Goal: Task Accomplishment & Management: Use online tool/utility

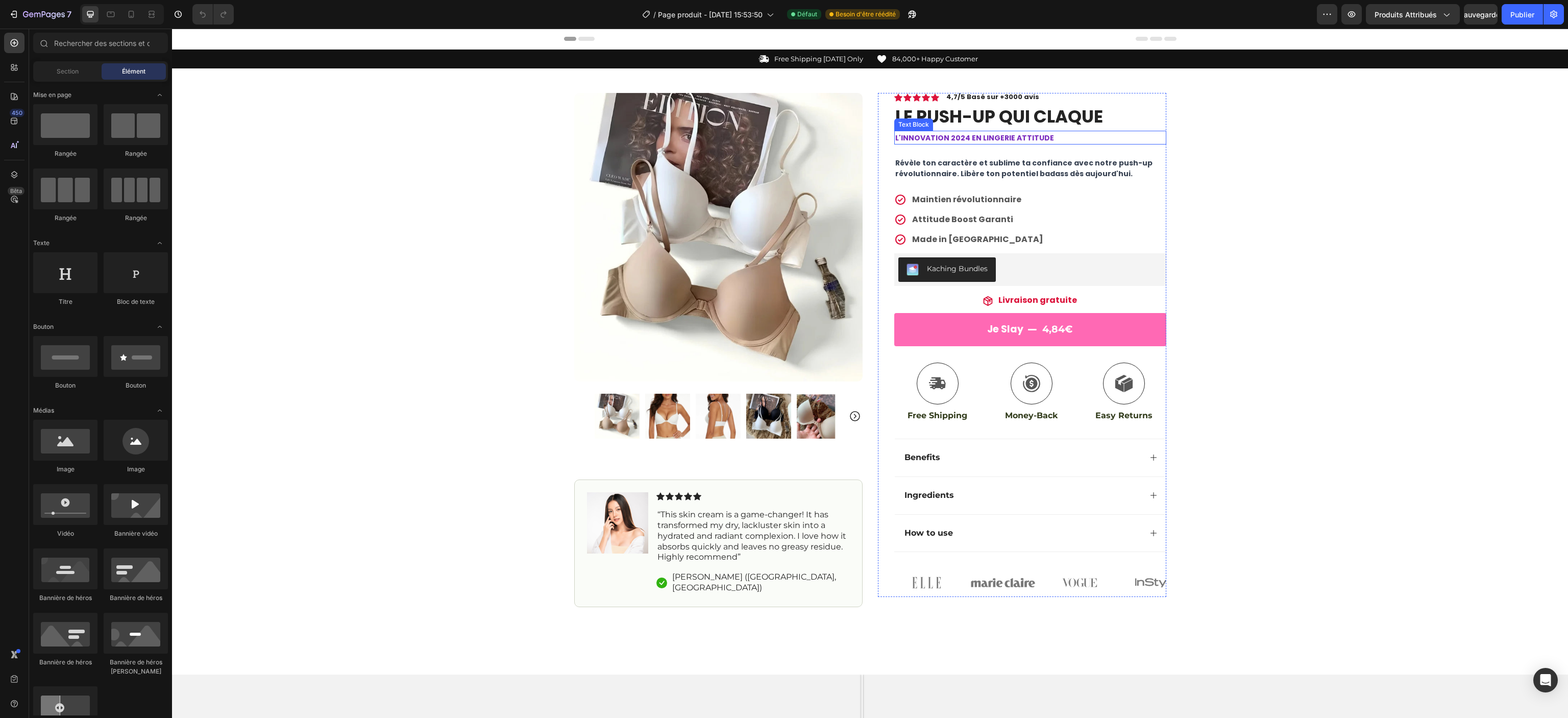
click at [1004, 138] on strong "L'INNOVATION 2024 EN LINGERIE ATTITUDE" at bounding box center [974, 138] width 159 height 10
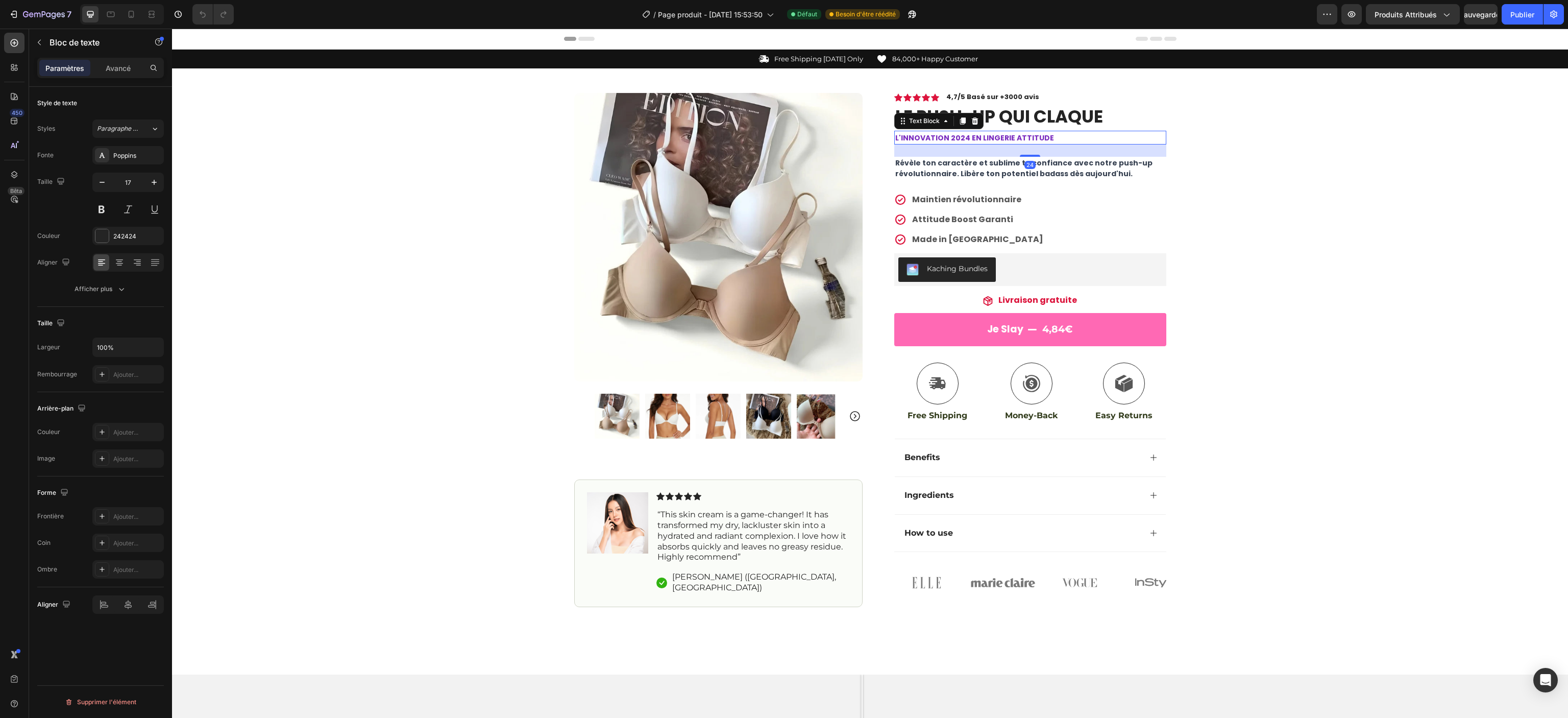
click at [1004, 137] on strong "L'INNOVATION 2024 EN LINGERIE ATTITUDE" at bounding box center [974, 138] width 159 height 10
click at [960, 136] on strong "L'INNOVATION 2024 EN LINGERIE ATTITUDE" at bounding box center [974, 138] width 159 height 10
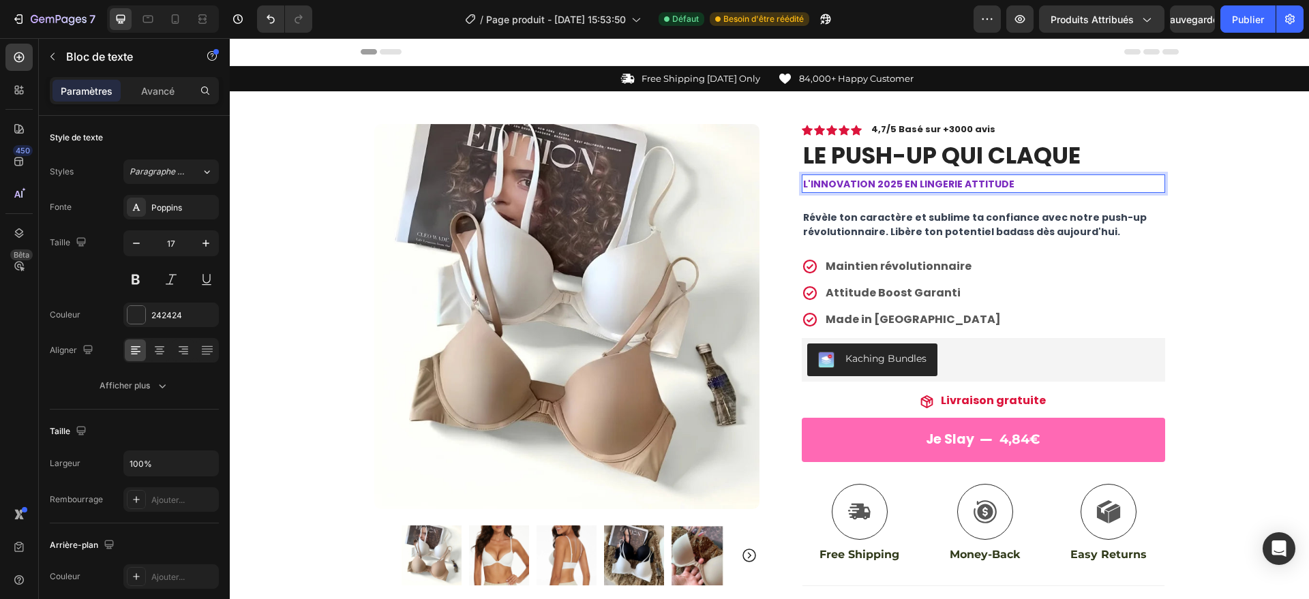
drag, startPoint x: 2076, startPoint y: 44, endPoint x: 886, endPoint y: 202, distance: 1200.1
click at [886, 202] on div "Icon Icon Icon Icon Icon Icon List 4,7/5 Basé sur +3000 avis Text Block Row LE …" at bounding box center [983, 460] width 363 height 673
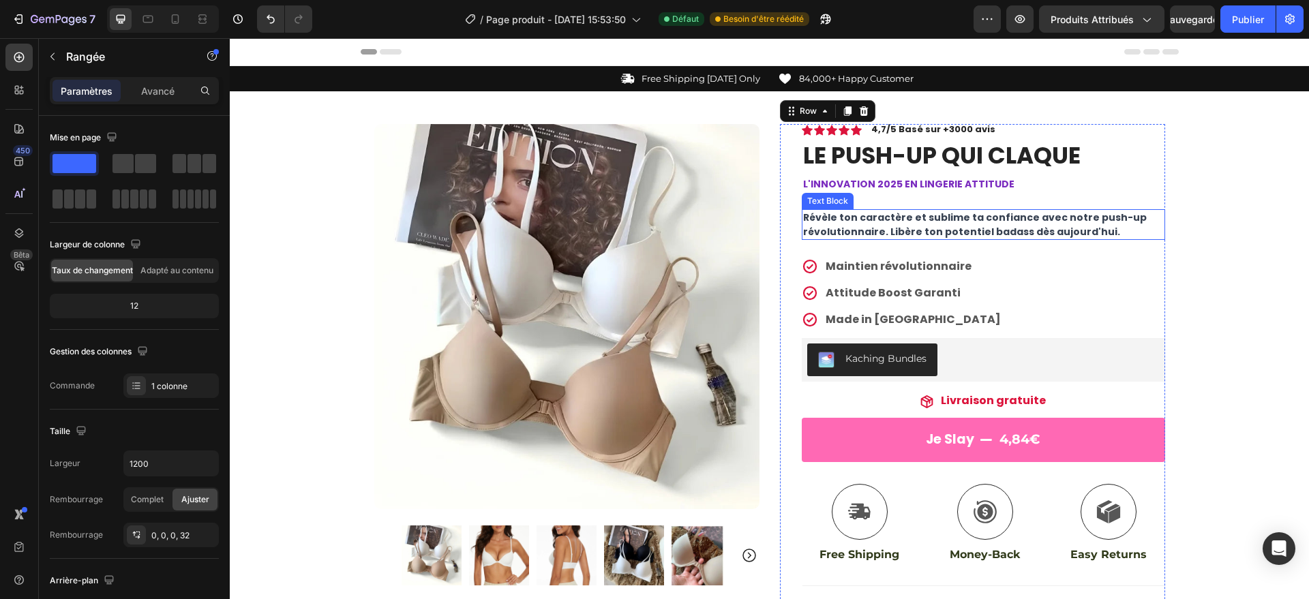
click at [877, 226] on span "Révèle ton caractère et sublime ta confiance avec notre push-up révolutionnaire…" at bounding box center [975, 225] width 344 height 28
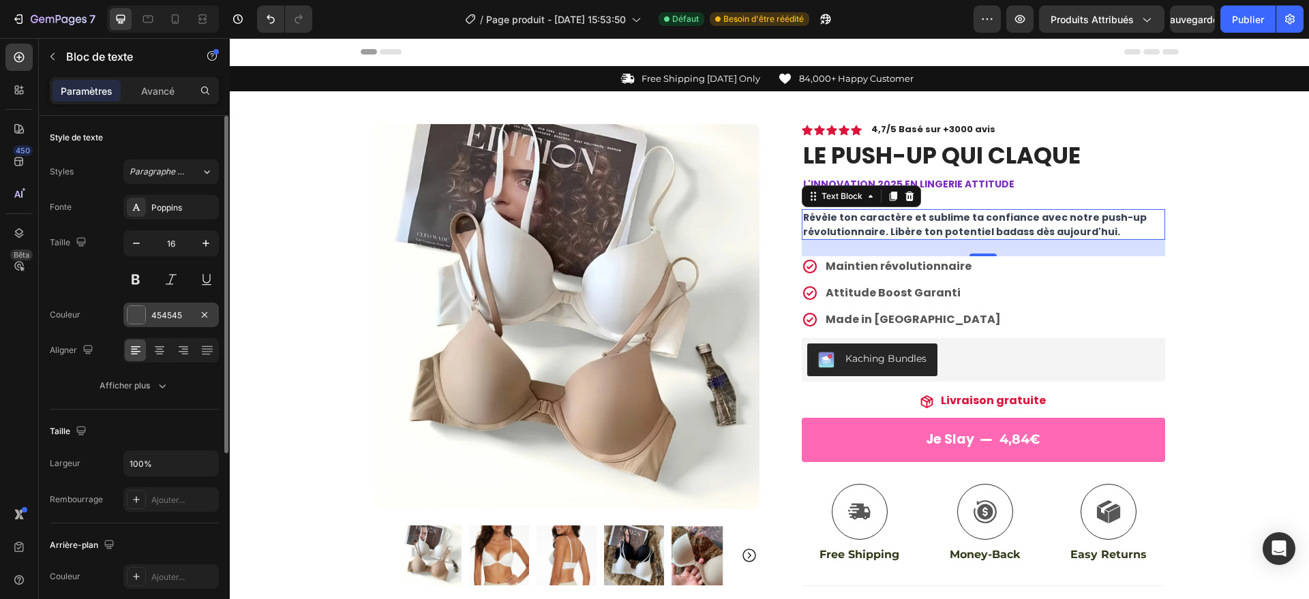
click at [144, 320] on div at bounding box center [136, 315] width 18 height 18
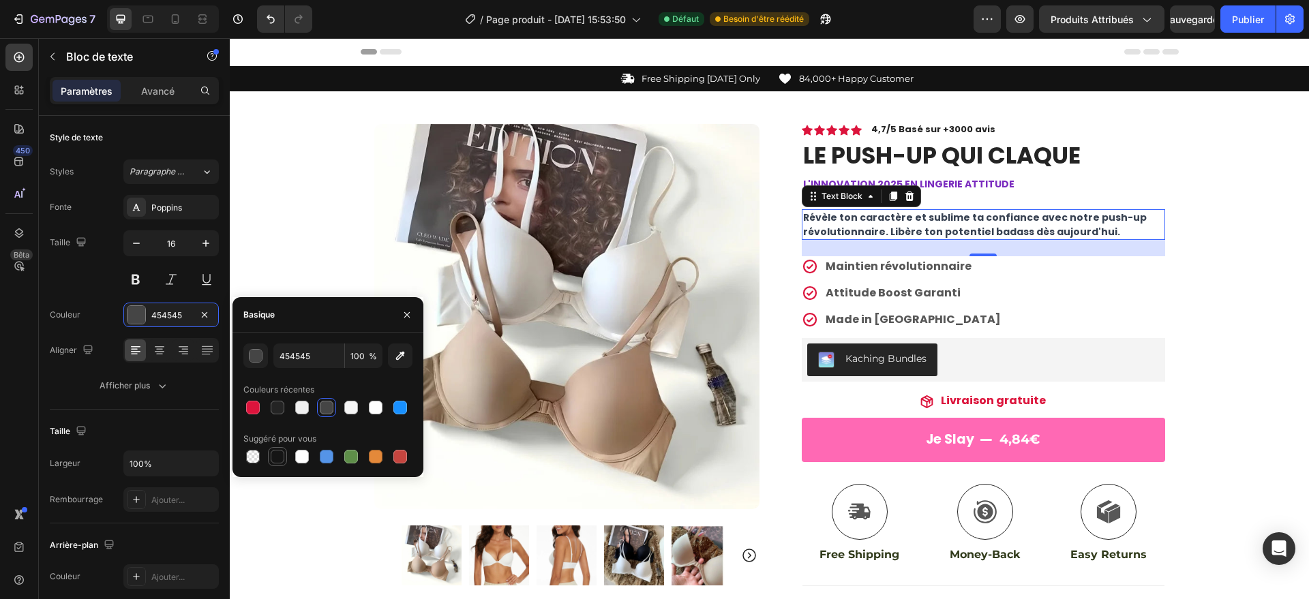
click at [277, 455] on div at bounding box center [278, 457] width 14 height 14
type input "151515"
click at [985, 317] on div "Maintien révolutionnaire Attitude Boost Garanti Made in [GEOGRAPHIC_DATA]" at bounding box center [983, 293] width 363 height 74
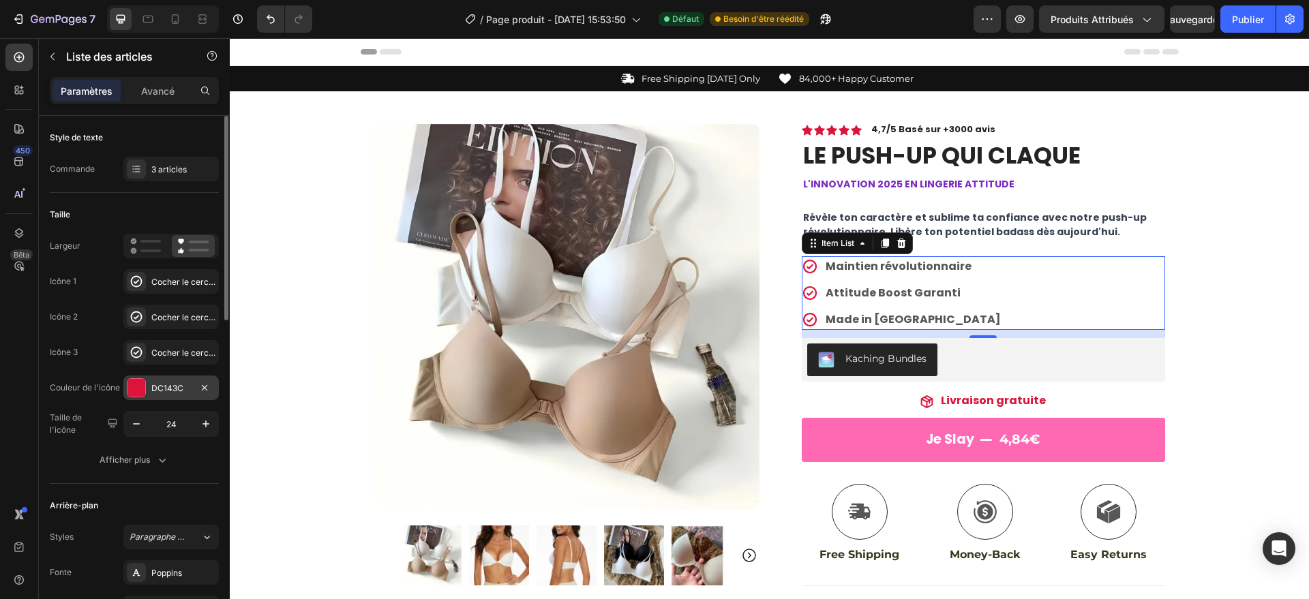
click at [187, 382] on div "DC143C" at bounding box center [171, 388] width 40 height 12
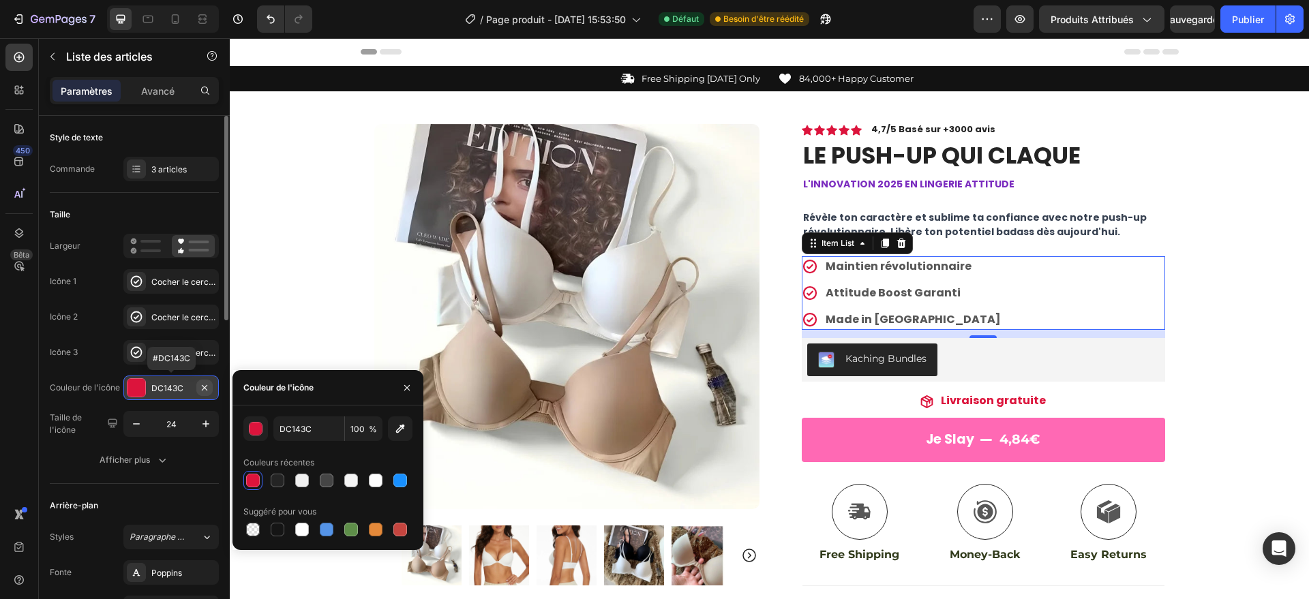
click at [198, 385] on button "button" at bounding box center [204, 388] width 16 height 16
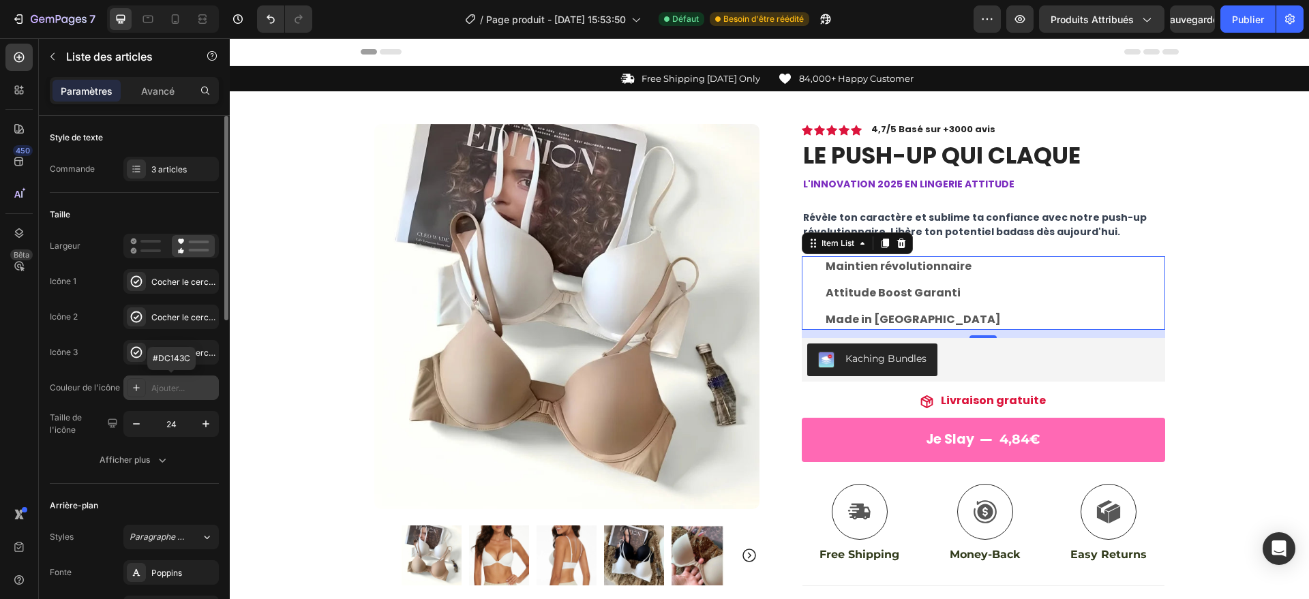
click at [172, 385] on div "Ajouter..." at bounding box center [183, 388] width 64 height 12
type input "454545"
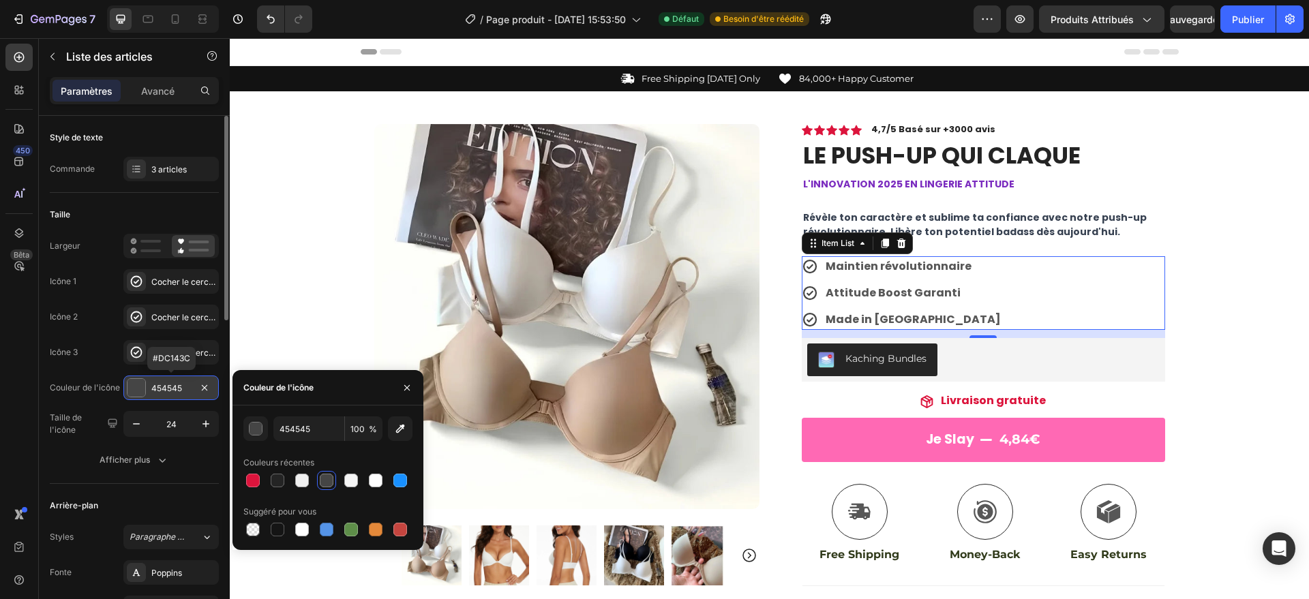
click at [172, 385] on font "454545" at bounding box center [166, 388] width 31 height 10
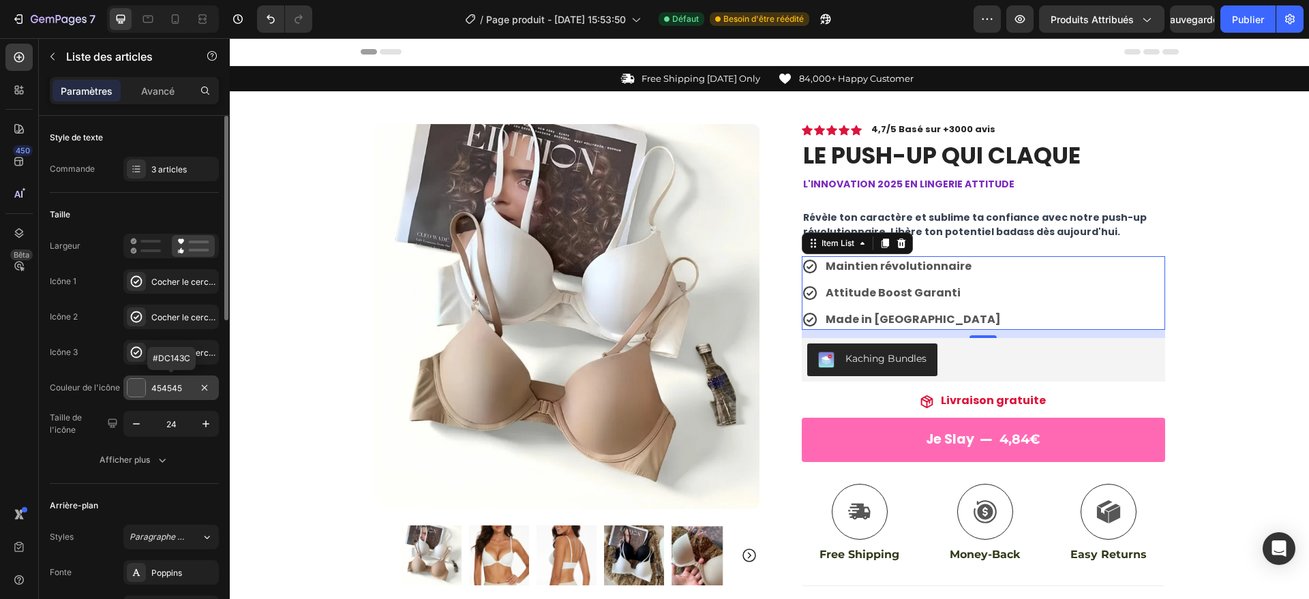
click at [213, 384] on div "454545" at bounding box center [170, 388] width 95 height 25
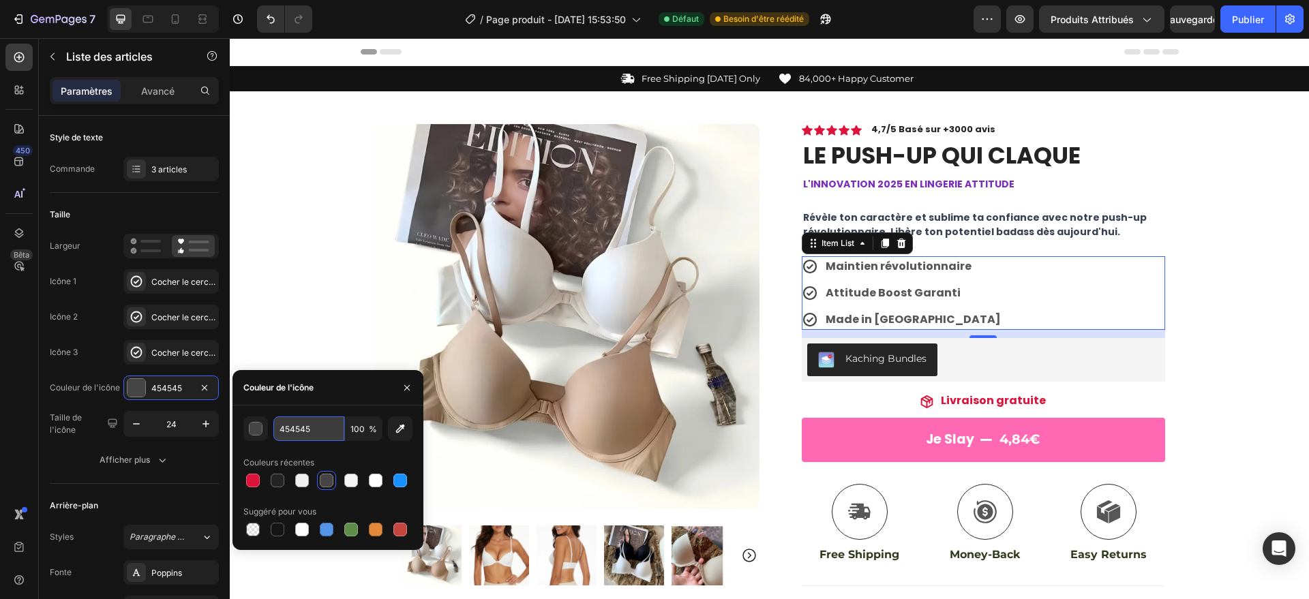
click at [317, 427] on input "454545" at bounding box center [308, 429] width 71 height 25
type input "FF"
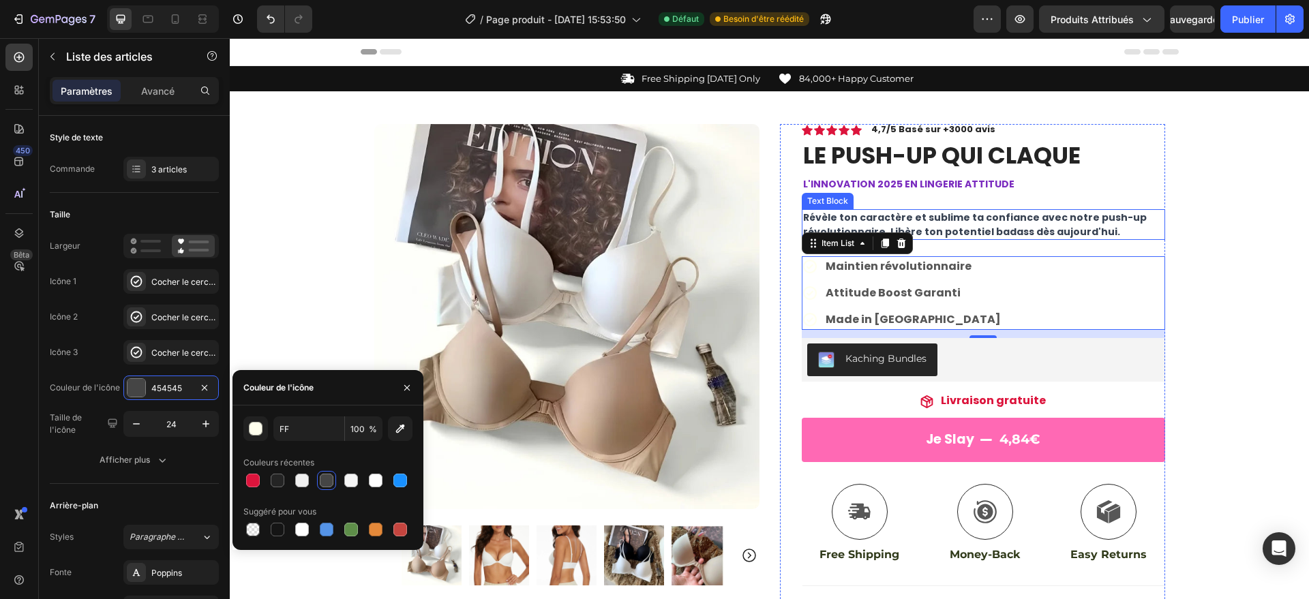
click at [843, 220] on span "Révèle ton caractère et sublime ta confiance avec notre push-up révolutionnaire…" at bounding box center [975, 225] width 344 height 28
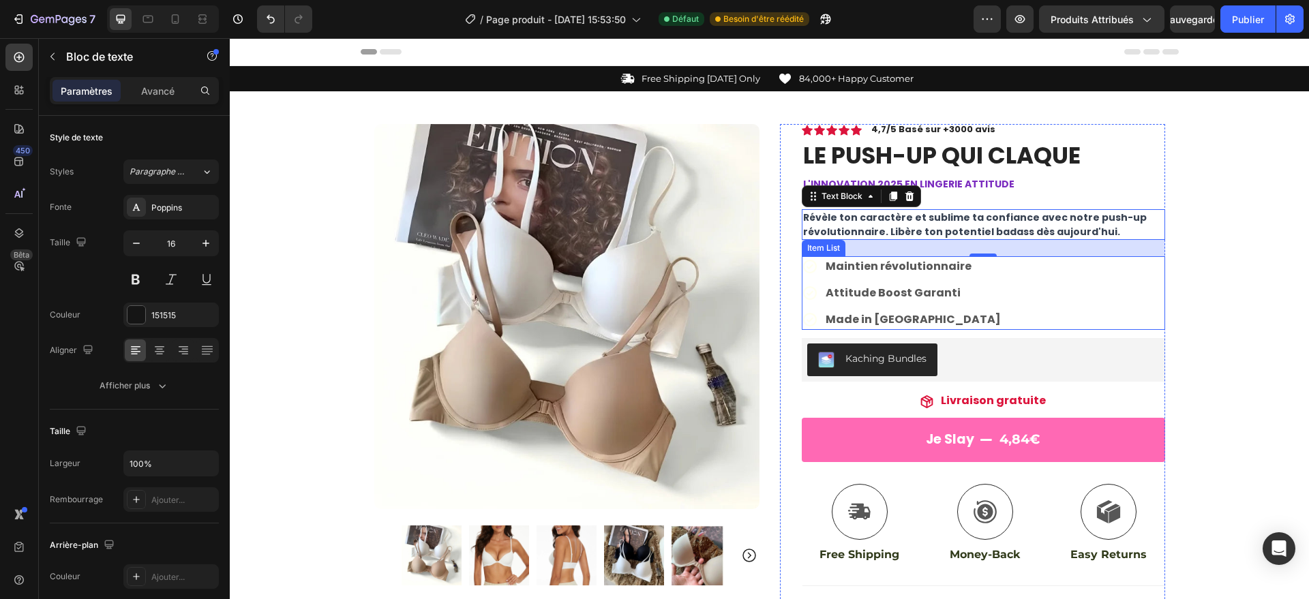
click at [806, 288] on icon at bounding box center [810, 293] width 16 height 16
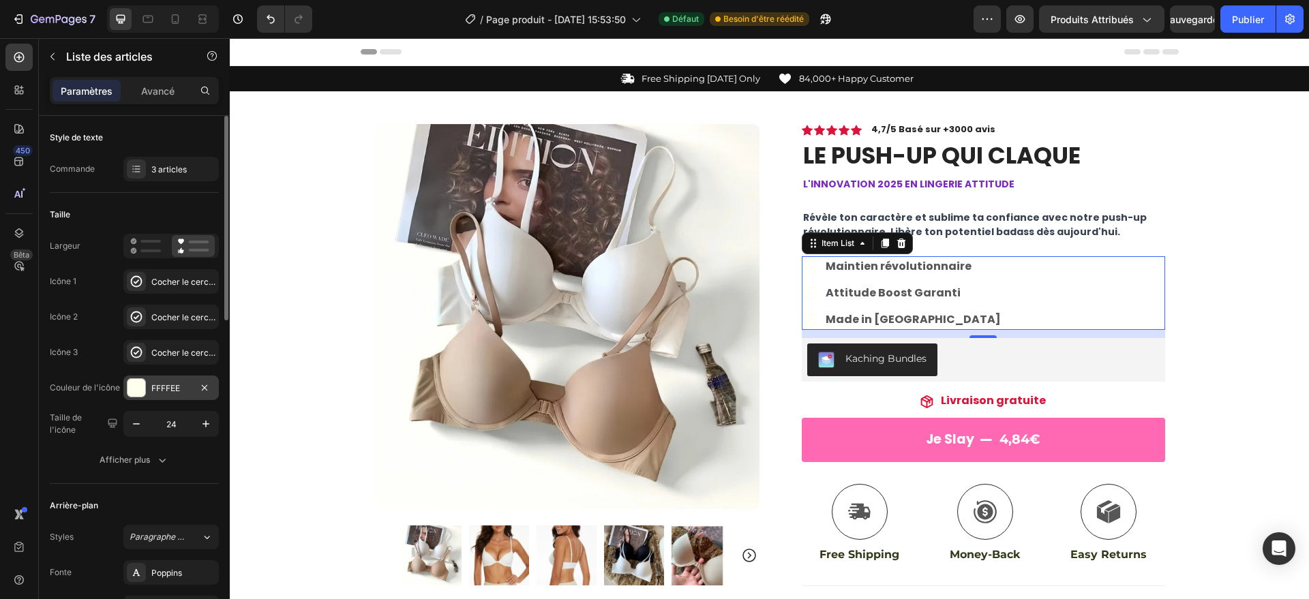
click at [168, 393] on div "FFFFEE" at bounding box center [171, 388] width 40 height 12
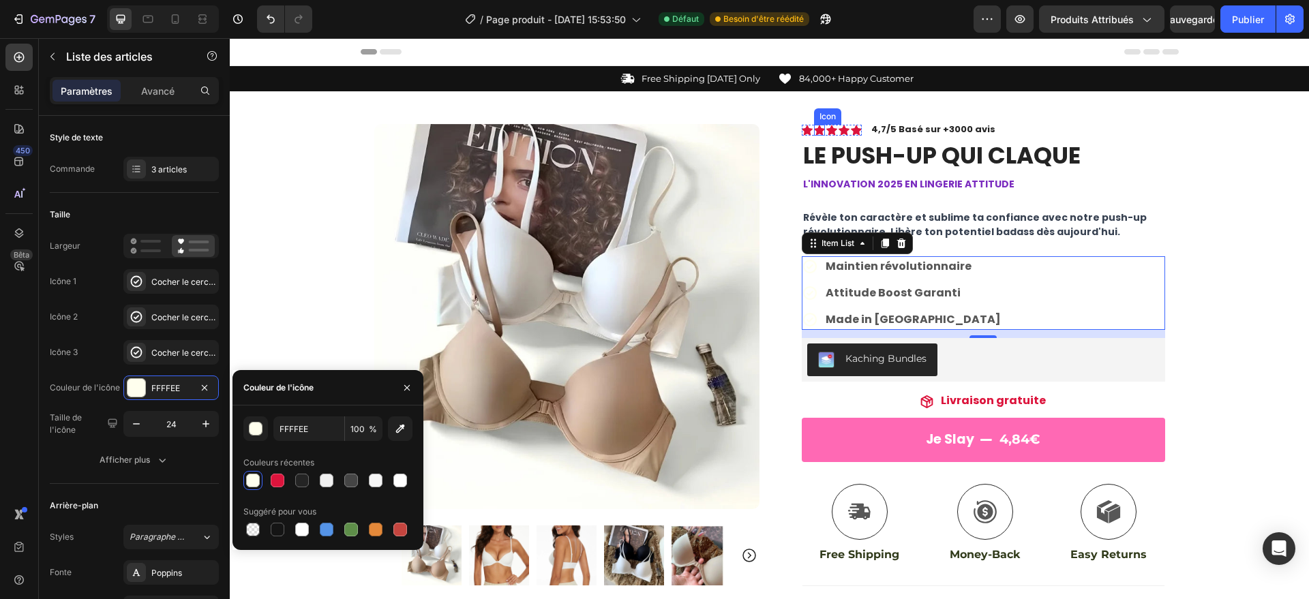
click at [817, 132] on icon at bounding box center [819, 130] width 11 height 11
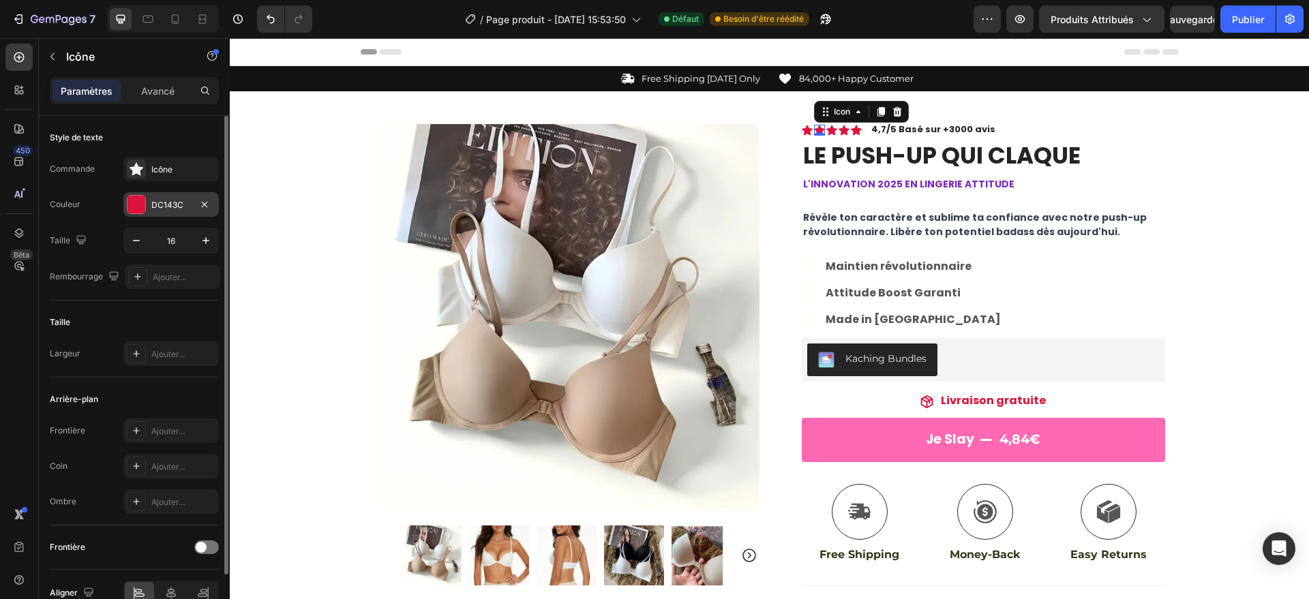
click at [180, 202] on font "DC143C" at bounding box center [167, 205] width 32 height 10
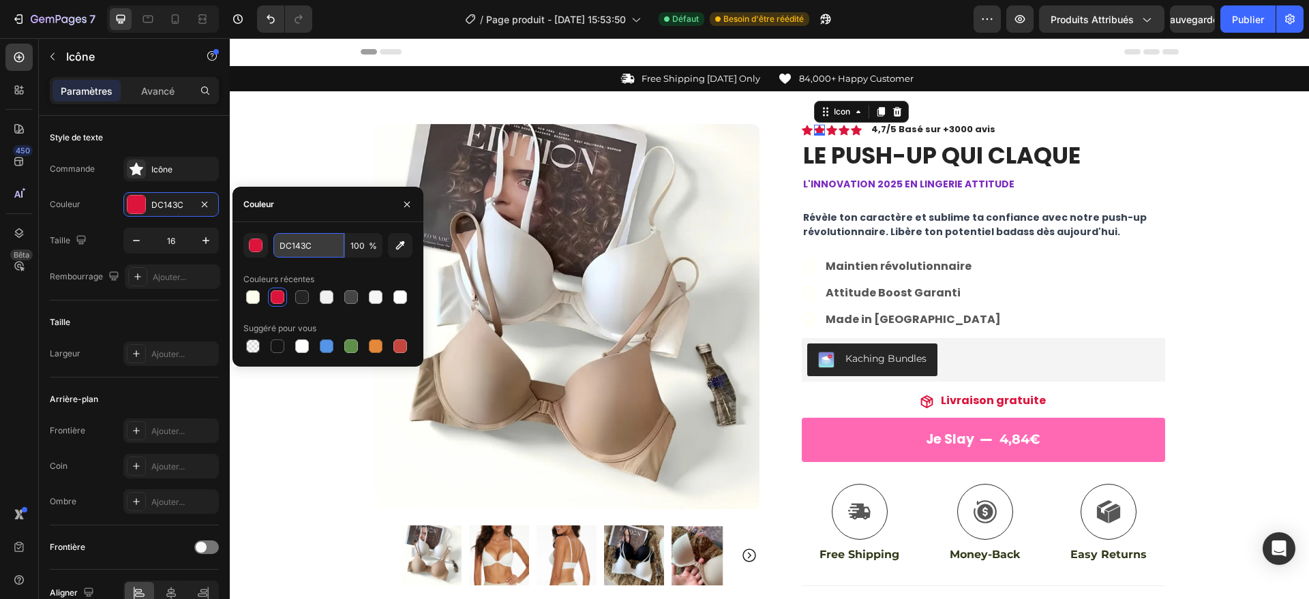
click at [314, 247] on input "DC143C" at bounding box center [308, 245] width 71 height 25
type input "FF007A"
click at [895, 207] on div "Icon Icon 0 Icon Icon Icon Icon List 4,7/5 Basé sur +3000 avis Text Block Row L…" at bounding box center [983, 460] width 363 height 673
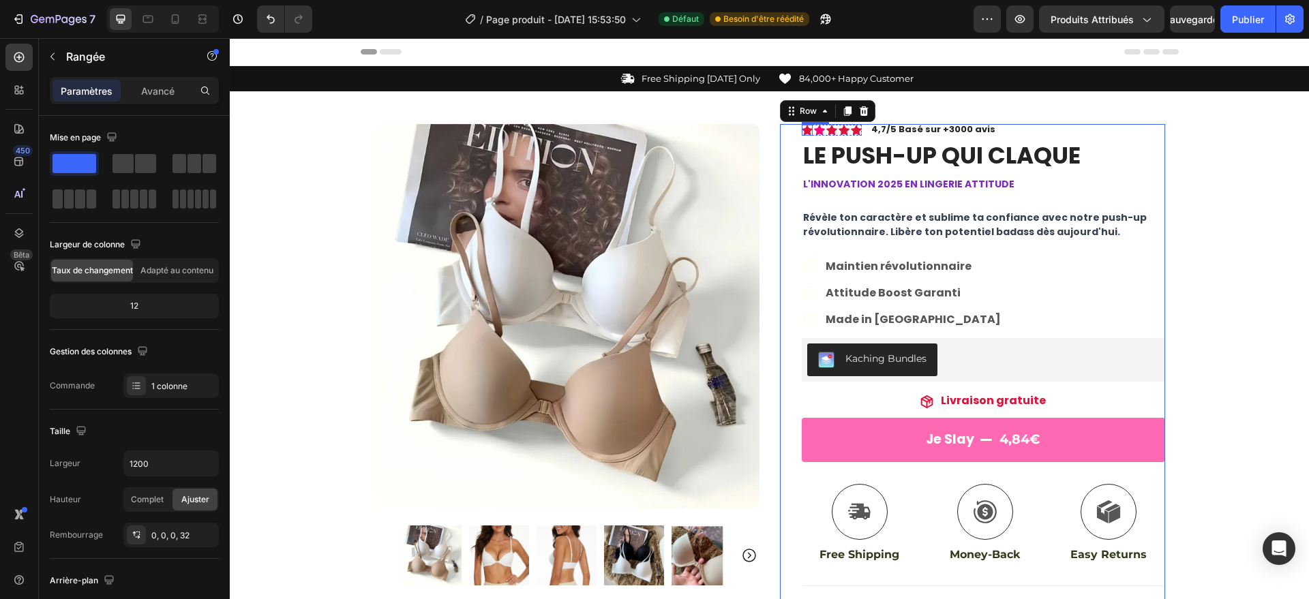
click at [802, 127] on icon at bounding box center [807, 130] width 11 height 10
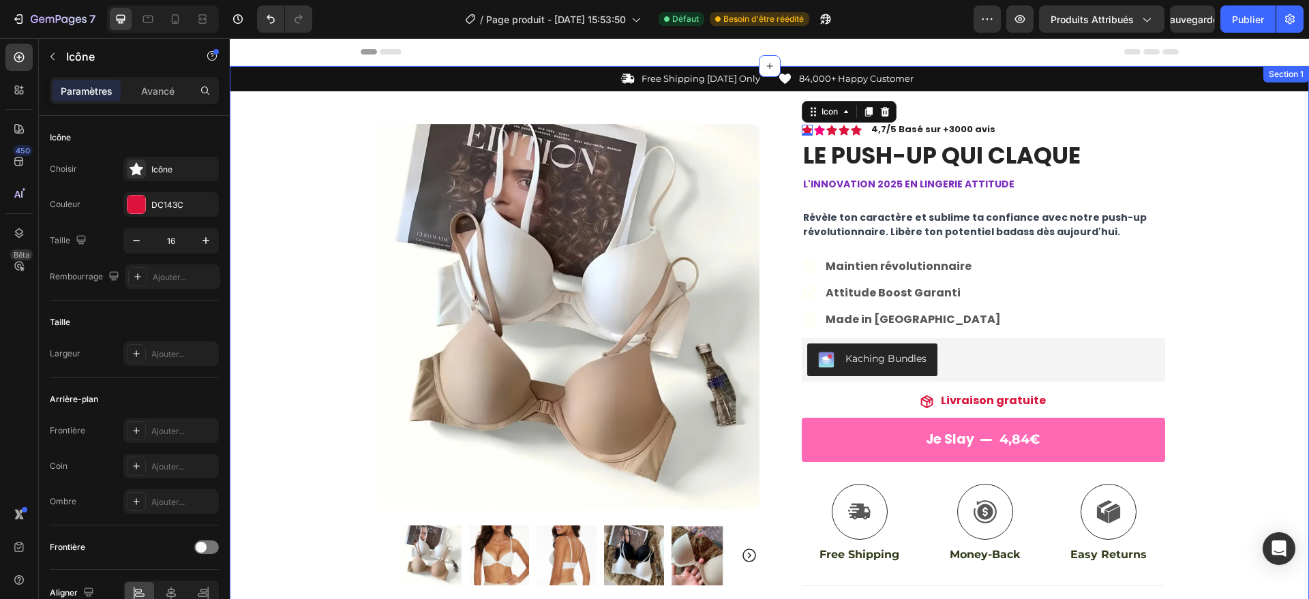
click at [331, 157] on div "Icon Free Shipping [DATE] Only Text Block Row Icon 84,000+ Happy Customer Text …" at bounding box center [769, 438] width 1079 height 745
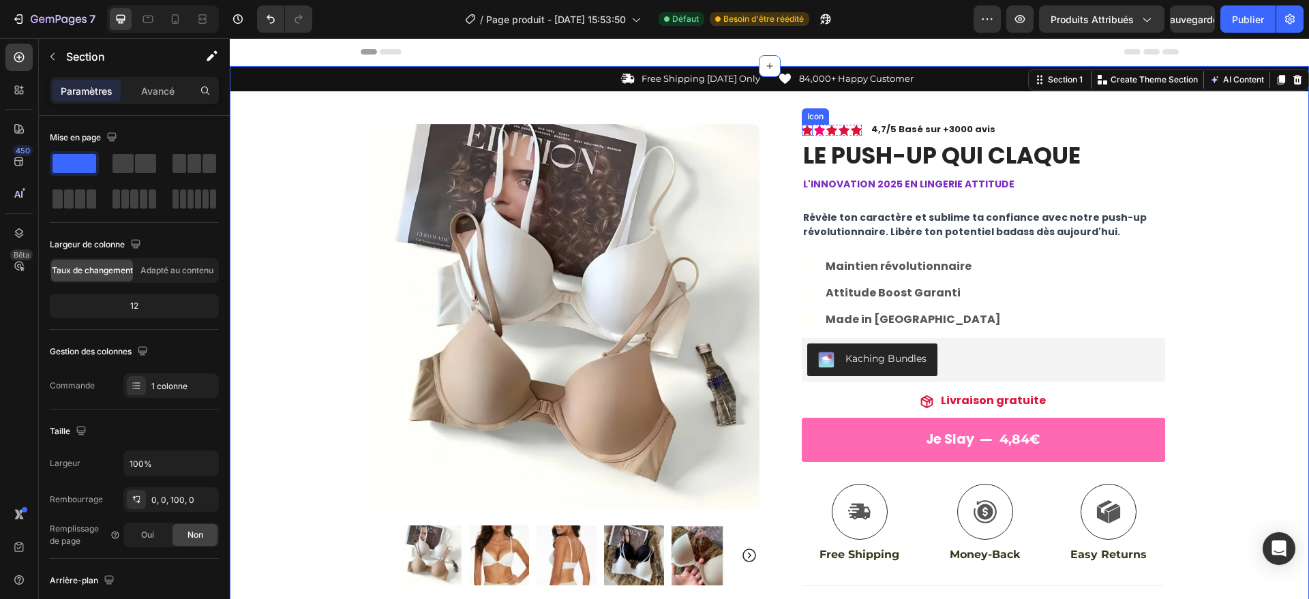
click at [802, 130] on icon at bounding box center [807, 130] width 11 height 11
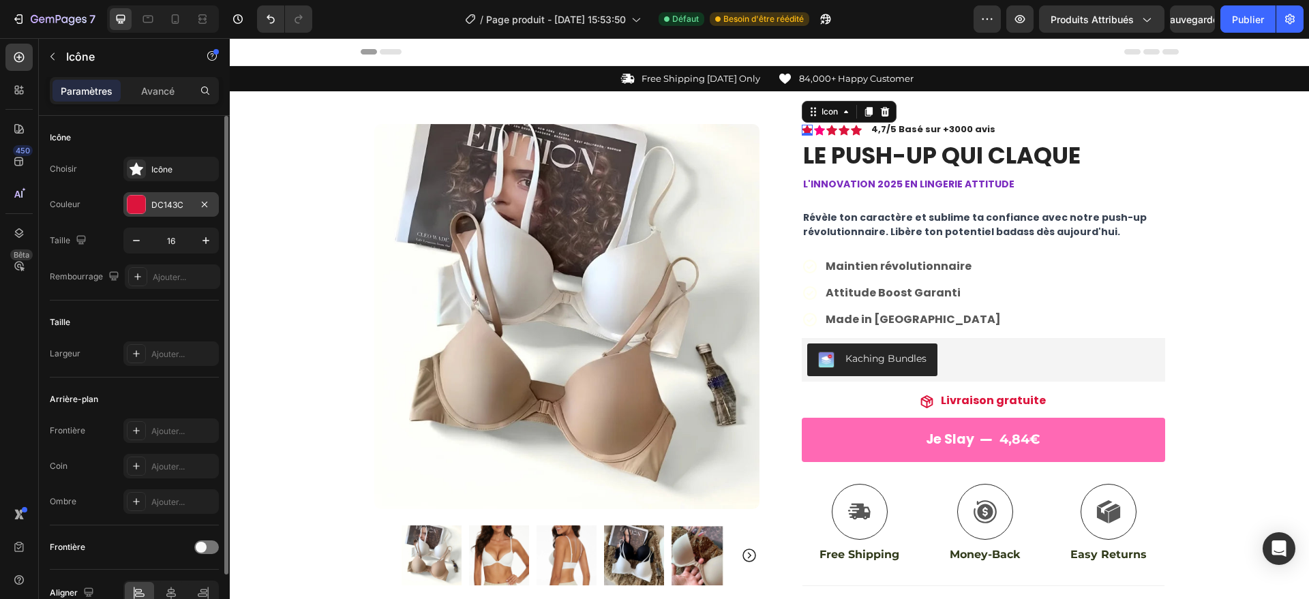
click at [175, 210] on div "DC143C" at bounding box center [171, 205] width 40 height 12
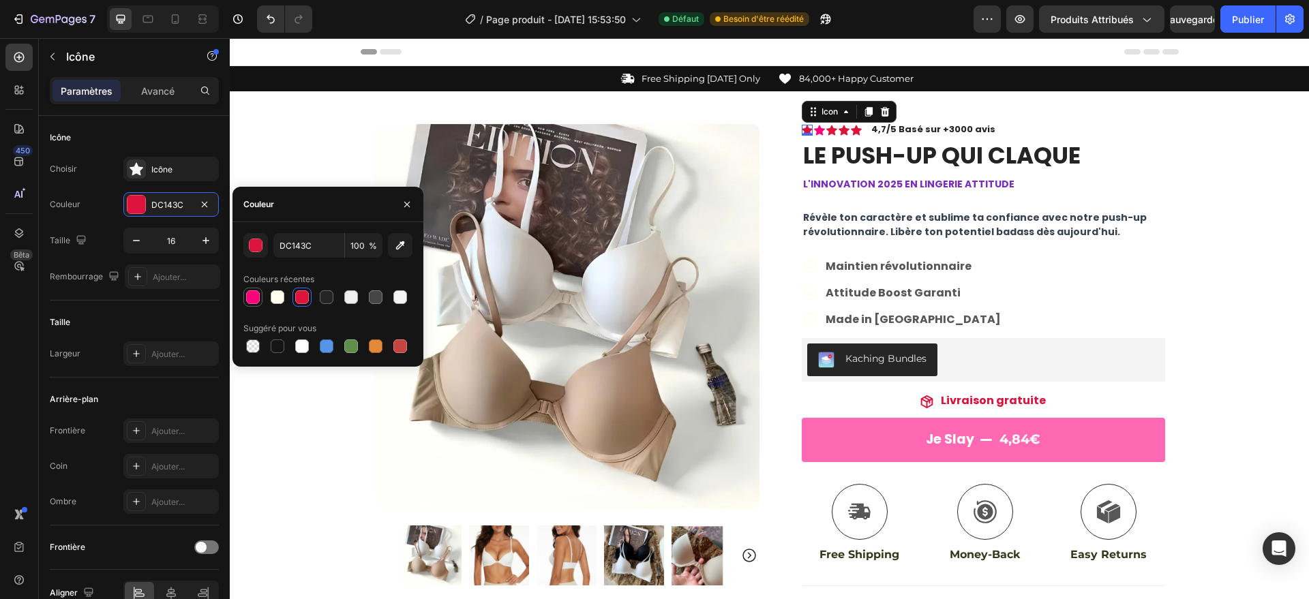
click at [252, 296] on div at bounding box center [253, 297] width 14 height 14
type input "FF007A"
click at [826, 129] on icon at bounding box center [831, 130] width 11 height 10
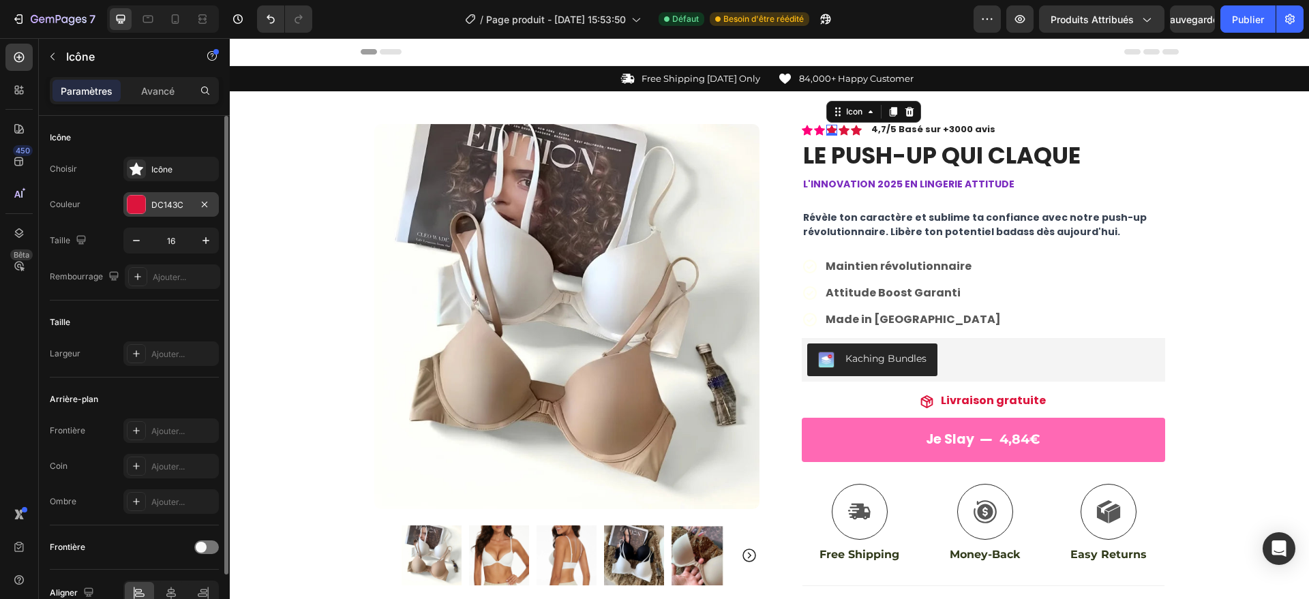
click at [163, 209] on font "DC143C" at bounding box center [167, 205] width 32 height 10
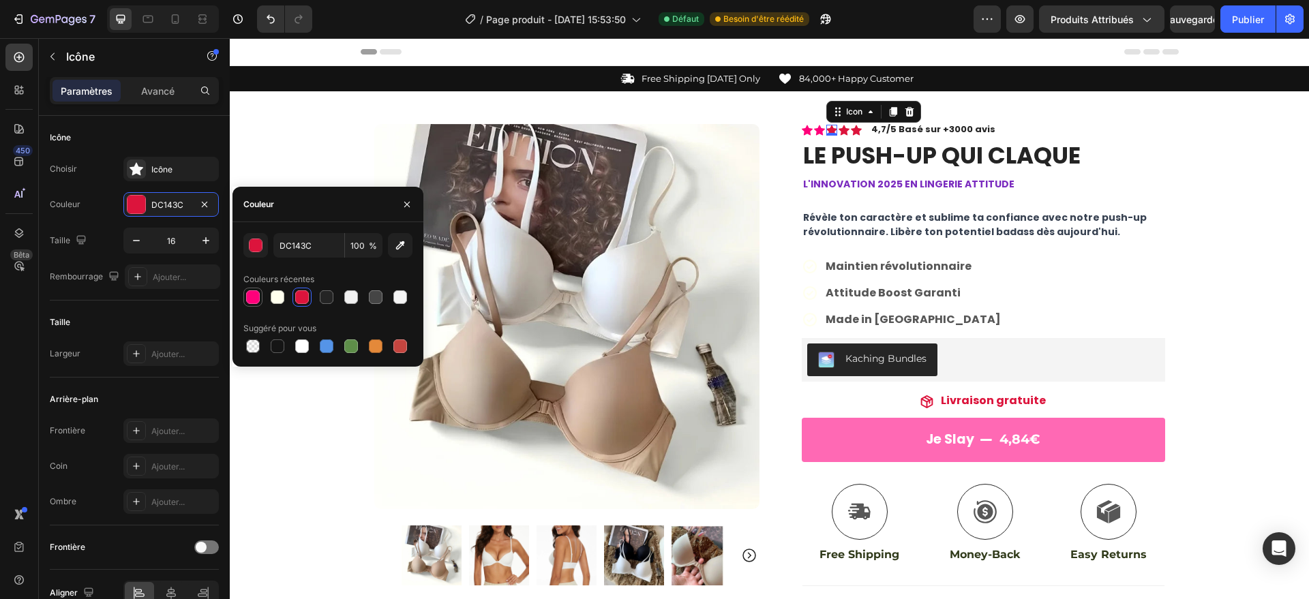
click at [248, 302] on div at bounding box center [253, 297] width 14 height 14
type input "FF007A"
click at [839, 131] on icon at bounding box center [844, 130] width 11 height 10
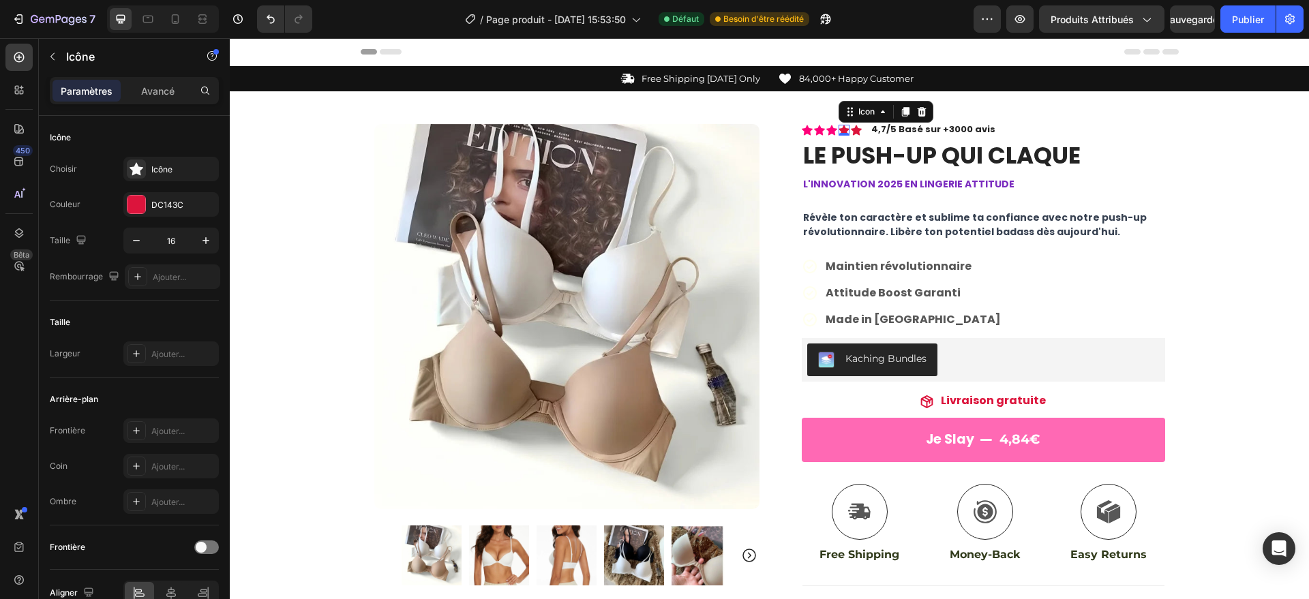
click at [837, 131] on div "0" at bounding box center [844, 135] width 14 height 11
drag, startPoint x: 183, startPoint y: 202, endPoint x: 144, endPoint y: 211, distance: 39.9
click at [144, 211] on div at bounding box center [136, 205] width 18 height 18
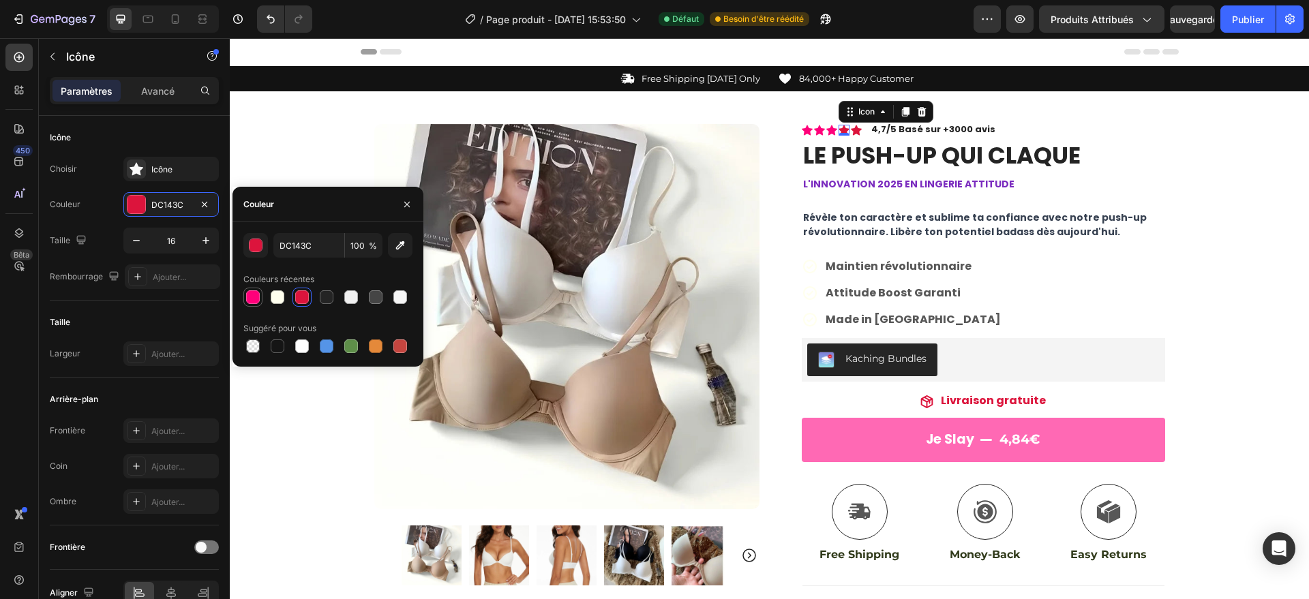
click at [258, 305] on div at bounding box center [252, 297] width 19 height 19
type input "FF007A"
click at [826, 130] on icon at bounding box center [831, 130] width 11 height 10
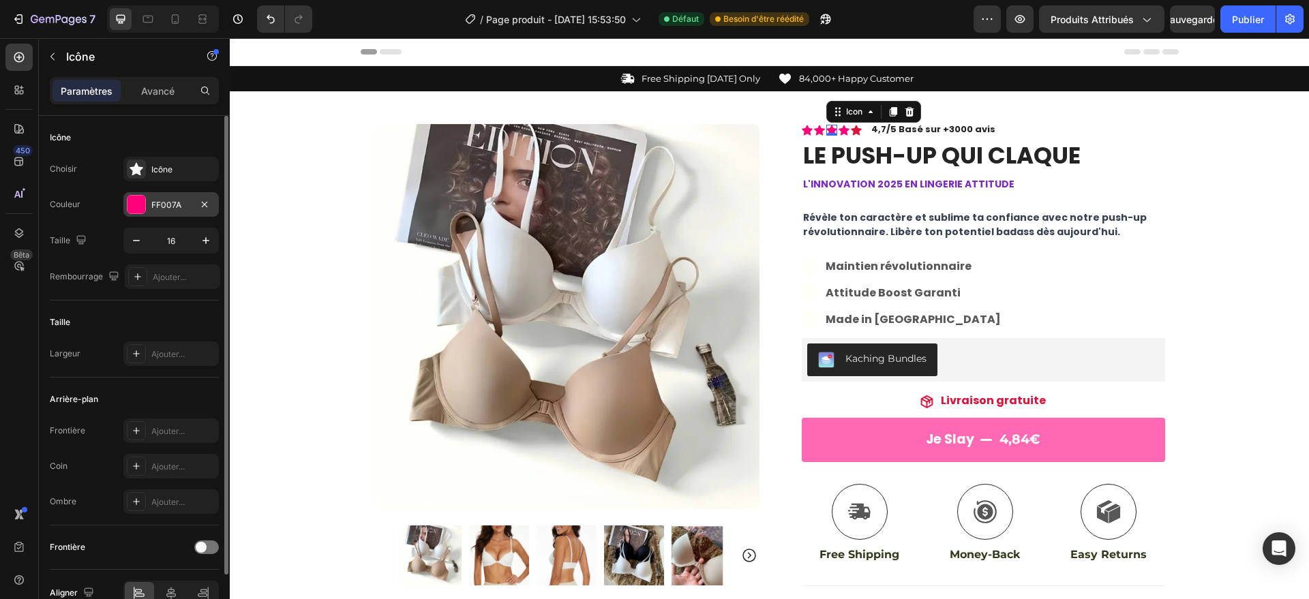
click at [151, 211] on div "FF007A" at bounding box center [170, 204] width 95 height 25
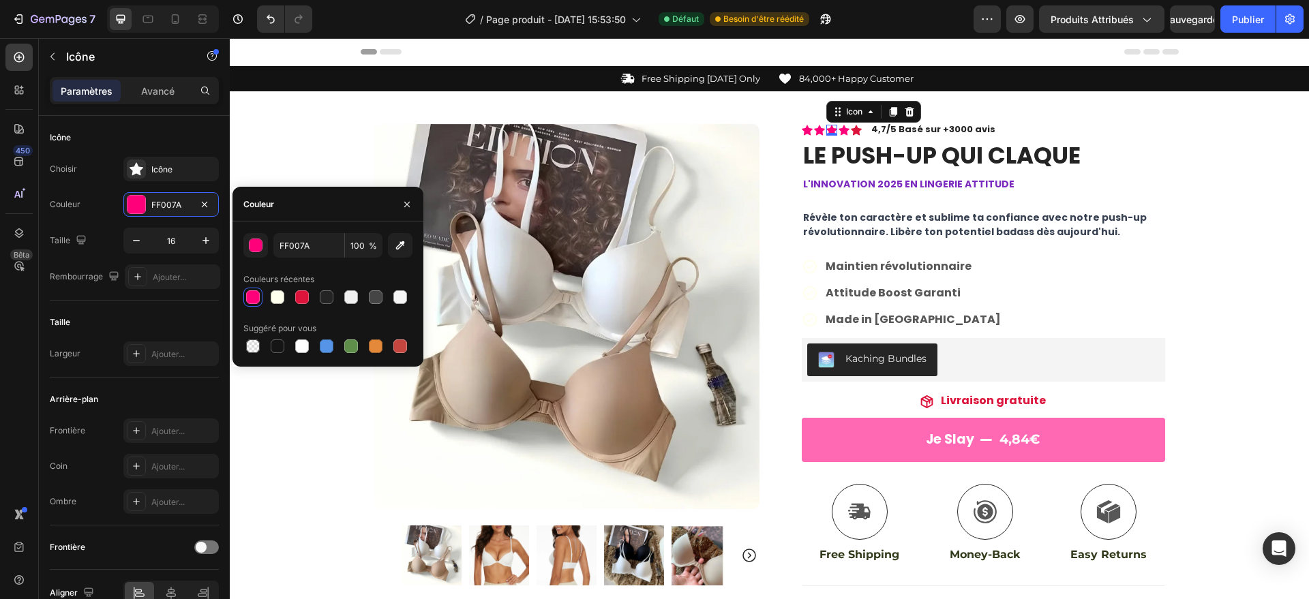
click at [250, 297] on div at bounding box center [253, 297] width 14 height 14
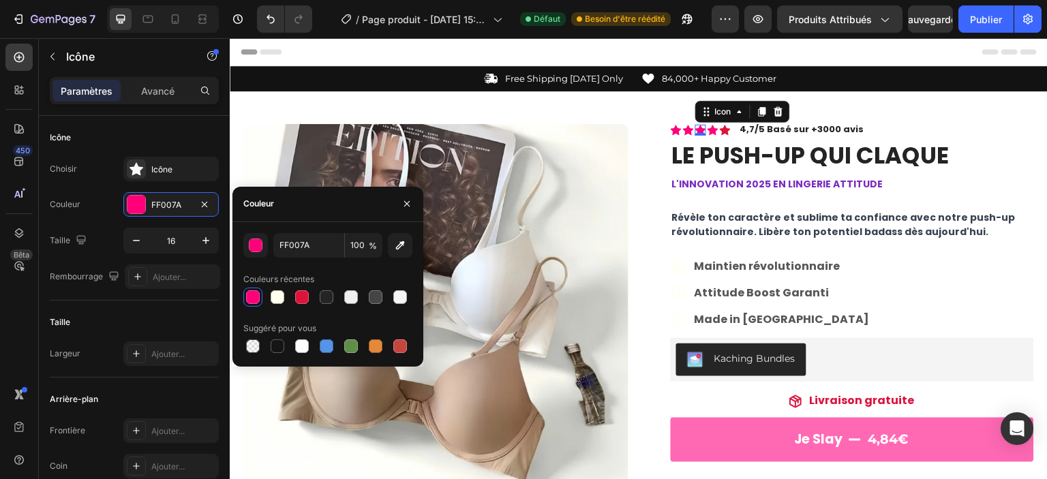
drag, startPoint x: 1516, startPoint y: 48, endPoint x: 723, endPoint y: 132, distance: 797.3
click at [723, 132] on icon at bounding box center [725, 130] width 11 height 11
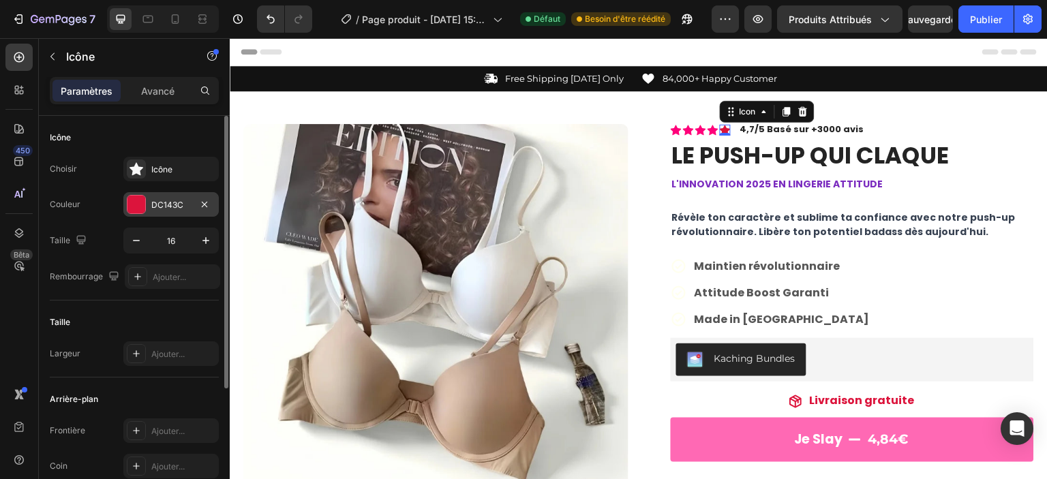
click at [177, 200] on font "DC143C" at bounding box center [167, 205] width 32 height 10
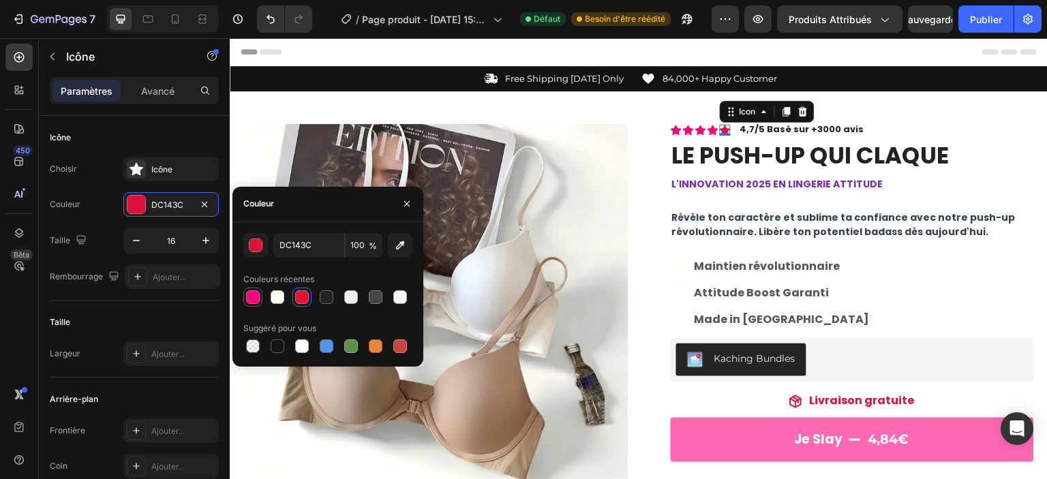
click at [248, 295] on div at bounding box center [253, 297] width 14 height 14
type input "FF007A"
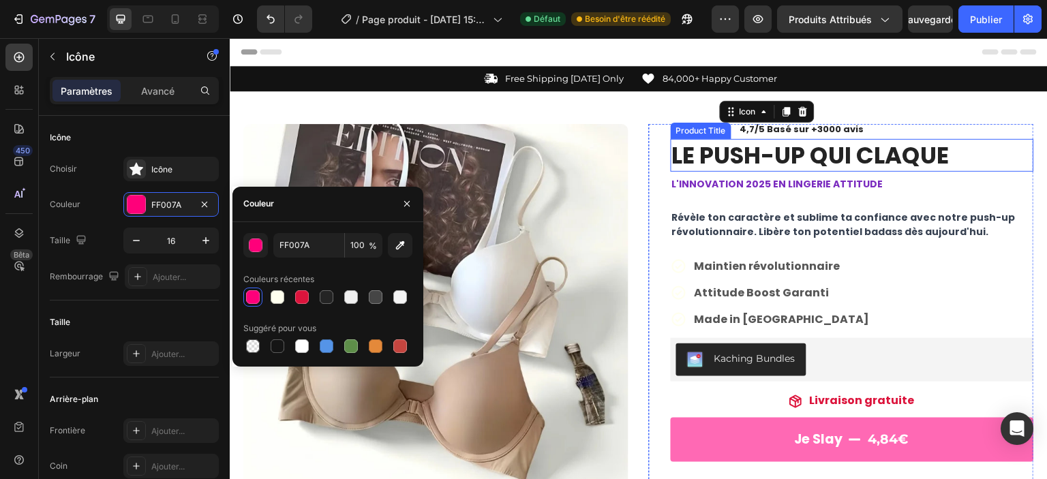
click at [869, 160] on h1 "LE PUSH-UP QUI CLAQUE" at bounding box center [852, 155] width 363 height 33
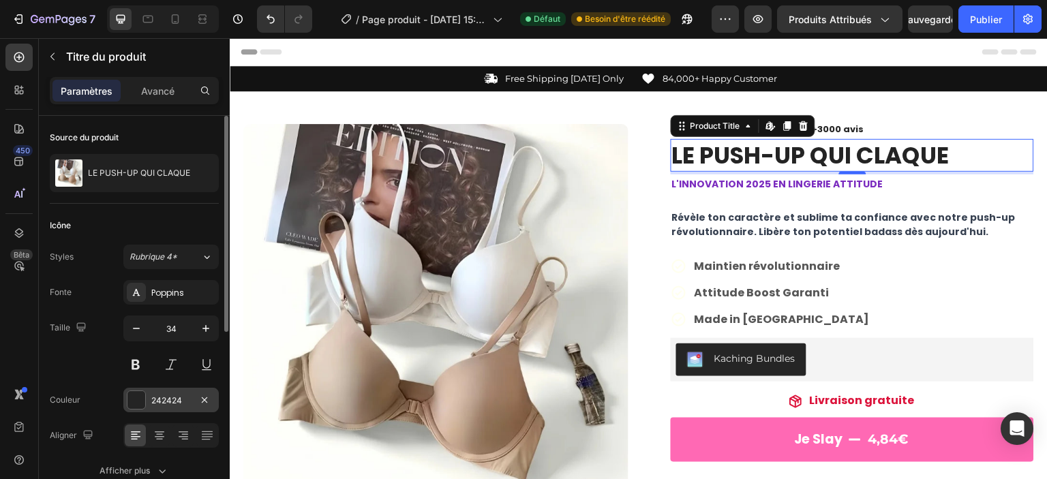
click at [154, 395] on font "242424" at bounding box center [166, 400] width 31 height 10
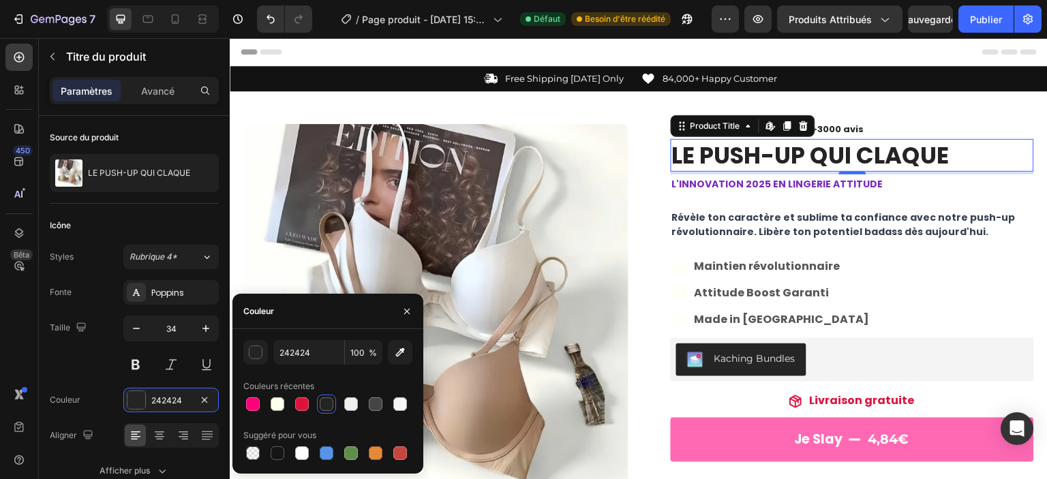
click at [326, 401] on div at bounding box center [327, 404] width 14 height 14
click at [278, 452] on div at bounding box center [278, 454] width 14 height 14
type input "151515"
click at [278, 452] on div at bounding box center [278, 454] width 14 height 14
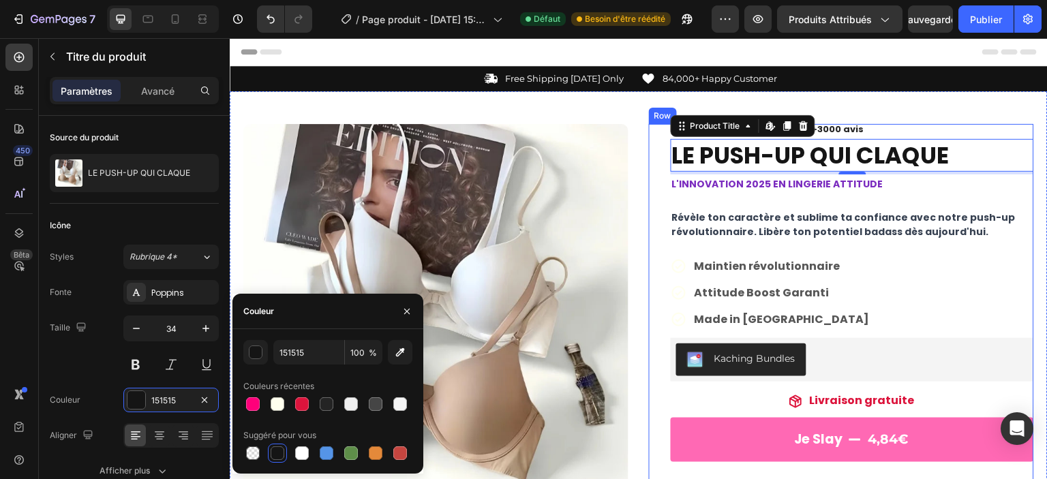
click at [932, 202] on div "Icon Icon Icon Icon Icon Icon List 4,7/5 Basé sur +3000 avis Text Block Row LE …" at bounding box center [852, 460] width 363 height 672
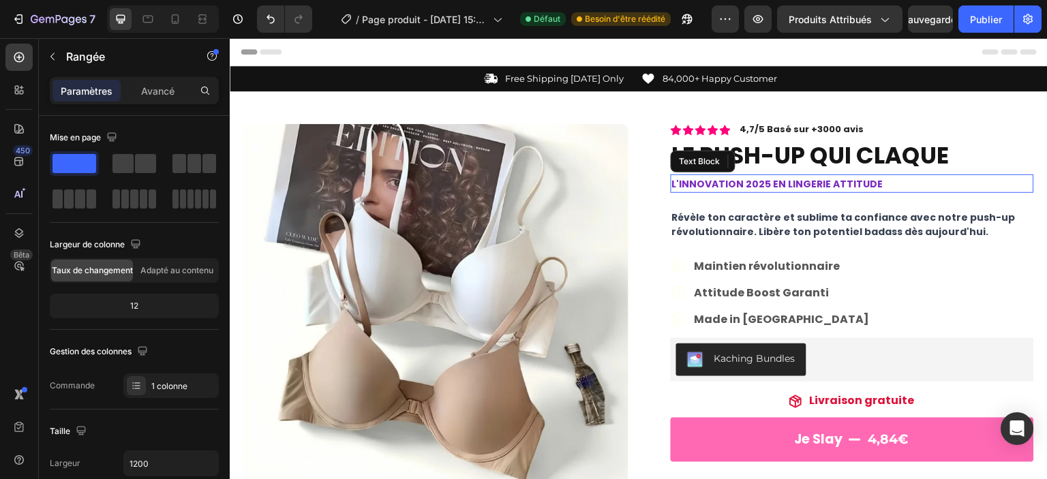
click at [804, 183] on strong "L'INNOVATION 2025 EN LINGERIE ATTITUDE" at bounding box center [777, 184] width 211 height 14
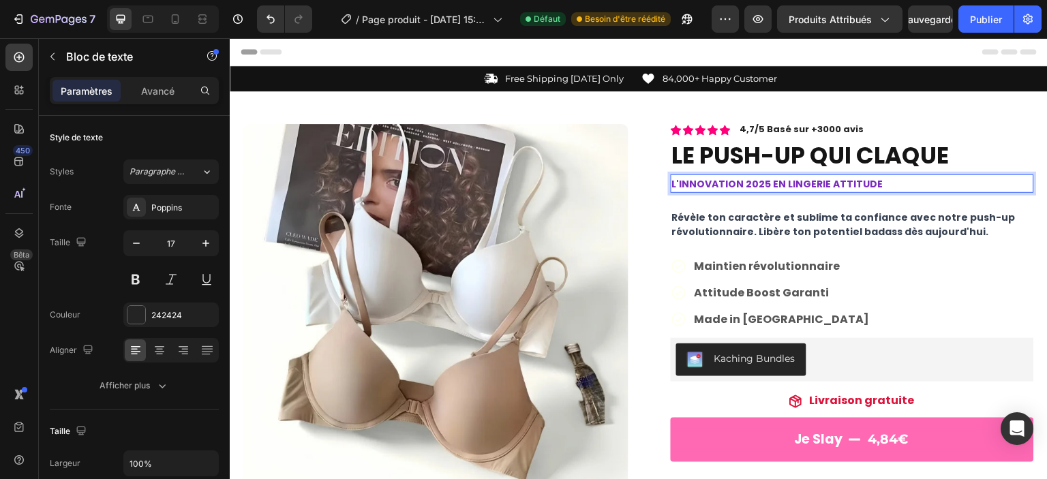
click at [766, 182] on strong "L'INNOVATION 2025 EN LINGERIE ATTITUDE" at bounding box center [777, 184] width 211 height 14
click at [891, 218] on span "Révèle ton caractère et sublime ta confiance avec notre push-up révolutionnaire…" at bounding box center [844, 225] width 344 height 28
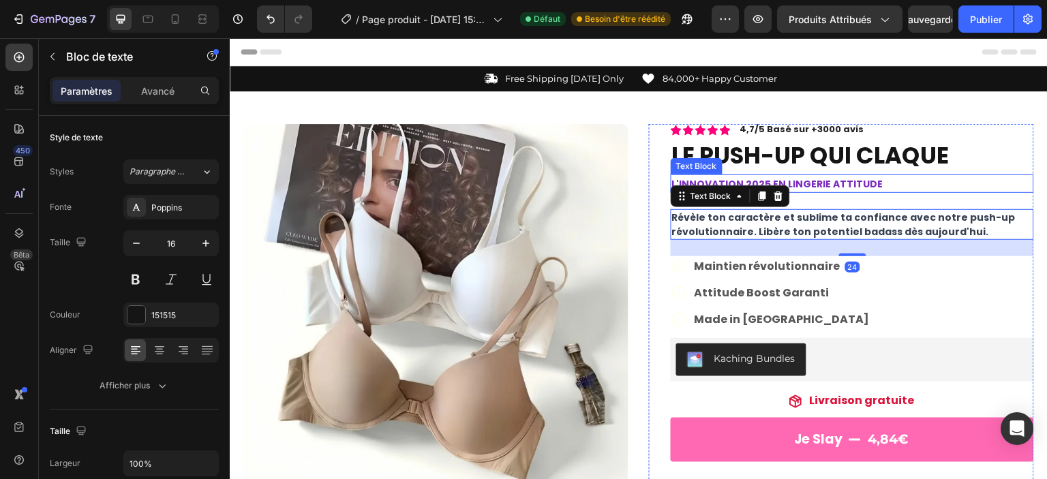
click at [861, 181] on strong "L'INNOVATION 2025 EN LINGERIE ATTITUDE" at bounding box center [777, 184] width 211 height 14
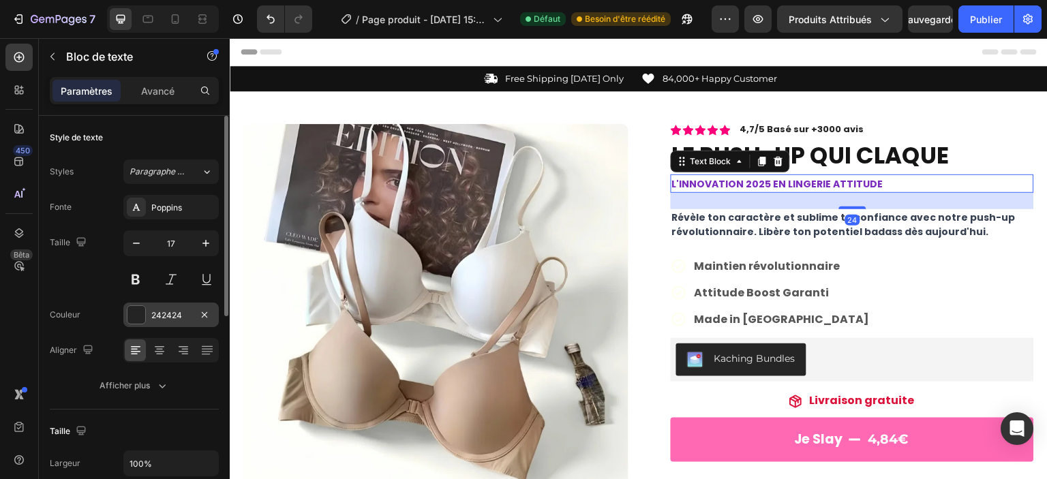
click at [183, 314] on div "242424" at bounding box center [171, 316] width 40 height 12
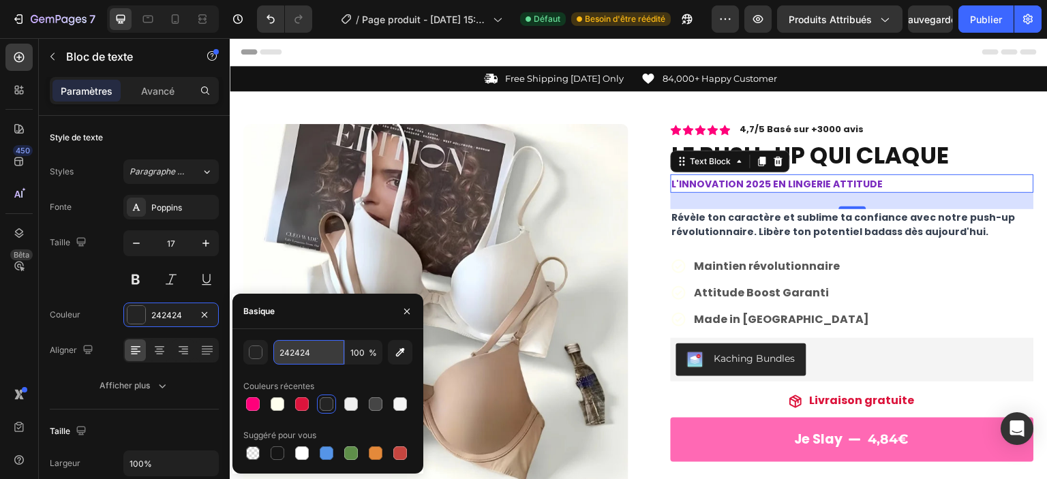
click at [306, 350] on input "242424" at bounding box center [308, 352] width 71 height 25
type input "FF2E86"
click at [256, 355] on div "button" at bounding box center [257, 353] width 14 height 14
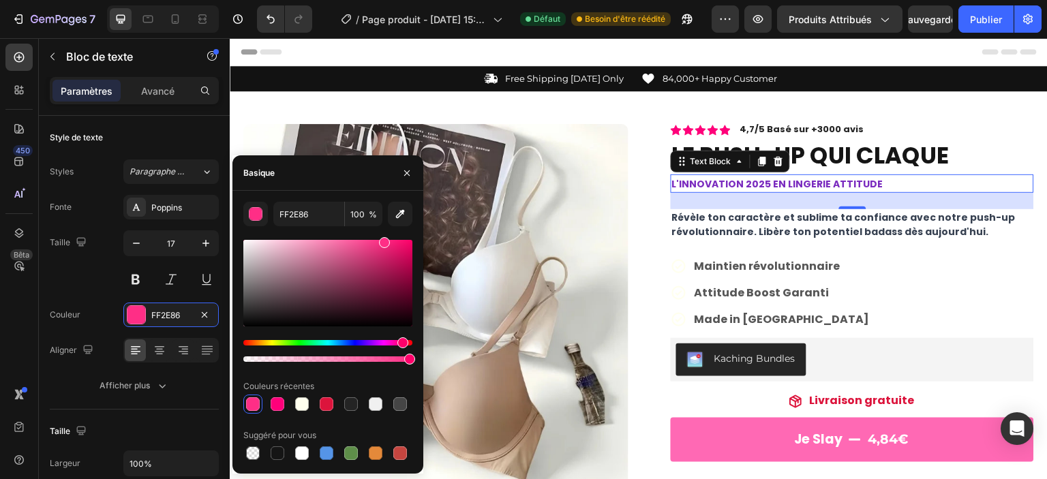
drag, startPoint x: 251, startPoint y: 400, endPoint x: 448, endPoint y: 260, distance: 241.2
click at [251, 400] on div at bounding box center [253, 404] width 14 height 14
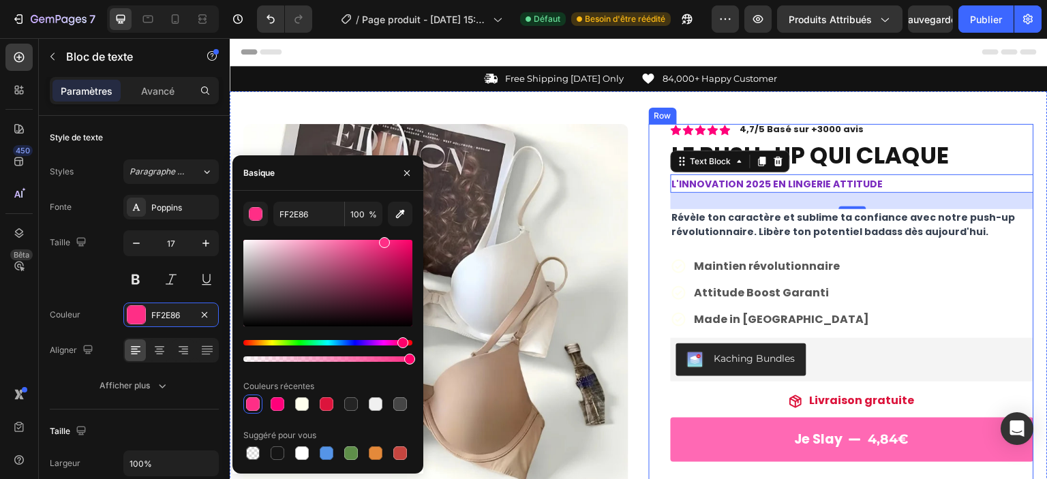
click at [929, 250] on div "Icon Icon Icon Icon Icon Icon List 4,7/5 Basé sur +3000 avis Text Block Row LE …" at bounding box center [852, 460] width 363 height 672
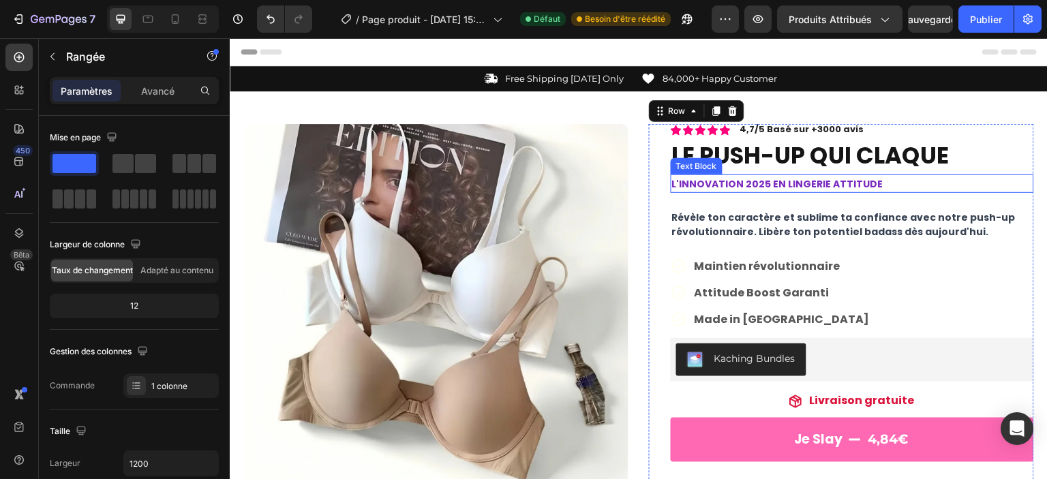
click at [842, 178] on strong "L'INNOVATION 2025 EN LINGERIE ATTITUDE" at bounding box center [777, 184] width 211 height 14
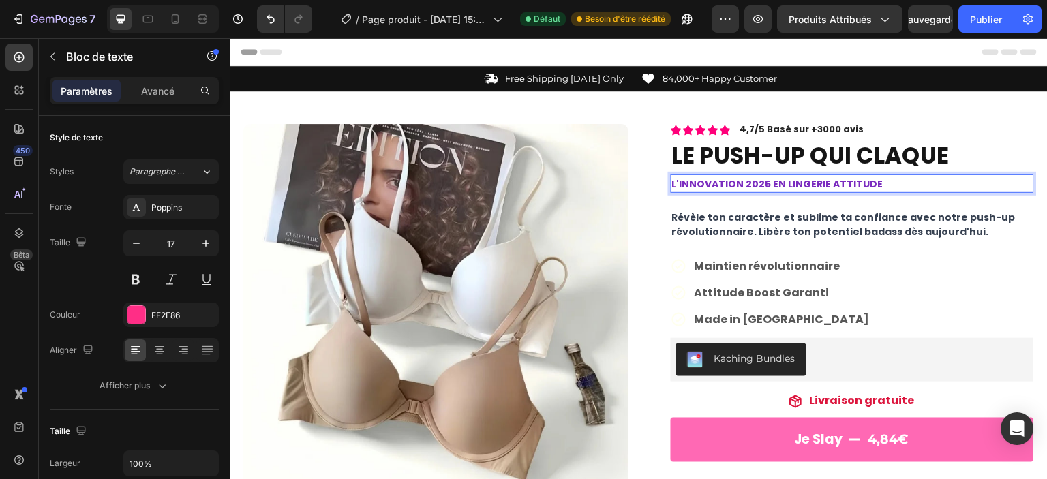
click at [871, 184] on p "L'INNOVATION 2025 EN LINGERIE ATTITUDE" at bounding box center [852, 184] width 361 height 16
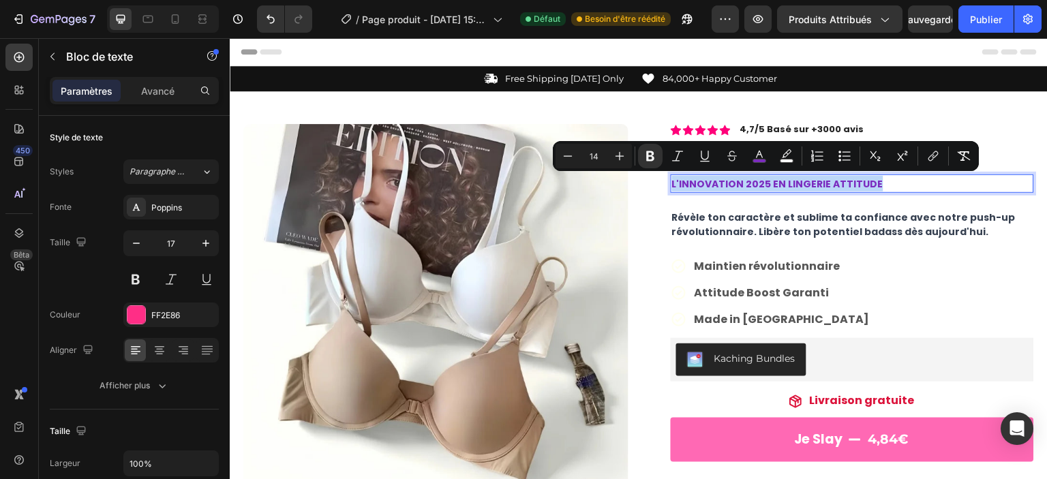
drag, startPoint x: 871, startPoint y: 184, endPoint x: 842, endPoint y: 184, distance: 28.6
click at [842, 184] on p "L'INNOVATION 2025 EN LINGERIE ATTITUDE" at bounding box center [852, 184] width 361 height 16
click at [760, 157] on icon "Editor contextual toolbar" at bounding box center [760, 156] width 14 height 14
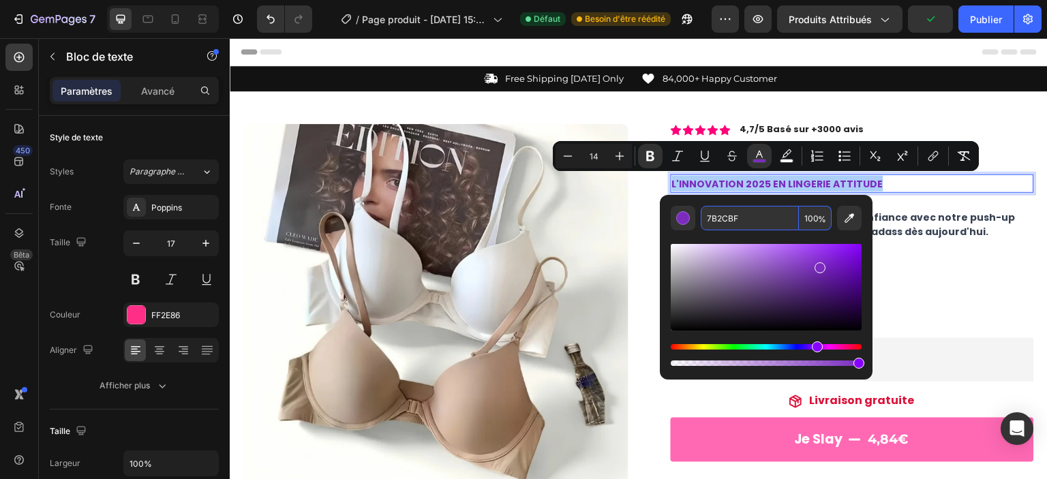
click at [745, 209] on input "7B2CBF" at bounding box center [750, 218] width 98 height 25
type input "FF2"
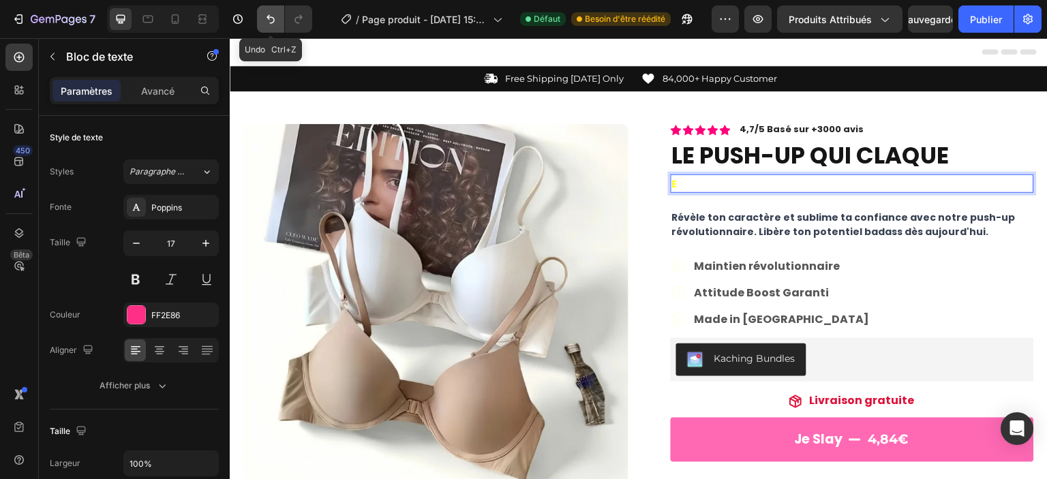
click at [267, 22] on icon "Annuler/Rétablir" at bounding box center [271, 19] width 14 height 14
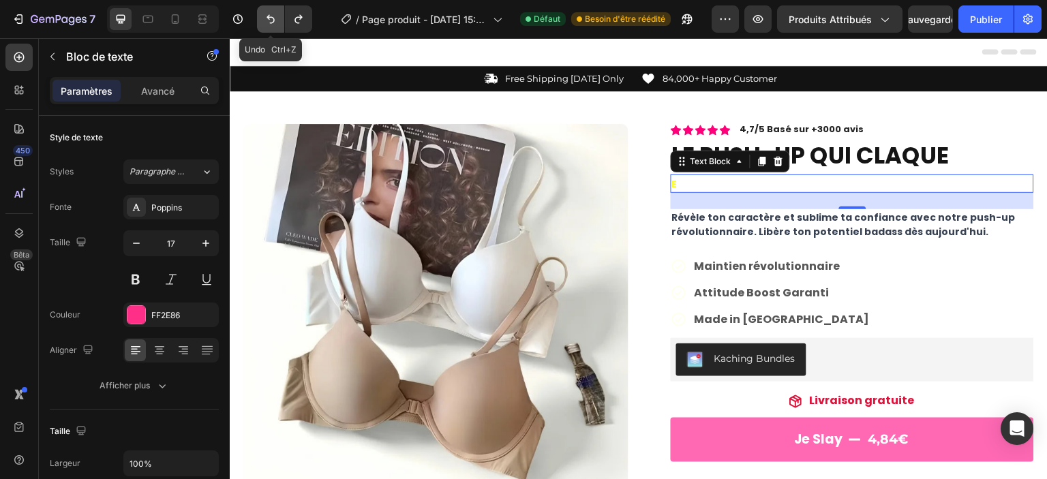
click at [267, 22] on icon "Annuler/Rétablir" at bounding box center [271, 19] width 14 height 14
drag, startPoint x: 267, startPoint y: 22, endPoint x: 130, endPoint y: 21, distance: 137.7
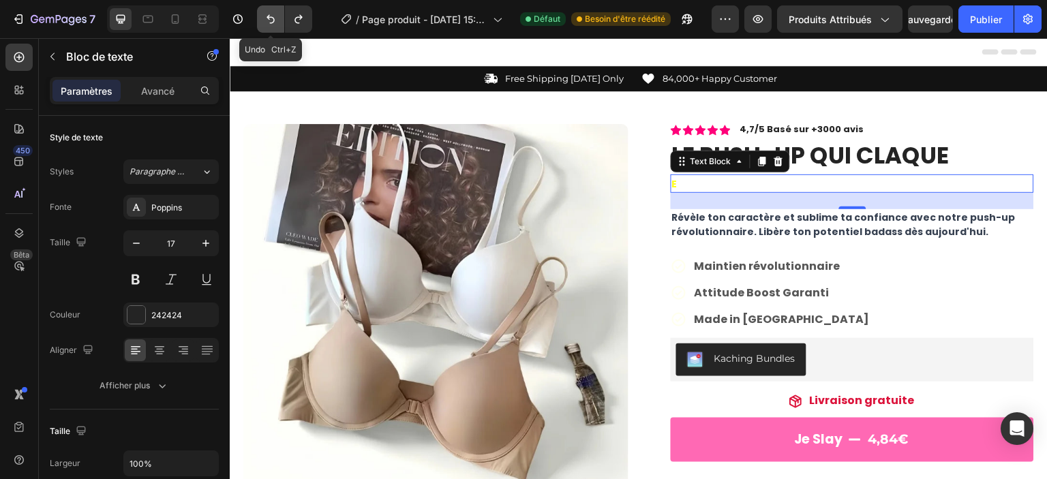
click at [267, 22] on icon "Annuler/Rétablir" at bounding box center [271, 19] width 14 height 14
click at [856, 226] on span "Révèle ton caractère et sublime ta confiance avec notre push-up révolutionnaire…" at bounding box center [844, 225] width 344 height 28
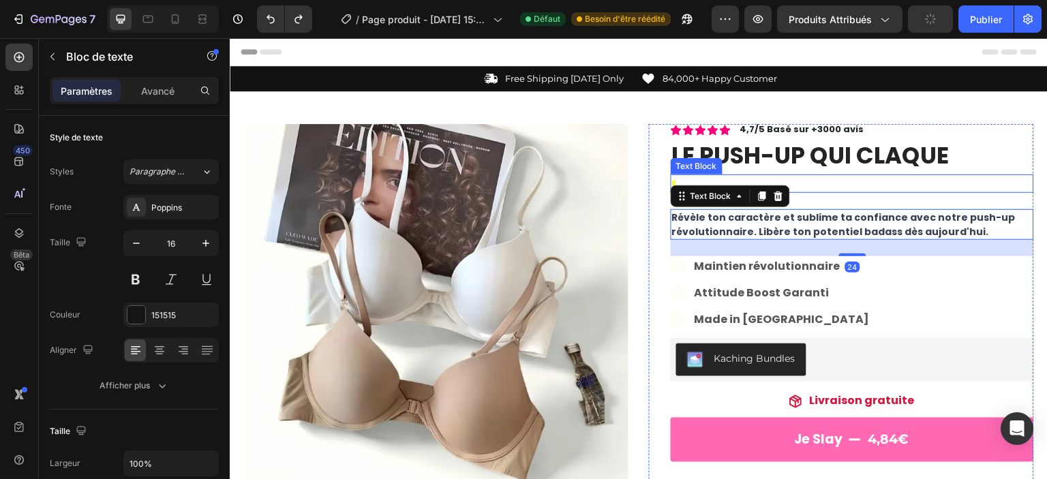
click at [845, 186] on p "E" at bounding box center [852, 184] width 361 height 16
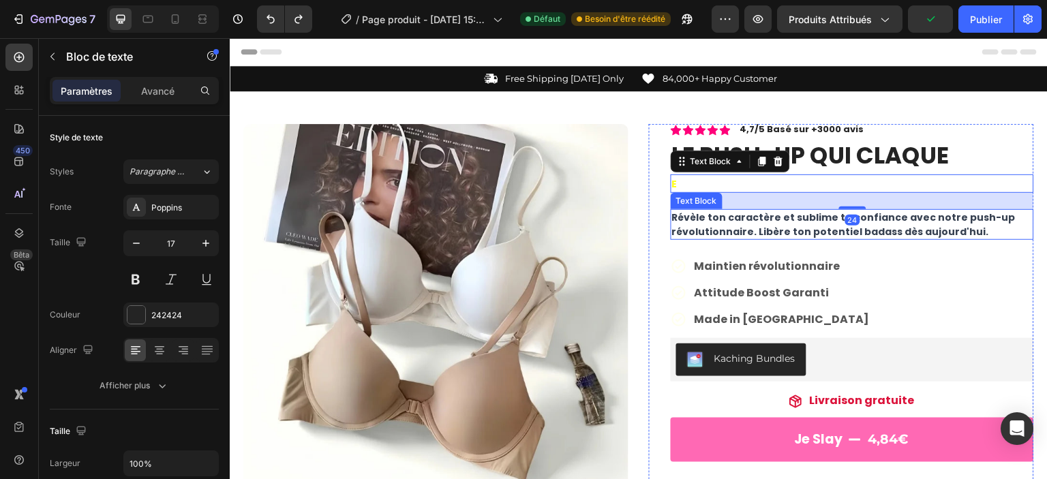
click at [914, 254] on div "Icon Icon Icon Icon Icon Icon List 4,7/5 Basé sur +3000 avis Text Block Row LE …" at bounding box center [852, 460] width 363 height 672
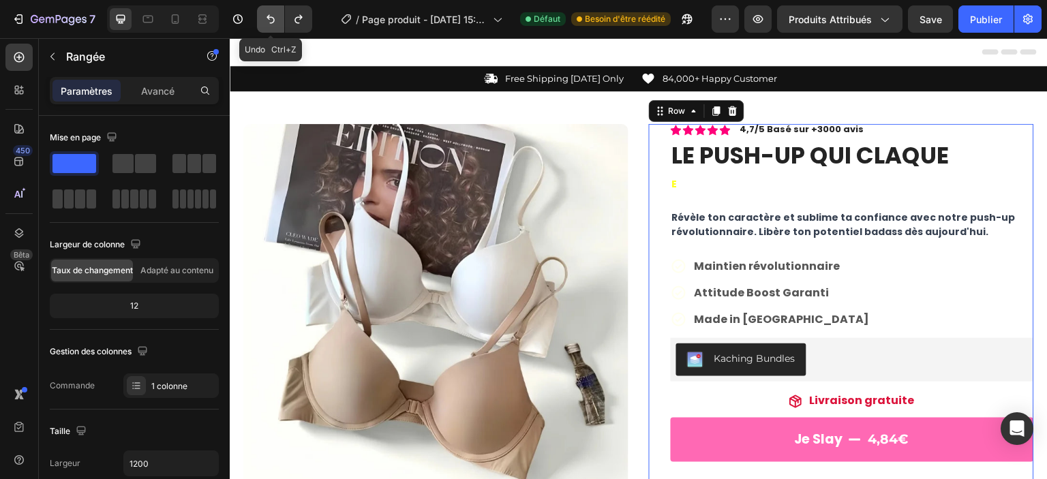
click at [278, 18] on button "Annuler/Rétablir" at bounding box center [270, 18] width 27 height 27
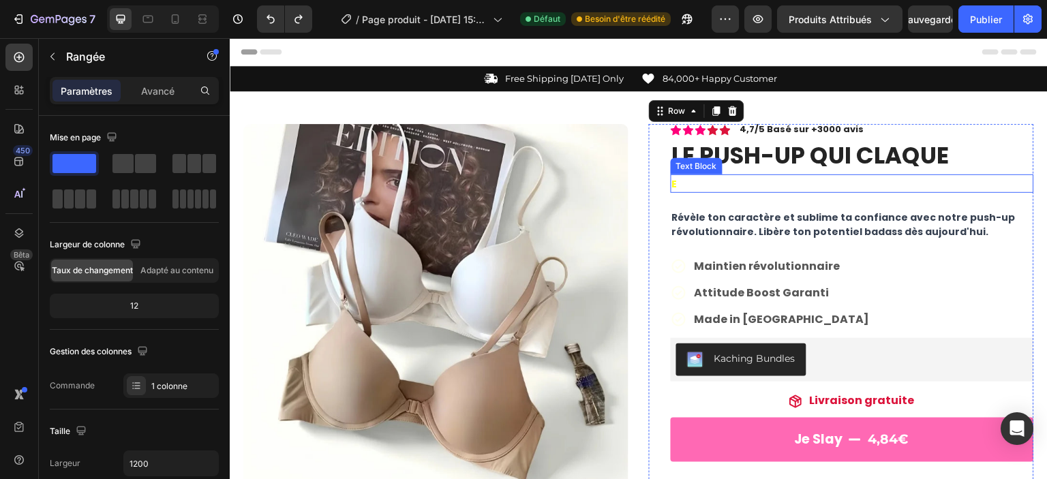
click at [735, 179] on p "E" at bounding box center [852, 184] width 361 height 16
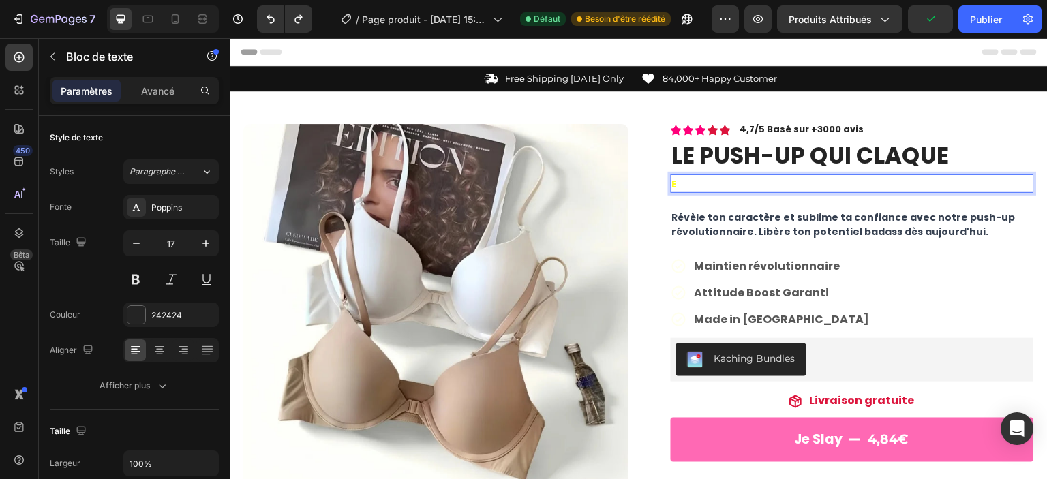
click at [701, 185] on p "E" at bounding box center [852, 184] width 361 height 16
click at [674, 182] on p "E" at bounding box center [852, 184] width 361 height 16
click at [688, 183] on p "E" at bounding box center [852, 184] width 361 height 16
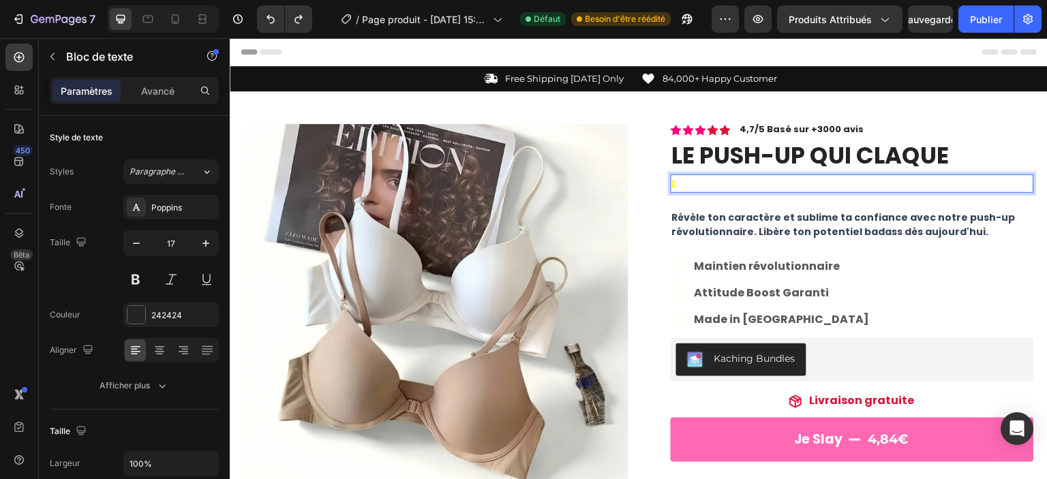
click at [688, 183] on p "E" at bounding box center [852, 184] width 361 height 16
click at [298, 18] on icon "Annuler/Rétablir" at bounding box center [299, 19] width 14 height 14
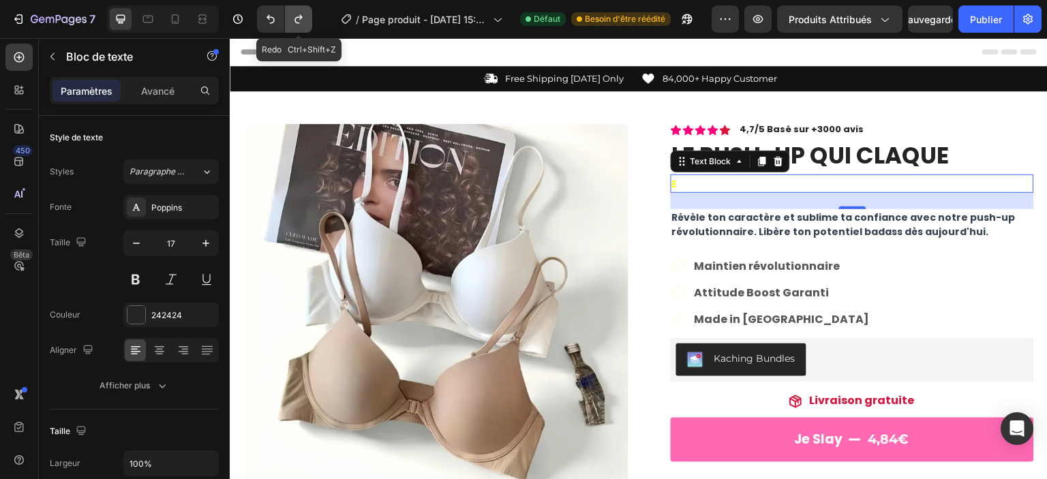
click at [298, 18] on icon "Annuler/Rétablir" at bounding box center [299, 19] width 14 height 14
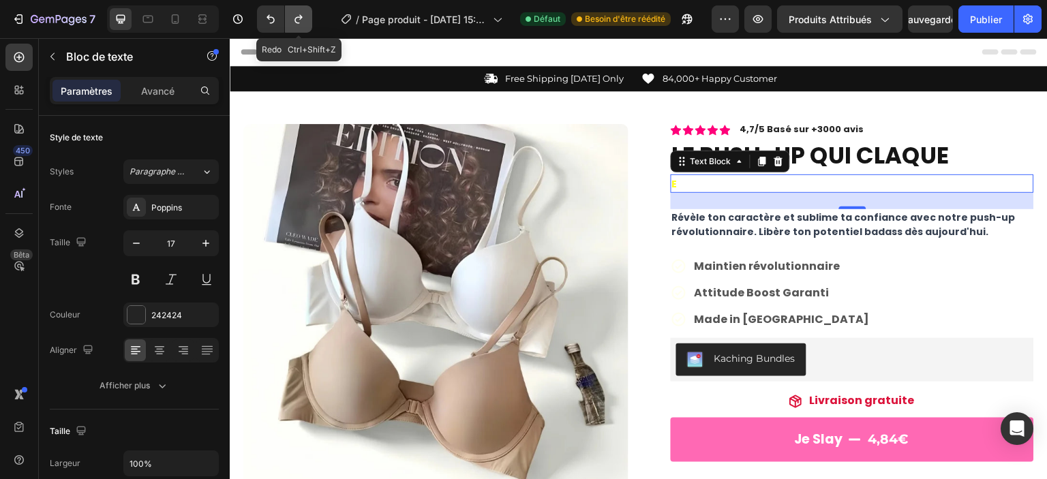
click at [298, 18] on icon "Annuler/Rétablir" at bounding box center [299, 19] width 14 height 14
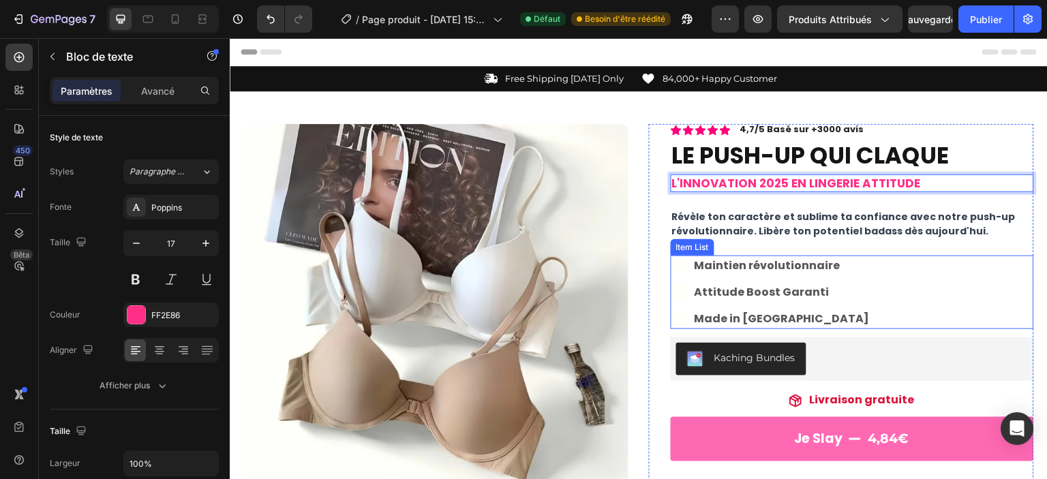
click at [932, 264] on div "Maintien révolutionnaire Attitude Boost Garanti Made in [GEOGRAPHIC_DATA]" at bounding box center [852, 293] width 363 height 74
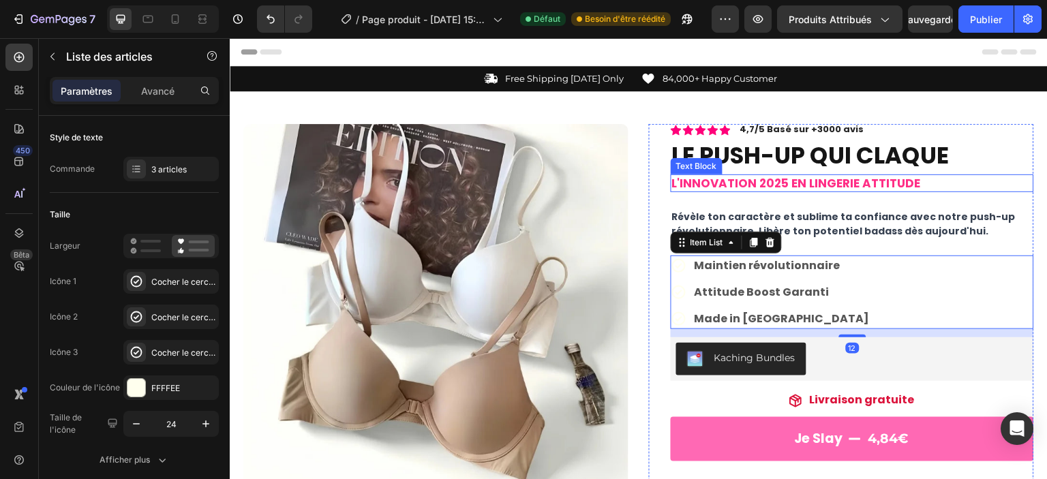
click at [926, 179] on p "L'innovation 2025 EN LINGERIE ATTITUDE" at bounding box center [852, 183] width 361 height 15
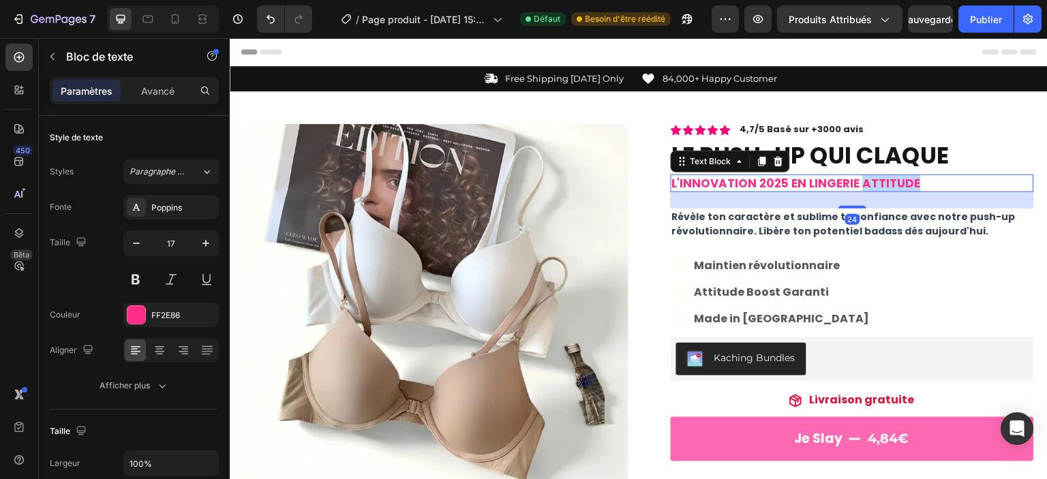
click at [903, 179] on p "L'innovation 2025 EN LINGERIE ATTITUDE" at bounding box center [852, 183] width 361 height 15
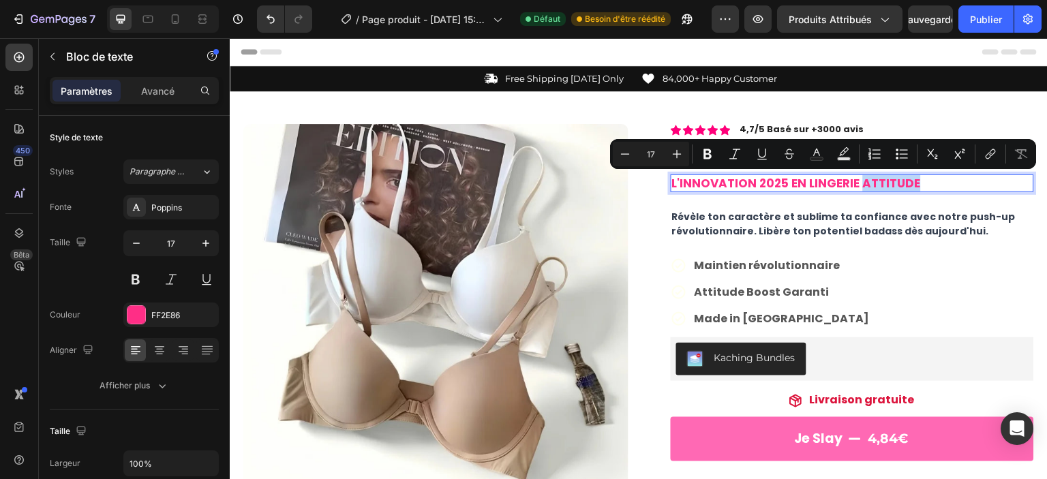
click at [916, 181] on p "L'innovation 2025 EN LINGERIE ATTITUDE" at bounding box center [852, 183] width 361 height 15
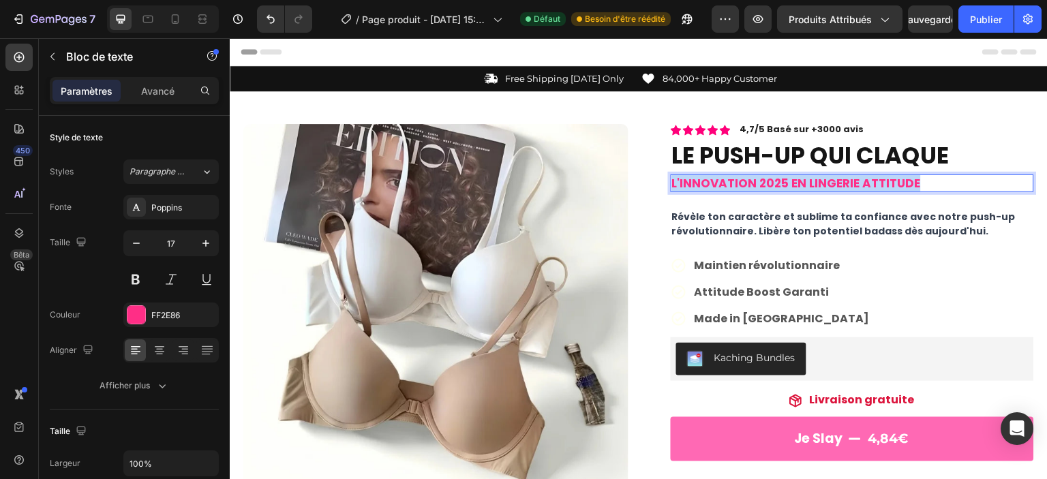
drag, startPoint x: 916, startPoint y: 181, endPoint x: 661, endPoint y: 178, distance: 255.7
click at [661, 178] on div "Icon Icon Icon Icon Icon Icon List 4,7/5 Basé sur +3000 avis Text Block Row LE …" at bounding box center [841, 460] width 385 height 672
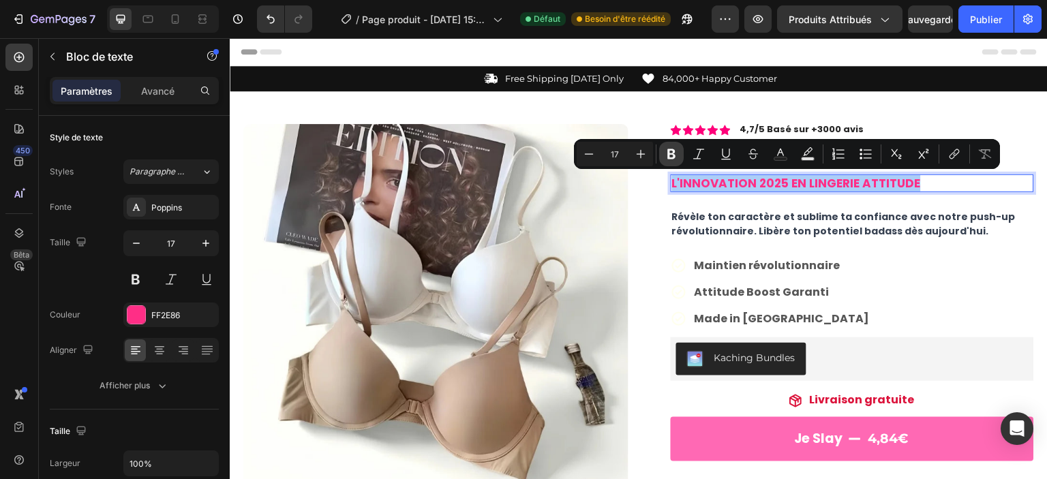
click at [678, 156] on icon "Editor contextual toolbar" at bounding box center [672, 154] width 14 height 14
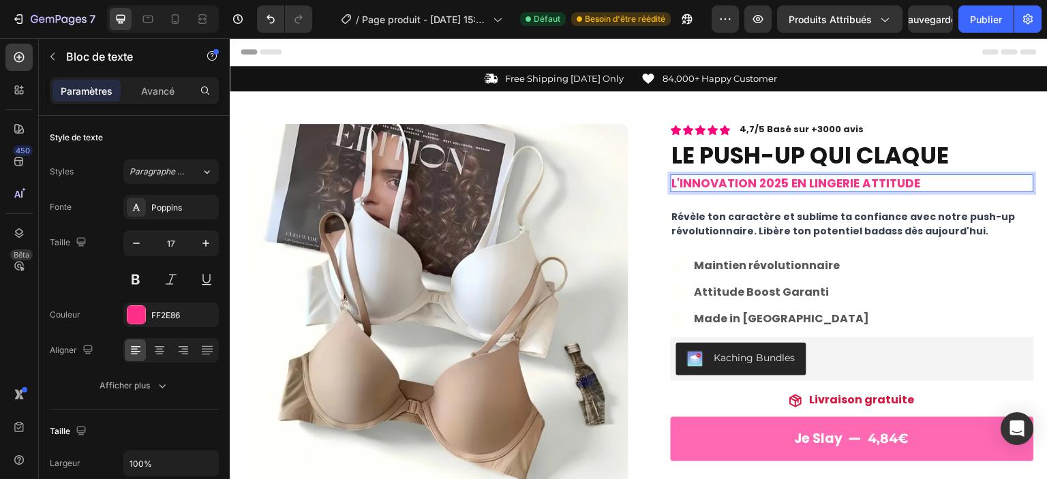
click at [678, 156] on h1 "LE PUSH-UP QUI CLAQUE" at bounding box center [852, 155] width 363 height 33
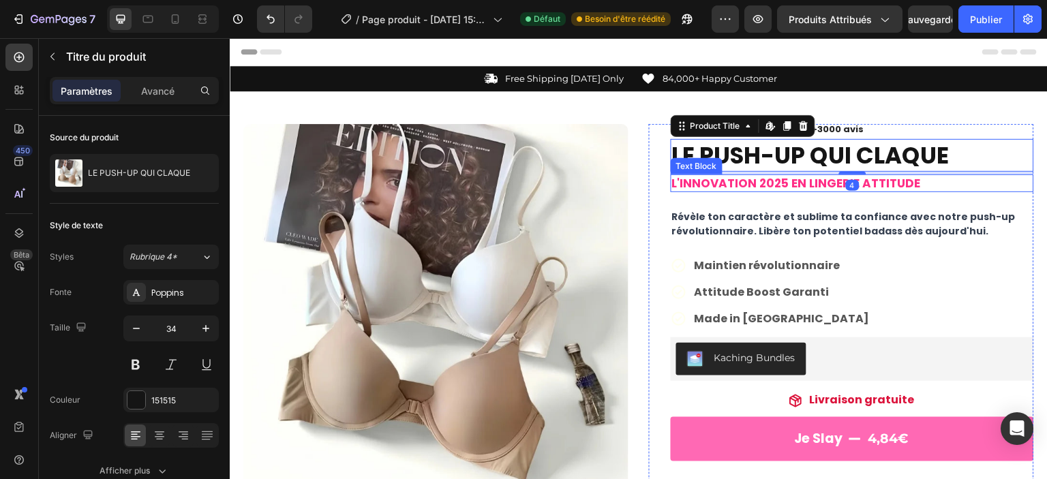
click at [921, 183] on p "L'innovation 2025 EN LINGERIE ATTITUDE" at bounding box center [852, 183] width 361 height 15
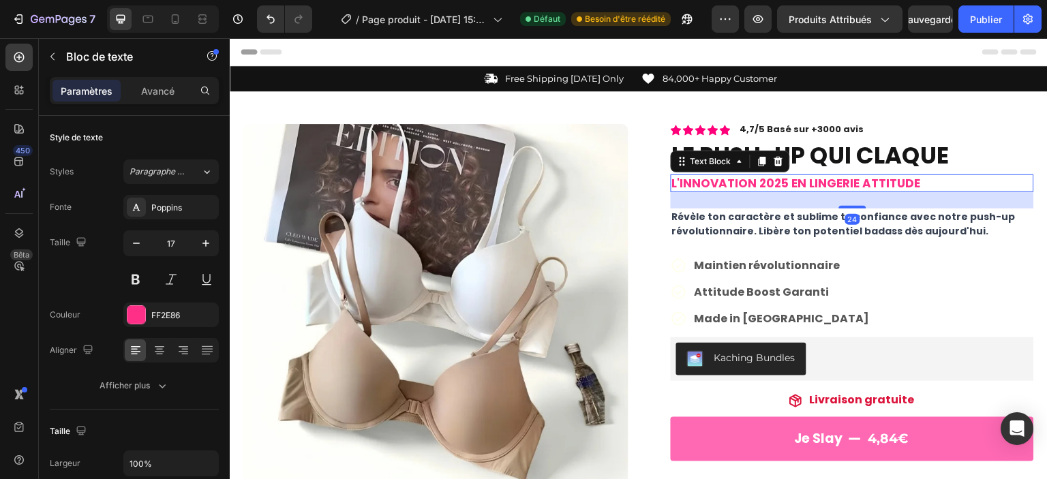
click at [916, 183] on p "L'innovation 2025 EN LINGERIE ATTITUDE" at bounding box center [852, 183] width 361 height 15
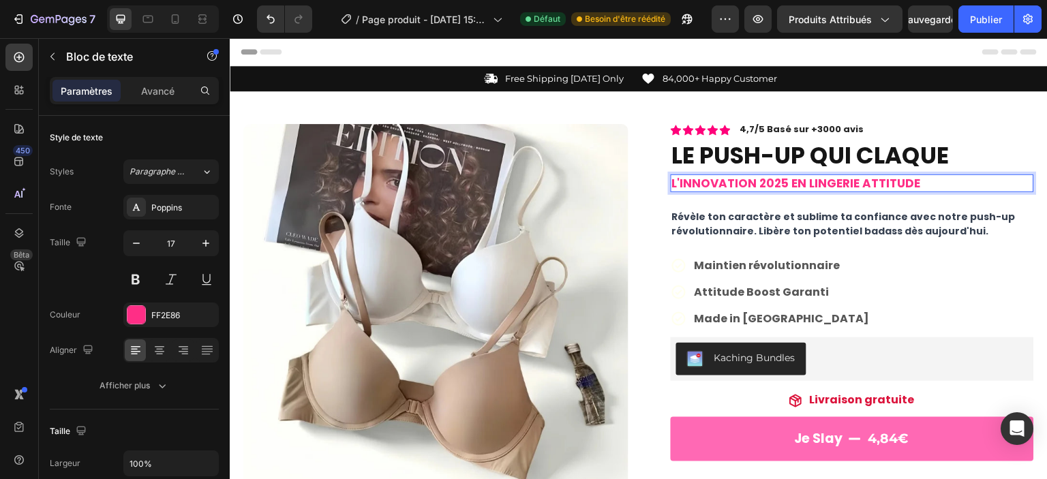
drag, startPoint x: 770, startPoint y: 184, endPoint x: 733, endPoint y: 183, distance: 37.5
click at [733, 183] on strong "L'innovation 2025 EN LINGERIE ATTITUDE" at bounding box center [796, 183] width 249 height 16
click at [916, 182] on p "L'innovation 2025 EN LINGERIE ATTITUDE" at bounding box center [852, 183] width 361 height 15
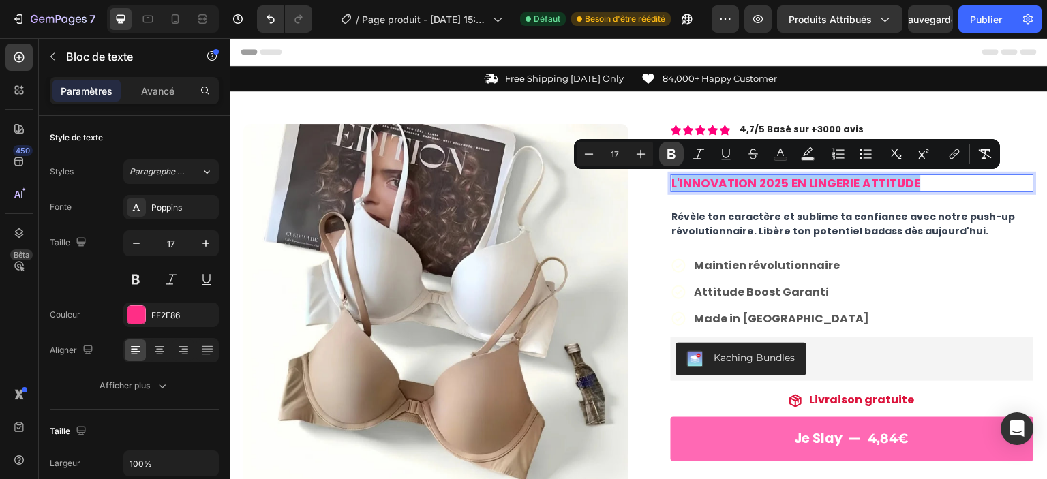
click at [670, 160] on icon "Editor contextual toolbar" at bounding box center [672, 154] width 14 height 14
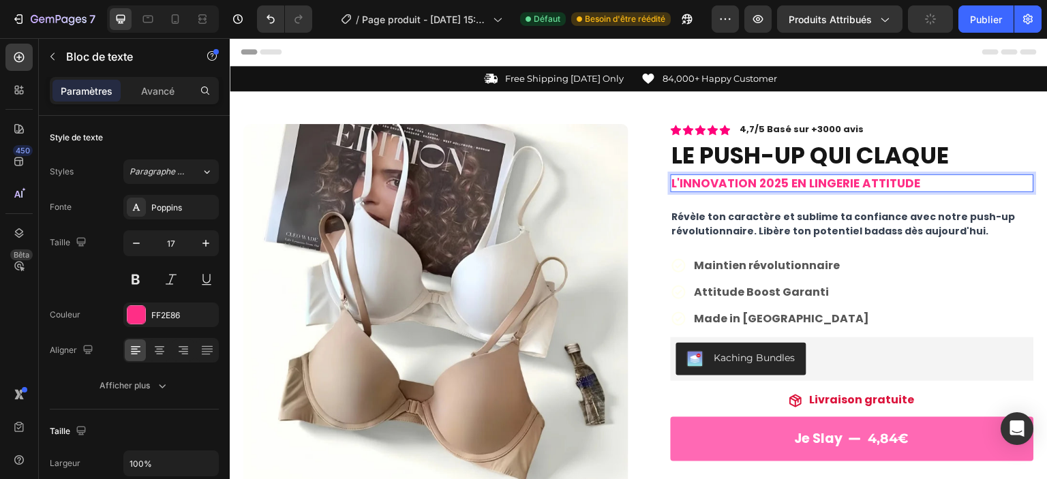
click at [915, 173] on div "Icon Icon Icon Icon Icon Icon List 4,7/5 Basé sur +3000 avis Text Block Row LE …" at bounding box center [852, 460] width 363 height 672
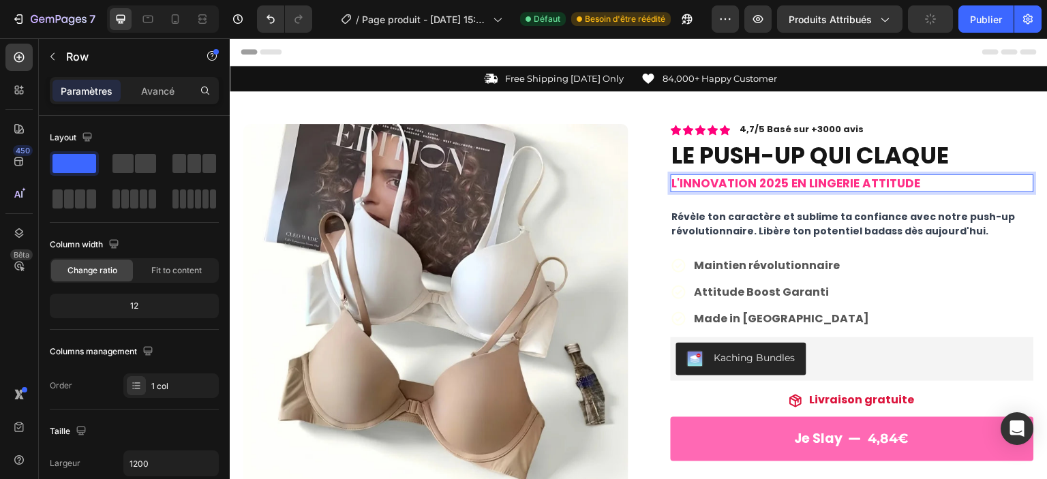
click at [916, 175] on div "L'innovation 2025 EN LINGERIE ATTITUDE" at bounding box center [852, 184] width 363 height 18
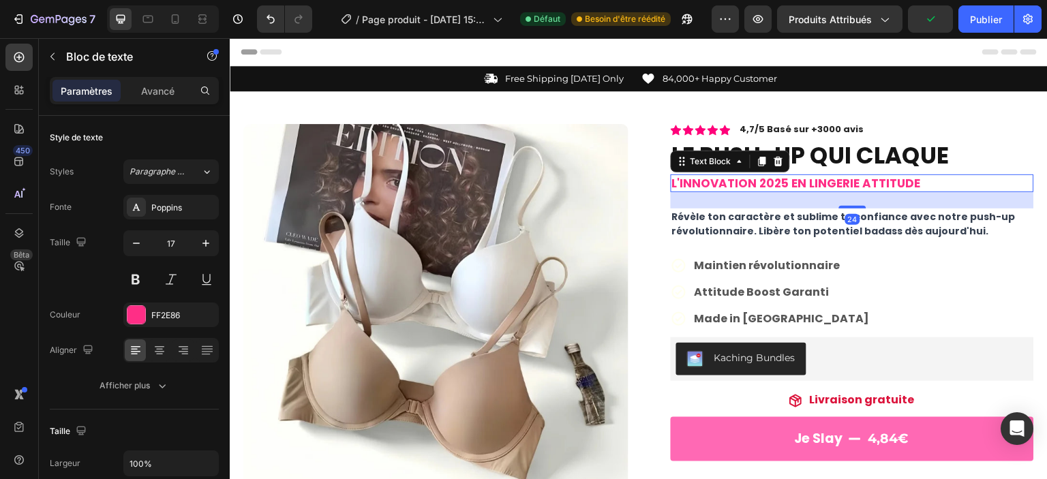
click at [906, 182] on p "L'innovation 2025 EN LINGERIE ATTITUDE" at bounding box center [852, 183] width 361 height 15
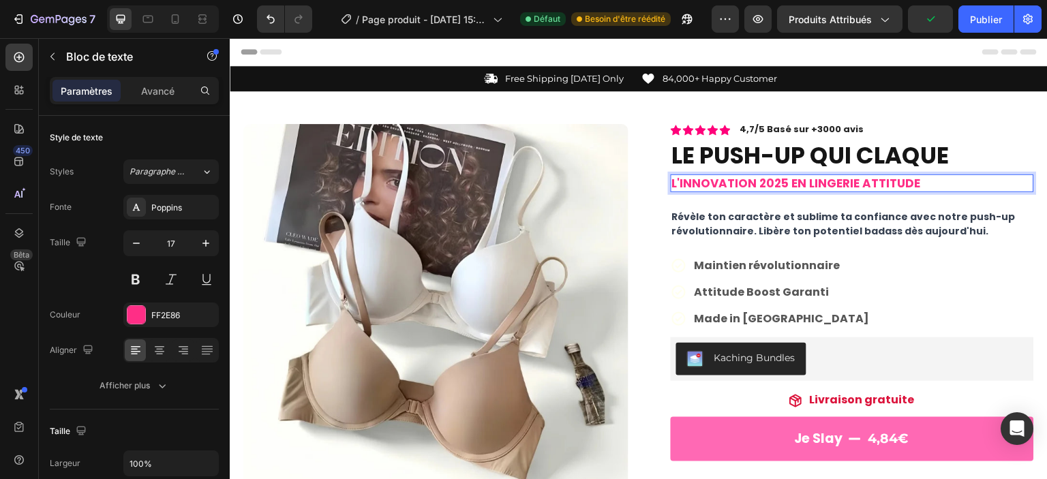
click at [905, 180] on p "L'innovation 2025 EN LINGERIE ATTITUDE" at bounding box center [852, 183] width 361 height 15
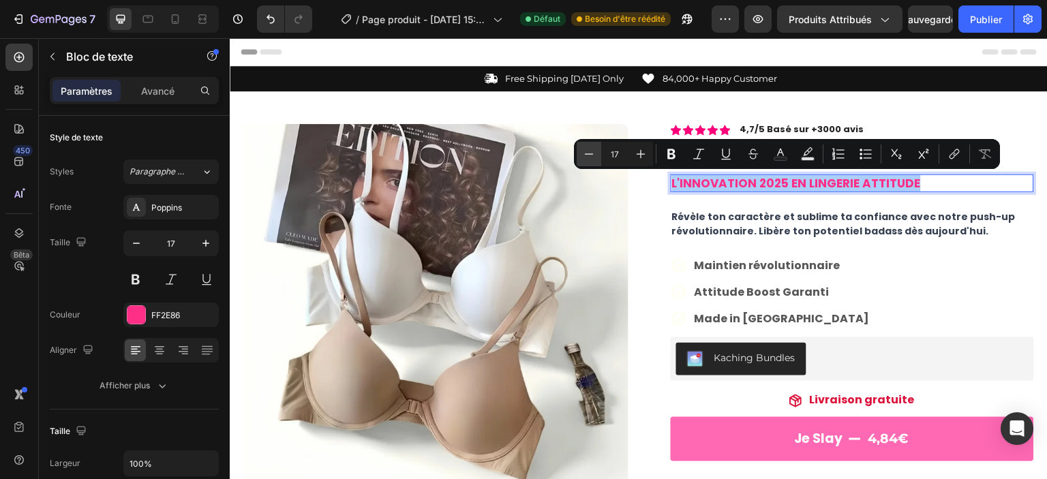
click at [582, 152] on icon "Barre d'outils contextuelle de l'éditeur" at bounding box center [589, 154] width 14 height 14
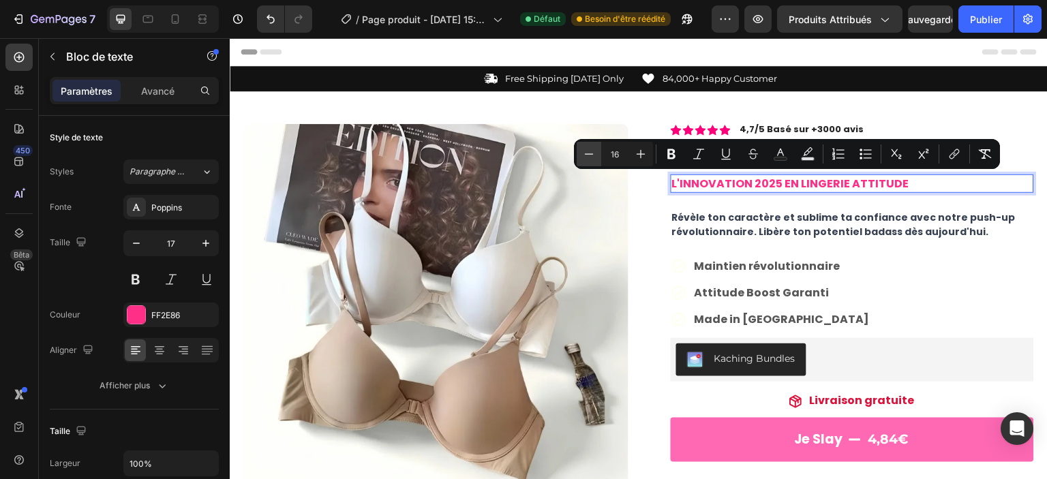
click at [582, 152] on icon "Barre d'outils contextuelle de l'éditeur" at bounding box center [589, 154] width 14 height 14
click at [589, 166] on button "Moins" at bounding box center [589, 154] width 25 height 25
type input "13"
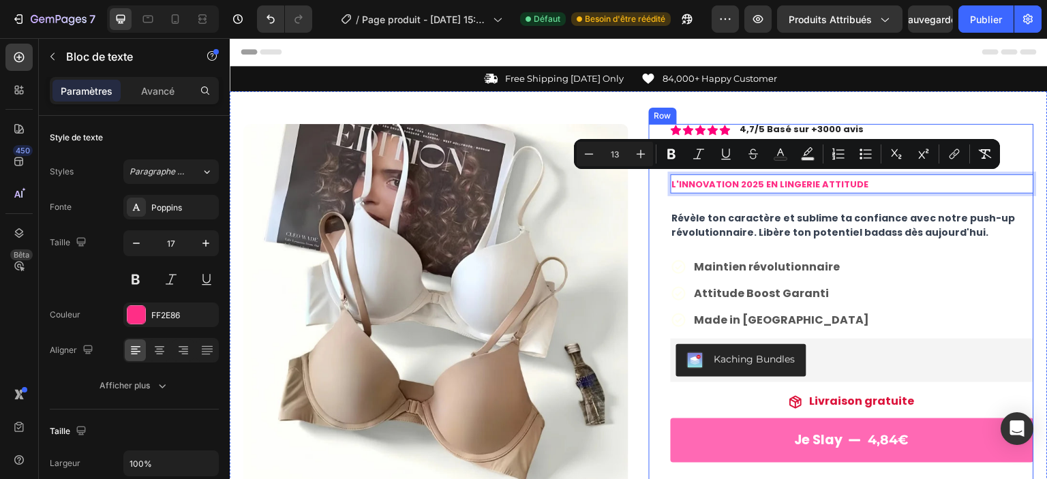
click at [831, 254] on div "Icon Icon Icon Icon Icon Icon List 4,7/5 Basé sur +3000 avis Text Block Row LE …" at bounding box center [852, 460] width 363 height 673
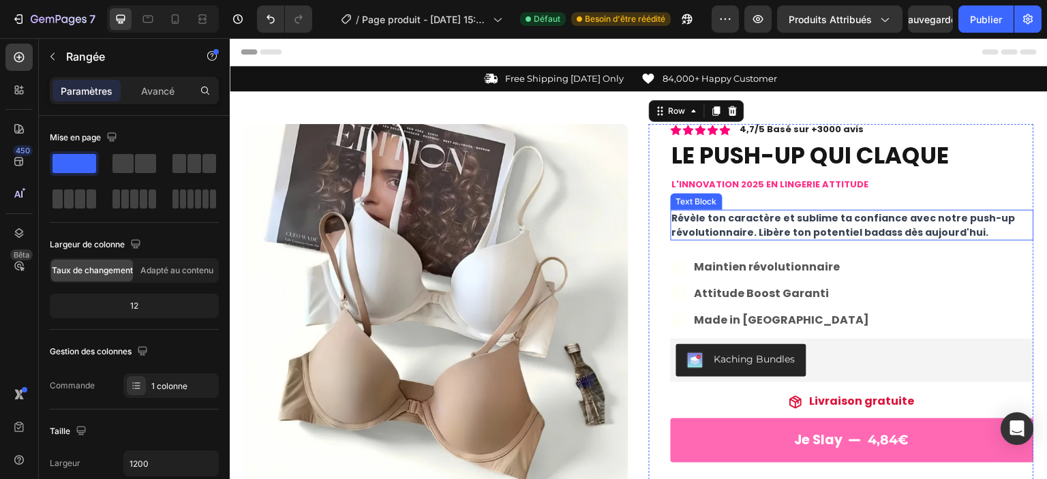
click at [900, 227] on span "Révèle ton caractère et sublime ta confiance avec notre push-up révolutionnaire…" at bounding box center [844, 225] width 344 height 28
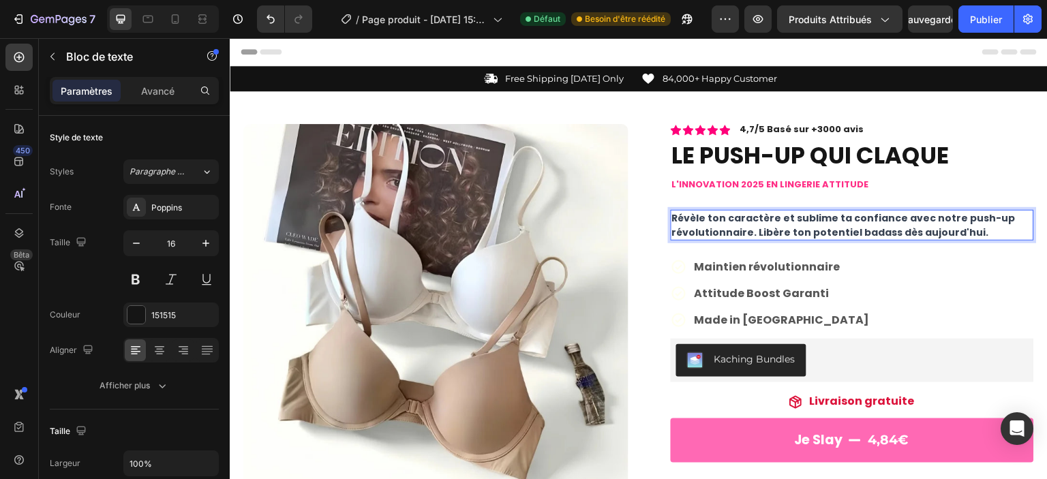
click at [967, 235] on p "Révèle ton caractère et sublime ta confiance avec notre push-up révolutionnaire…" at bounding box center [852, 225] width 361 height 29
click at [794, 230] on span "Révèle ton caractère et sublime ta confiance avec notre push-up révolutionnaire…" at bounding box center [844, 225] width 344 height 28
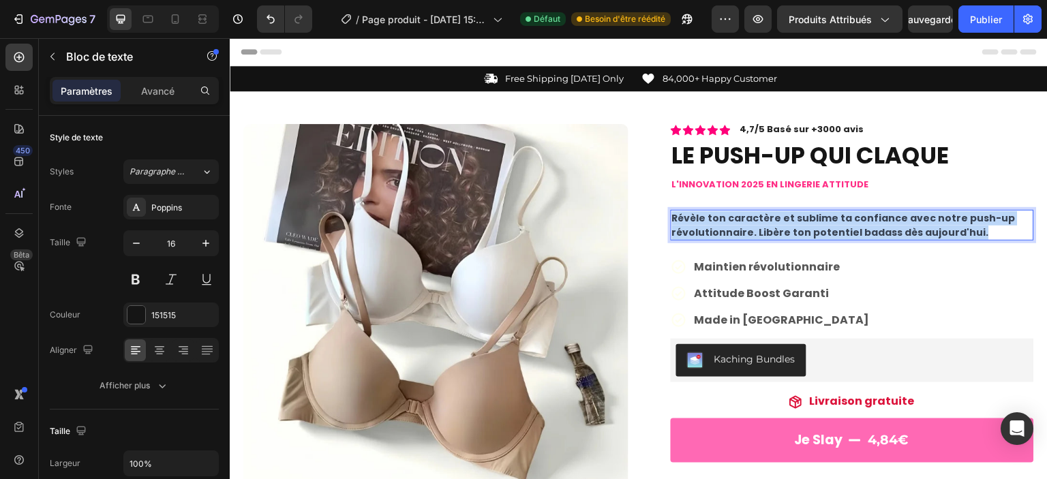
click at [794, 230] on span "Révèle ton caractère et sublime ta confiance avec notre push-up révolutionnaire…" at bounding box center [844, 225] width 344 height 28
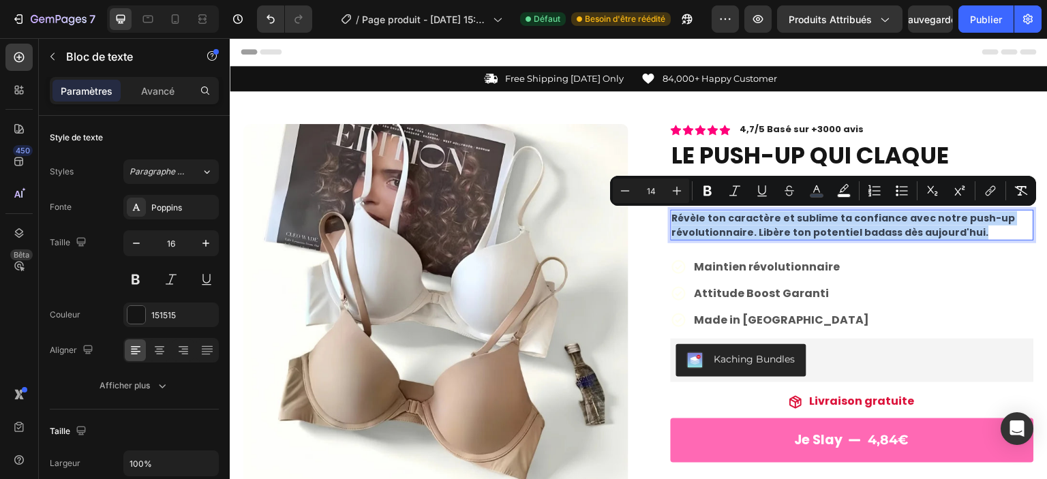
click at [794, 230] on span "Révèle ton caractère et sublime ta confiance avec notre push-up révolutionnaire…" at bounding box center [844, 225] width 344 height 28
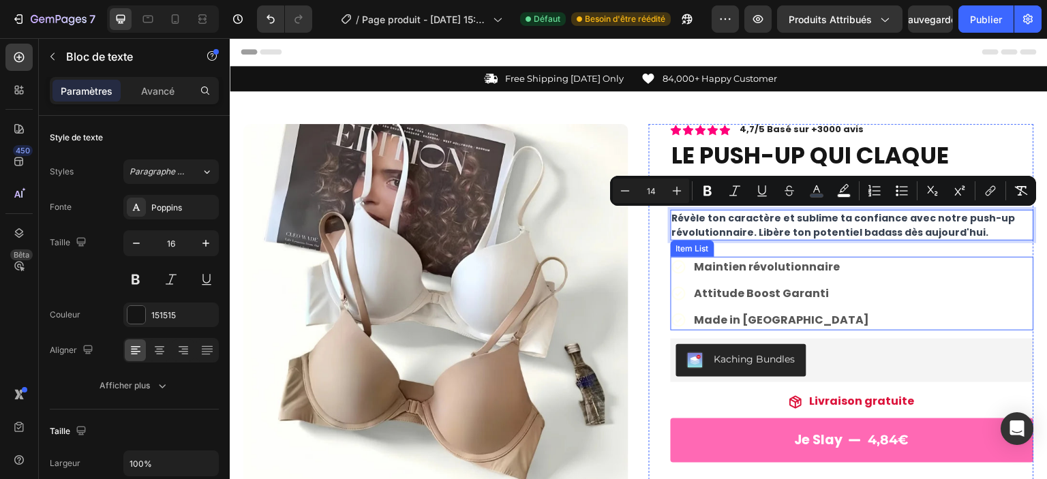
click at [785, 286] on p "Attitude Boost Garanti" at bounding box center [782, 294] width 175 height 16
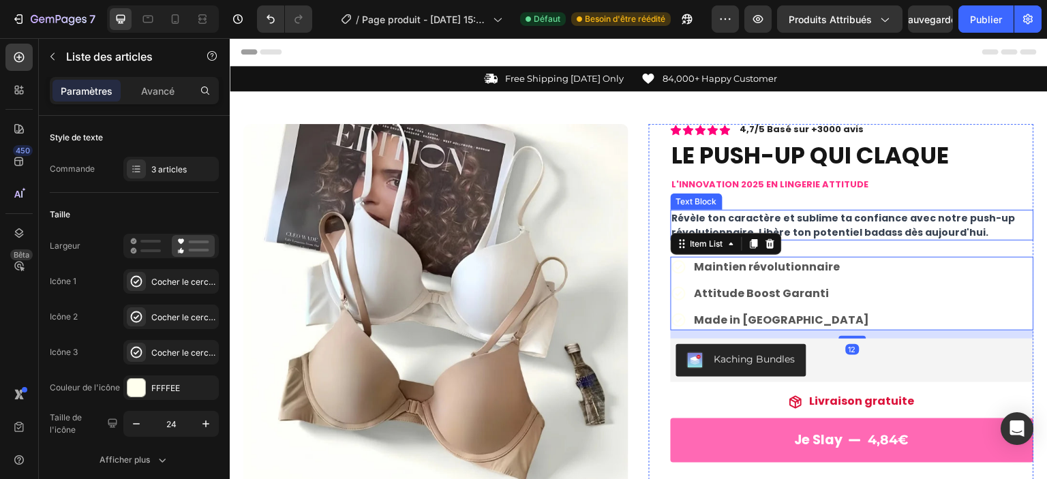
click at [809, 224] on span "Révèle ton caractère et sublime ta confiance avec notre push-up révolutionnaire…" at bounding box center [844, 225] width 344 height 28
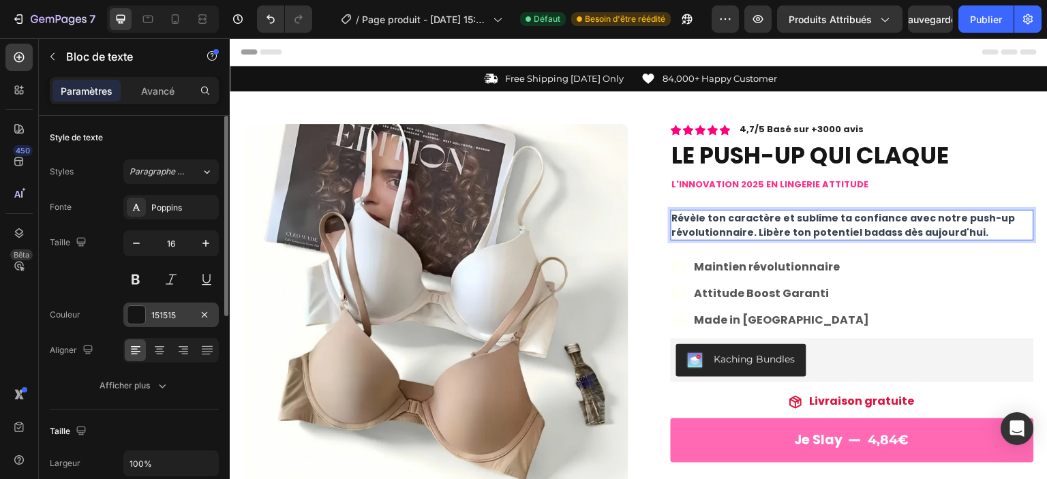
click at [150, 316] on div "151515" at bounding box center [170, 315] width 95 height 25
click at [968, 231] on p "Révèle ton caractère et sublime ta confiance avec notre push-up révolutionnaire…" at bounding box center [852, 225] width 361 height 29
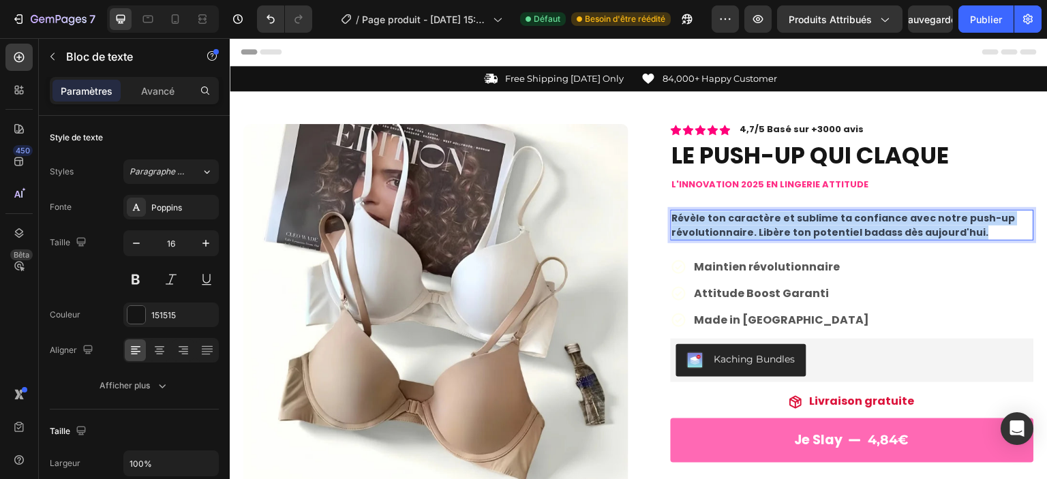
click at [968, 231] on p "Révèle ton caractère et sublime ta confiance avec notre push-up révolutionnaire…" at bounding box center [852, 225] width 361 height 29
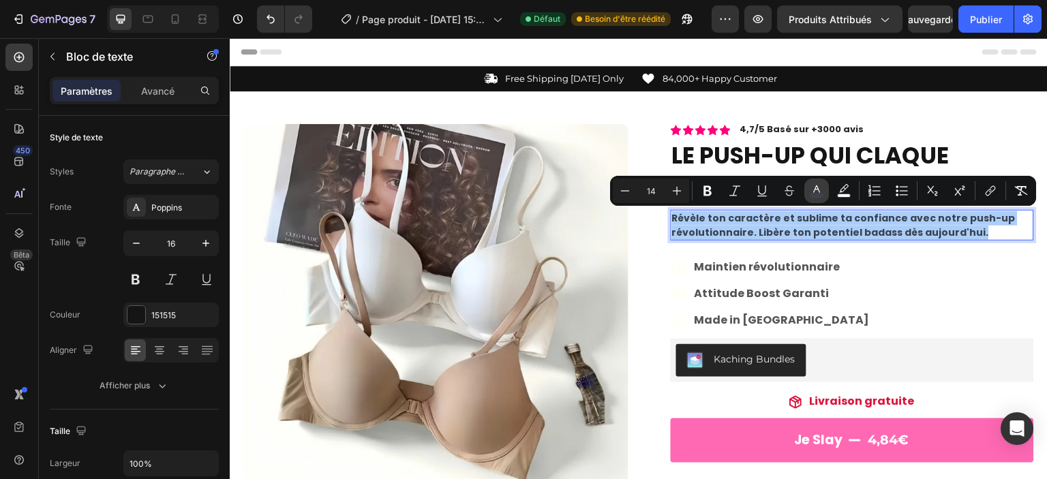
click at [814, 186] on icon "Editor contextual toolbar" at bounding box center [817, 191] width 14 height 14
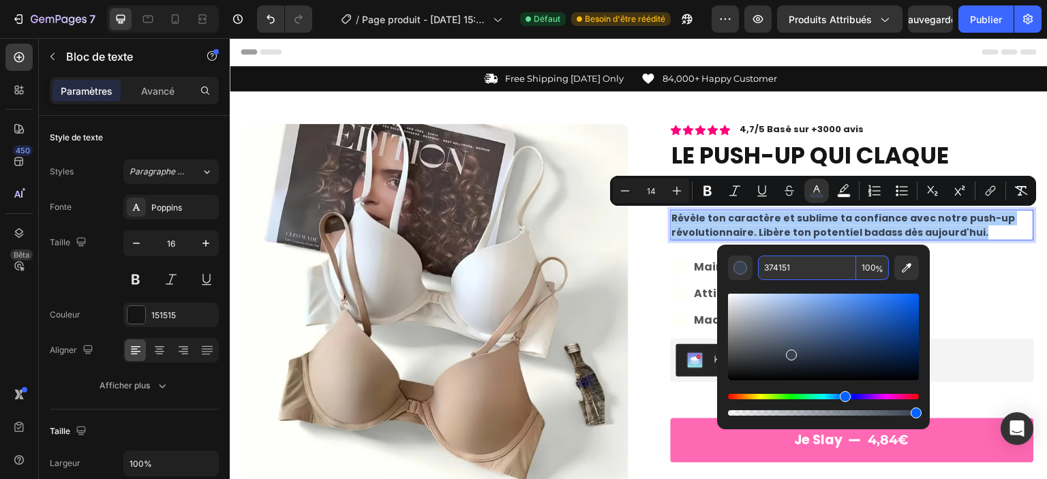
click at [795, 267] on input "374151" at bounding box center [807, 268] width 98 height 25
type input "333333"
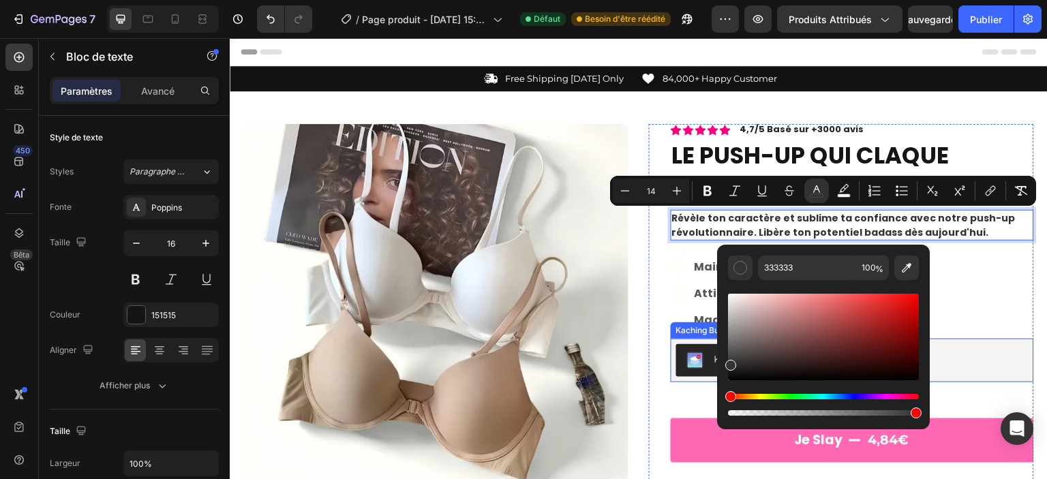
click at [959, 358] on div "Kaching Bundles" at bounding box center [852, 360] width 352 height 33
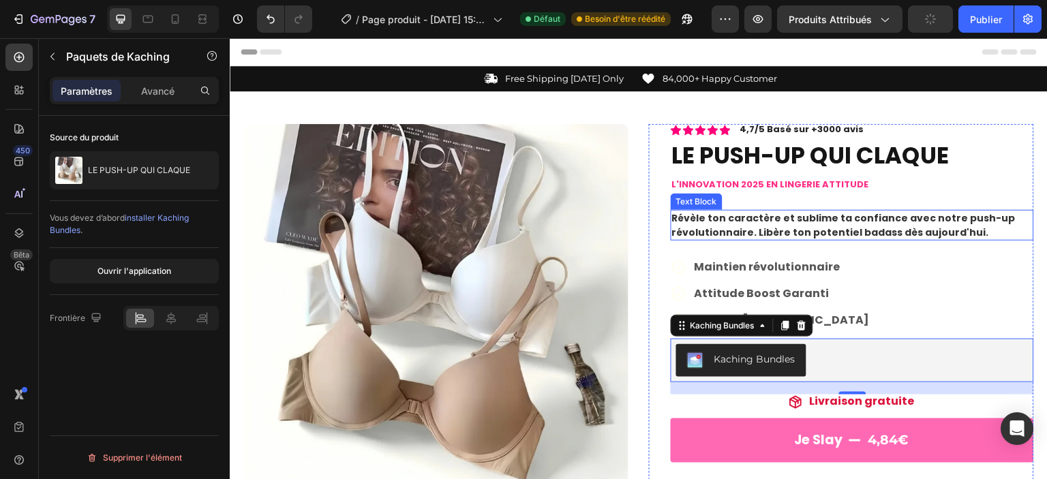
click at [859, 226] on span "Révèle ton caractère et sublime ta confiance avec notre push-up révolutionnaire…" at bounding box center [844, 225] width 344 height 28
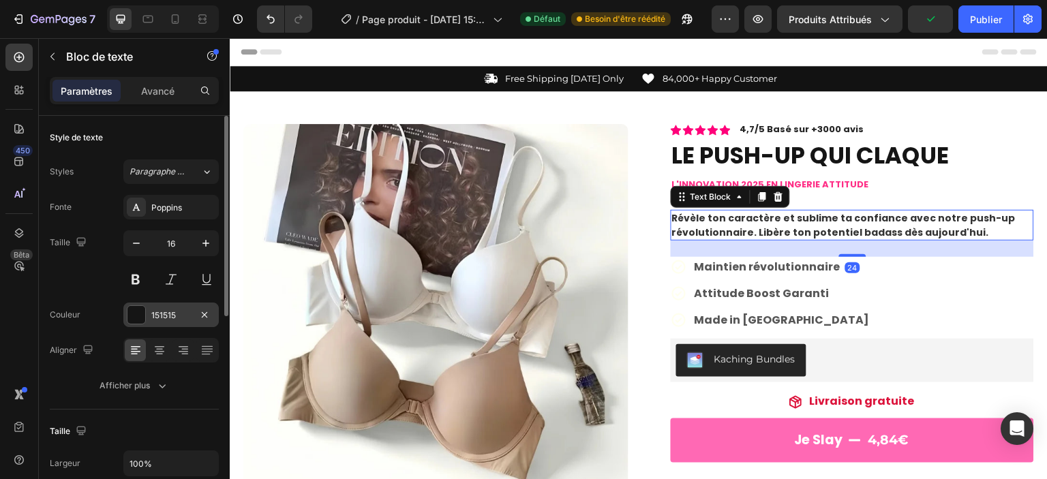
click at [177, 312] on div "151515" at bounding box center [171, 316] width 40 height 12
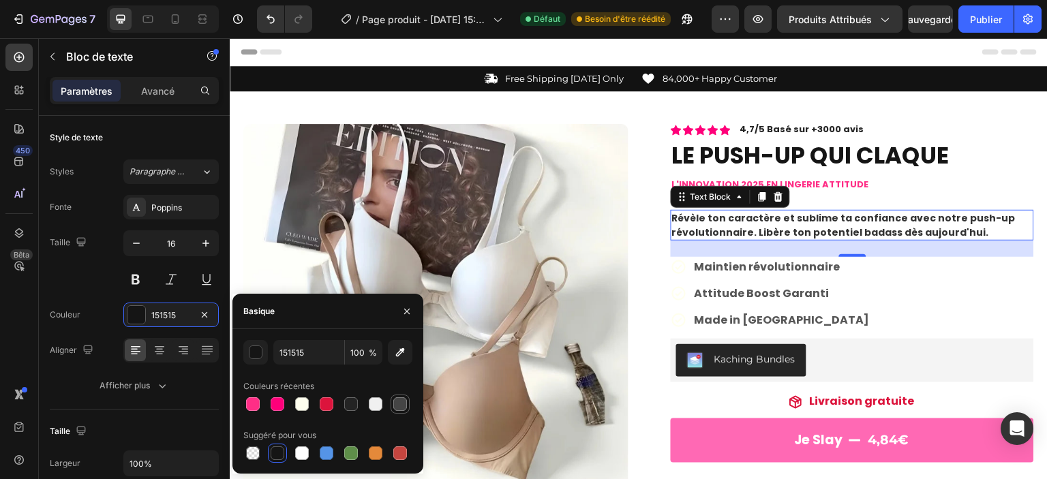
click at [402, 404] on div at bounding box center [400, 404] width 14 height 14
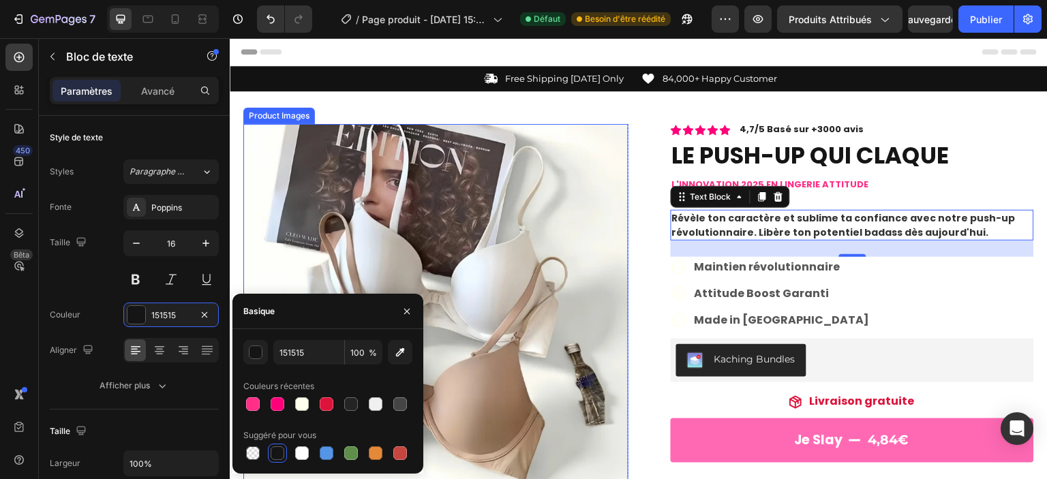
type input "454545"
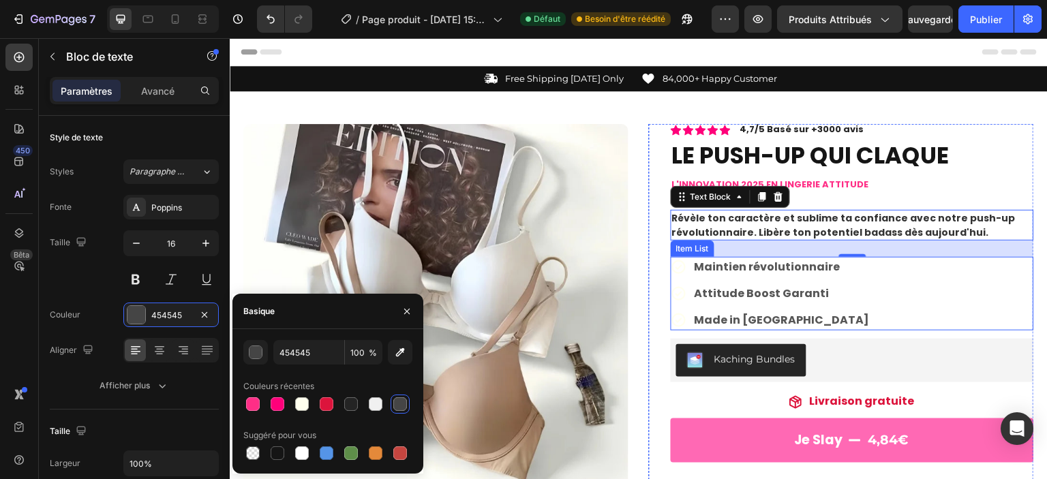
click at [916, 297] on div "Maintien révolutionnaire Attitude Boost Garanti Made in [GEOGRAPHIC_DATA]" at bounding box center [852, 294] width 363 height 74
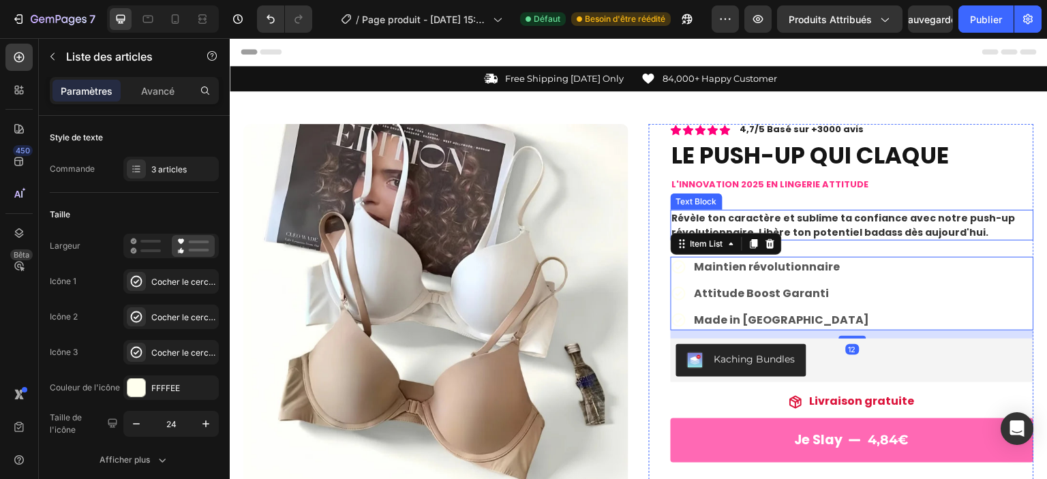
click at [887, 223] on span "Révèle ton caractère et sublime ta confiance avec notre push-up révolutionnaire…" at bounding box center [844, 225] width 344 height 28
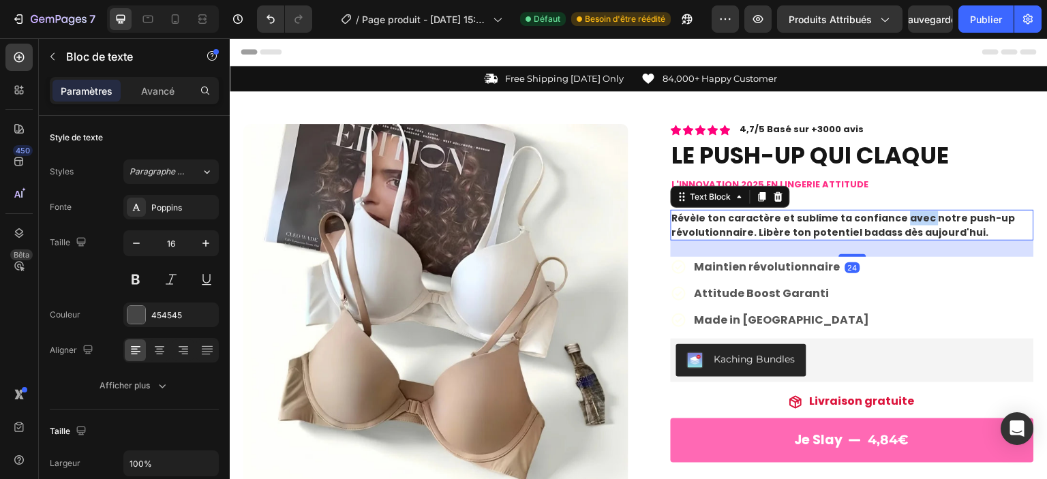
click at [887, 223] on span "Révèle ton caractère et sublime ta confiance avec notre push-up révolutionnaire…" at bounding box center [844, 225] width 344 height 28
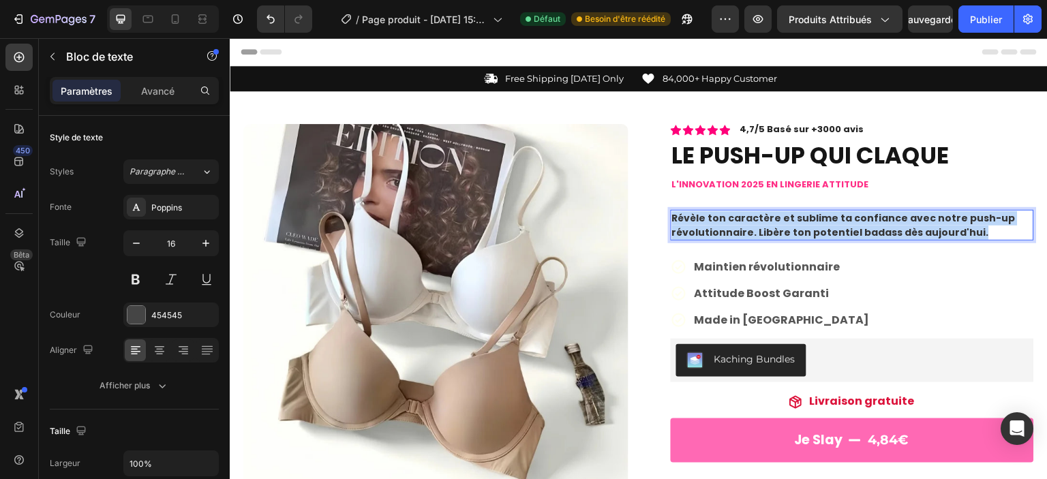
click at [887, 223] on span "Révèle ton caractère et sublime ta confiance avec notre push-up révolutionnaire…" at bounding box center [844, 225] width 344 height 28
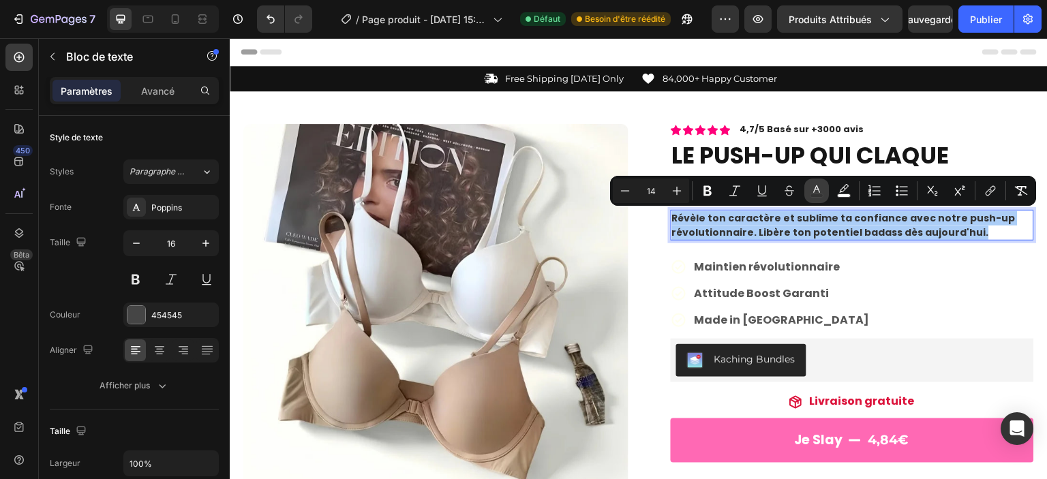
click at [821, 191] on icon "Editor contextual toolbar" at bounding box center [817, 191] width 14 height 14
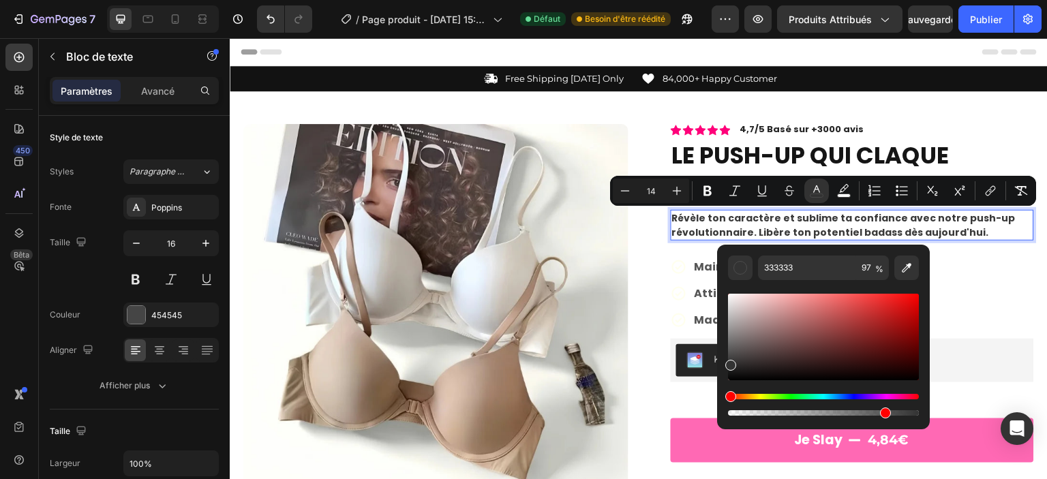
drag, startPoint x: 914, startPoint y: 411, endPoint x: 882, endPoint y: 410, distance: 31.4
click at [882, 410] on div "Editor contextual toolbar" at bounding box center [885, 413] width 11 height 11
type input "81"
click at [987, 284] on div "Maintien révolutionnaire Attitude Boost Garanti Made in [GEOGRAPHIC_DATA]" at bounding box center [852, 294] width 363 height 74
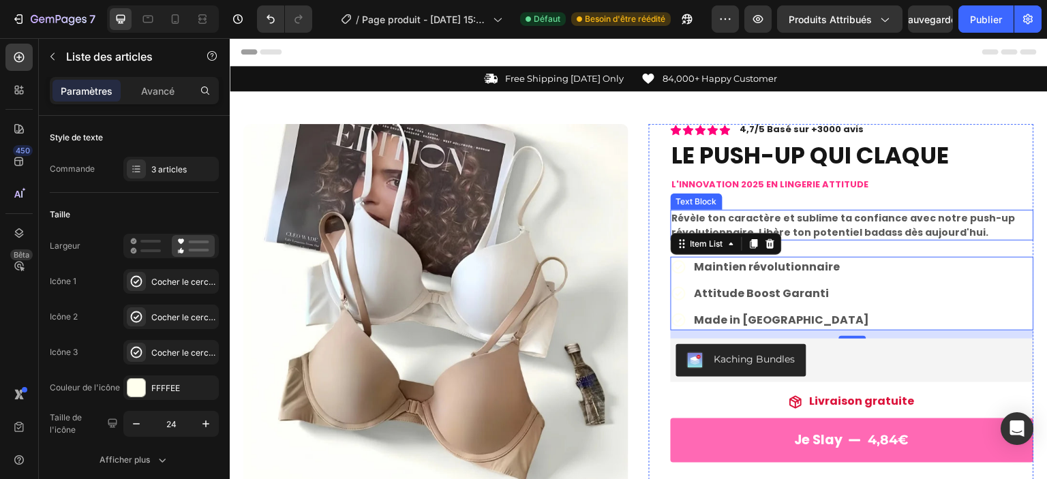
click at [897, 227] on span "Révèle ton caractère et sublime ta confiance avec notre push-up révolutionnaire…" at bounding box center [844, 225] width 344 height 28
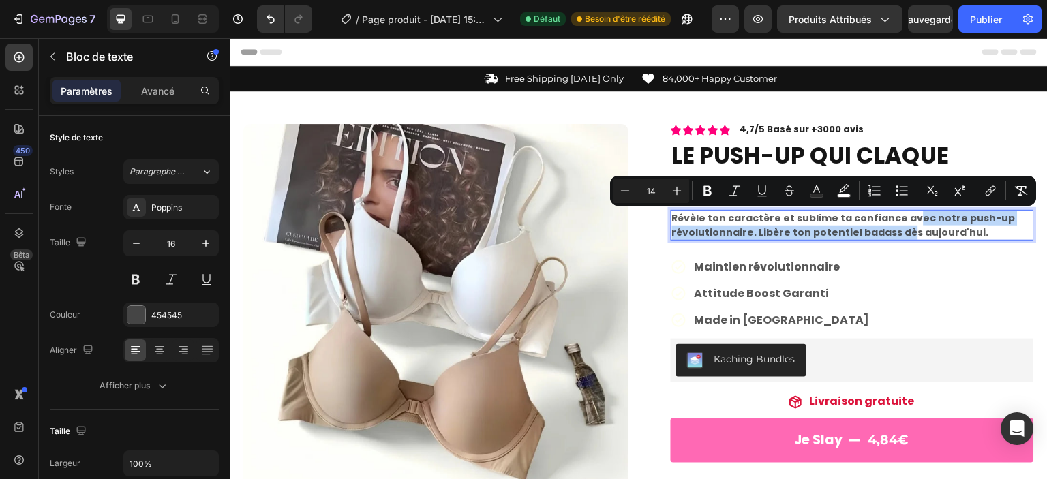
click at [960, 258] on div "Maintien révolutionnaire Attitude Boost Garanti Made in [GEOGRAPHIC_DATA]" at bounding box center [852, 294] width 363 height 74
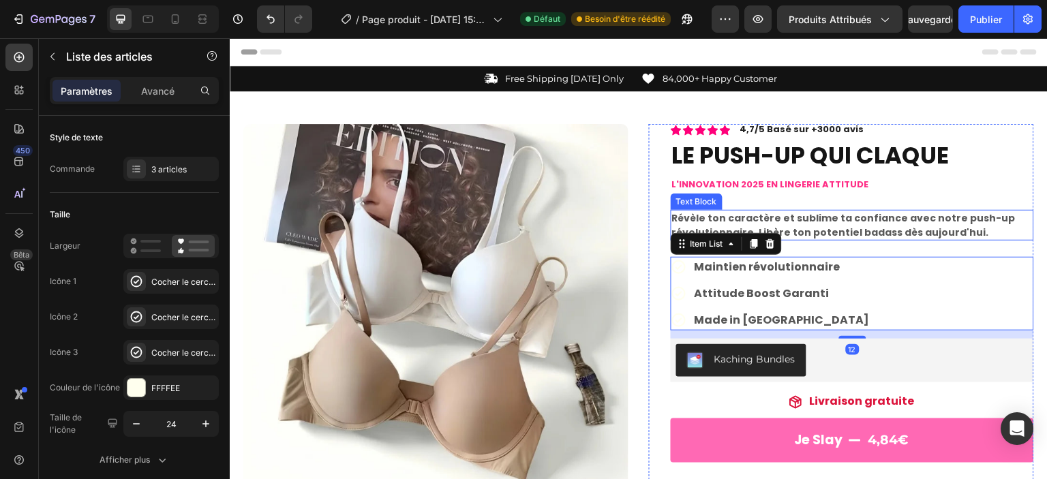
click at [995, 210] on div "Révèle ton caractère et sublime ta confiance avec notre push-up révolutionnaire…" at bounding box center [852, 225] width 363 height 31
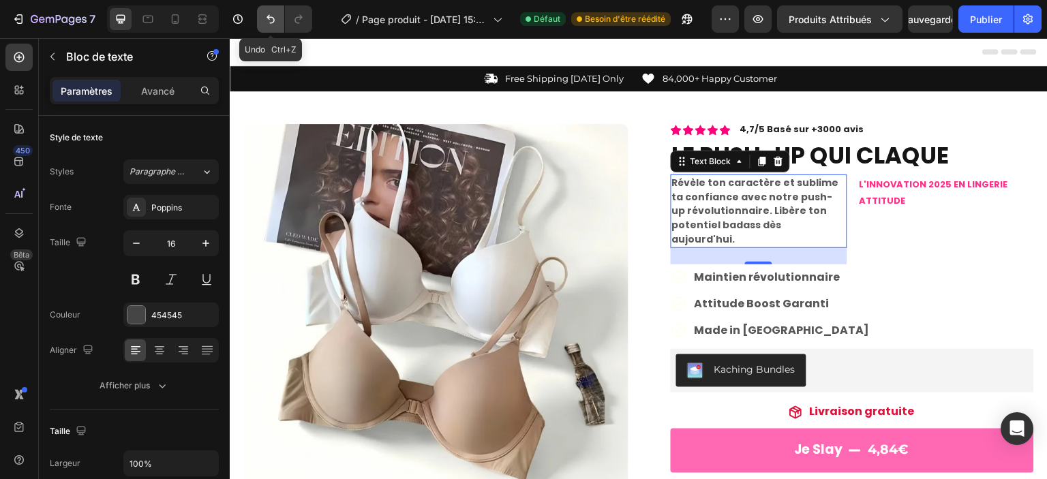
click at [261, 15] on button "Annuler/Rétablir" at bounding box center [270, 18] width 27 height 27
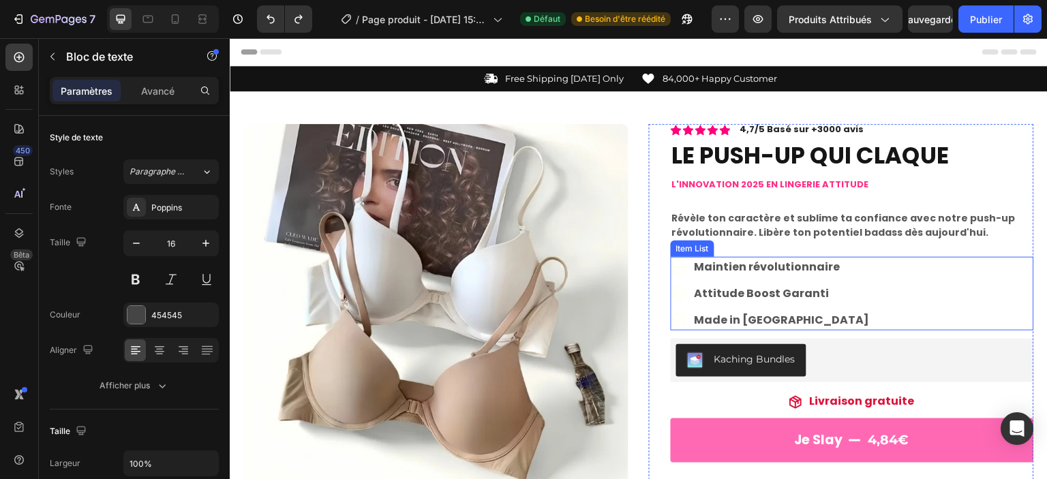
click at [676, 270] on icon at bounding box center [679, 267] width 16 height 16
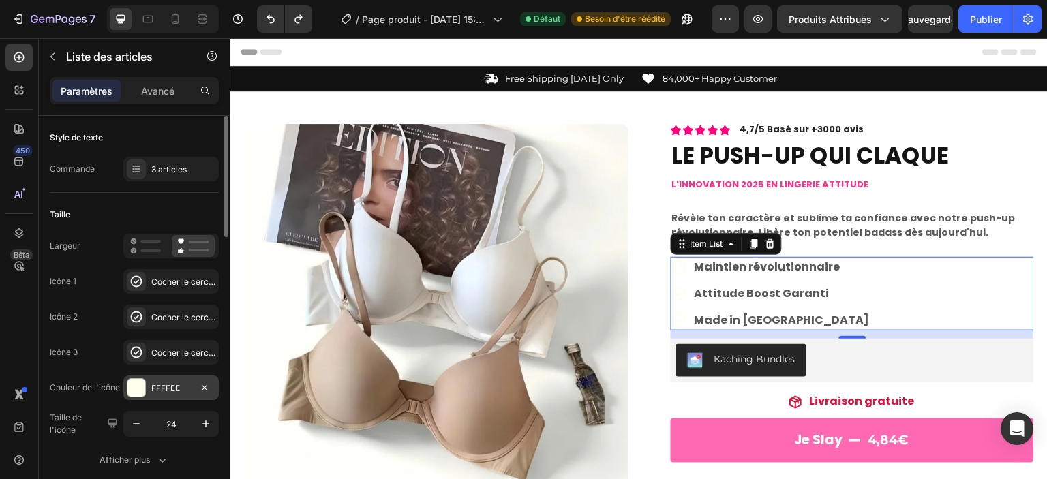
click at [142, 392] on div at bounding box center [136, 388] width 18 height 18
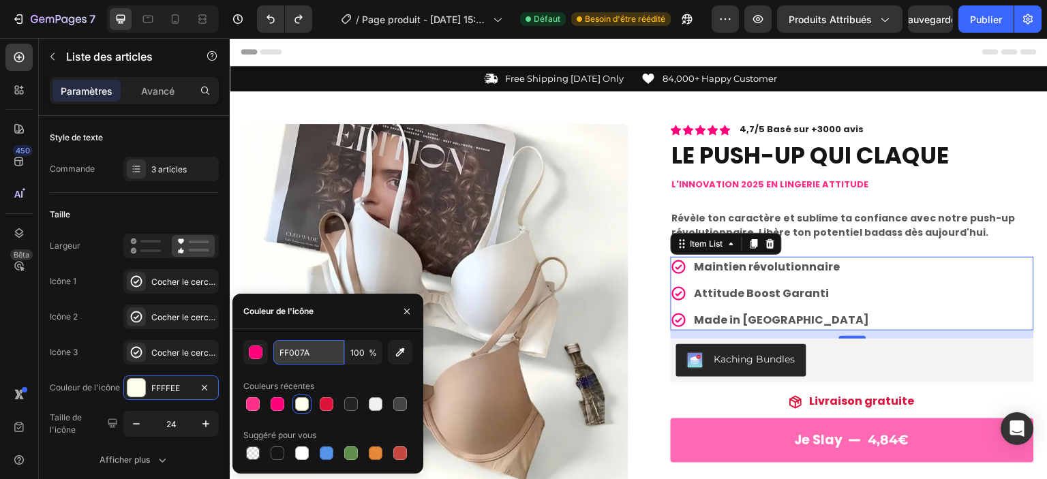
type input "FF007A"
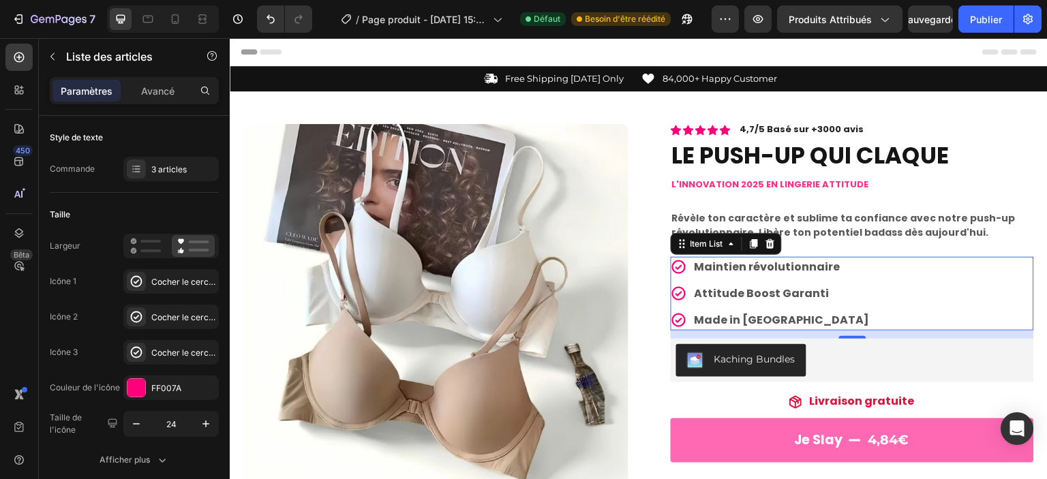
click at [892, 297] on div "Maintien révolutionnaire Attitude Boost Garanti Made in [GEOGRAPHIC_DATA]" at bounding box center [852, 294] width 363 height 74
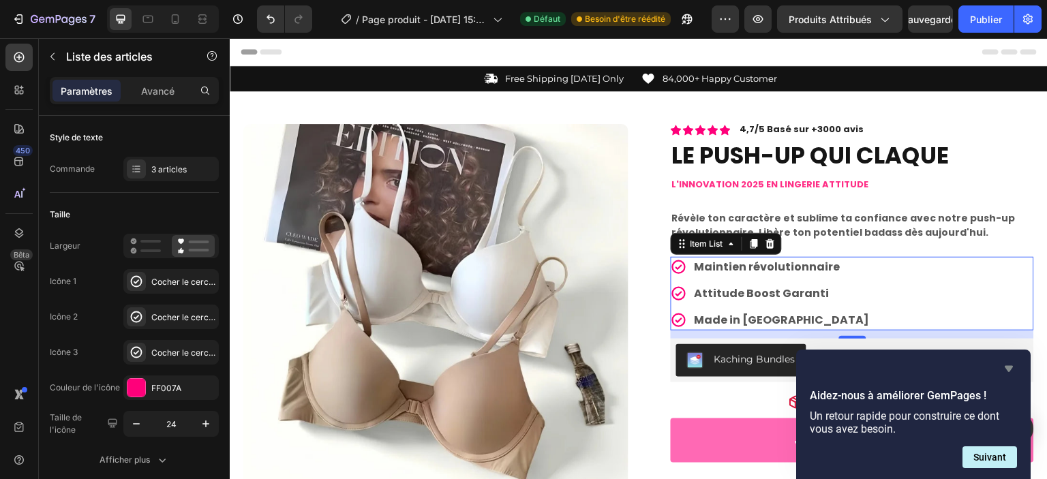
click at [1002, 367] on icon "Masquer l'enquête" at bounding box center [1009, 369] width 16 height 16
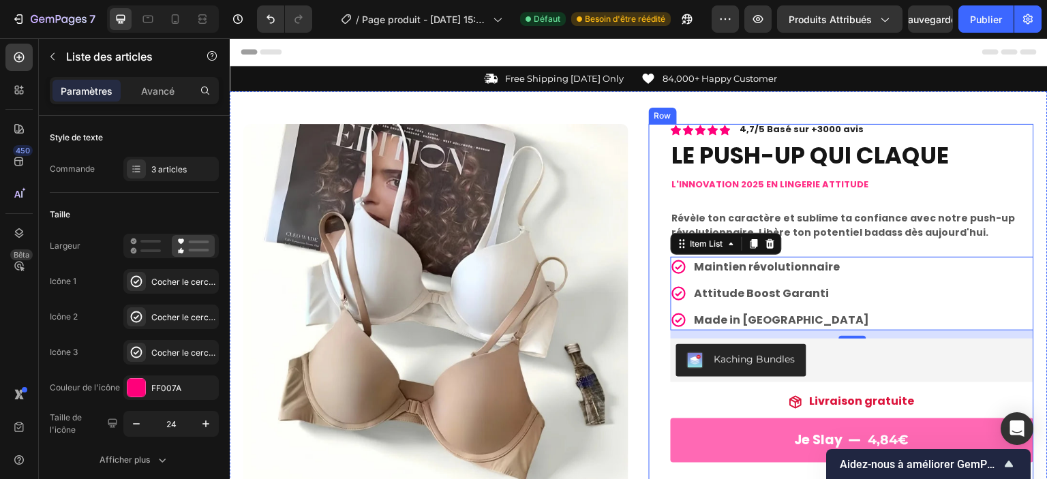
click at [847, 251] on div "Icon Icon Icon Icon Icon Icon List 4,7/5 Basé sur +3000 avis Text Block Row LE …" at bounding box center [852, 460] width 363 height 673
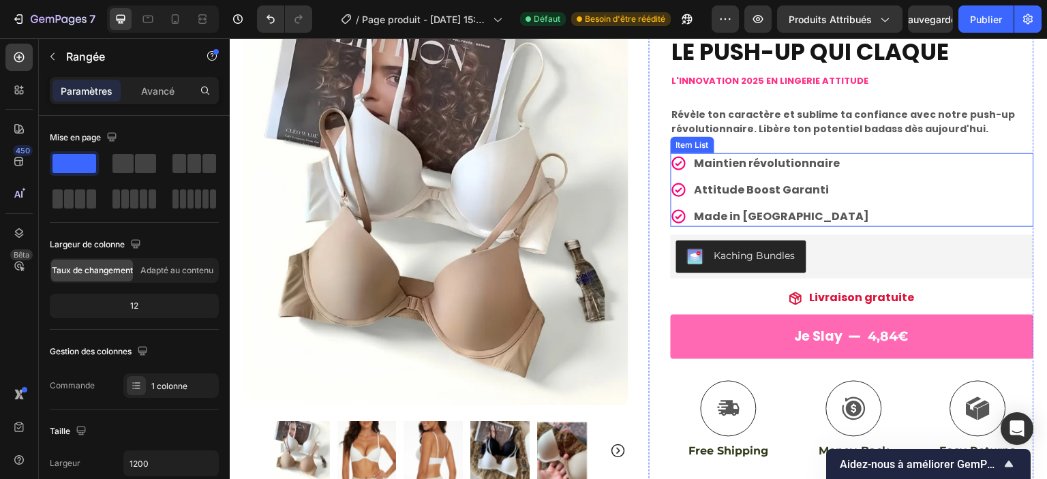
scroll to position [160, 0]
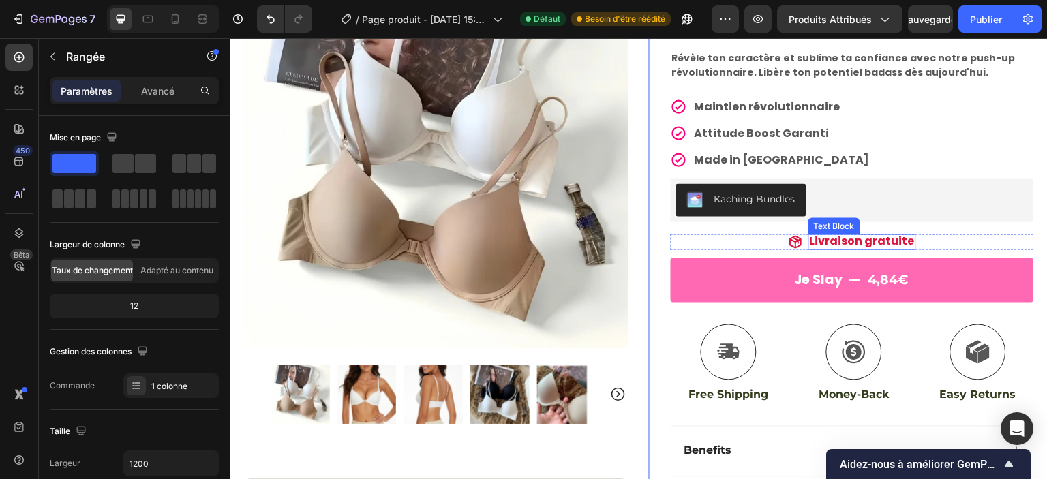
click at [905, 241] on div "Livraison gratuite" at bounding box center [863, 243] width 108 height 16
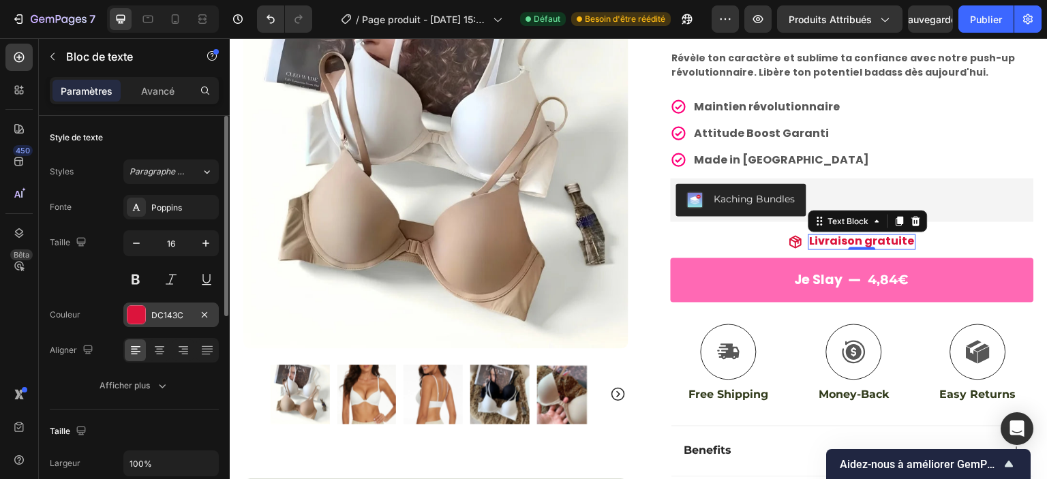
click at [166, 316] on font "DC143C" at bounding box center [167, 315] width 32 height 10
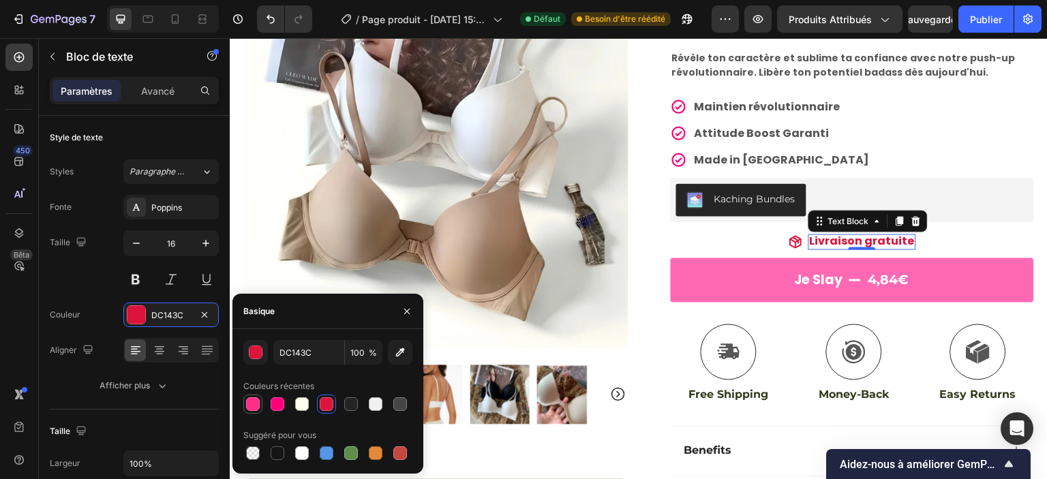
click at [255, 404] on div at bounding box center [253, 404] width 14 height 14
type input "FF2E86"
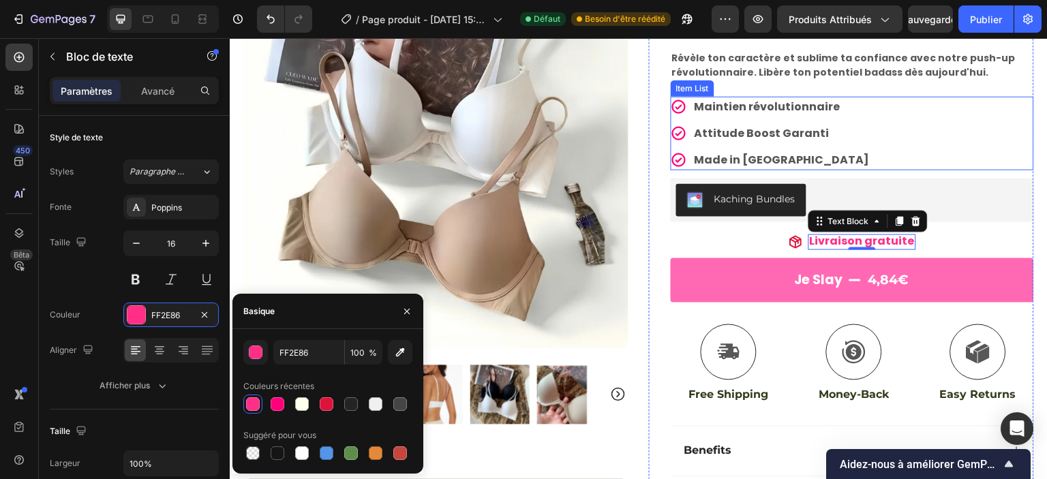
click at [917, 168] on div "Maintien révolutionnaire Attitude Boost Garanti Made in [GEOGRAPHIC_DATA]" at bounding box center [852, 134] width 363 height 74
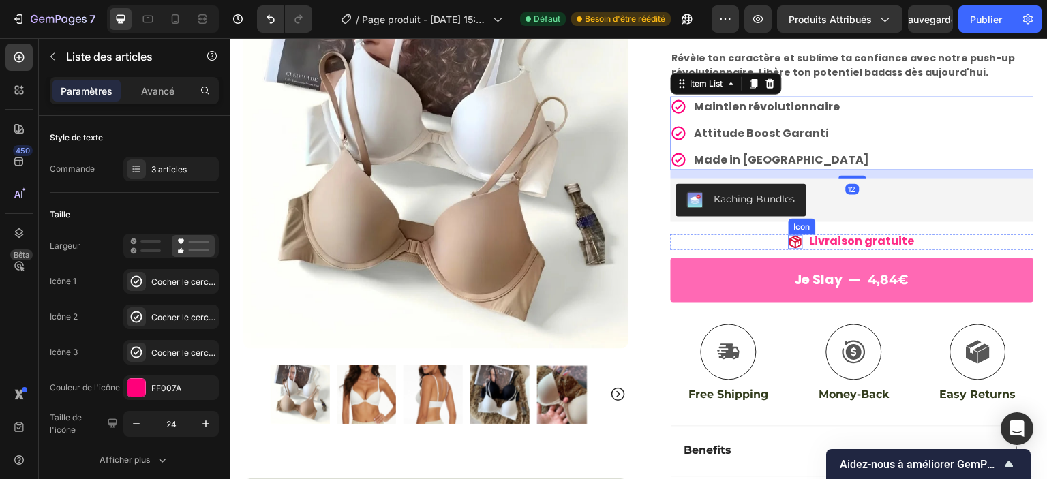
click at [790, 240] on icon at bounding box center [796, 242] width 14 height 14
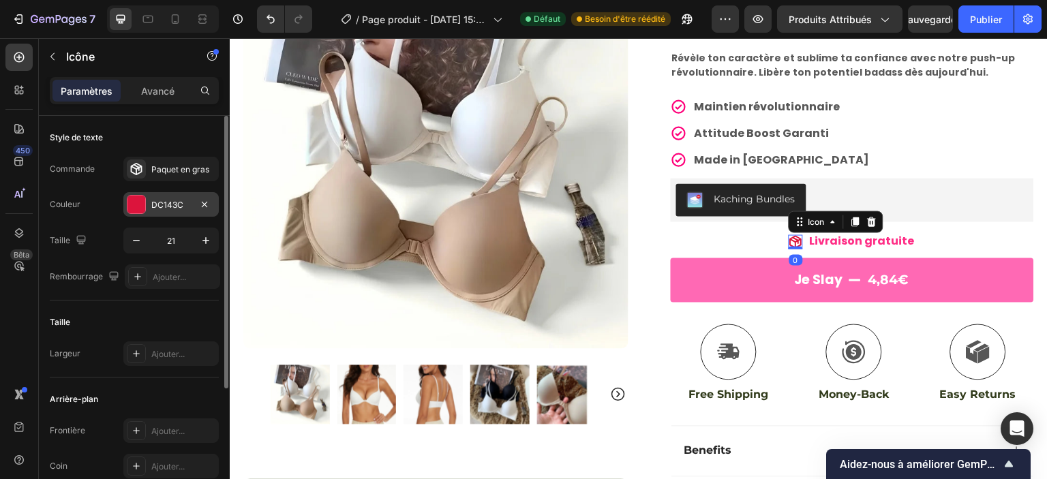
click at [170, 193] on div "DC143C" at bounding box center [170, 204] width 95 height 25
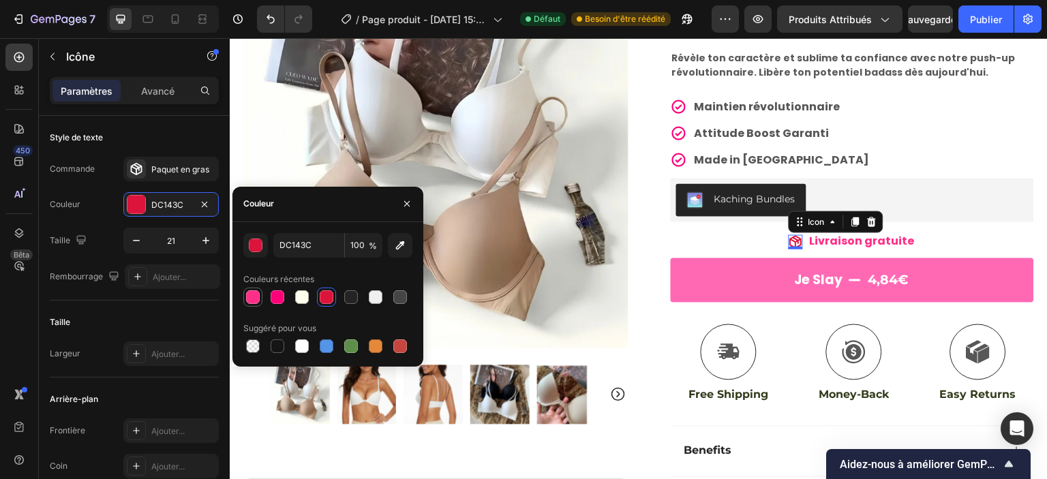
click at [250, 298] on div at bounding box center [253, 297] width 14 height 14
type input "FF2E86"
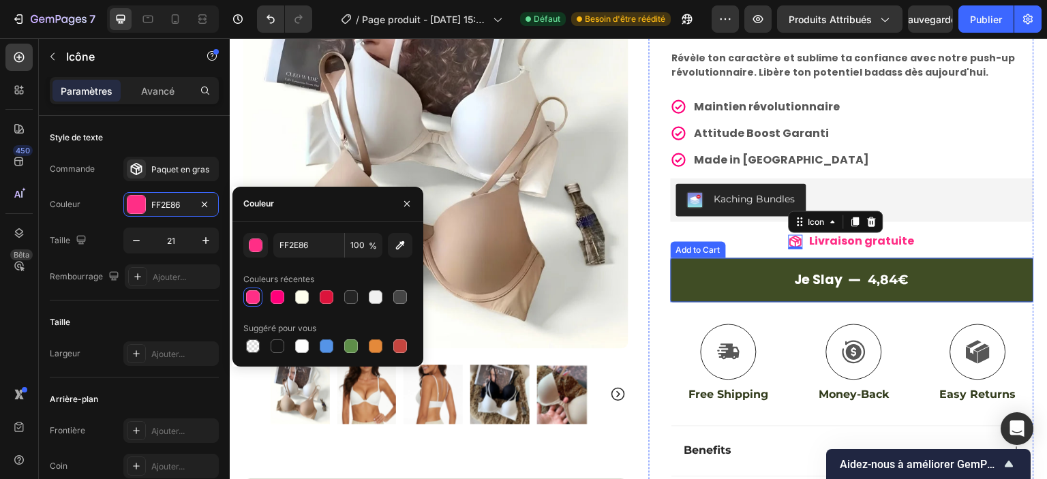
click at [963, 267] on button "Je slay 4,84€" at bounding box center [852, 280] width 363 height 44
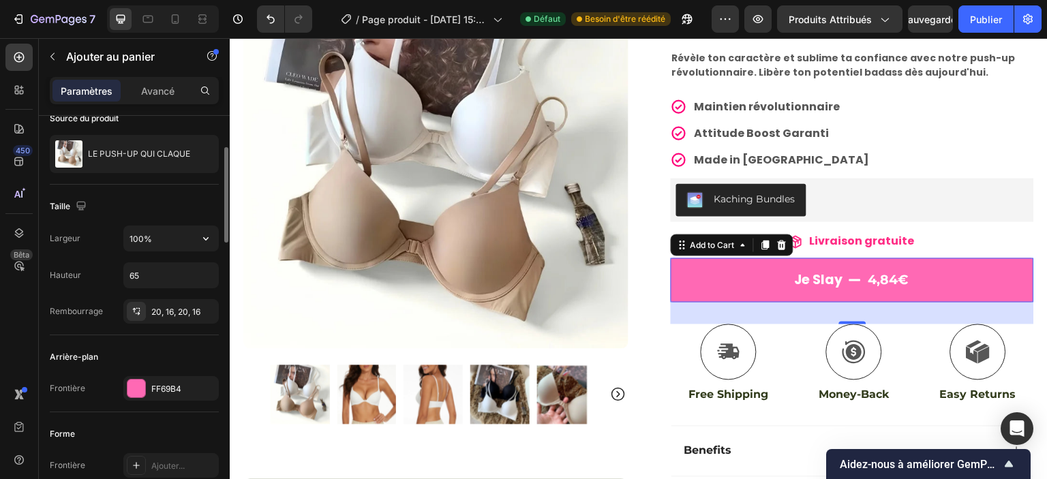
scroll to position [119, 0]
click at [186, 386] on div "FF69B4" at bounding box center [171, 386] width 40 height 12
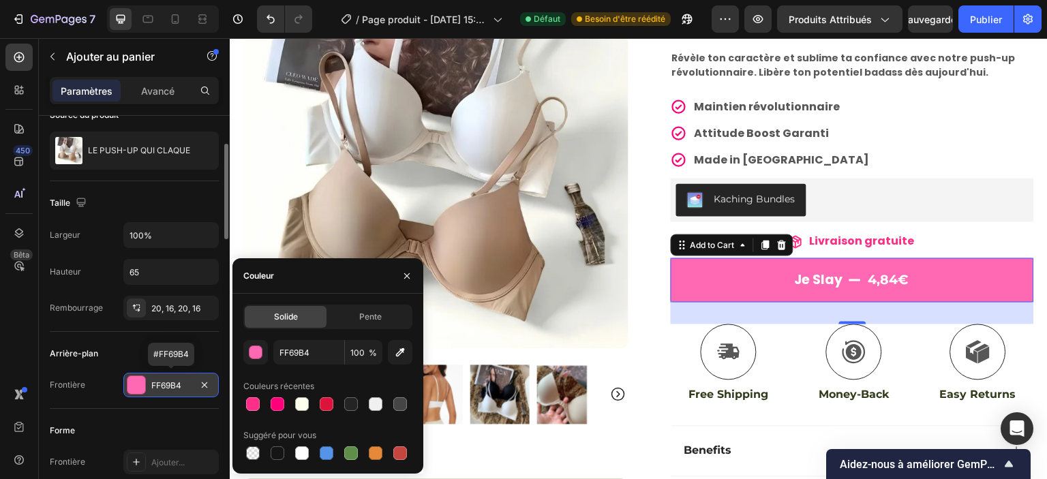
click at [183, 384] on div "FF69B4" at bounding box center [171, 386] width 40 height 12
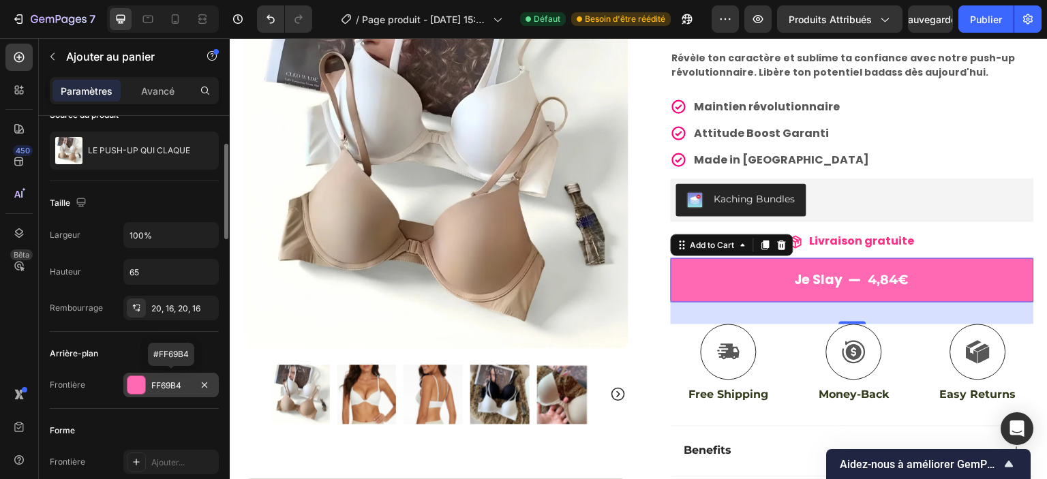
click at [183, 384] on div "FF69B4" at bounding box center [171, 386] width 40 height 12
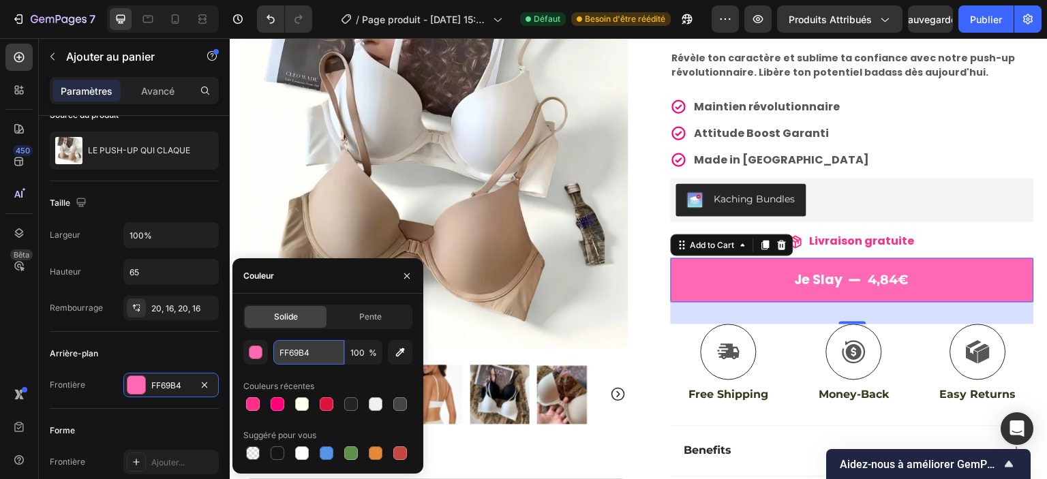
click at [311, 359] on input "FF69B4" at bounding box center [308, 352] width 71 height 25
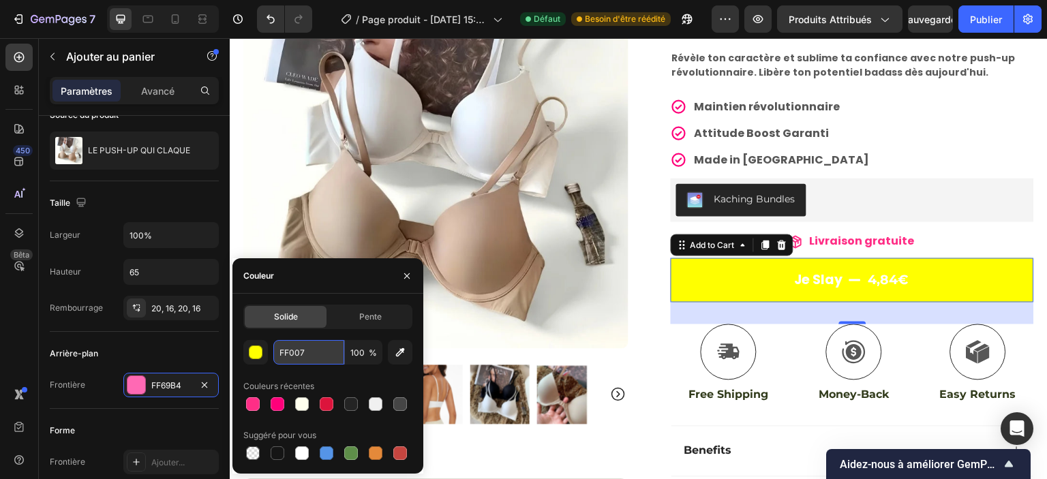
type input "FF007A"
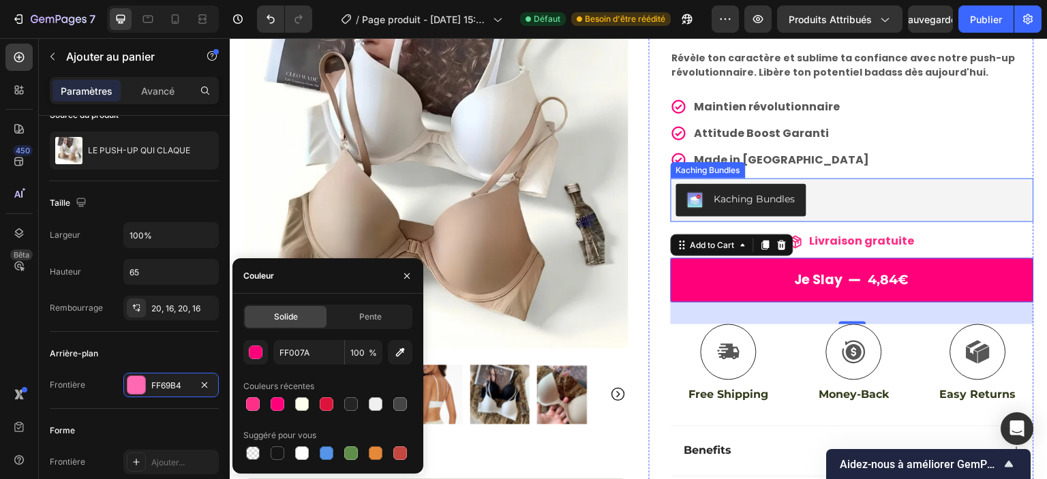
click at [950, 185] on div "Kaching Bundles" at bounding box center [852, 200] width 352 height 33
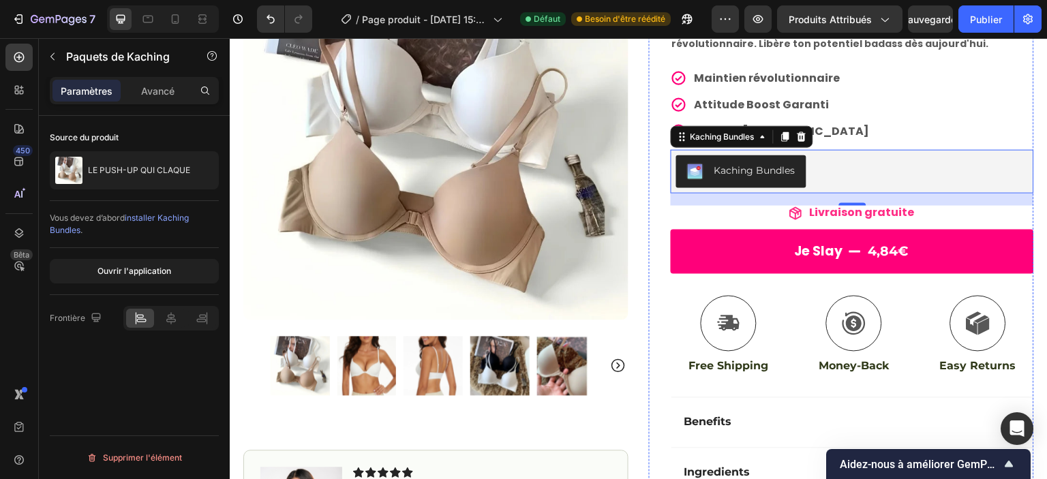
scroll to position [210, 0]
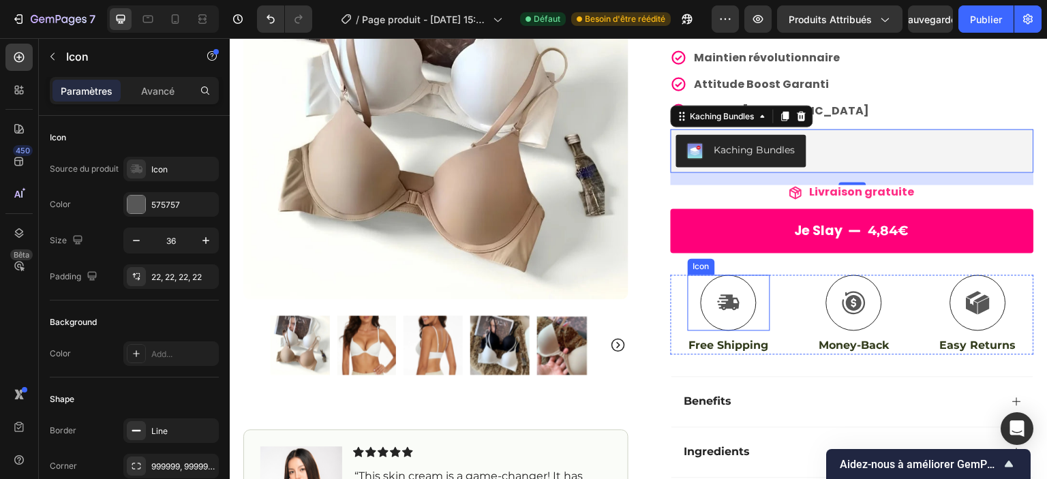
click at [737, 320] on div at bounding box center [729, 303] width 56 height 56
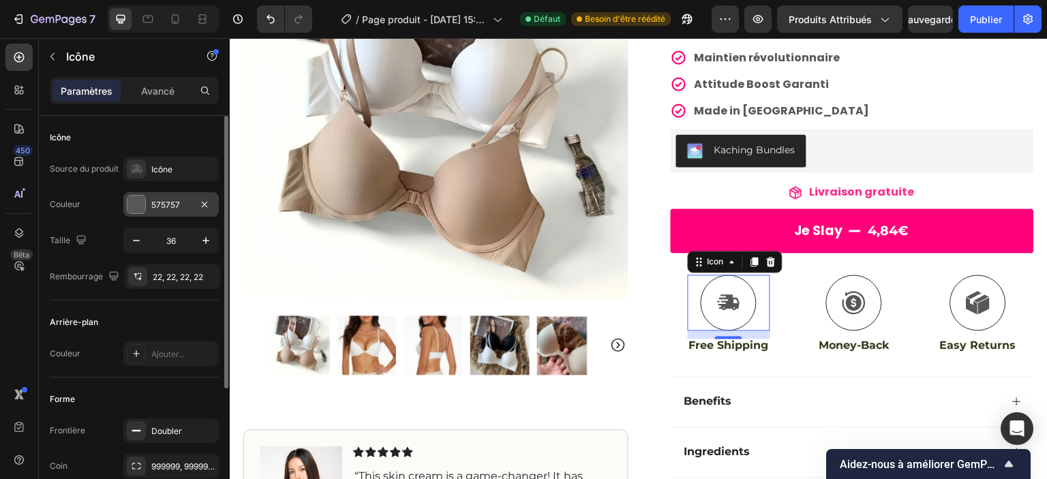
click at [170, 211] on div "575757" at bounding box center [170, 204] width 95 height 25
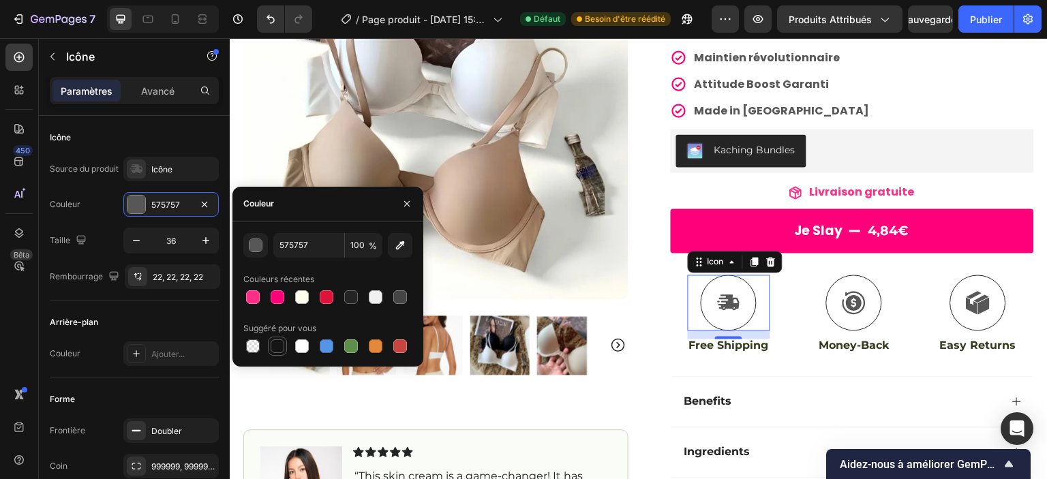
click at [277, 343] on div at bounding box center [278, 347] width 14 height 14
type input "151515"
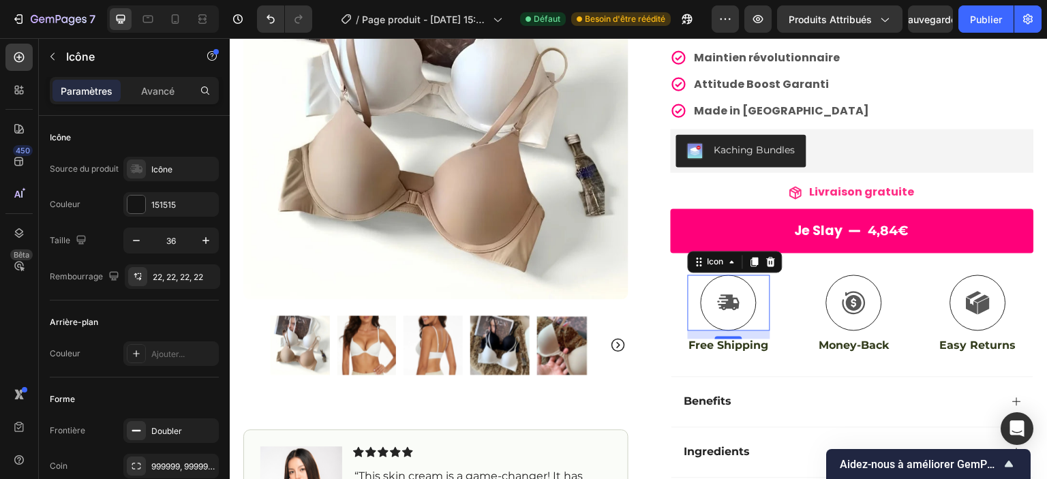
click at [725, 308] on icon at bounding box center [729, 302] width 24 height 25
click at [723, 299] on icon at bounding box center [730, 303] width 22 height 16
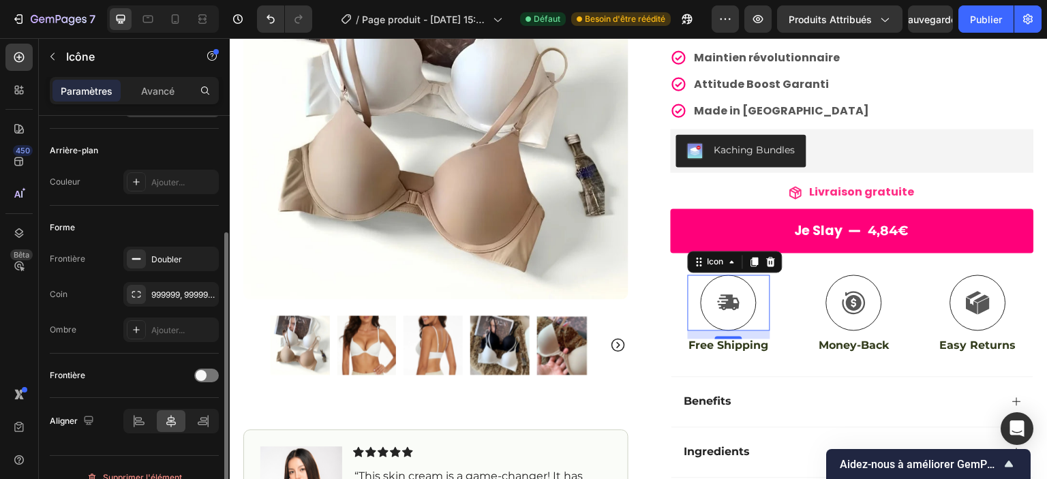
scroll to position [190, 0]
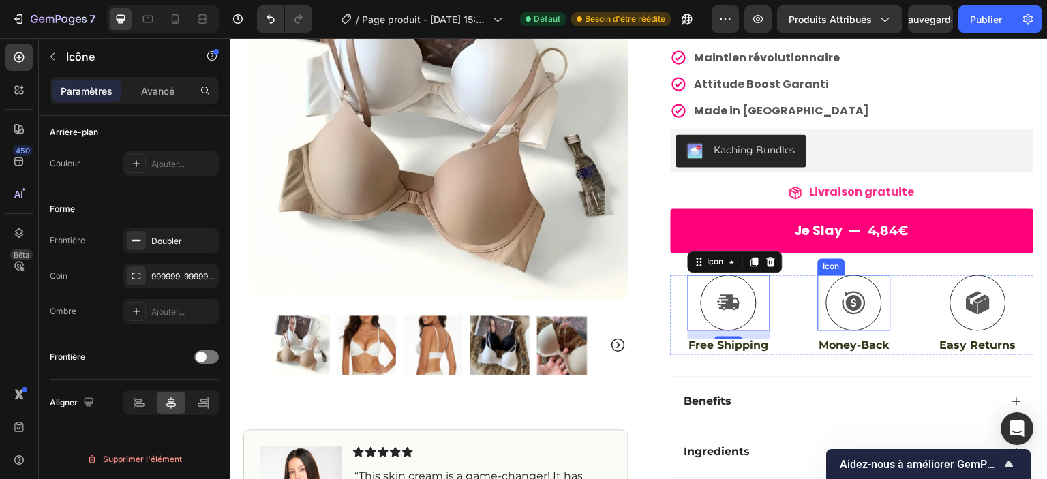
click at [861, 320] on div at bounding box center [854, 303] width 56 height 56
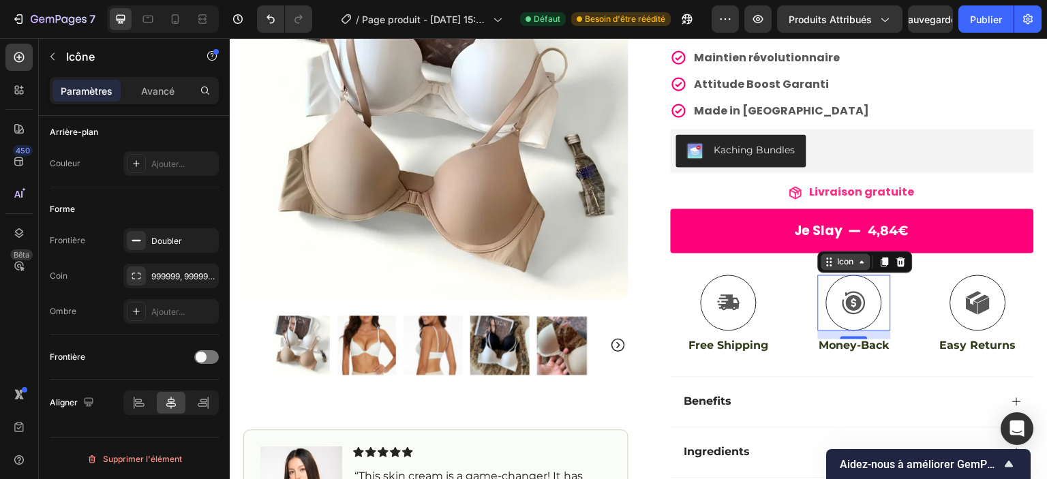
click at [860, 260] on icon at bounding box center [862, 261] width 4 height 3
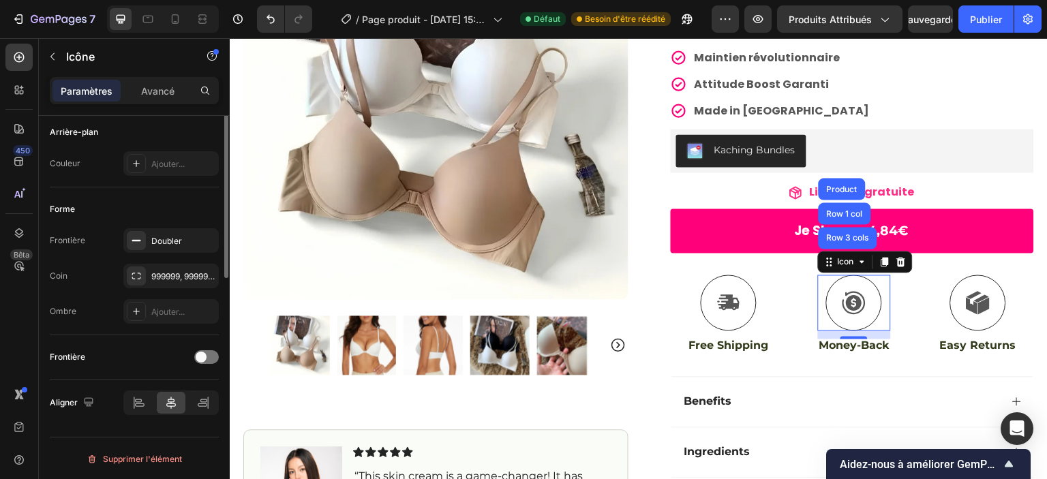
scroll to position [0, 0]
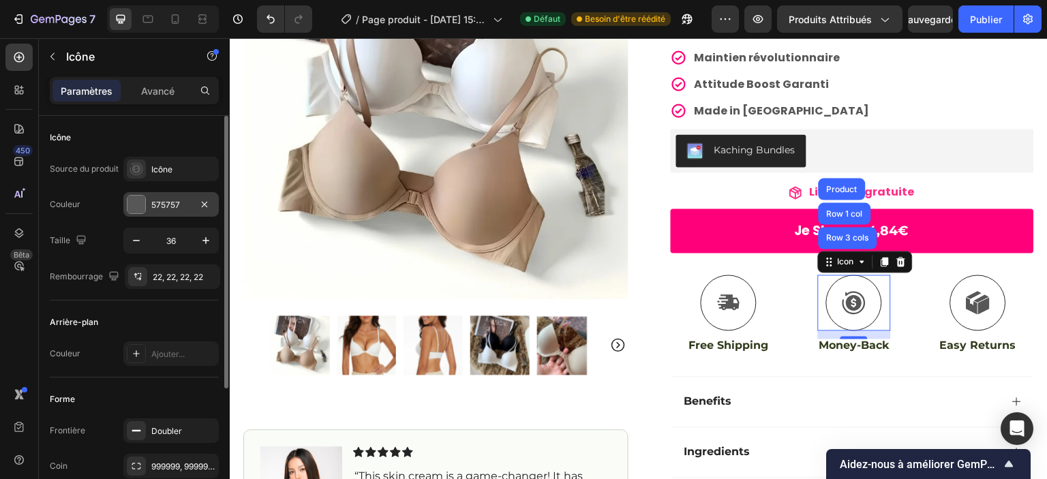
click at [157, 200] on font "575757" at bounding box center [165, 205] width 29 height 10
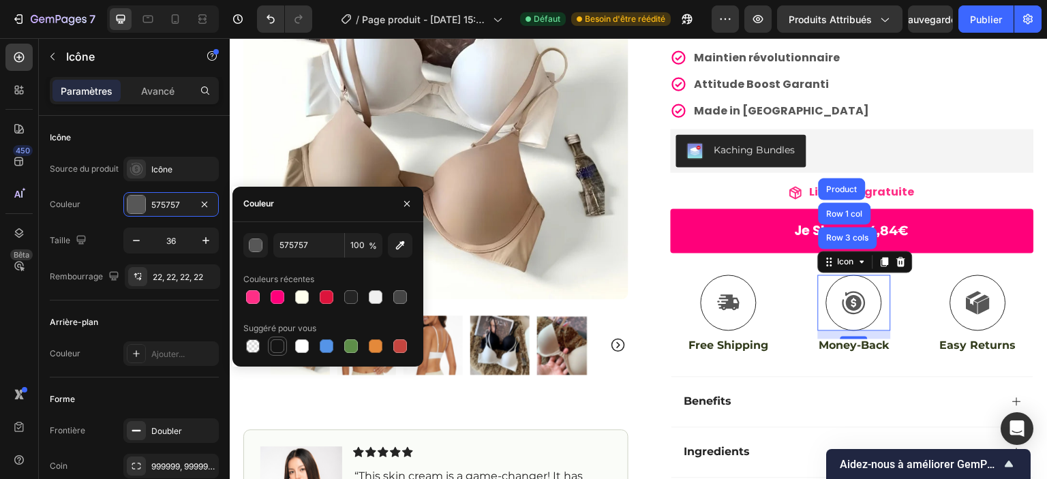
click at [275, 346] on div at bounding box center [278, 347] width 14 height 14
type input "151515"
click at [984, 308] on div at bounding box center [978, 303] width 56 height 56
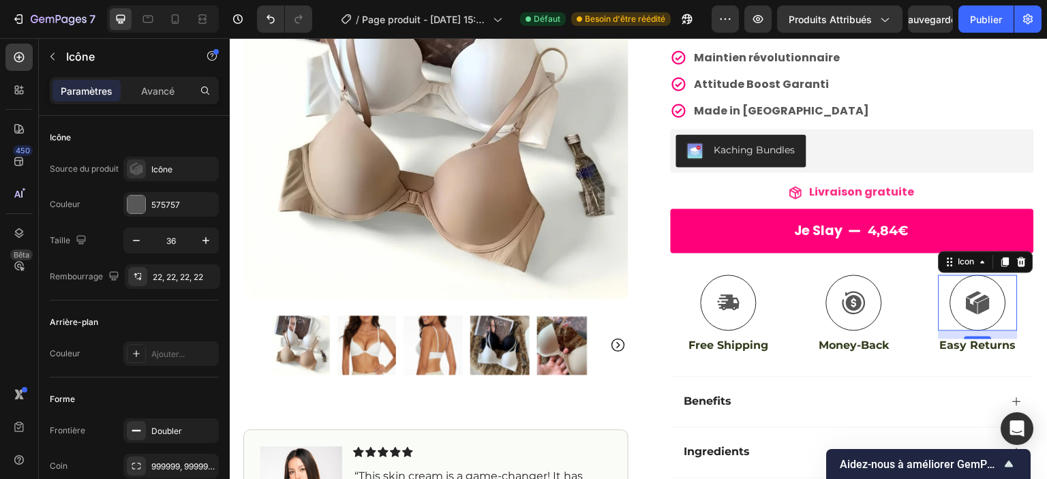
click at [939, 292] on div "Icon 12" at bounding box center [978, 303] width 79 height 56
click at [166, 214] on div "575757" at bounding box center [170, 204] width 95 height 25
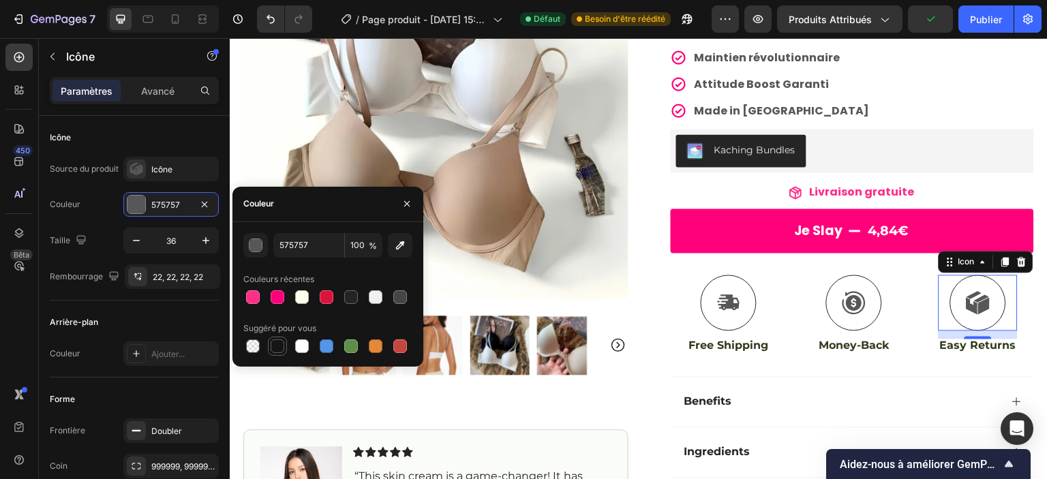
drag, startPoint x: 271, startPoint y: 351, endPoint x: 400, endPoint y: 269, distance: 152.1
click at [271, 351] on div at bounding box center [278, 347] width 14 height 14
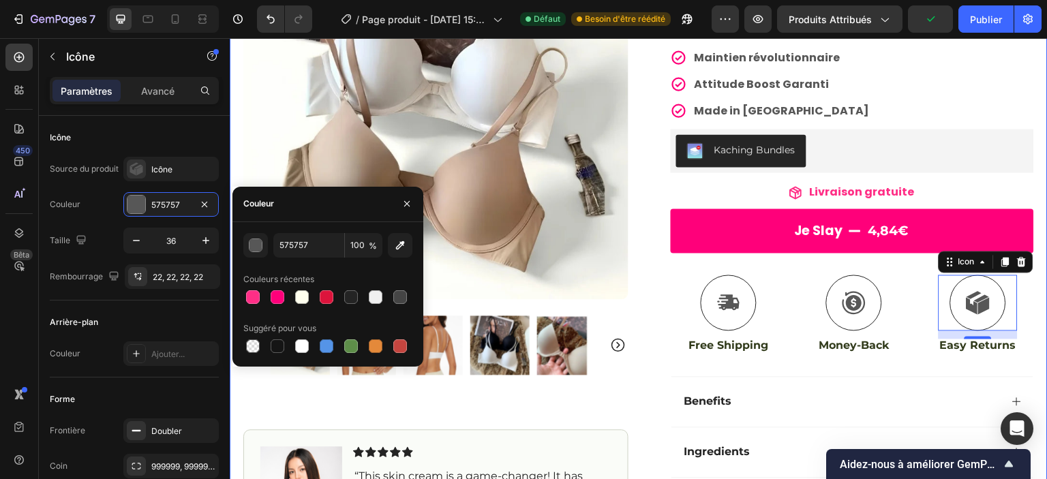
type input "151515"
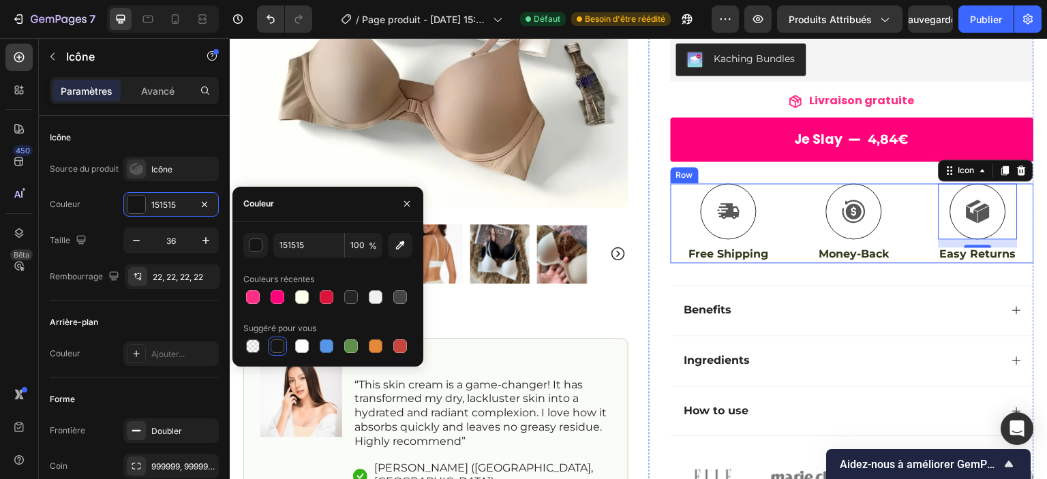
scroll to position [300, 0]
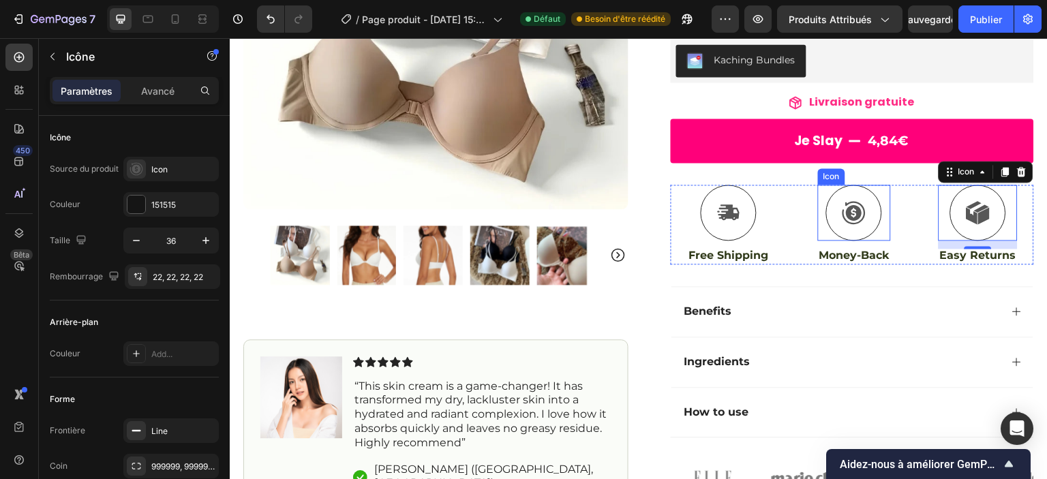
click at [848, 213] on icon at bounding box center [854, 212] width 25 height 25
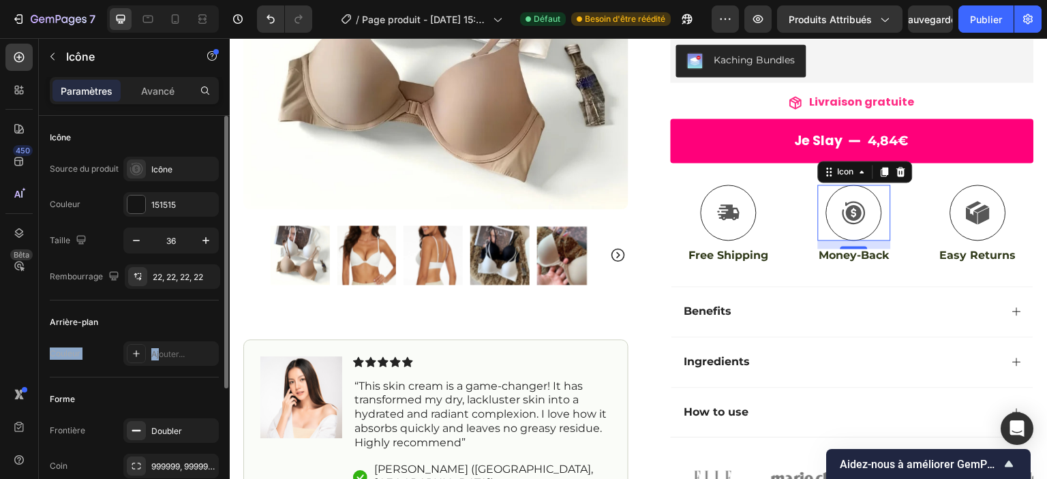
drag, startPoint x: 158, startPoint y: 351, endPoint x: 148, endPoint y: 314, distance: 38.9
click at [148, 314] on div "Arrière-plan Couleur Ajouter..." at bounding box center [134, 339] width 169 height 77
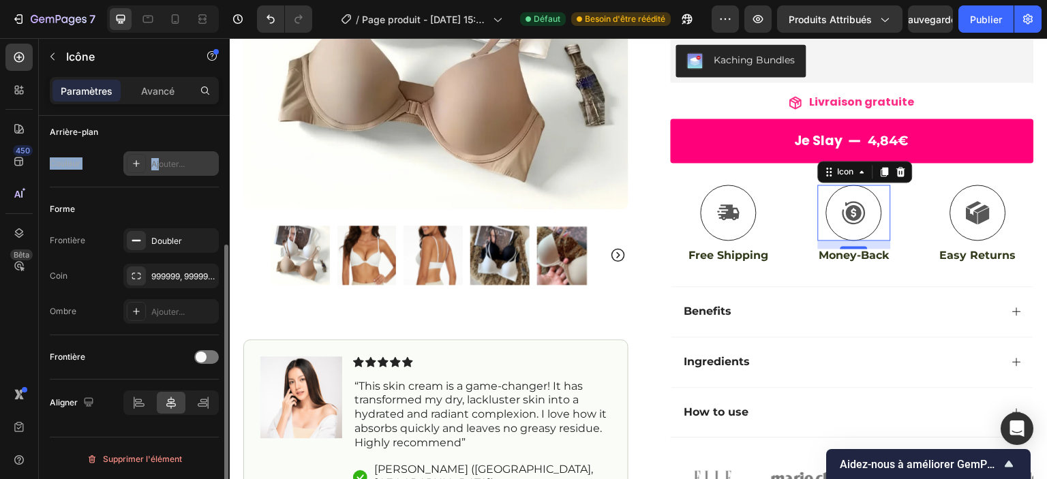
click at [155, 163] on font "Ajouter..." at bounding box center [167, 164] width 33 height 10
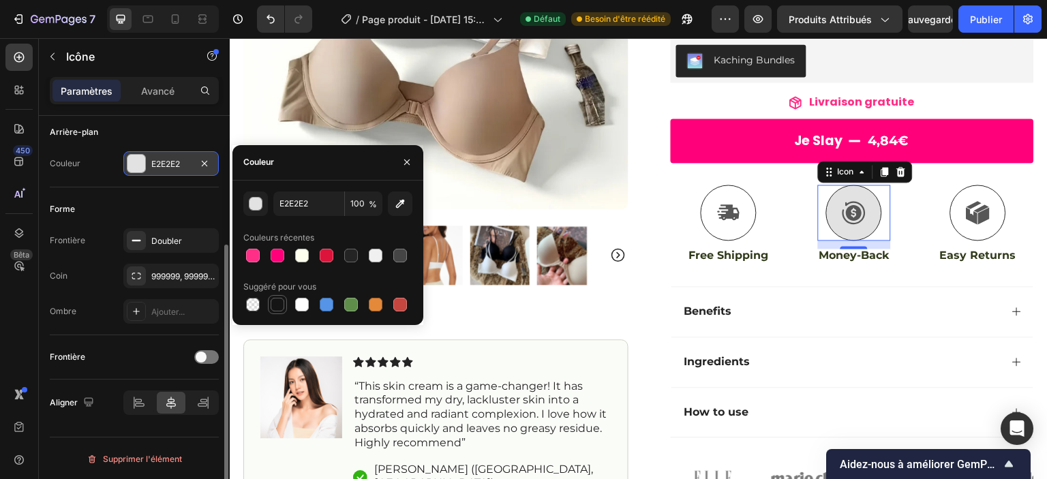
click at [275, 305] on div at bounding box center [278, 305] width 14 height 14
type input "151515"
click at [211, 157] on button "button" at bounding box center [204, 163] width 16 height 16
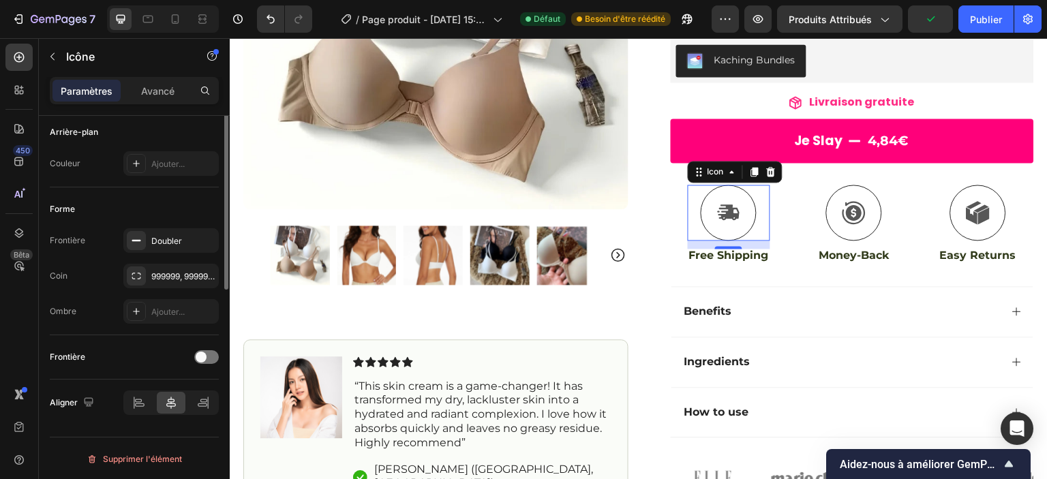
scroll to position [0, 0]
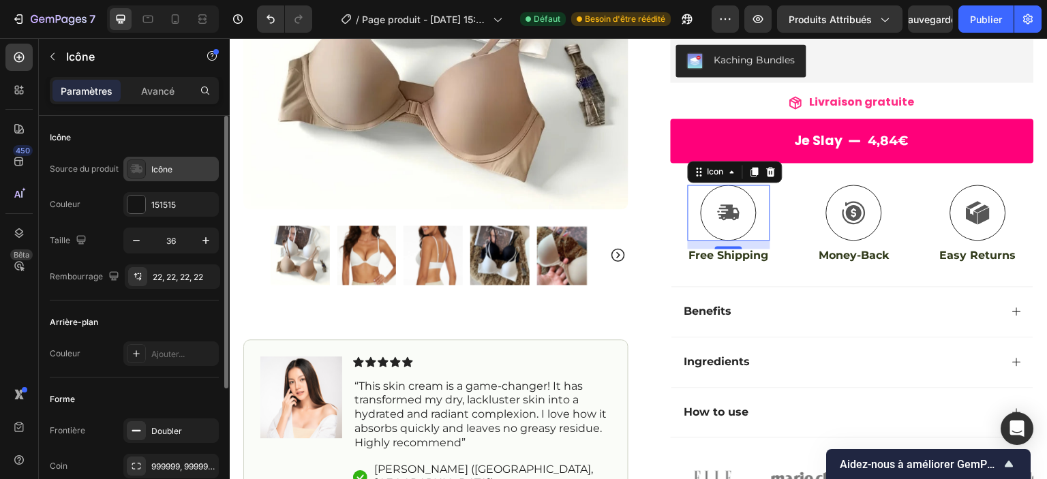
click at [154, 167] on font "Icône" at bounding box center [161, 169] width 21 height 10
click at [140, 283] on div at bounding box center [137, 276] width 19 height 19
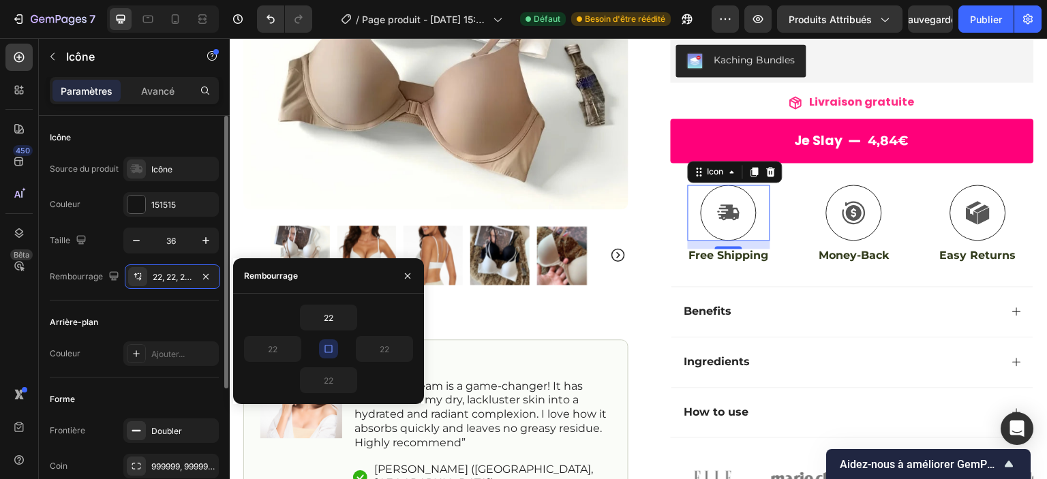
click at [164, 127] on div "Icône" at bounding box center [134, 138] width 169 height 22
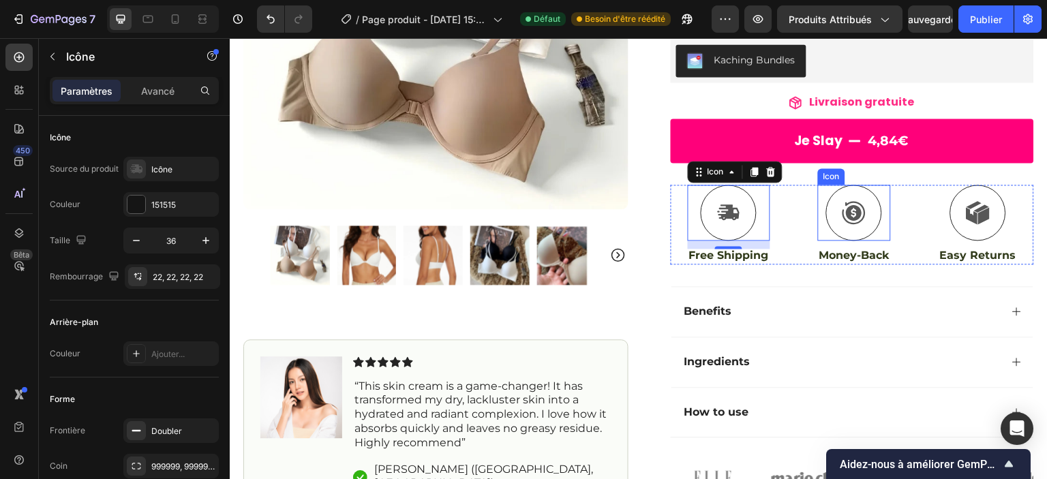
click at [861, 217] on div at bounding box center [854, 213] width 56 height 56
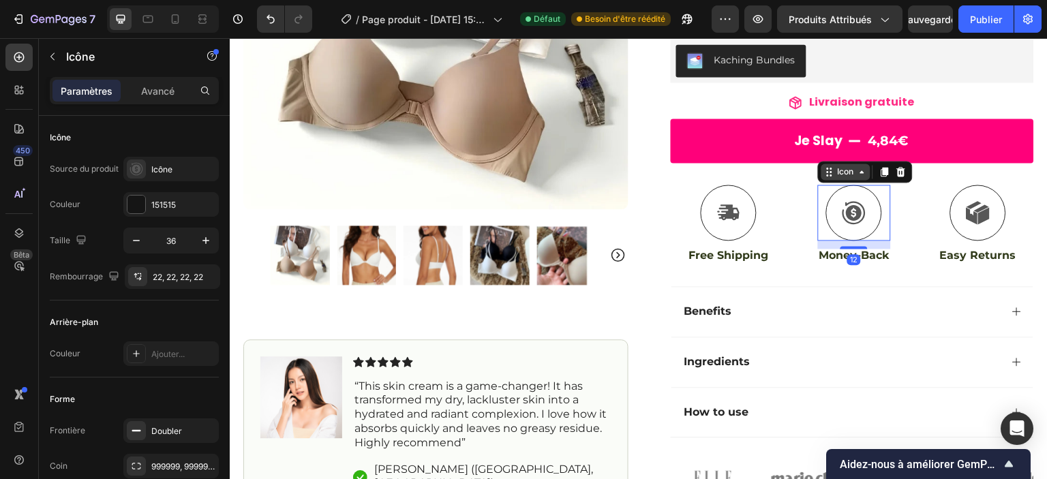
click at [857, 175] on icon at bounding box center [862, 171] width 11 height 11
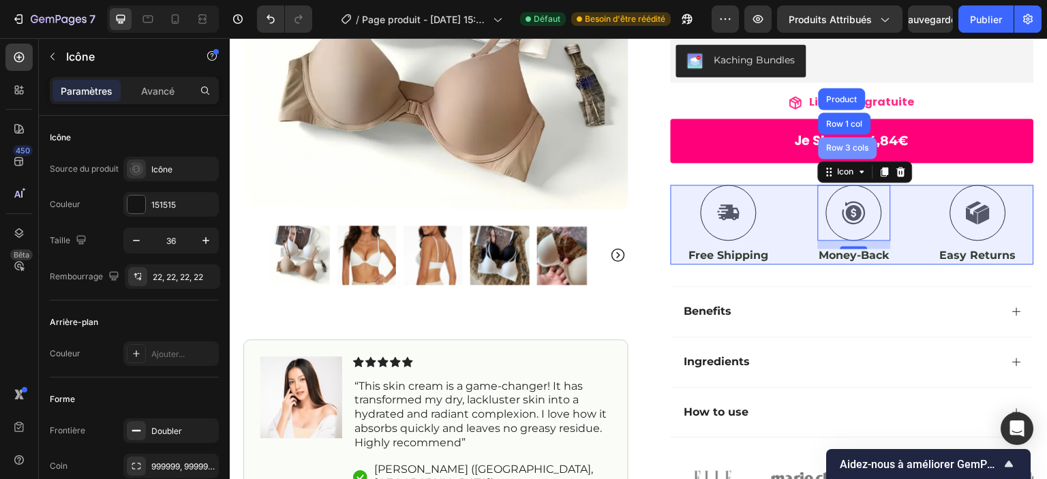
click at [836, 145] on div "Row 3 cols" at bounding box center [848, 148] width 48 height 8
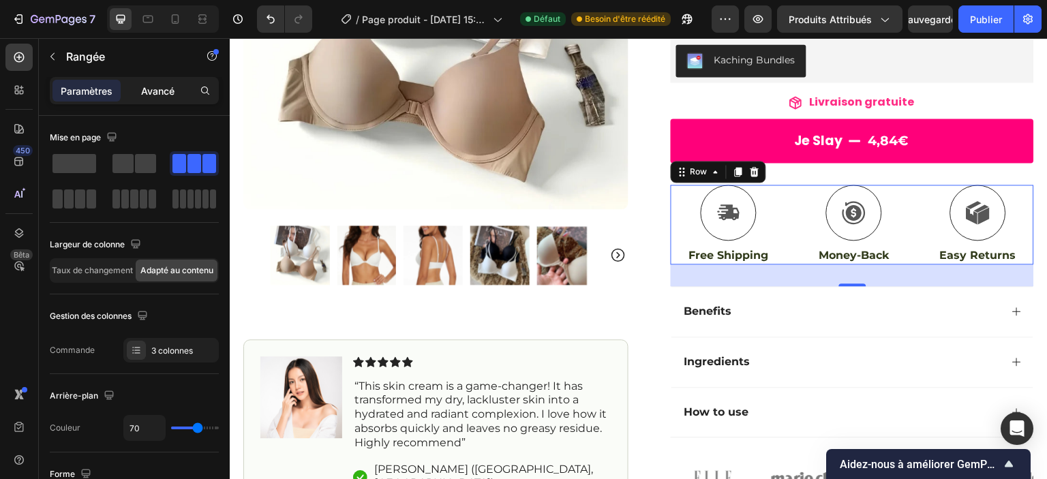
click at [146, 96] on p "Avancé" at bounding box center [157, 91] width 33 height 14
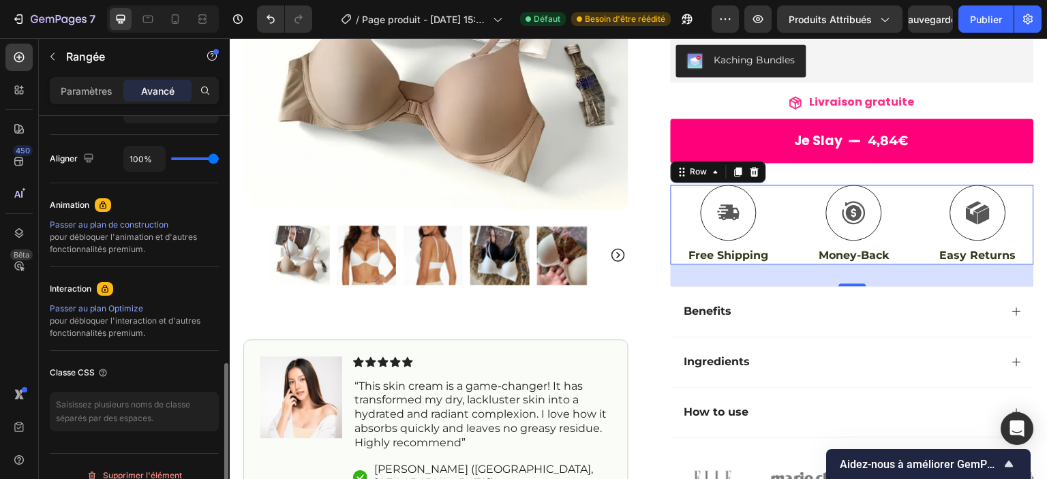
scroll to position [543, 0]
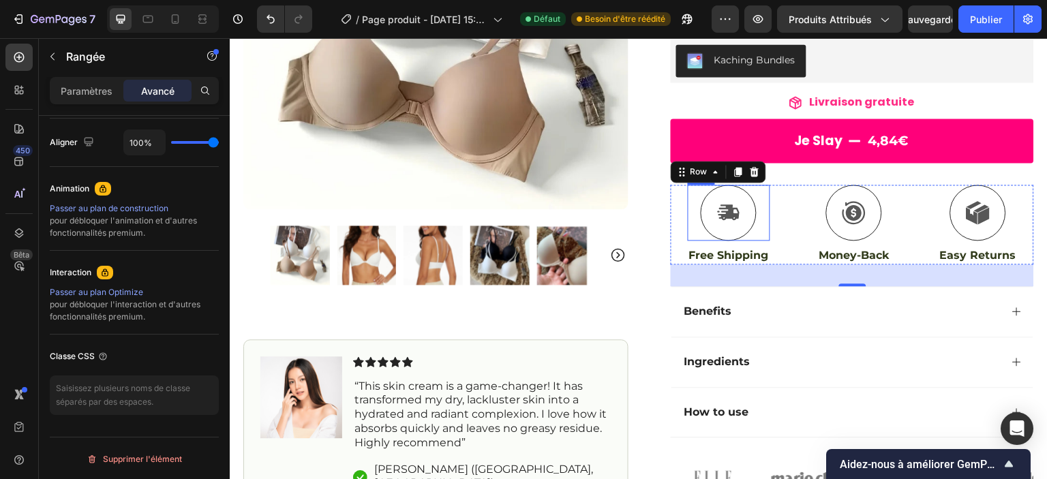
click at [728, 213] on icon at bounding box center [730, 213] width 22 height 16
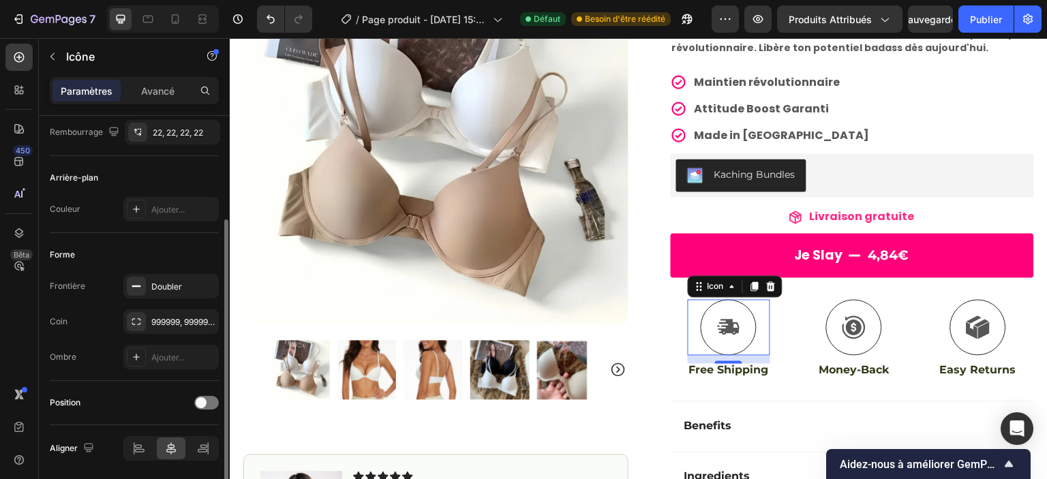
scroll to position [148, 0]
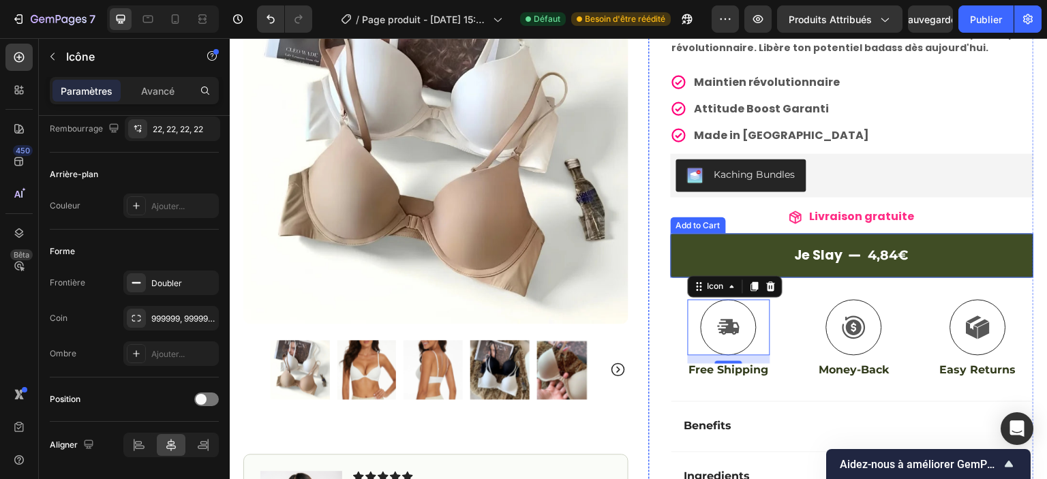
click at [698, 247] on button "Je slay 4,84€" at bounding box center [852, 256] width 363 height 44
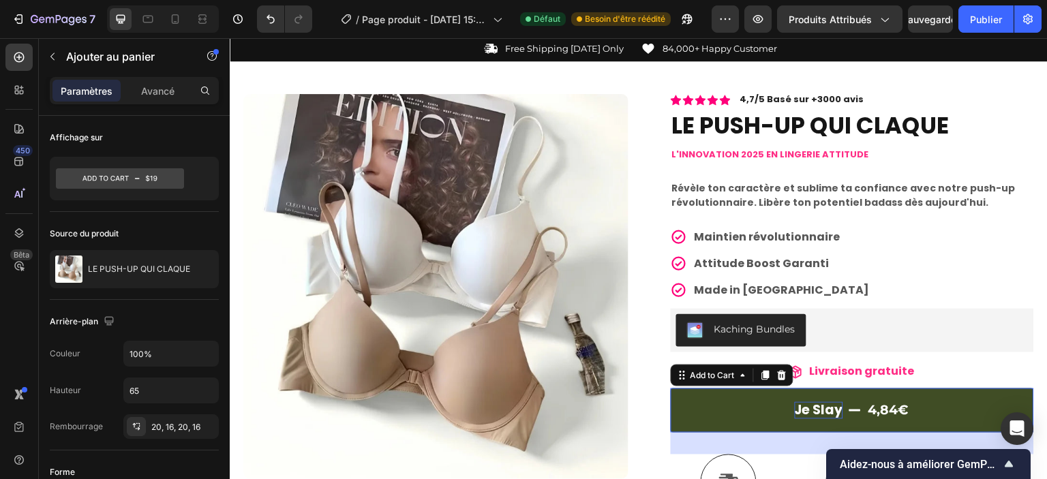
scroll to position [0, 0]
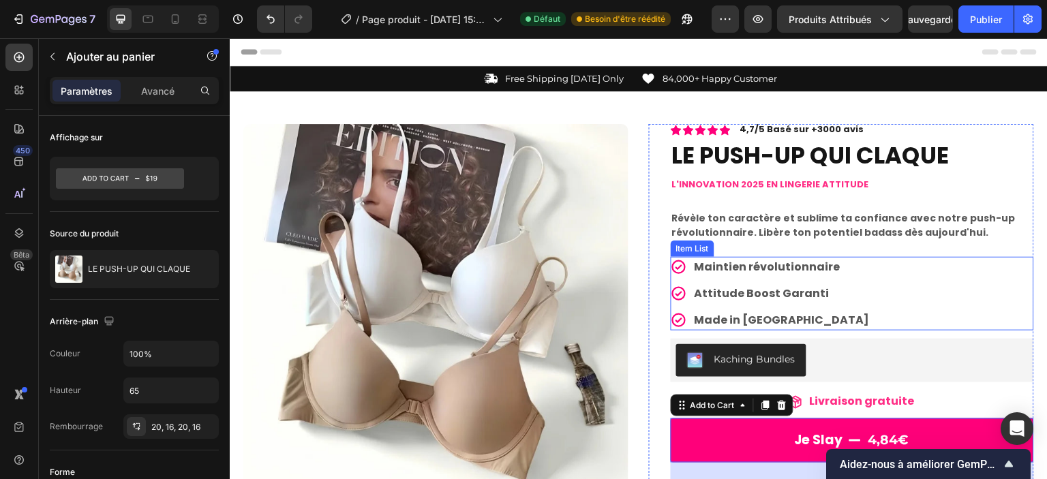
click at [808, 267] on p "Maintien révolutionnaire" at bounding box center [782, 267] width 175 height 16
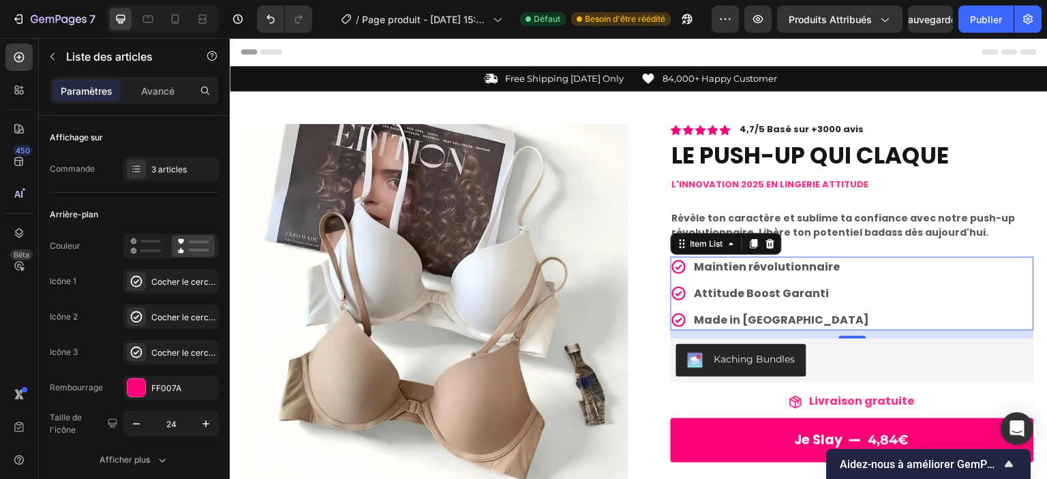
click at [713, 265] on p "Maintien révolutionnaire" at bounding box center [782, 267] width 175 height 16
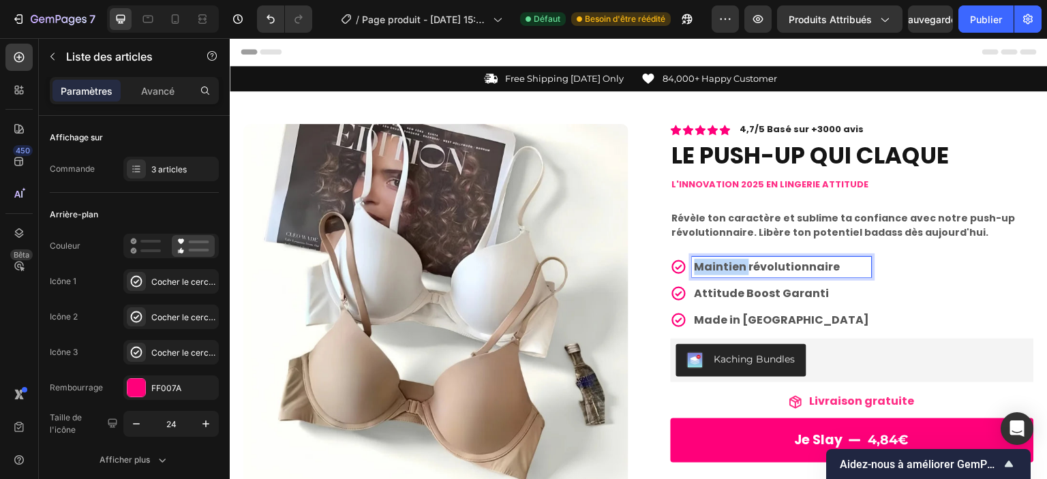
click at [713, 265] on p "Maintien révolutionnaire" at bounding box center [782, 267] width 175 height 16
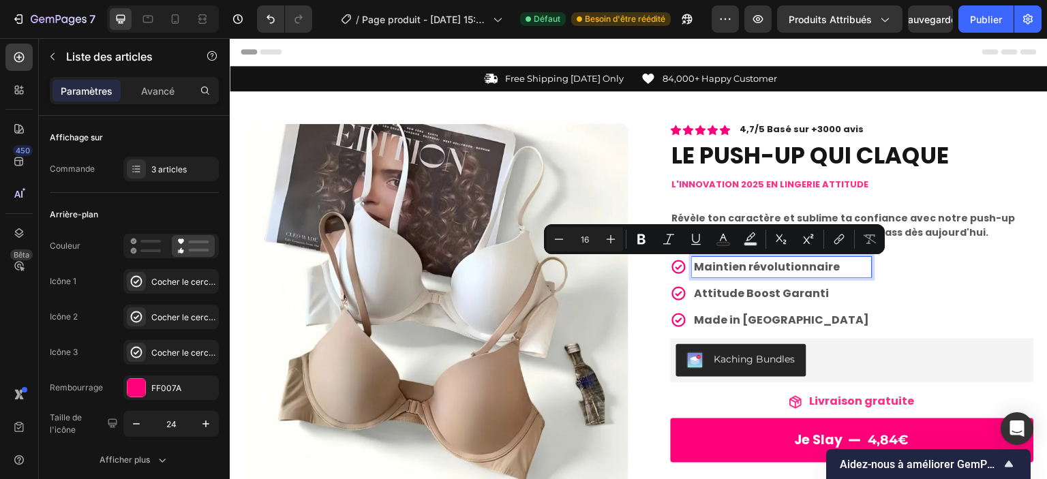
click at [744, 267] on p "Maintien révolutionnaire" at bounding box center [782, 267] width 175 height 16
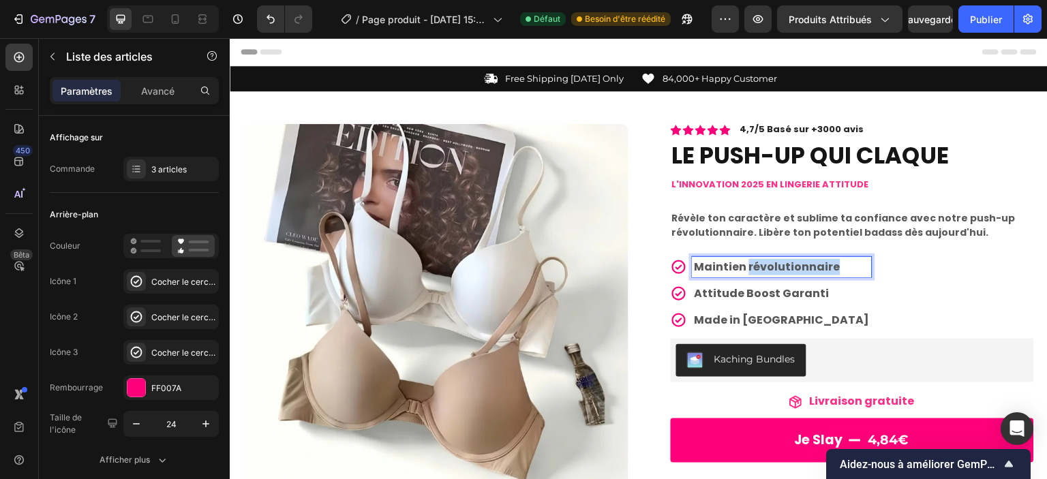
click at [744, 267] on p "Maintien révolutionnaire" at bounding box center [782, 267] width 175 height 16
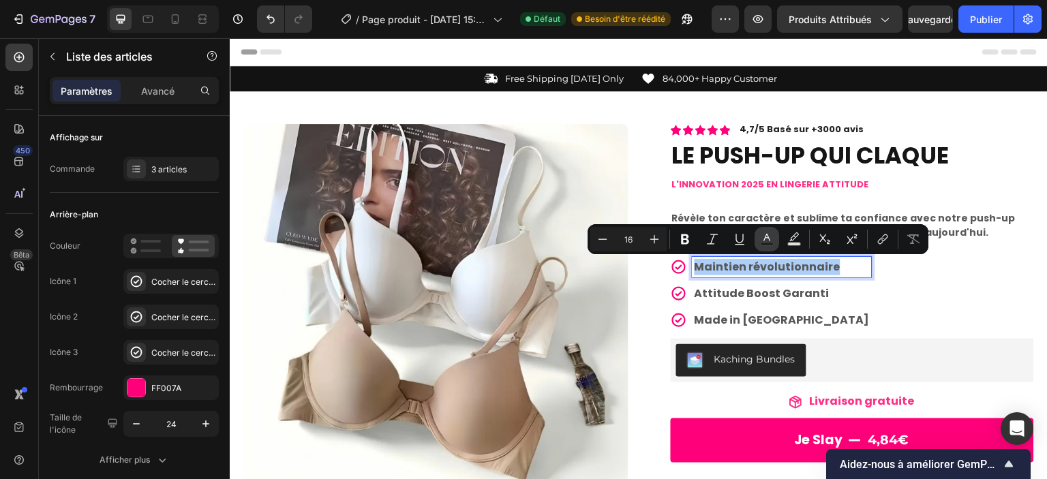
click at [759, 245] on button "Text Color" at bounding box center [767, 239] width 25 height 25
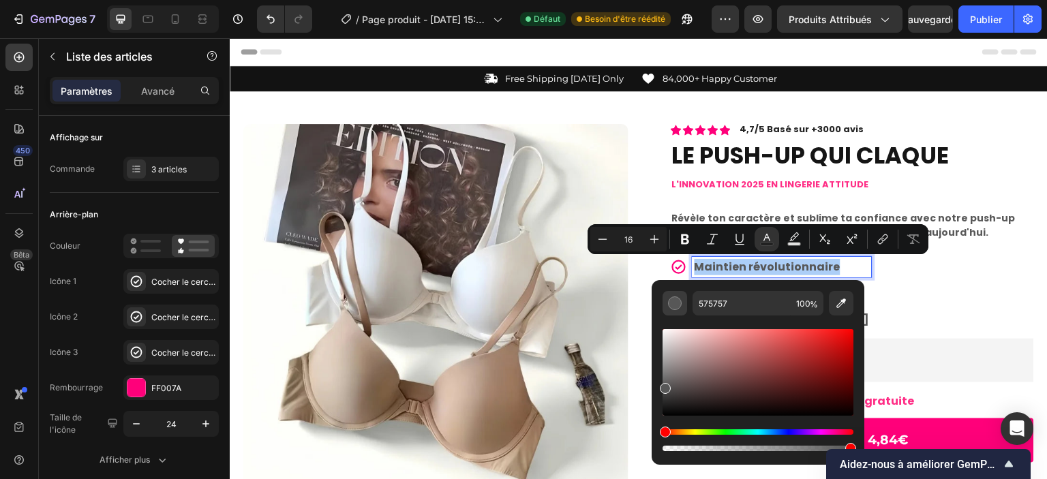
click at [680, 310] on div "Editor contextual toolbar" at bounding box center [675, 304] width 14 height 14
click at [680, 308] on div "Editor contextual toolbar" at bounding box center [675, 304] width 14 height 14
drag, startPoint x: 665, startPoint y: 391, endPoint x: 665, endPoint y: 417, distance: 25.9
click at [665, 417] on div "Editor contextual toolbar" at bounding box center [666, 413] width 11 height 11
type input "000000"
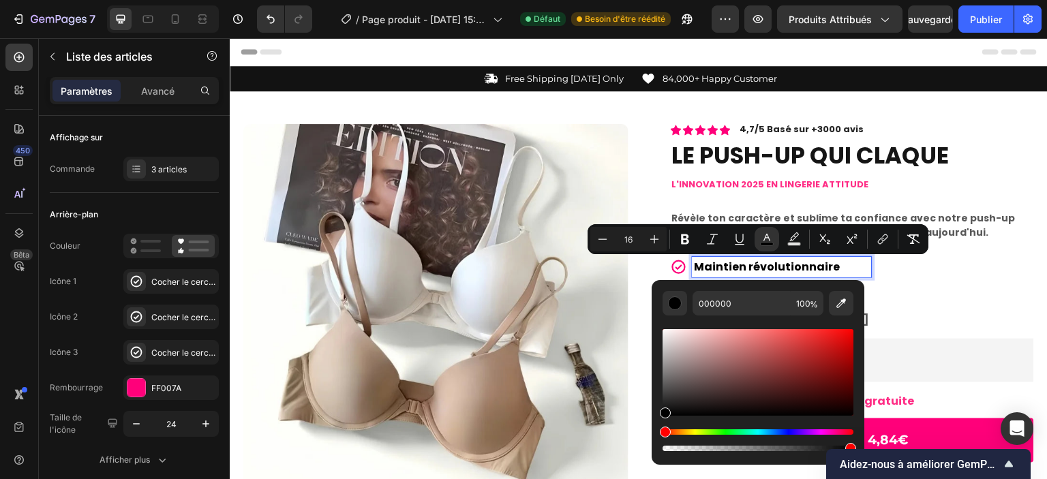
click at [934, 284] on div "Maintien révolutionnaire Attitude Boost Garanti Made in [GEOGRAPHIC_DATA]" at bounding box center [852, 294] width 363 height 74
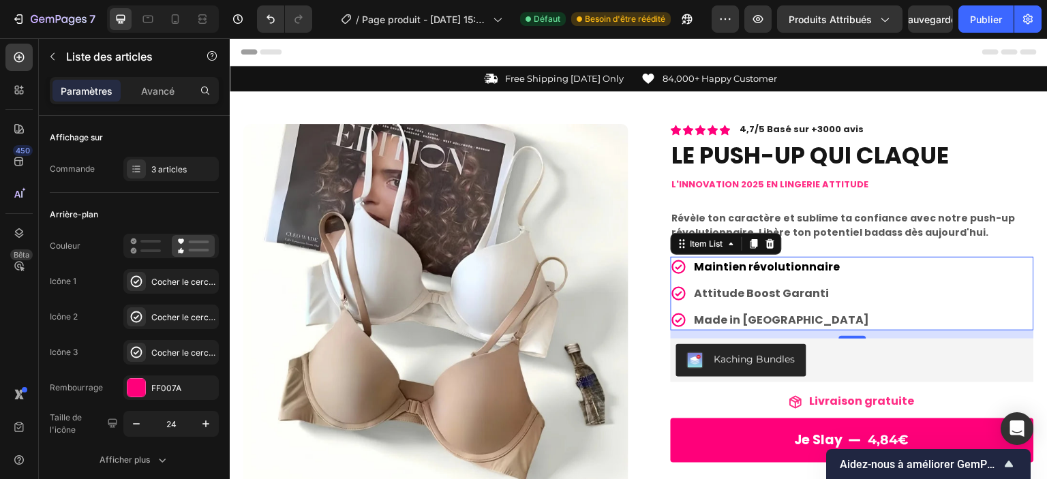
click at [799, 291] on p "Attitude Boost Garanti" at bounding box center [782, 294] width 175 height 16
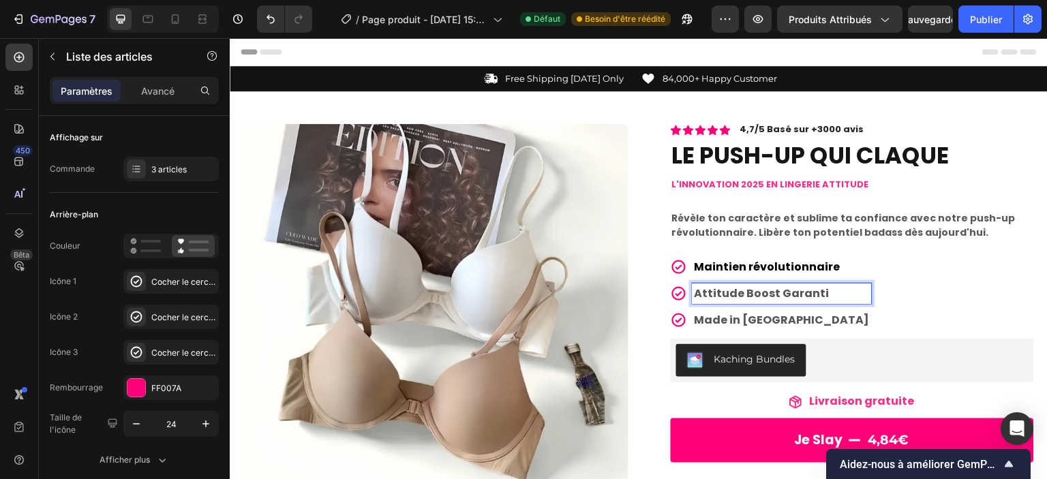
click at [799, 294] on p "Attitude Boost Garanti" at bounding box center [782, 294] width 175 height 16
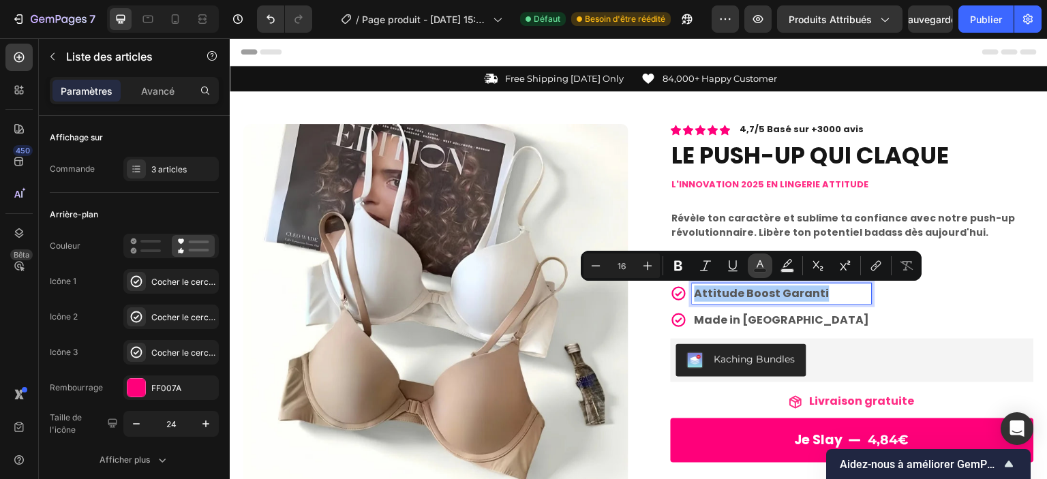
click at [762, 268] on icon "Editor contextual toolbar" at bounding box center [760, 266] width 14 height 14
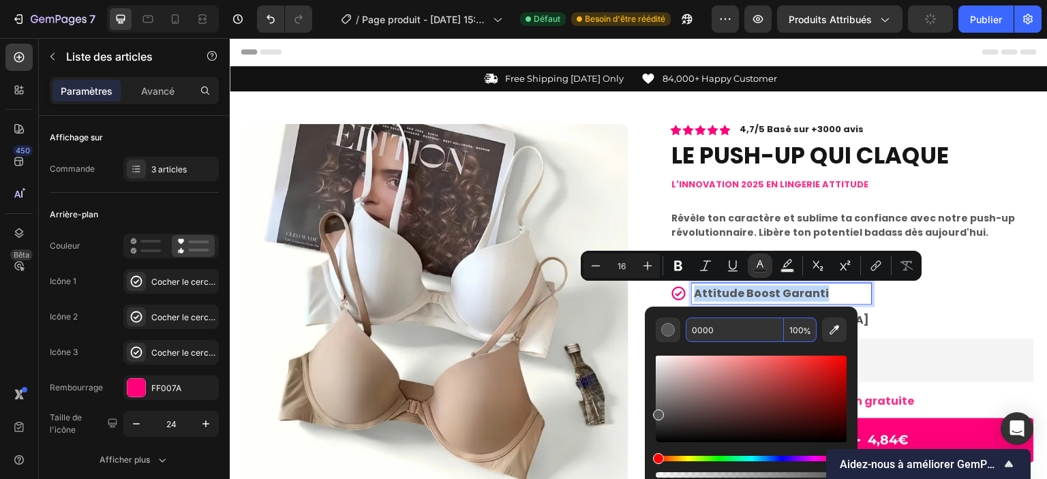
type input "575757"
click at [905, 325] on div "Maintien révolutionnaire Attitude Boost Garanti Made in [GEOGRAPHIC_DATA]" at bounding box center [852, 294] width 363 height 74
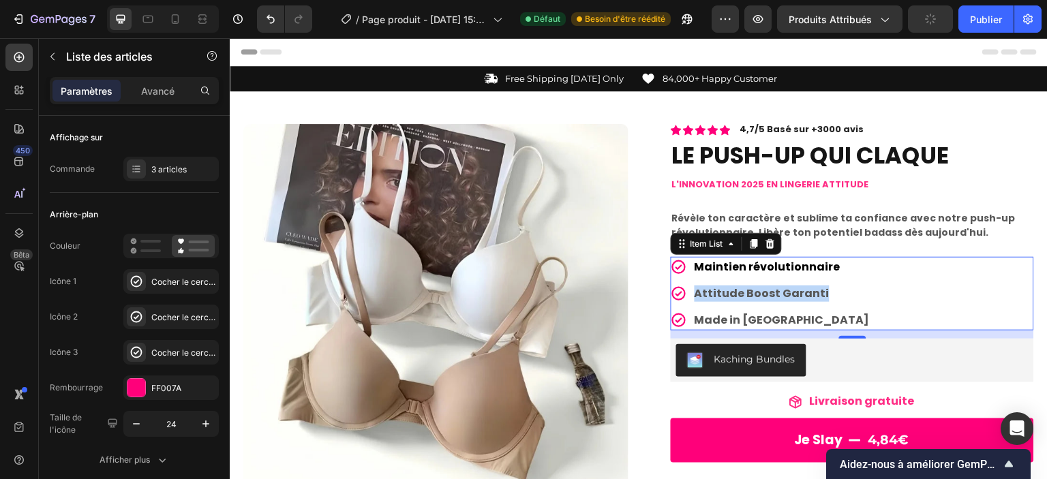
click at [811, 268] on span "Maintien révolutionnaire" at bounding box center [768, 267] width 146 height 16
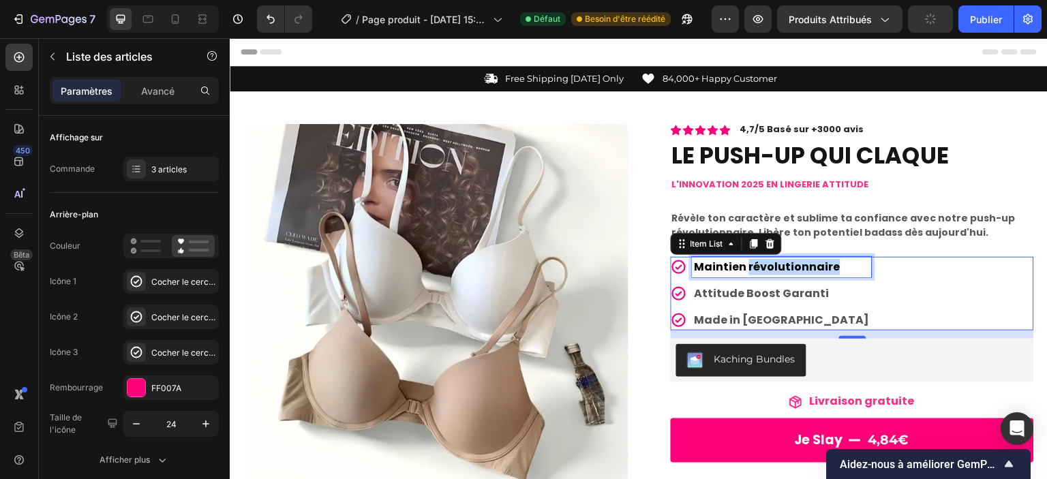
click at [811, 268] on span "Maintien révolutionnaire" at bounding box center [768, 267] width 146 height 16
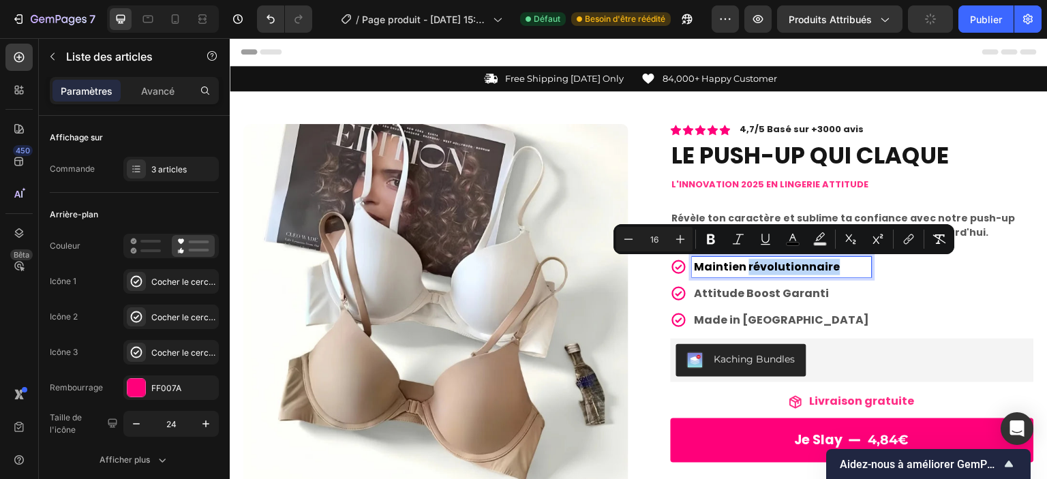
click at [811, 268] on span "Maintien révolutionnaire" at bounding box center [768, 267] width 146 height 16
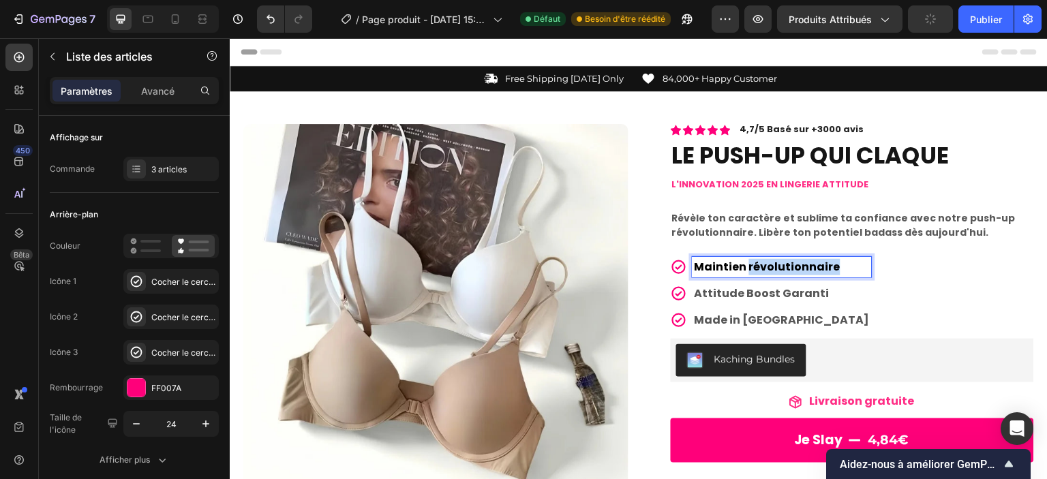
click at [811, 268] on span "Maintien révolutionnaire" at bounding box center [768, 267] width 146 height 16
click at [695, 266] on span "Maintien révolutionnaire" at bounding box center [768, 267] width 146 height 16
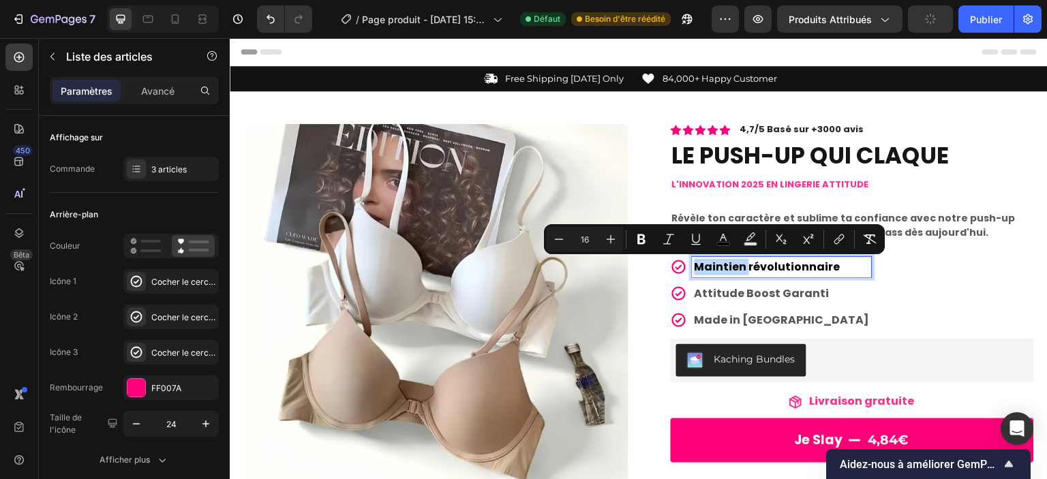
click at [695, 266] on span "Maintien révolutionnaire" at bounding box center [768, 267] width 146 height 16
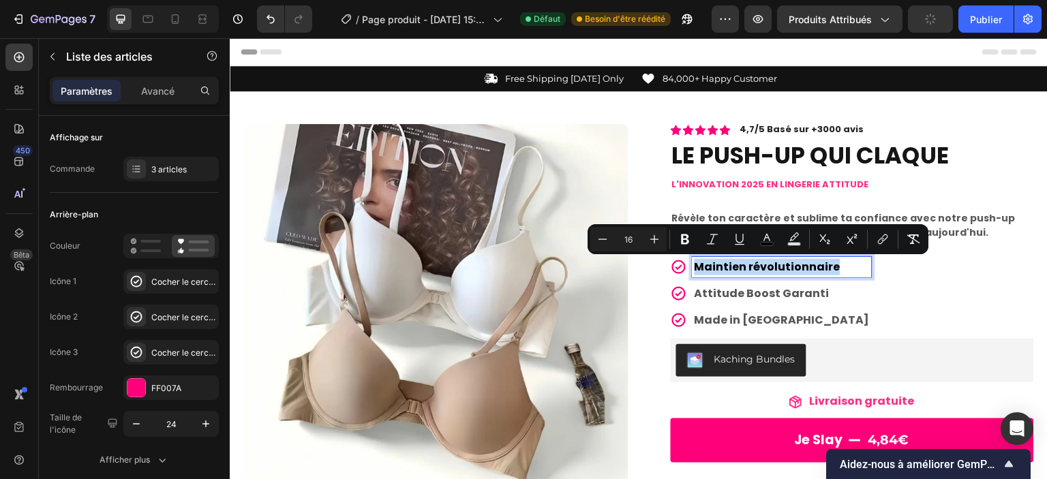
drag, startPoint x: 691, startPoint y: 268, endPoint x: 832, endPoint y: 271, distance: 140.5
click at [832, 271] on div "Maintien révolutionnaire Attitude Boost Garanti Made in [GEOGRAPHIC_DATA]" at bounding box center [852, 294] width 363 height 74
click at [763, 237] on icon "Editor contextual toolbar" at bounding box center [767, 239] width 14 height 14
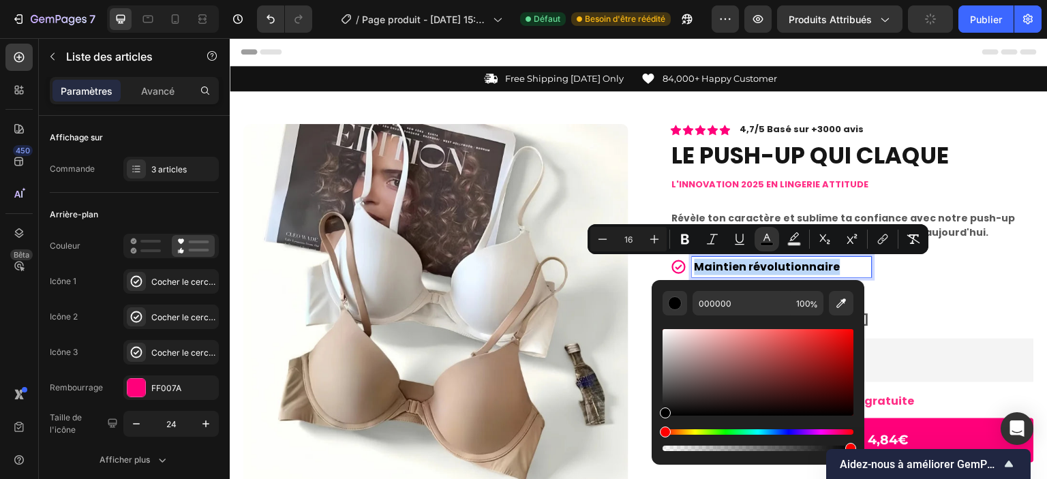
click at [922, 297] on div "Maintien révolutionnaire Attitude Boost Garanti Made in [GEOGRAPHIC_DATA]" at bounding box center [852, 294] width 363 height 74
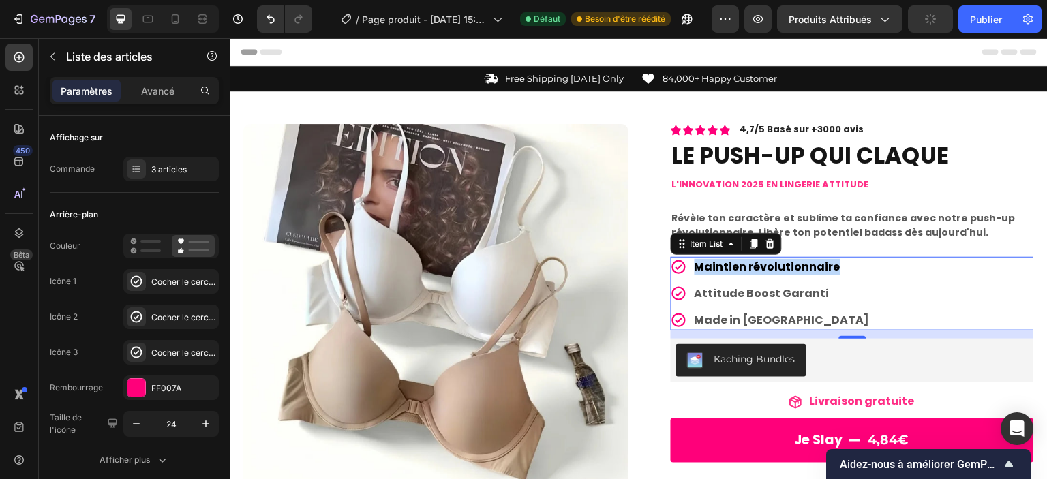
click at [785, 295] on p "Attitude Boost Garanti" at bounding box center [782, 294] width 175 height 16
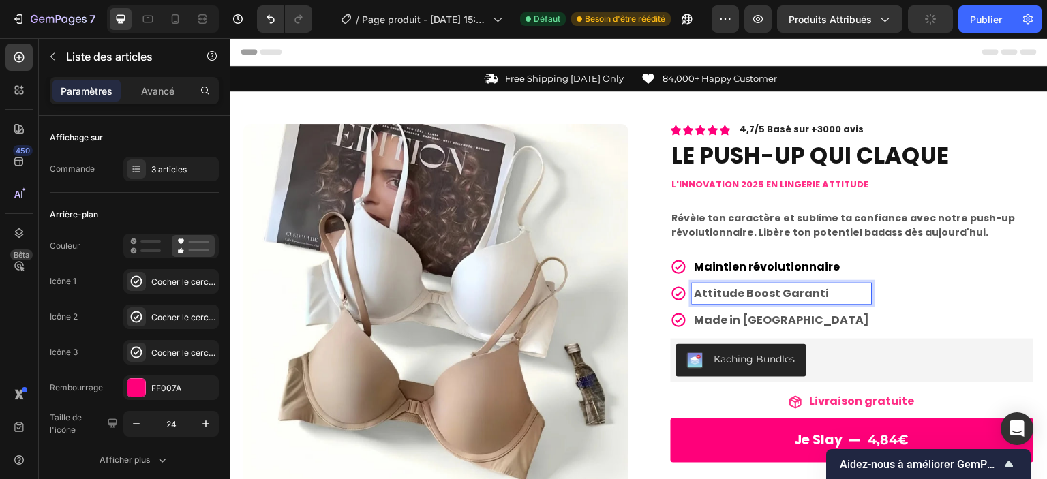
click at [785, 295] on p "Attitude Boost Garanti" at bounding box center [782, 294] width 175 height 16
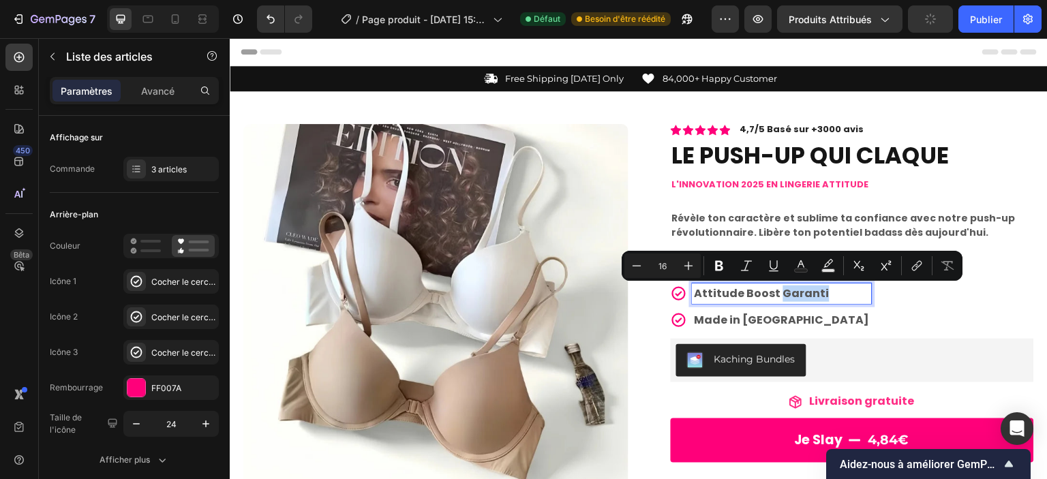
click at [816, 291] on p "Attitude Boost Garanti" at bounding box center [782, 294] width 175 height 16
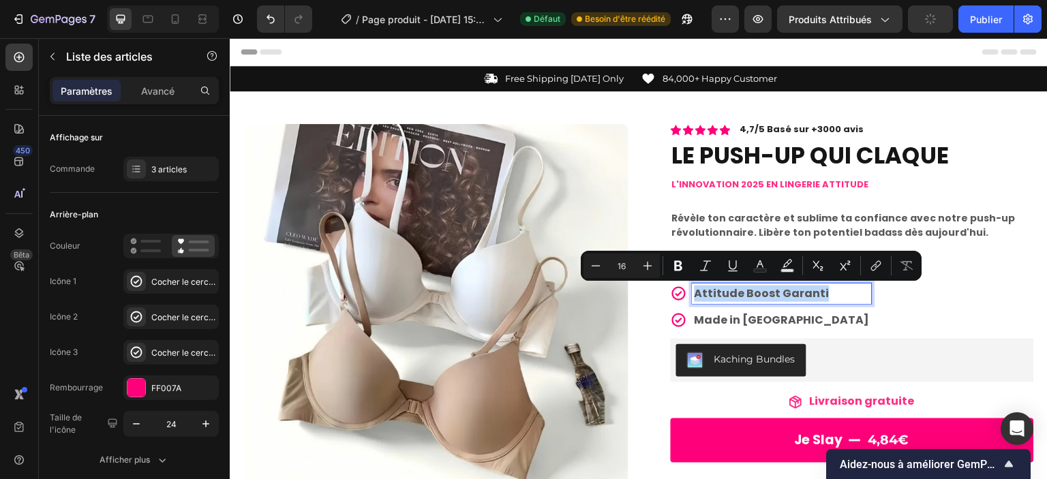
drag, startPoint x: 815, startPoint y: 292, endPoint x: 691, endPoint y: 293, distance: 124.1
click at [695, 293] on p "Attitude Boost Garanti" at bounding box center [782, 294] width 175 height 16
click at [762, 259] on icon "Editor contextual toolbar" at bounding box center [760, 266] width 14 height 14
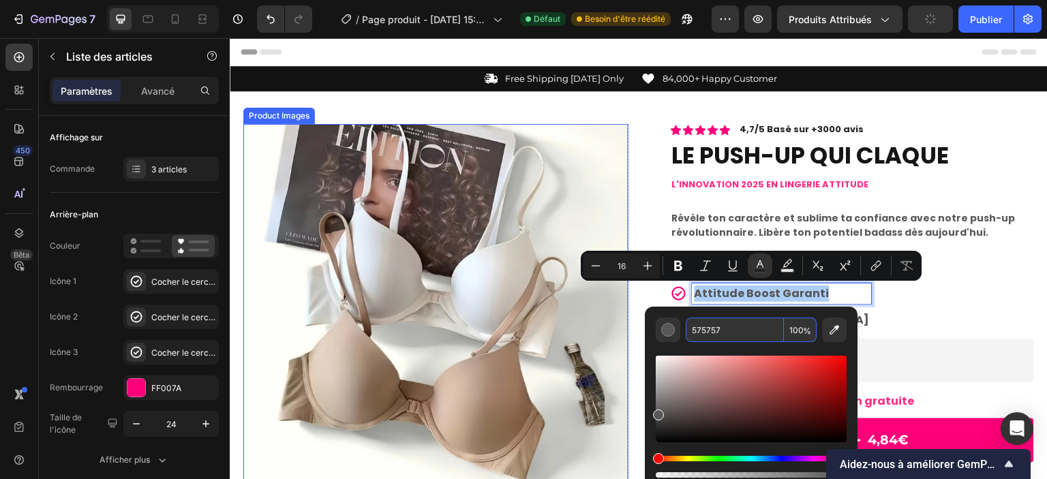
paste input "000000"
type input "000000"
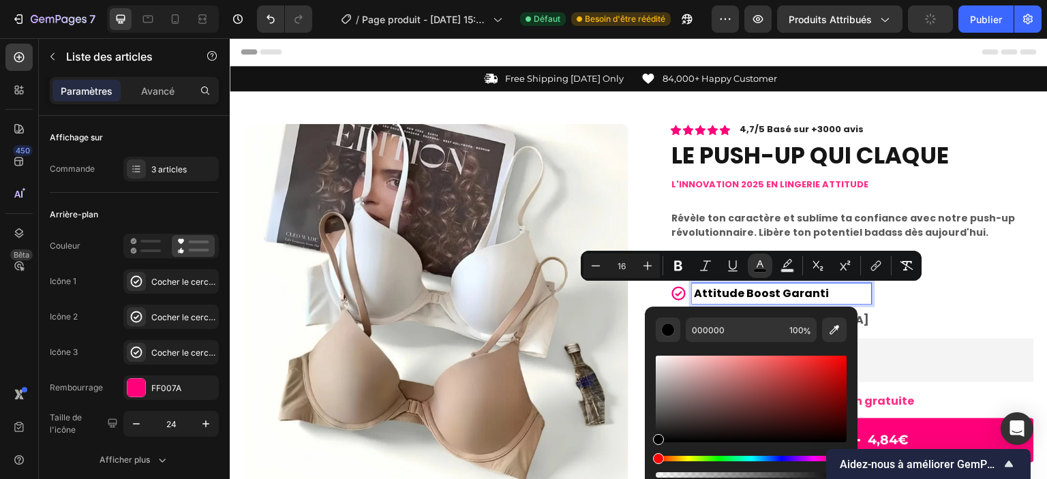
click at [936, 327] on div "Maintien révolutionnaire Attitude Boost Garanti Made in [GEOGRAPHIC_DATA]" at bounding box center [852, 294] width 363 height 74
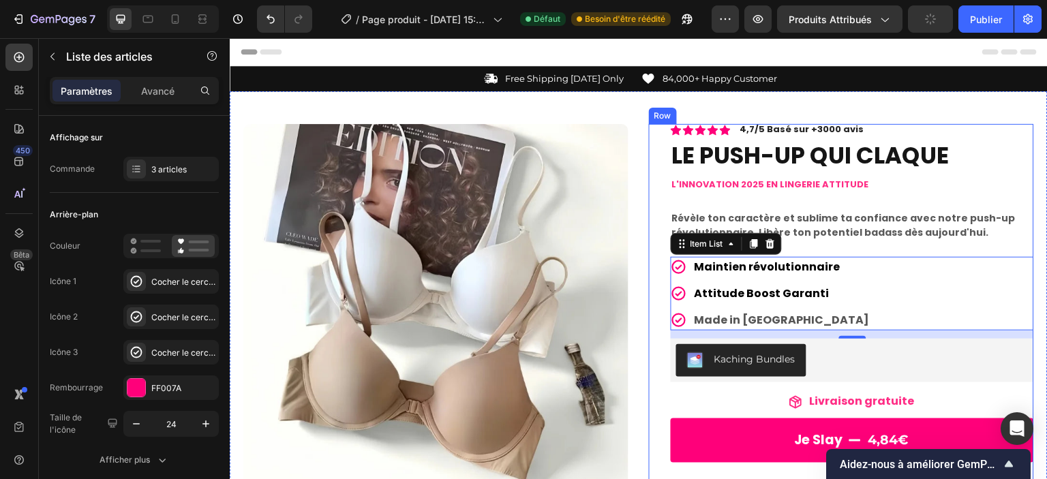
click at [877, 193] on div "L'innovation 2025 EN LINGERIE ATTITUDE" at bounding box center [852, 184] width 363 height 19
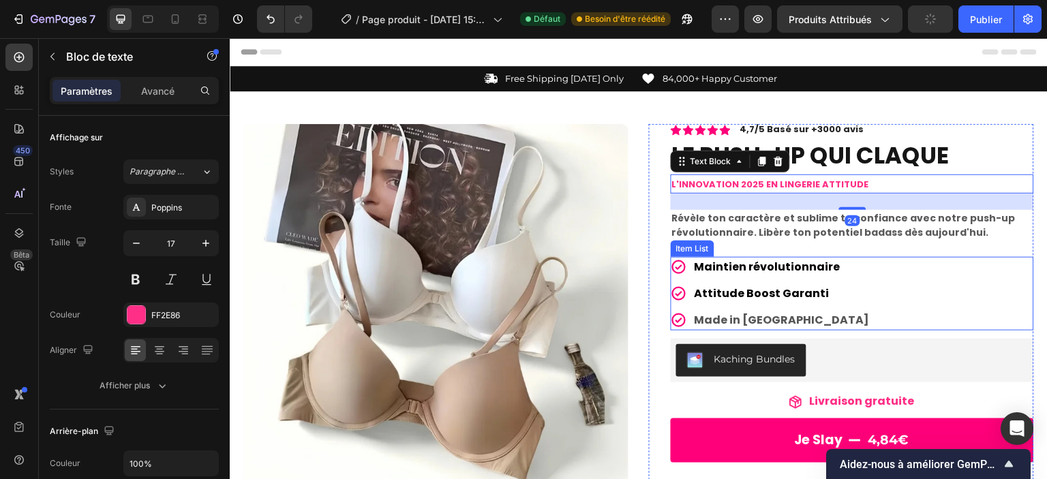
click at [782, 319] on p "Made in [GEOGRAPHIC_DATA]" at bounding box center [782, 320] width 175 height 16
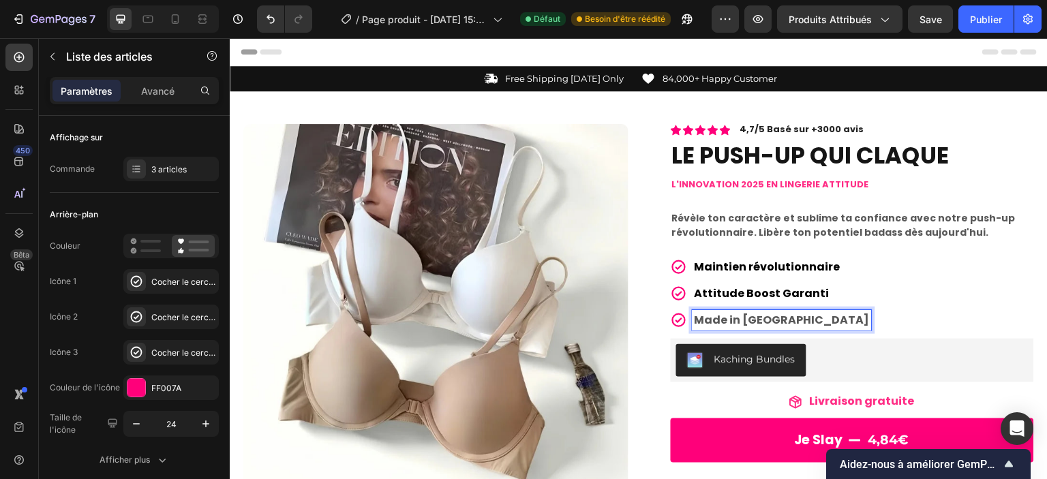
click at [793, 322] on p "Made in [GEOGRAPHIC_DATA]" at bounding box center [782, 320] width 175 height 16
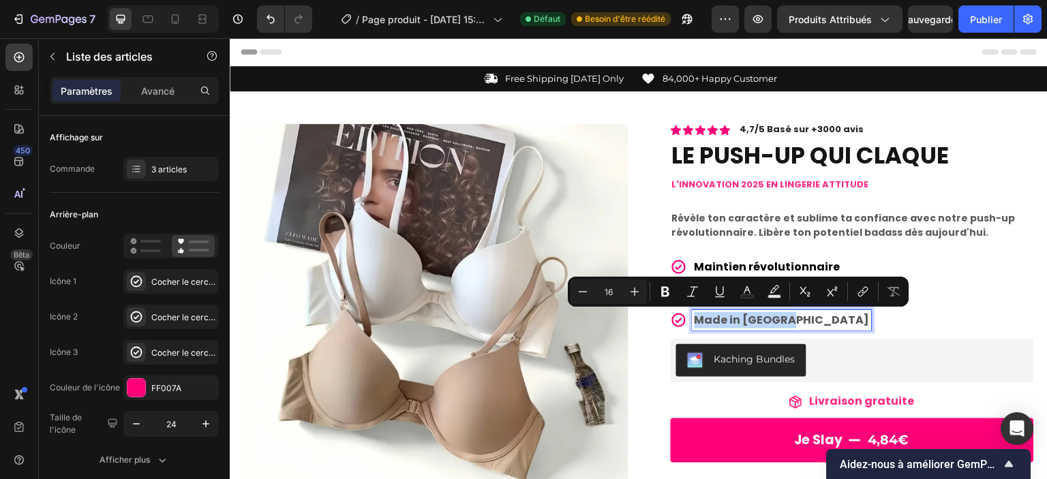
click at [793, 322] on p "Made in [GEOGRAPHIC_DATA]" at bounding box center [782, 320] width 175 height 16
drag, startPoint x: 793, startPoint y: 322, endPoint x: 689, endPoint y: 322, distance: 103.6
click at [695, 322] on p "Made in [GEOGRAPHIC_DATA]" at bounding box center [782, 320] width 175 height 16
click at [755, 294] on button "Text Color" at bounding box center [747, 292] width 25 height 25
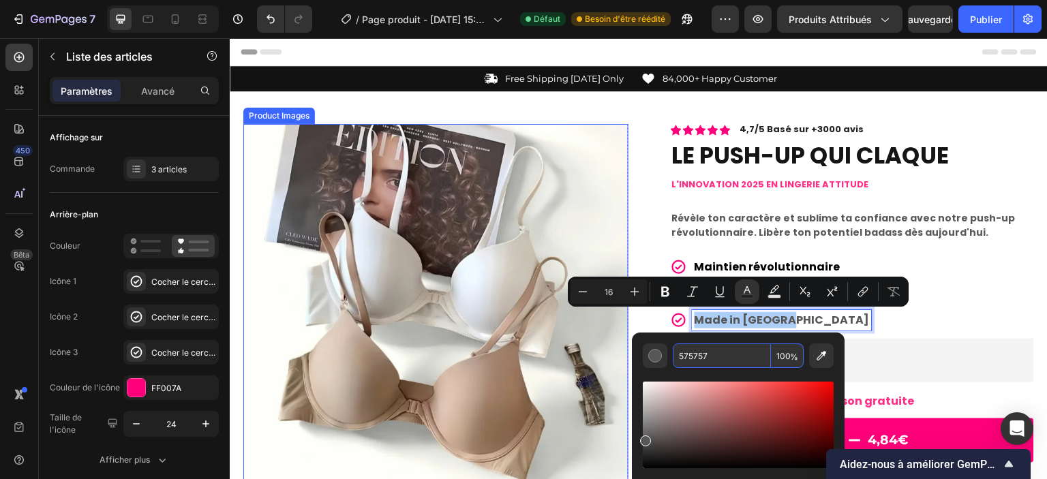
paste input "000000"
type input "000000"
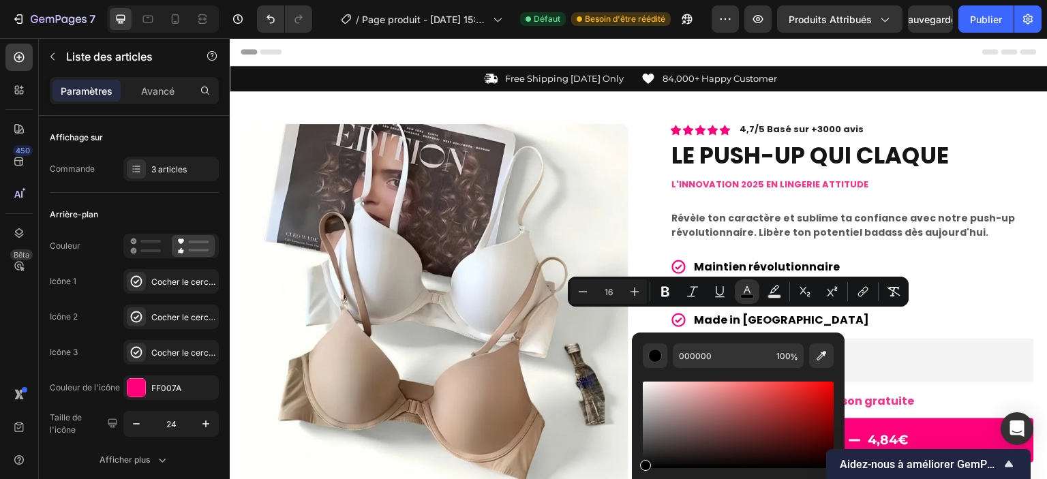
click at [956, 309] on div "Maintien révolutionnaire Attitude Boost Garanti Made in [GEOGRAPHIC_DATA]" at bounding box center [852, 294] width 363 height 74
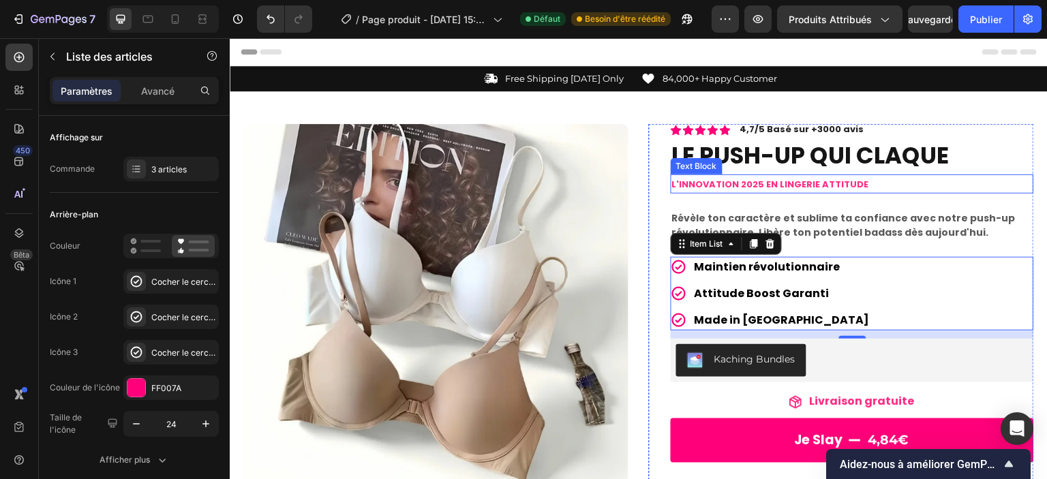
click at [970, 175] on div "L'innovation 2025 EN LINGERIE ATTITUDE" at bounding box center [852, 184] width 363 height 19
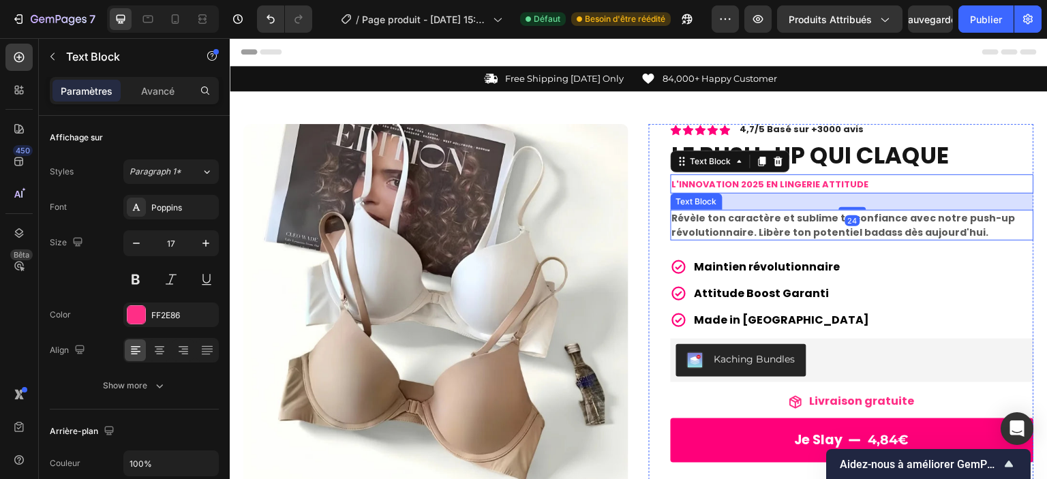
click at [939, 223] on span "Révèle ton caractère et sublime ta confiance avec notre push-up révolutionnaire…" at bounding box center [844, 225] width 344 height 28
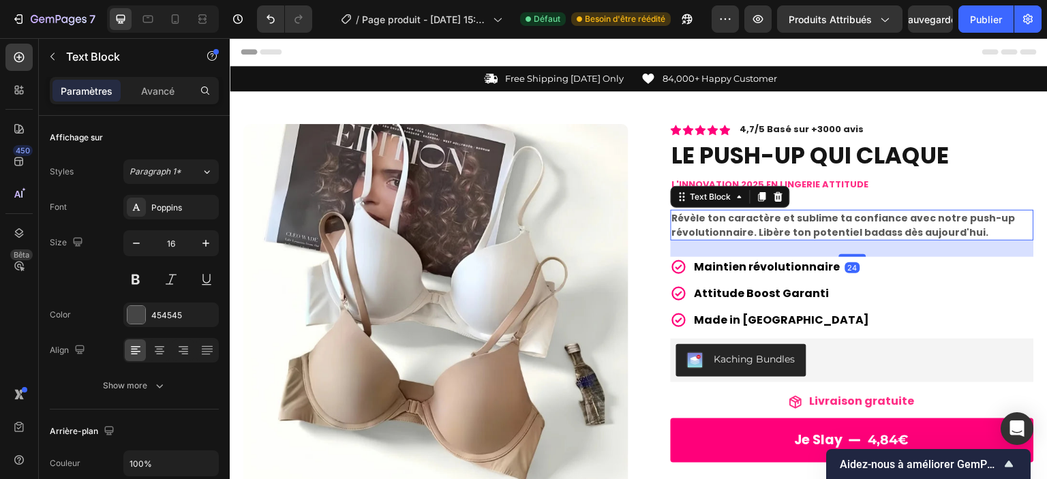
click at [969, 229] on p "Révèle ton caractère et sublime ta confiance avec notre push-up révolutionnaire…" at bounding box center [852, 225] width 361 height 29
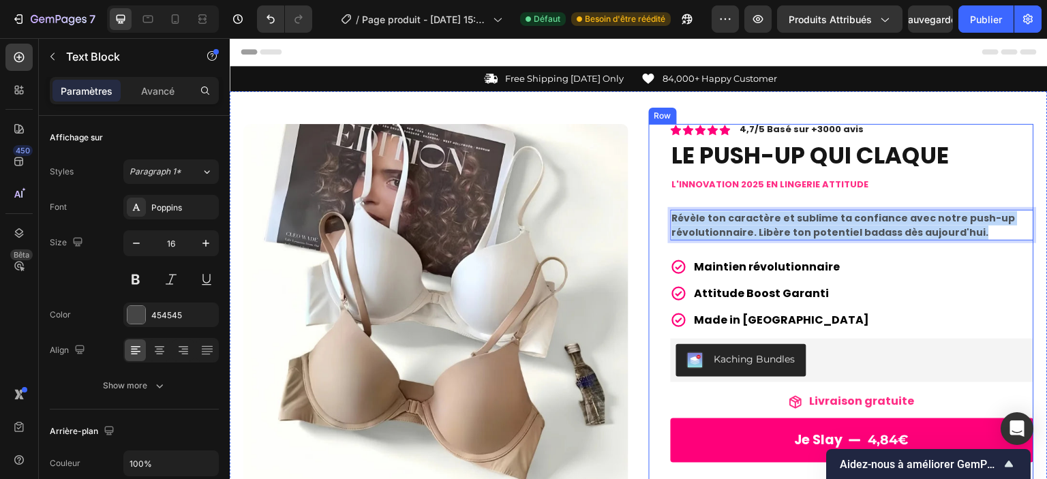
drag, startPoint x: 968, startPoint y: 228, endPoint x: 666, endPoint y: 205, distance: 303.0
click at [671, 205] on div "Icon Icon Icon Icon Icon Icon List 4,7/5 Basé sur +3000 avis Text Block Row LE …" at bounding box center [852, 460] width 363 height 673
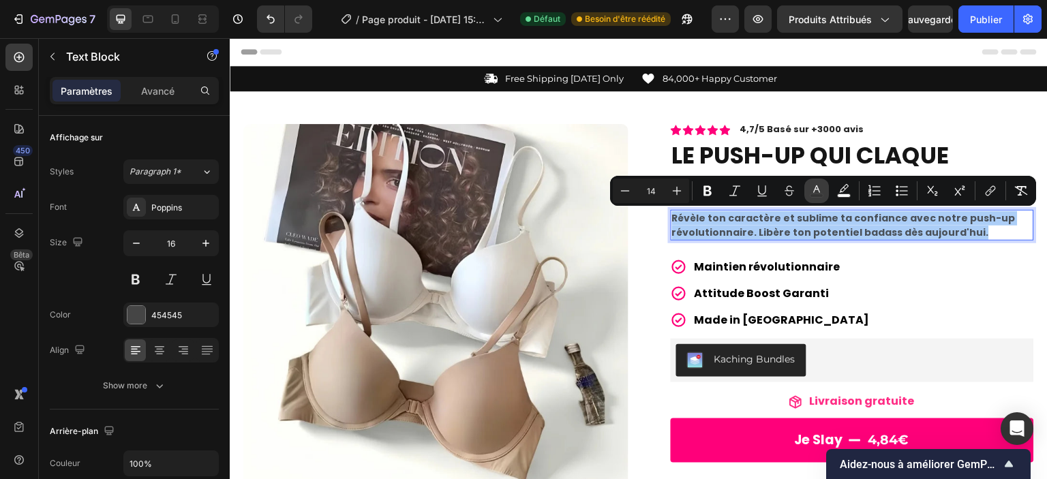
click at [823, 200] on button "color" at bounding box center [817, 191] width 25 height 25
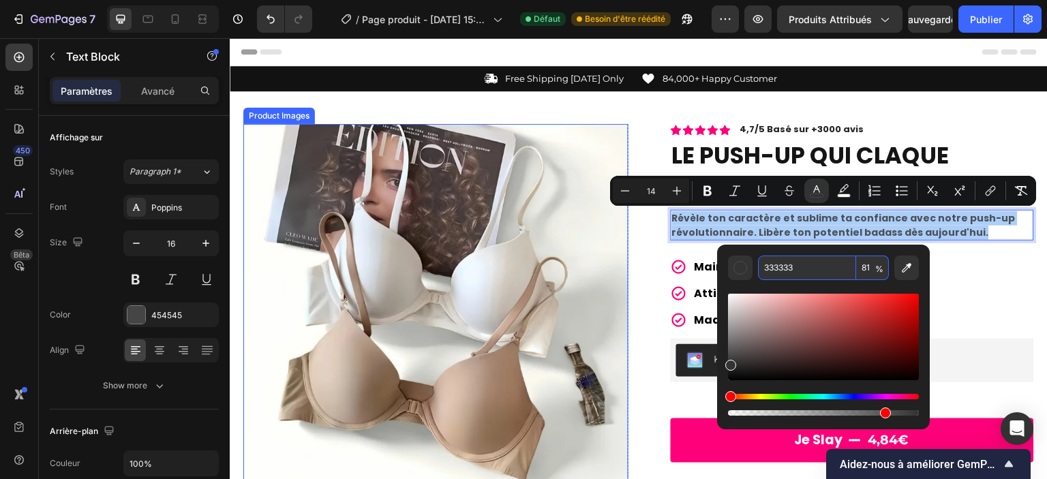
paste input "000000"
type input "000000"
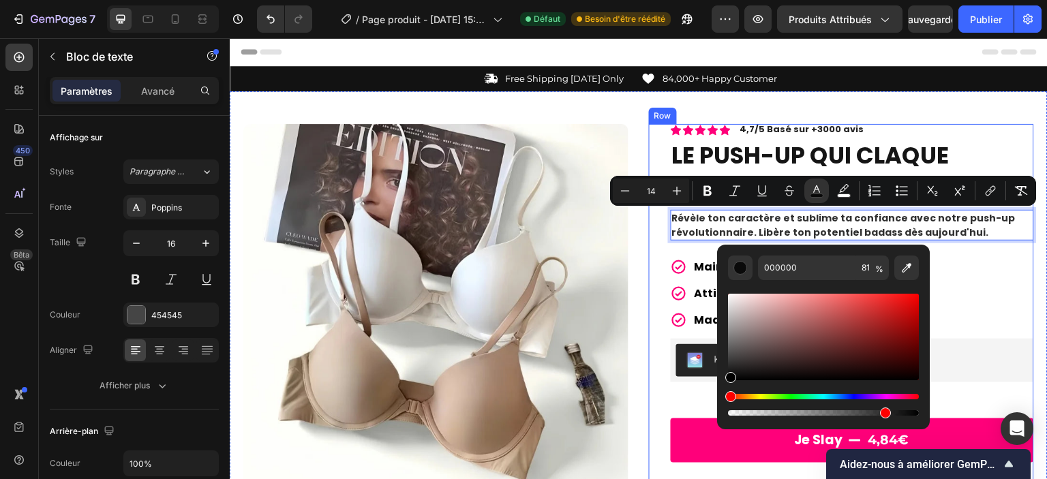
click at [993, 335] on div "Icon Icon Icon Icon Icon Icon List 4,7/5 Basé sur +3000 avis Text Block Row LE …" at bounding box center [852, 460] width 363 height 673
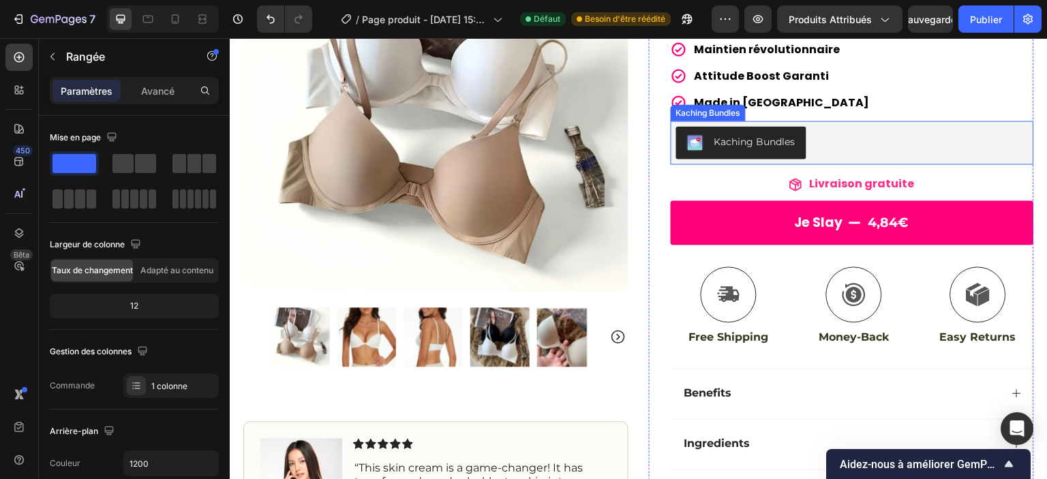
scroll to position [220, 0]
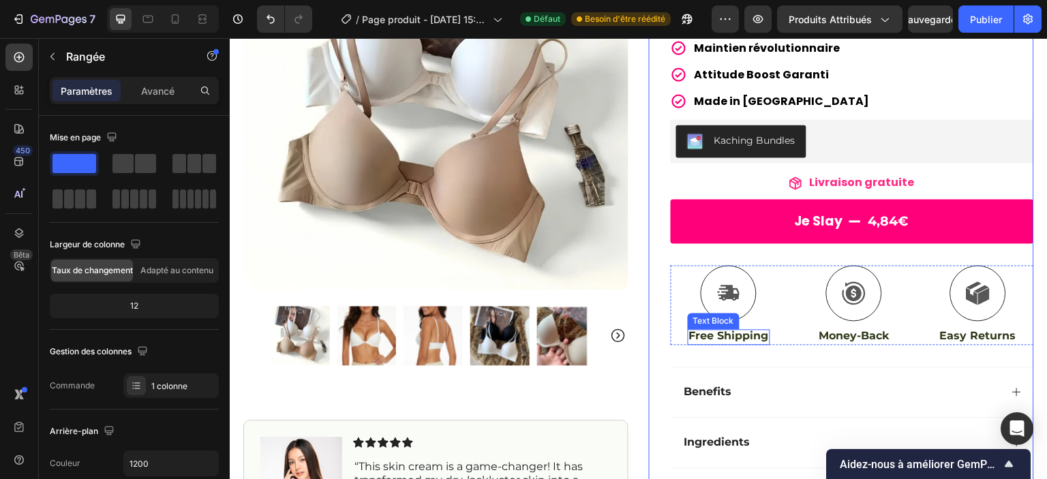
click at [735, 333] on p "Free Shipping" at bounding box center [729, 336] width 80 height 14
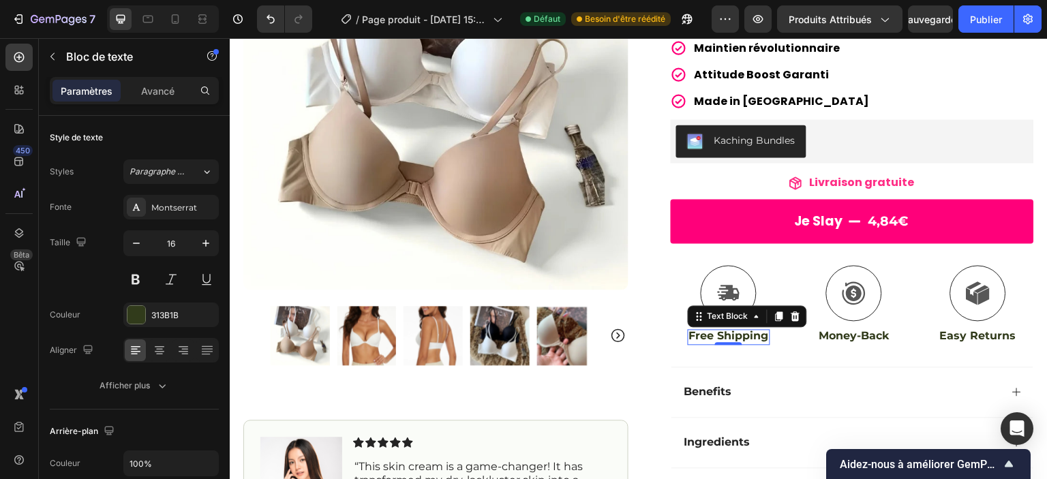
click at [705, 335] on p "Free Shipping" at bounding box center [729, 336] width 80 height 14
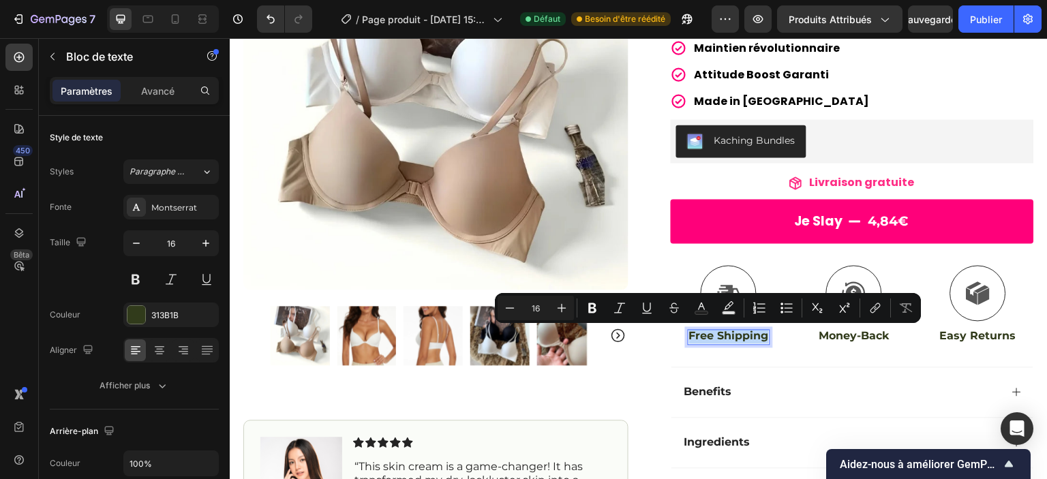
click at [705, 335] on p "Free Shipping" at bounding box center [729, 336] width 80 height 14
click at [719, 312] on rect "Editor contextual toolbar" at bounding box center [714, 313] width 13 height 3
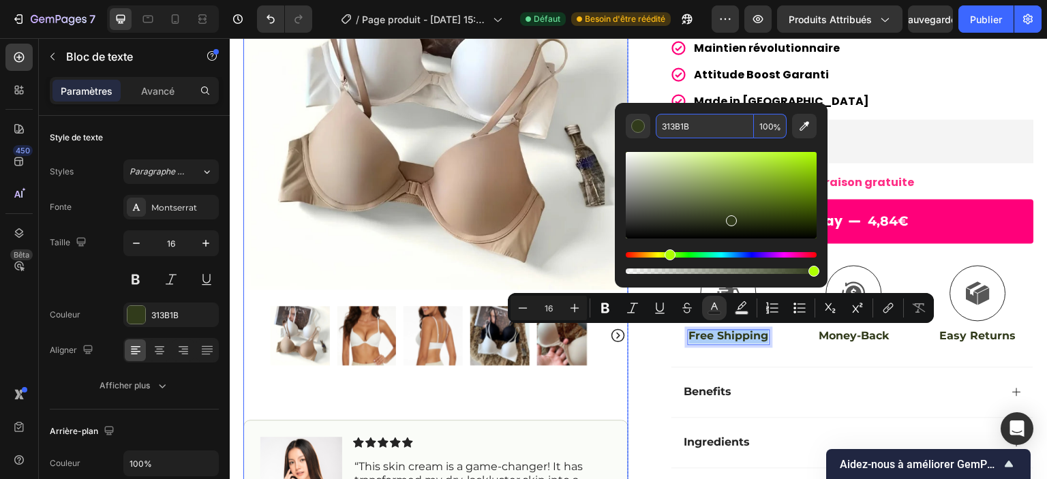
paste input "000000"
type input "000000"
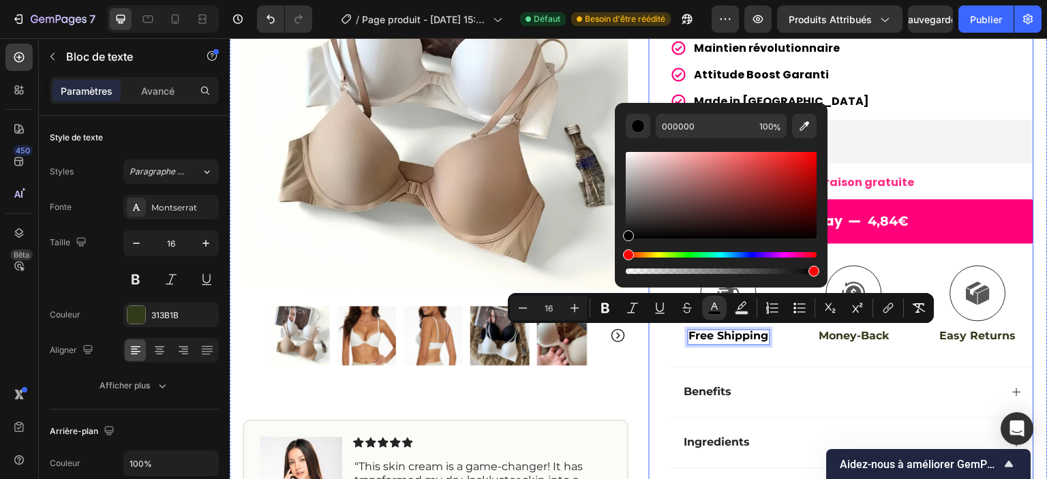
click at [839, 345] on div "Icon Icon Icon Icon Icon Icon List 4,7/5 Basé sur +3000 avis Text Block Row LE …" at bounding box center [852, 241] width 363 height 673
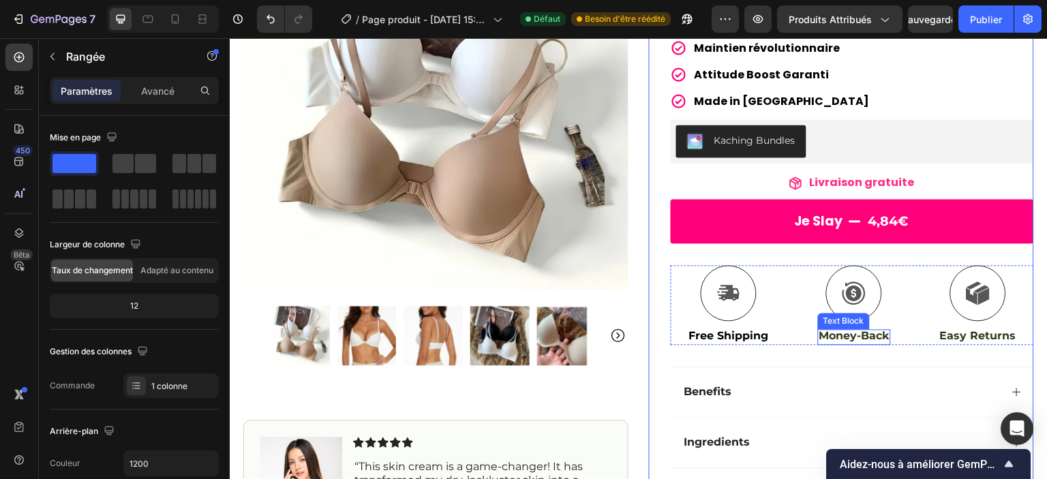
click at [850, 338] on p "Money-Back" at bounding box center [855, 336] width 70 height 14
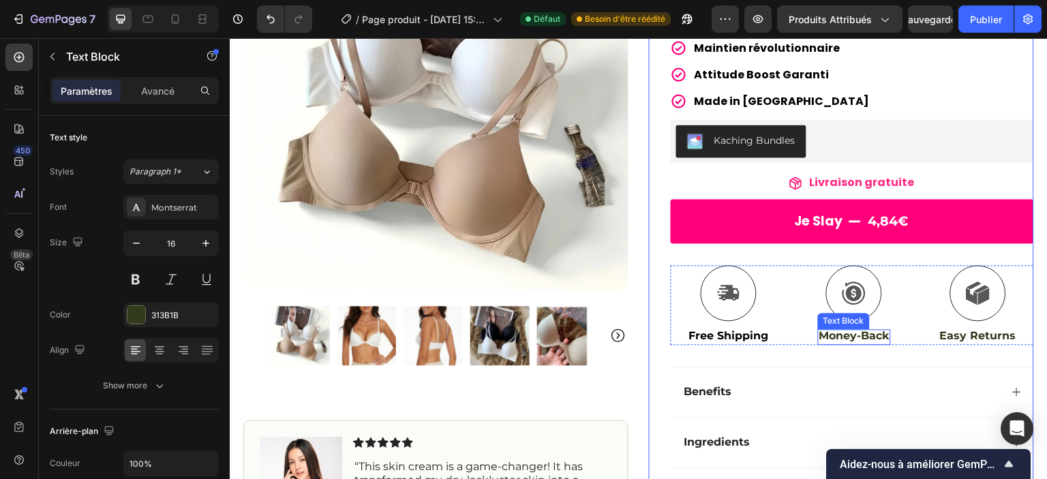
click at [850, 338] on p "Money-Back" at bounding box center [855, 336] width 70 height 14
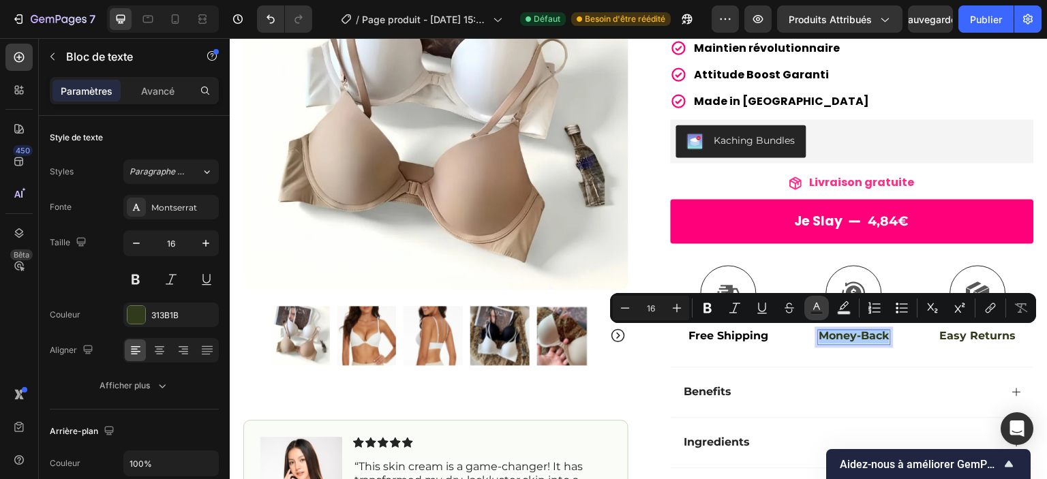
click at [813, 307] on icon "Editor contextual toolbar" at bounding box center [817, 308] width 14 height 14
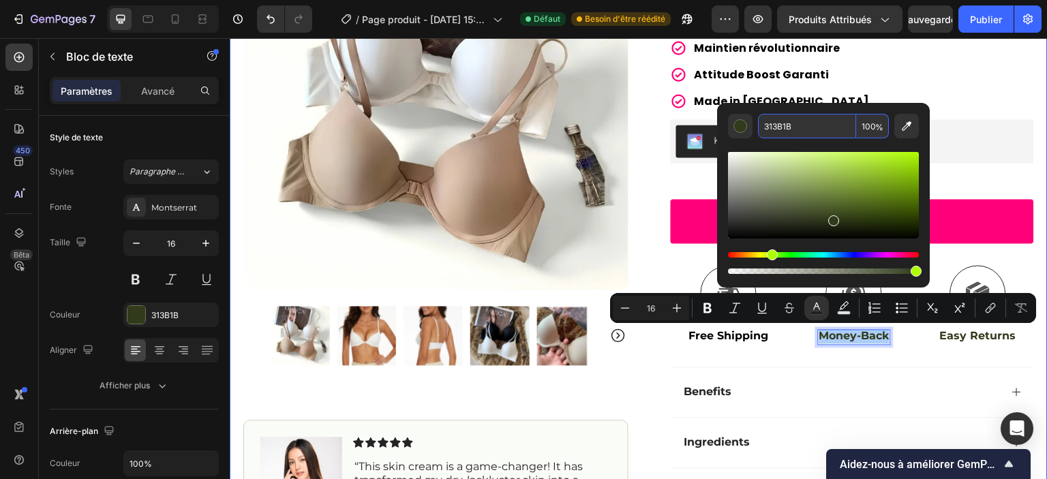
paste input "000000"
type input "000000"
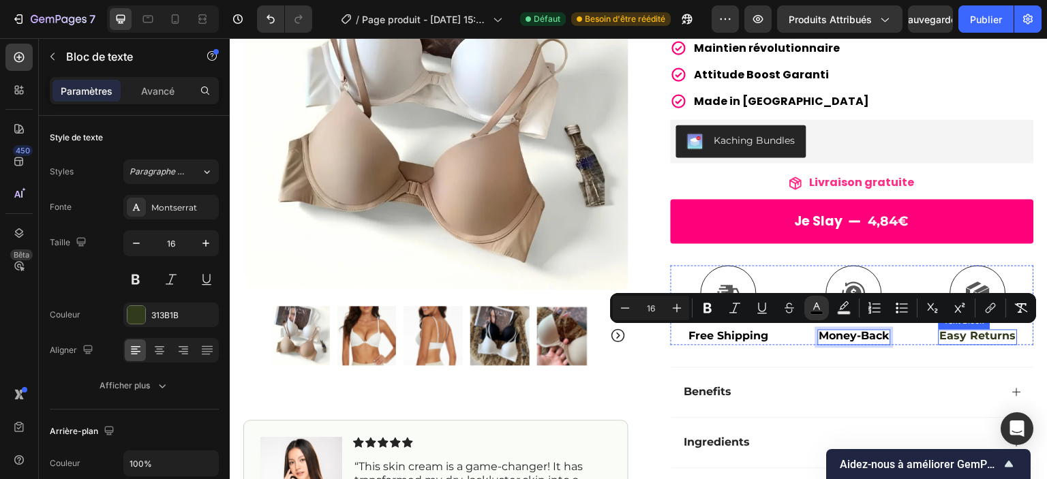
click at [985, 339] on p "Easy Returns" at bounding box center [978, 336] width 76 height 14
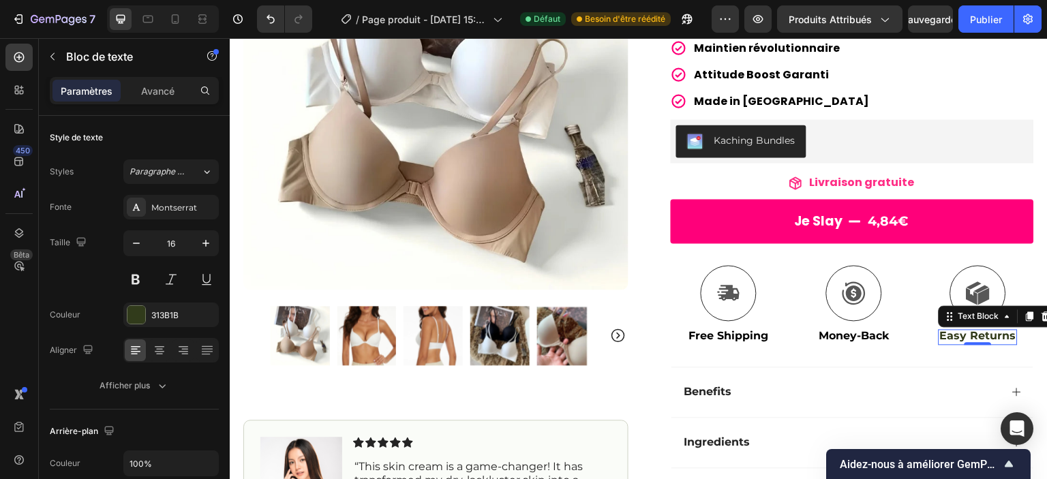
click at [985, 339] on p "Easy Returns" at bounding box center [978, 336] width 76 height 14
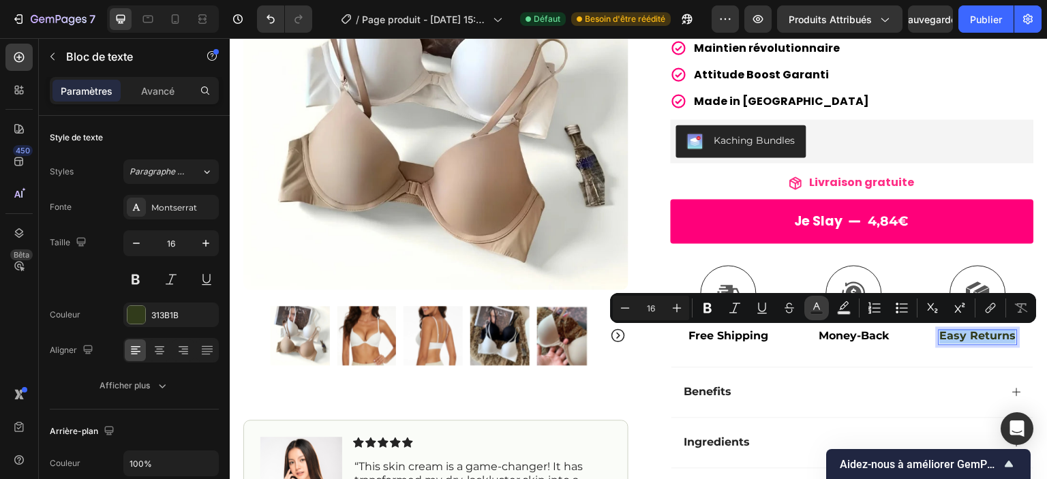
click at [821, 315] on rect "Editor contextual toolbar" at bounding box center [817, 313] width 13 height 3
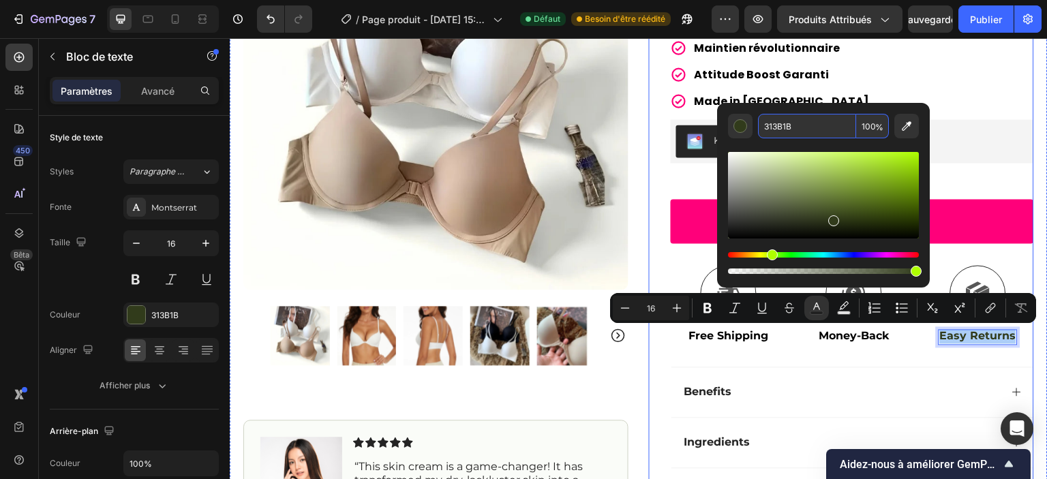
paste input "000000"
type input "000000"
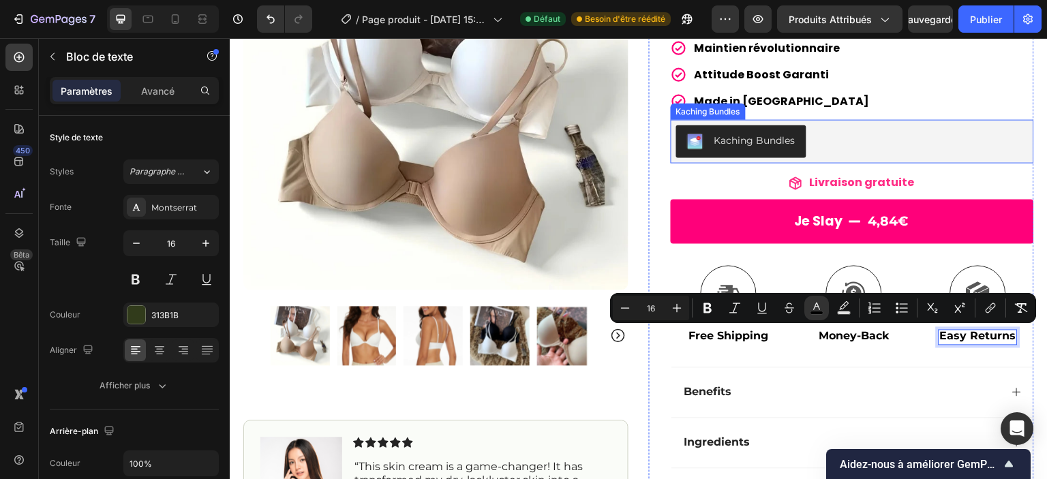
click at [935, 150] on div "Kaching Bundles" at bounding box center [852, 141] width 352 height 33
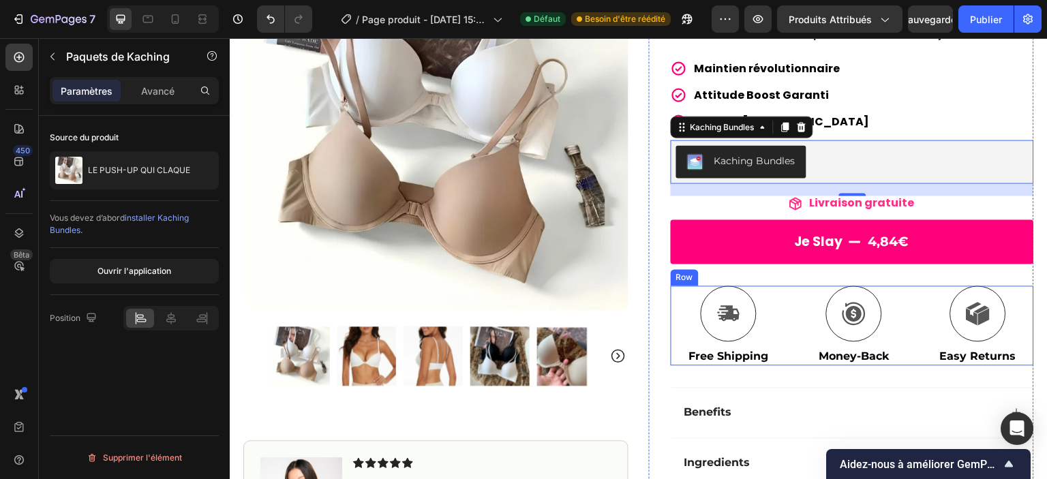
scroll to position [195, 0]
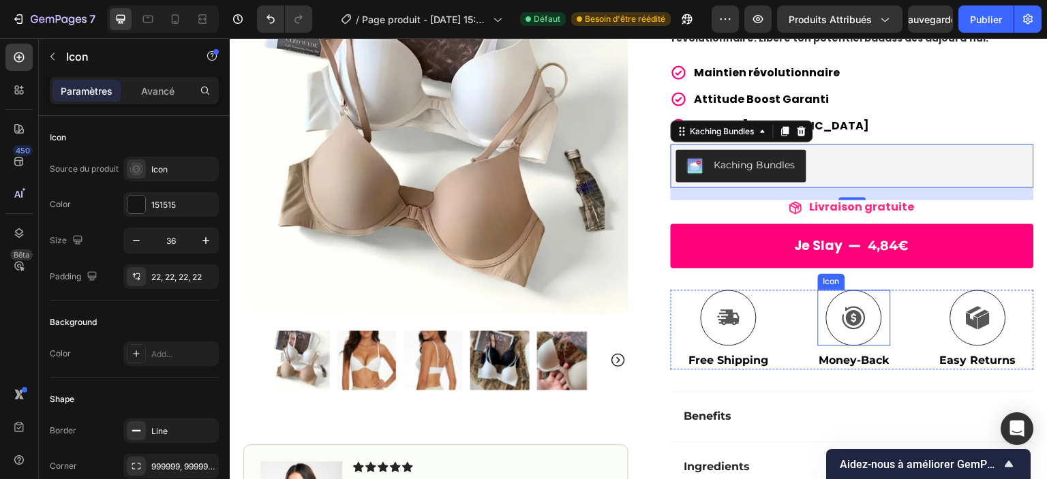
click at [849, 311] on icon at bounding box center [854, 317] width 23 height 23
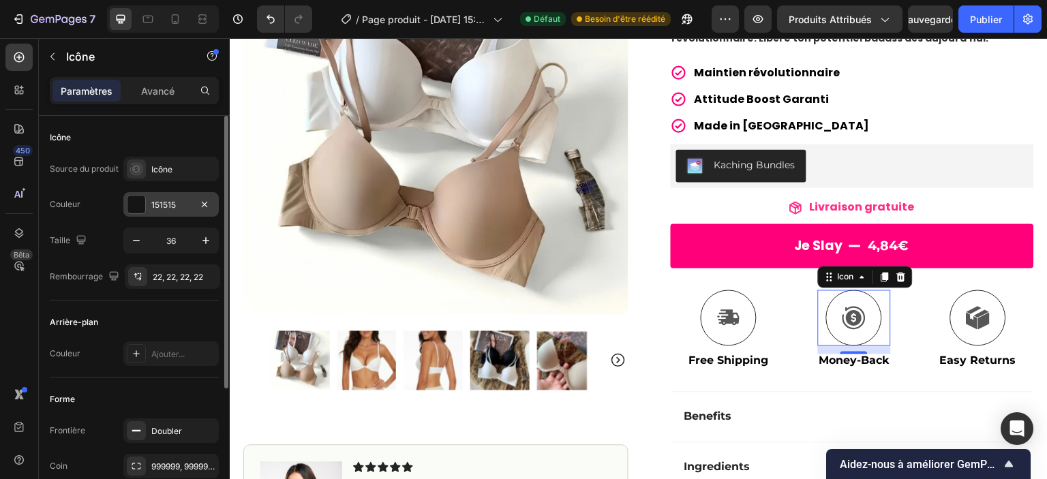
click at [153, 206] on font "151515" at bounding box center [163, 205] width 25 height 10
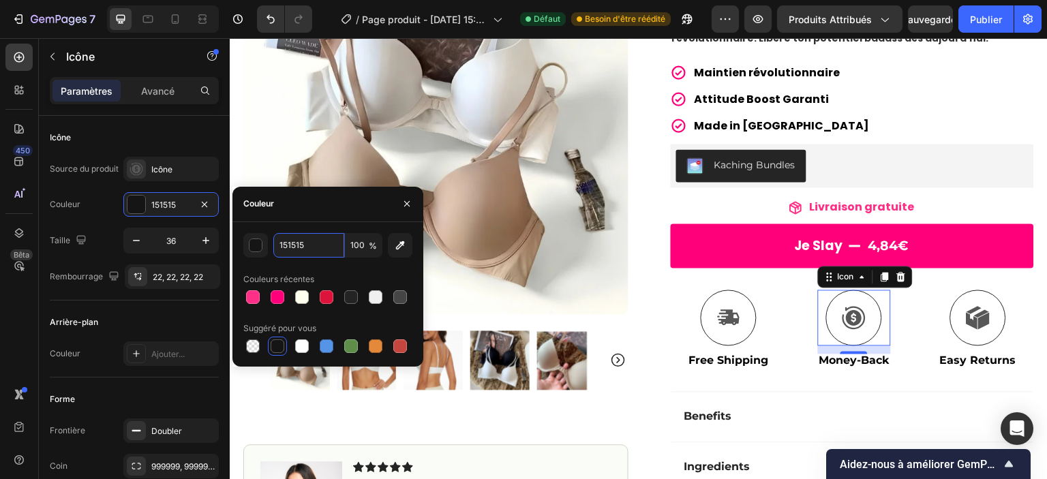
paste input "000000"
type input "000000"
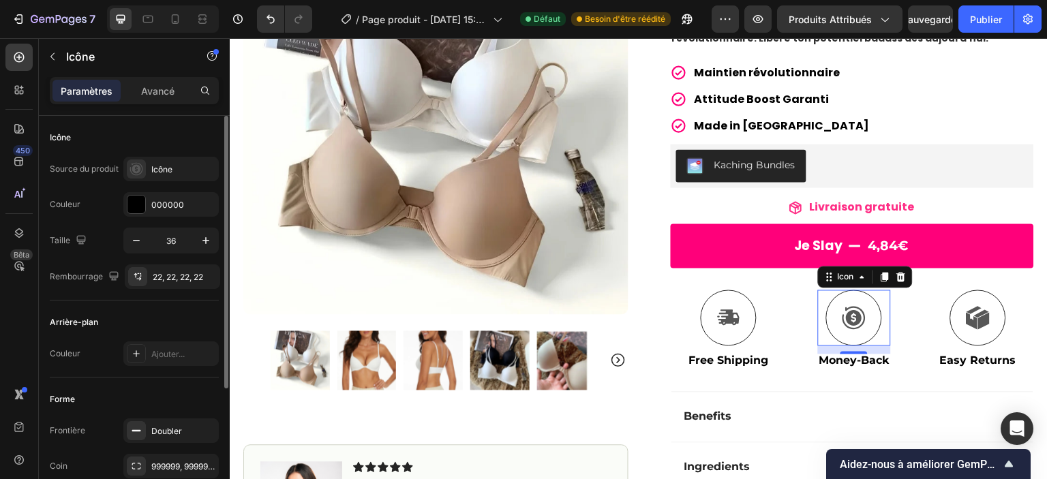
click at [175, 127] on div "Icône" at bounding box center [134, 138] width 169 height 22
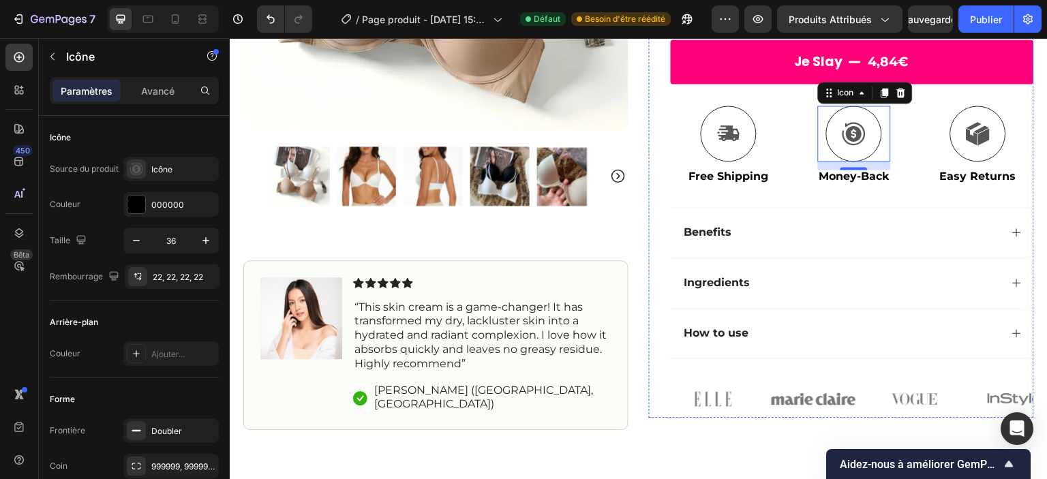
scroll to position [383, 0]
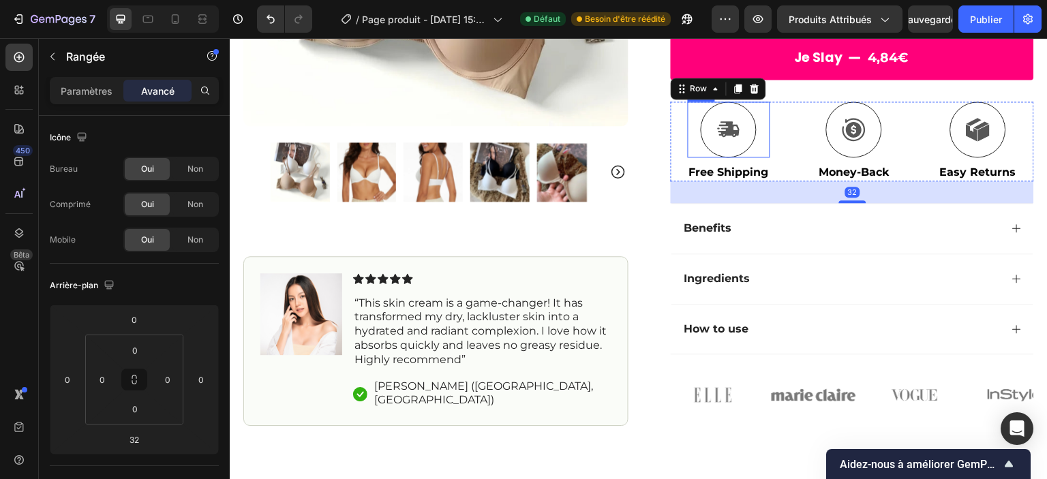
click at [719, 127] on icon at bounding box center [730, 129] width 22 height 16
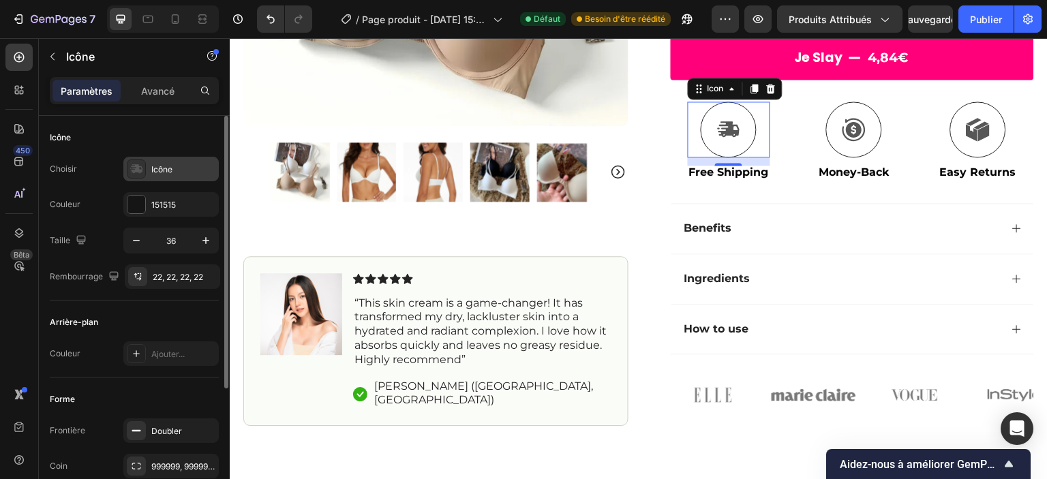
click at [160, 175] on div "Icône" at bounding box center [183, 170] width 64 height 12
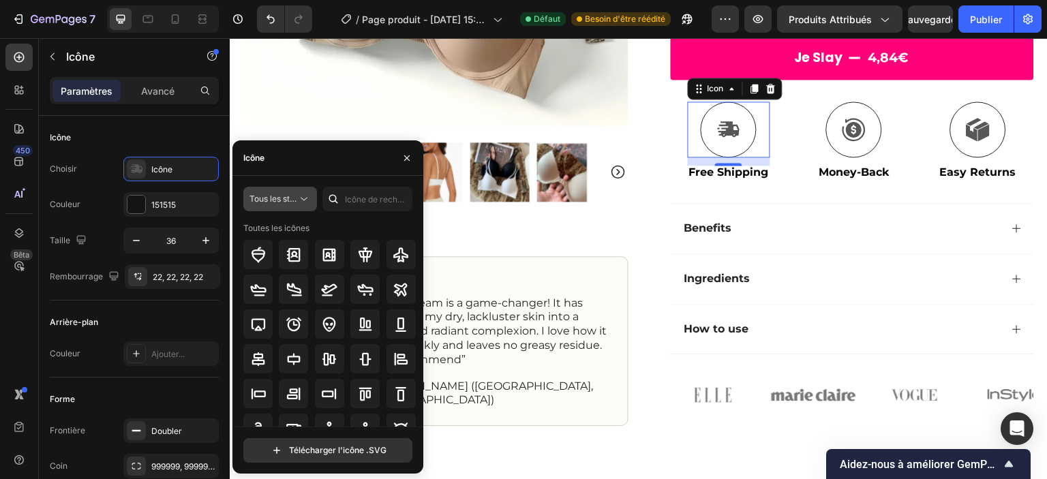
click at [278, 204] on font "Tous les styles" at bounding box center [278, 199] width 56 height 10
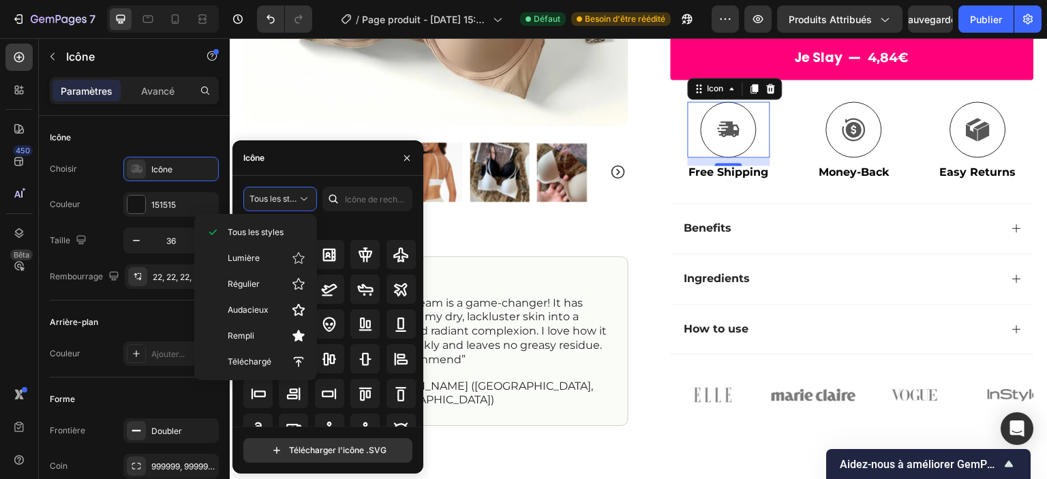
click at [719, 122] on icon at bounding box center [730, 129] width 22 height 16
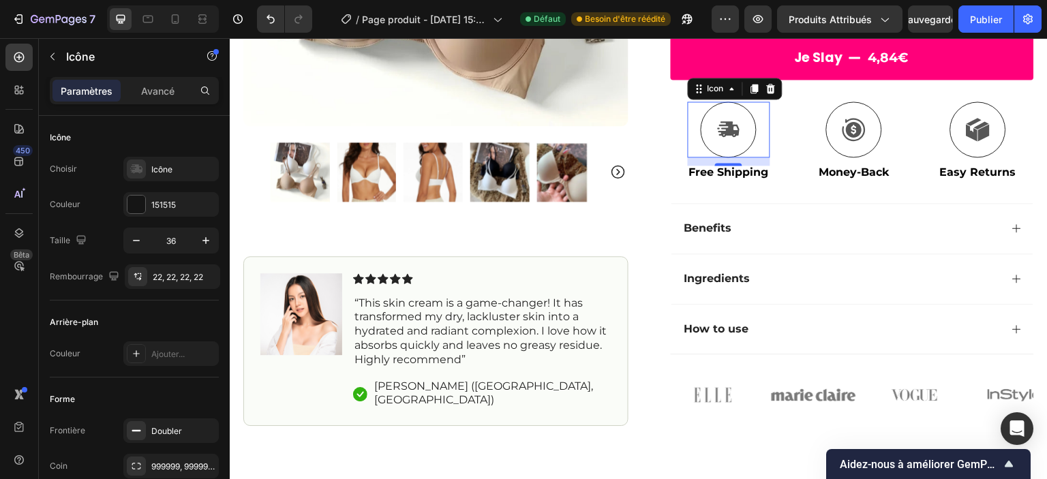
click at [719, 122] on icon at bounding box center [730, 129] width 22 height 16
click at [717, 123] on icon at bounding box center [729, 129] width 24 height 25
click at [730, 87] on icon at bounding box center [732, 88] width 4 height 3
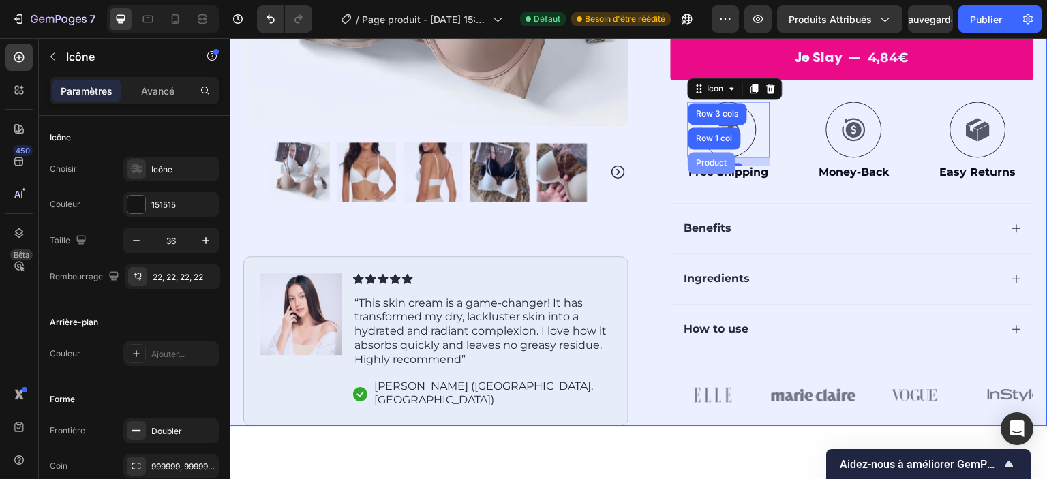
click at [722, 155] on div "Product" at bounding box center [712, 163] width 47 height 22
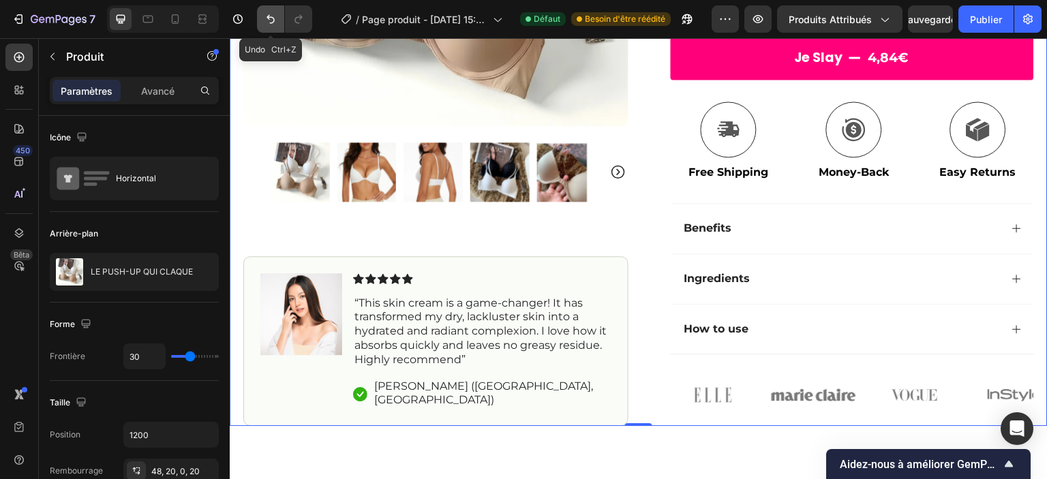
click at [268, 27] on button "Annuler/Rétablir" at bounding box center [270, 18] width 27 height 27
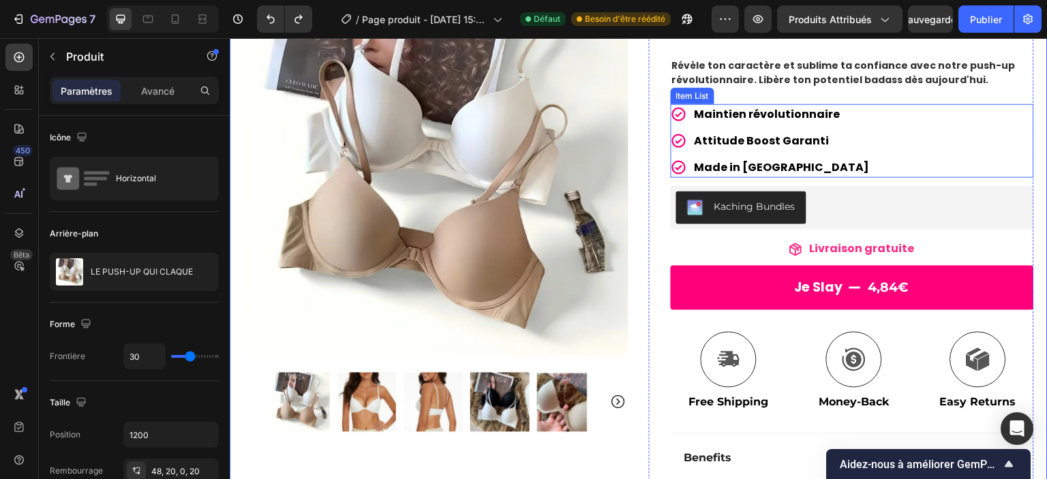
scroll to position [120, 0]
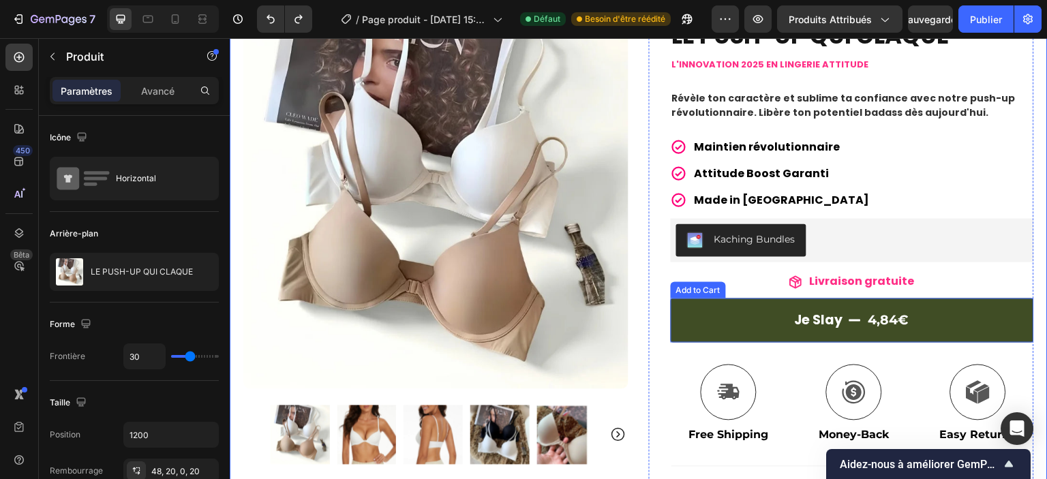
click at [859, 331] on button "Je slay 4,84€" at bounding box center [852, 321] width 363 height 44
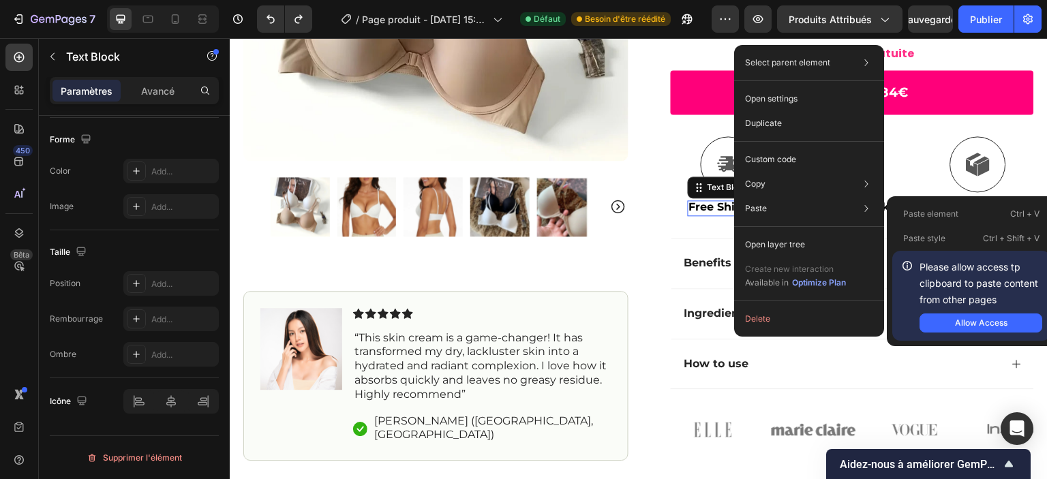
scroll to position [0, 0]
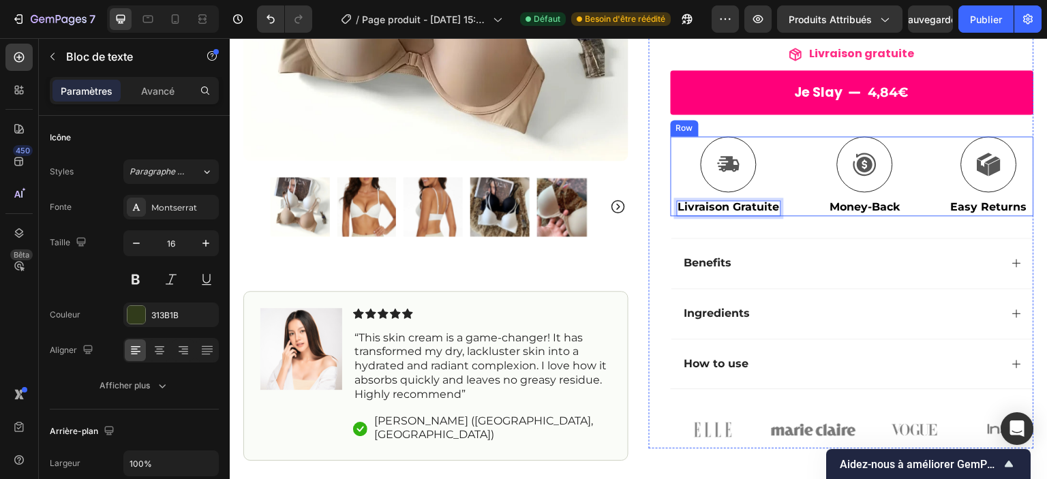
click at [895, 171] on div "Icon Livraison Gratuite Text Block 0 Icon Money-Back Text Block Icon Easy Retur…" at bounding box center [852, 176] width 363 height 80
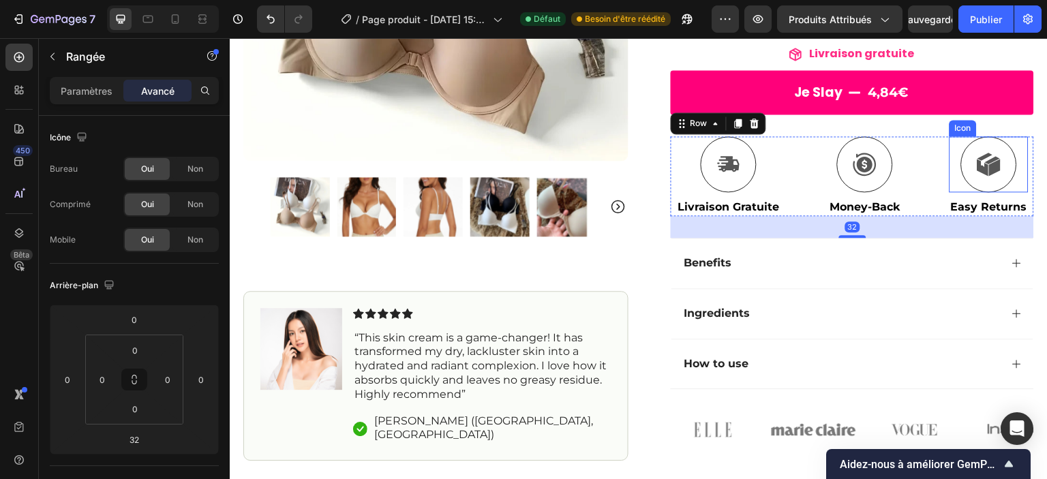
click at [1001, 175] on div at bounding box center [989, 164] width 56 height 56
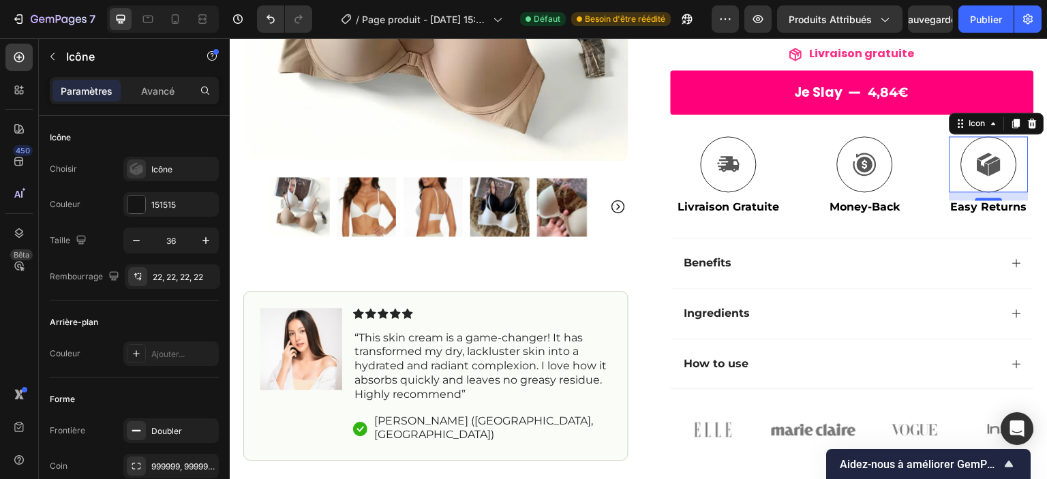
click at [985, 159] on icon at bounding box center [992, 159] width 15 height 7
click at [166, 166] on font "Icône" at bounding box center [161, 169] width 21 height 10
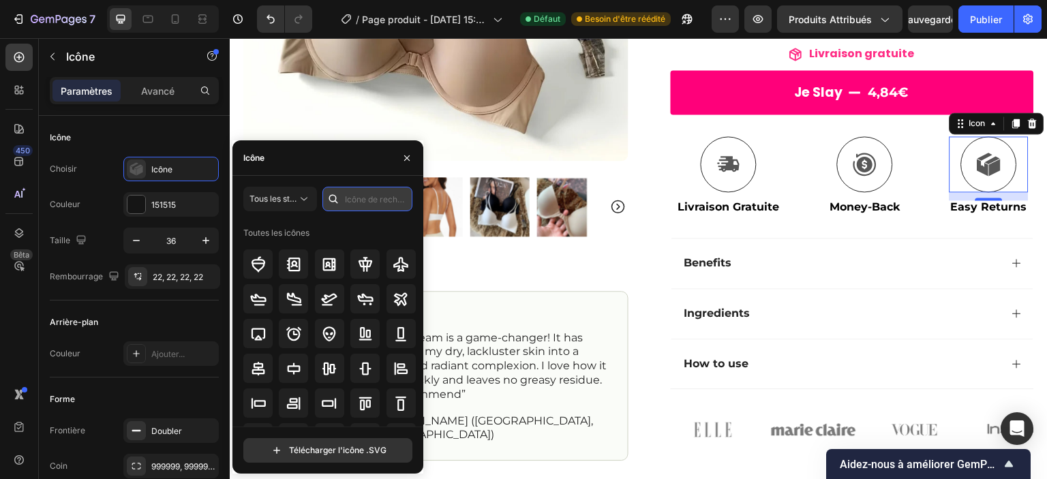
click at [352, 200] on input "text" at bounding box center [367, 199] width 90 height 25
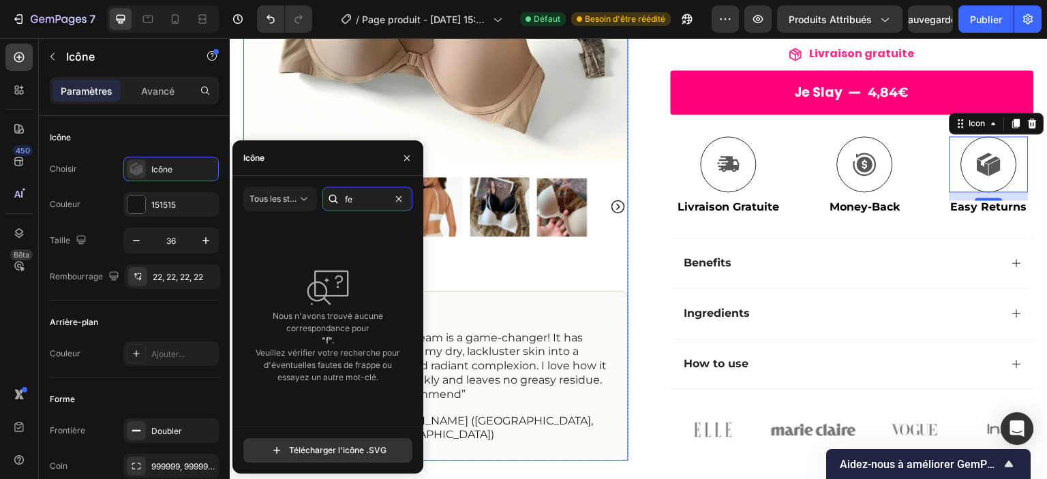
type input "f"
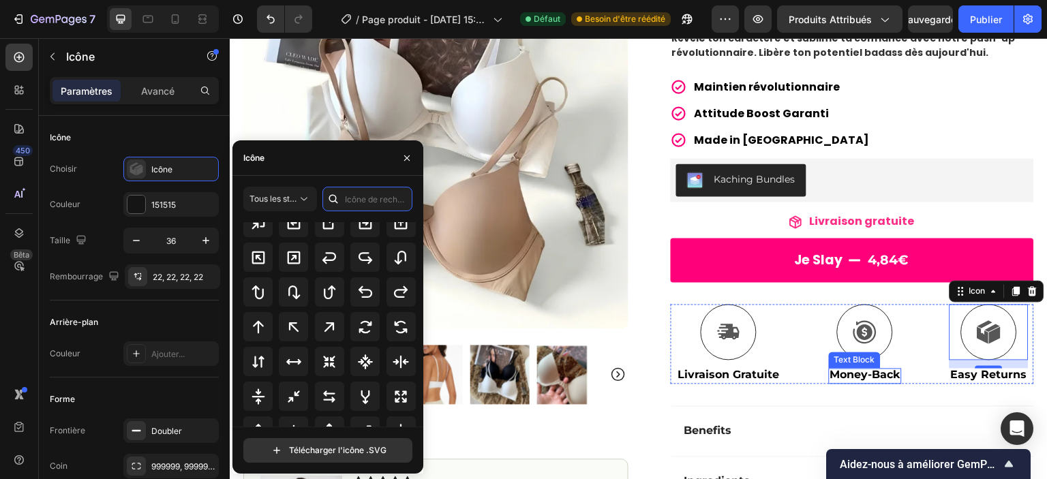
scroll to position [185, 0]
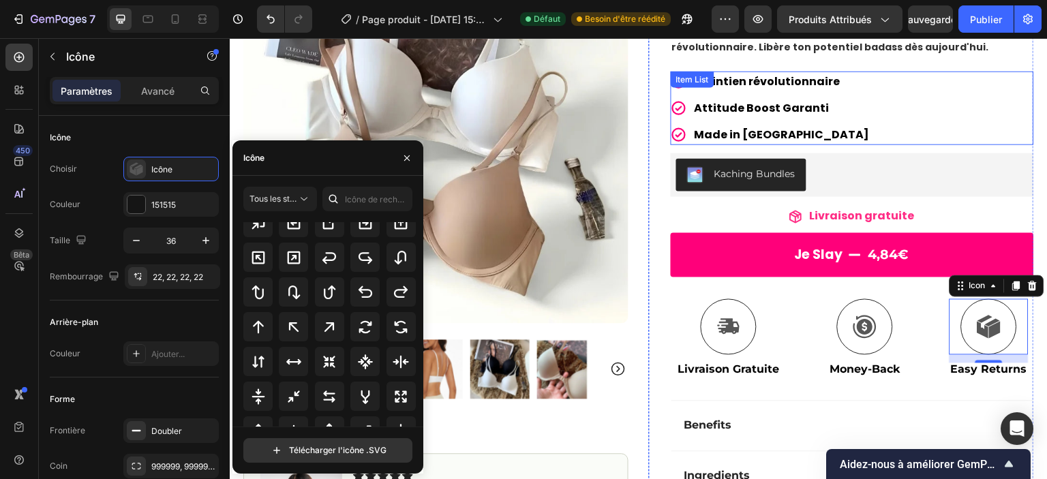
click at [753, 130] on span "Made in [GEOGRAPHIC_DATA]" at bounding box center [782, 135] width 175 height 16
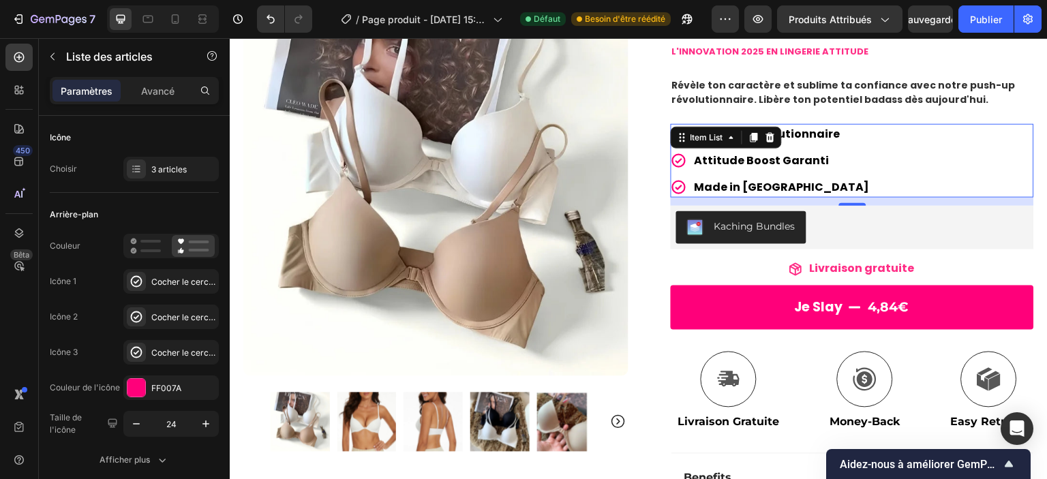
scroll to position [125, 0]
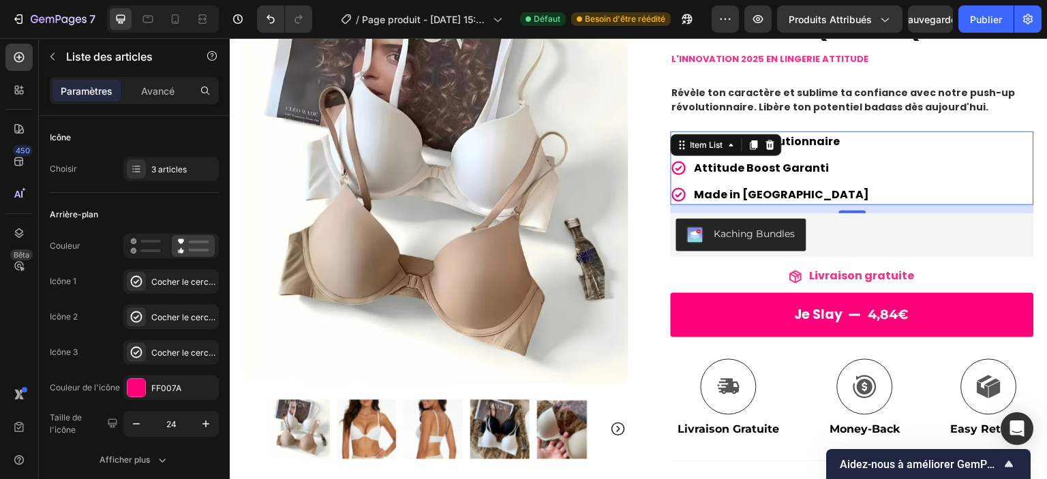
click at [880, 160] on div "Maintien révolutionnaire Attitude Boost Garanti Made in [GEOGRAPHIC_DATA]" at bounding box center [852, 169] width 363 height 74
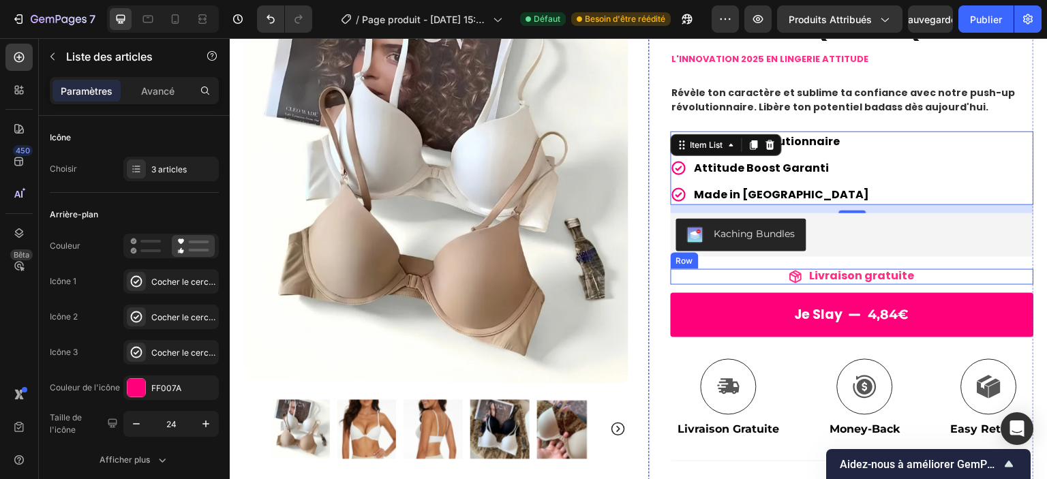
click at [742, 275] on div "Icon Livraison gratuite Text Block Row" at bounding box center [852, 277] width 363 height 16
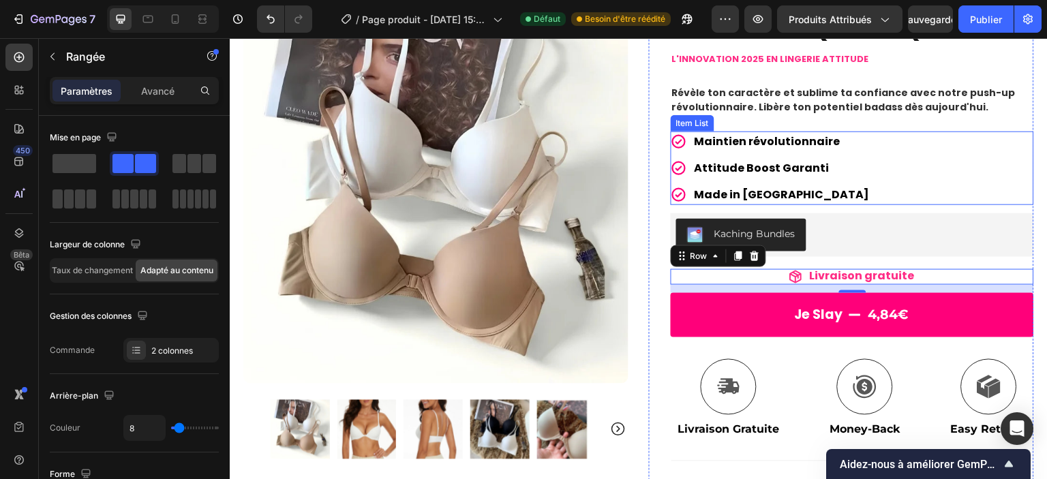
click at [779, 193] on span "Made in [GEOGRAPHIC_DATA]" at bounding box center [782, 195] width 175 height 16
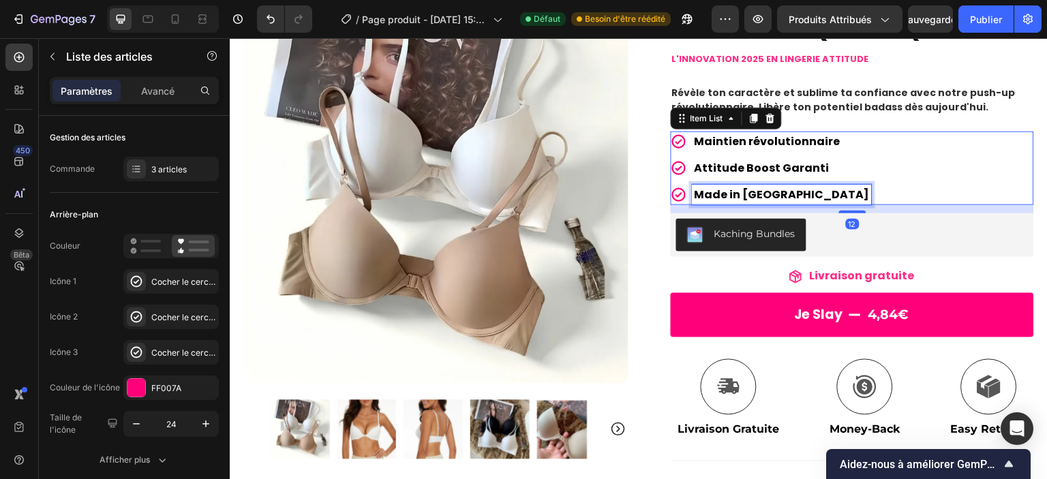
click at [790, 195] on p "Made in [GEOGRAPHIC_DATA]" at bounding box center [782, 195] width 175 height 16
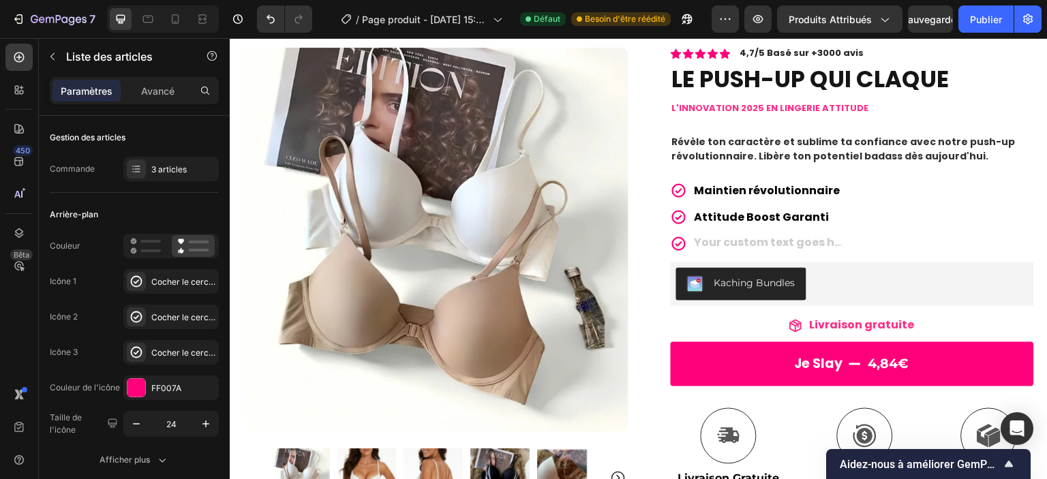
scroll to position [71, 0]
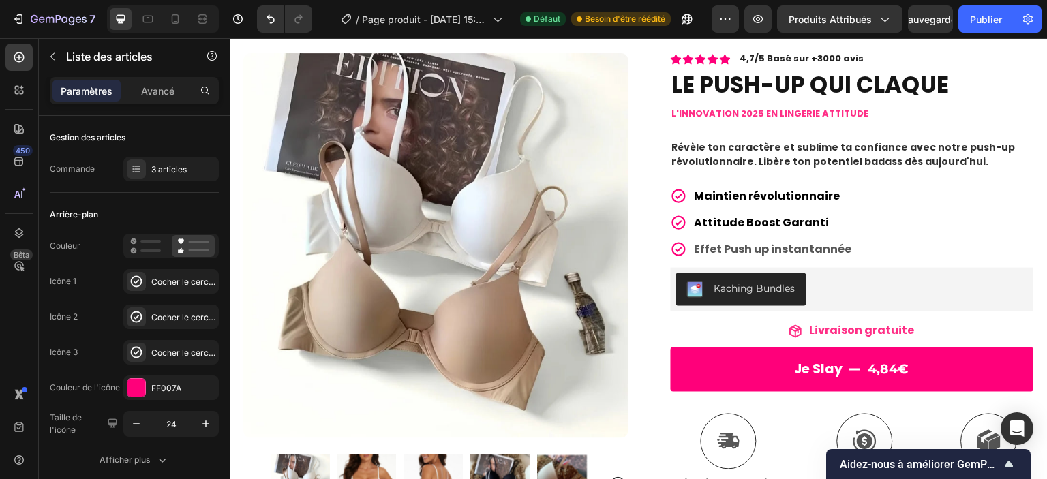
click at [896, 223] on div "Maintien révolutionnaire Attitude Boost Garanti Effet Push up instantannée" at bounding box center [852, 223] width 363 height 74
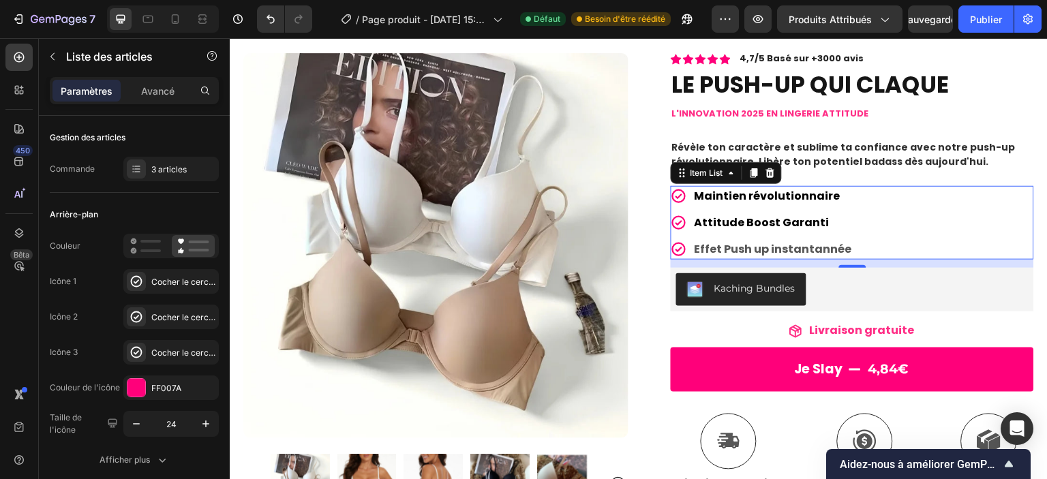
click at [784, 245] on p "Effet Push up instantannée" at bounding box center [773, 249] width 157 height 16
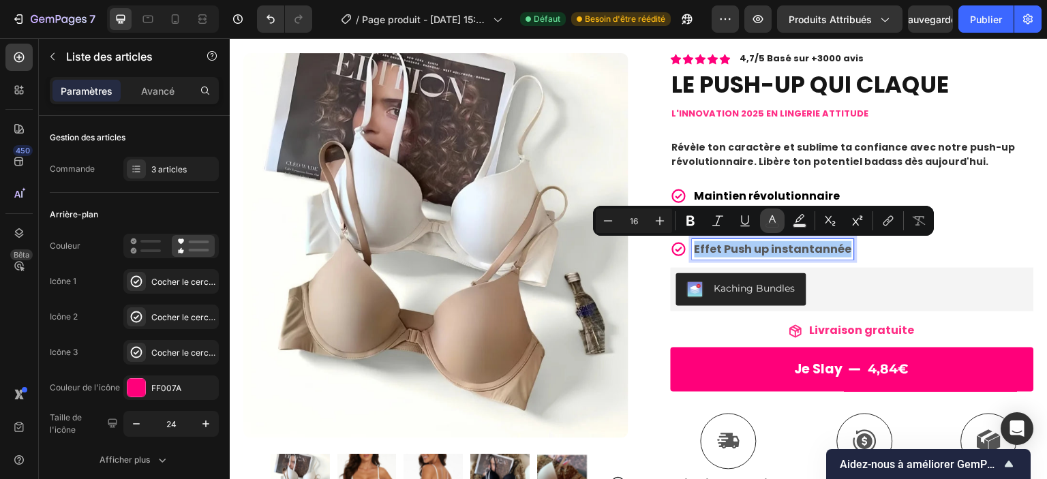
click at [766, 225] on icon "Editor contextual toolbar" at bounding box center [773, 221] width 14 height 14
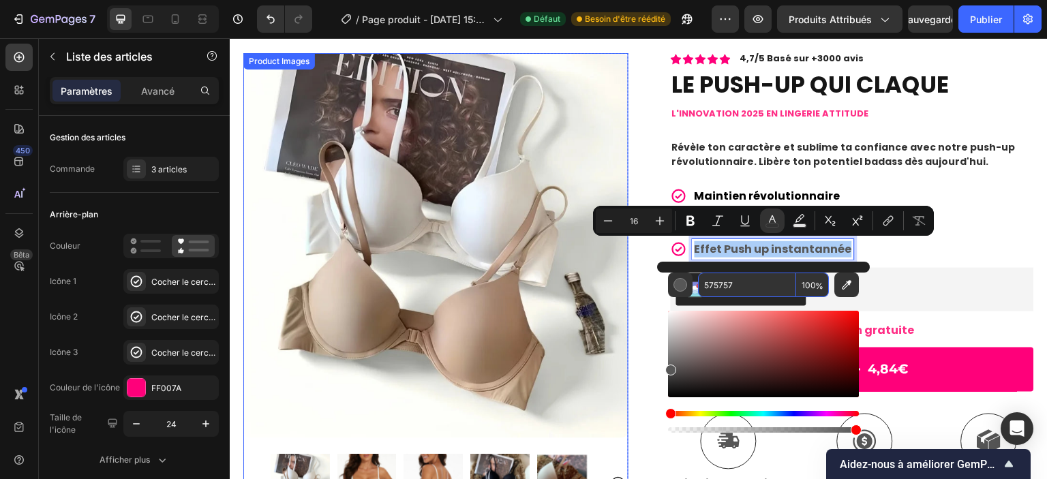
paste input "000000"
type input "000000"
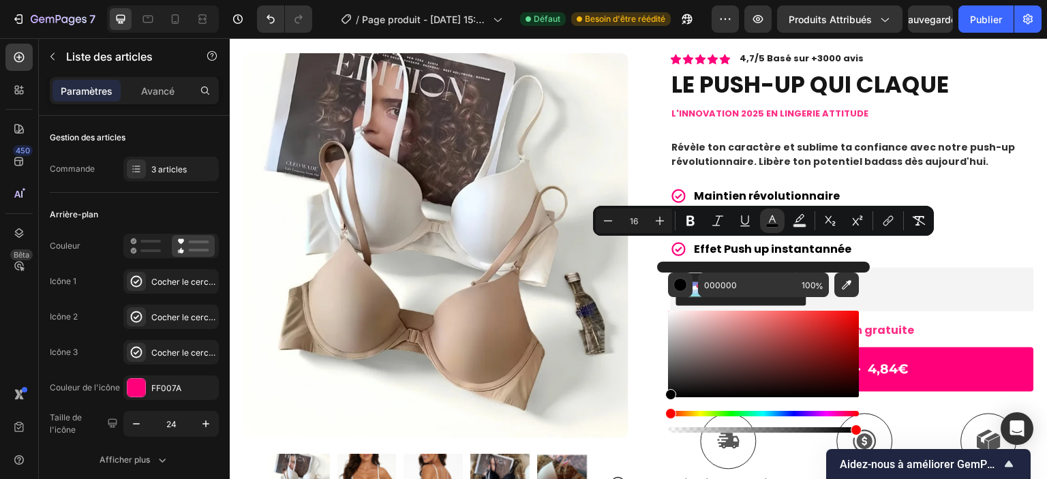
click at [958, 256] on div "Maintien révolutionnaire Attitude Boost Garanti Effet Push up instantannée" at bounding box center [852, 223] width 363 height 74
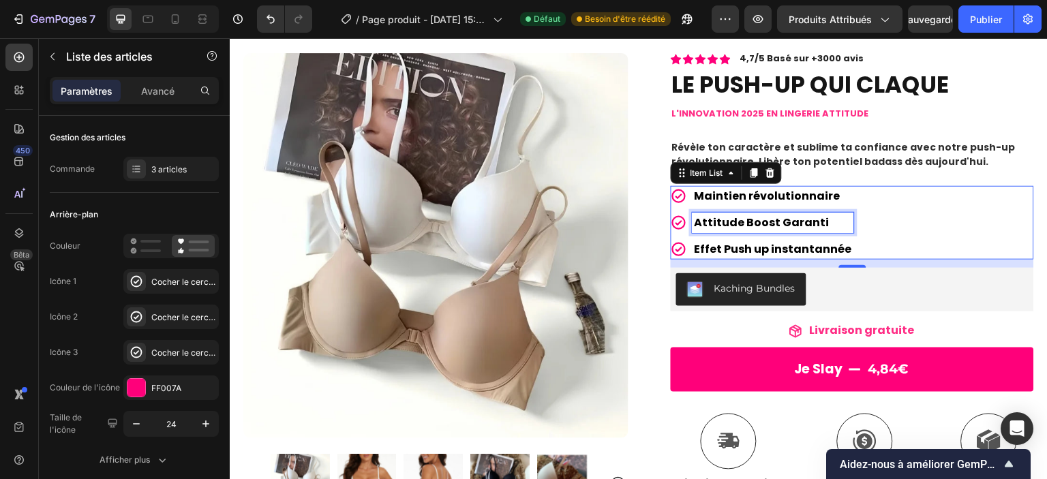
click at [792, 221] on span "Attitude Boost Garanti" at bounding box center [762, 223] width 135 height 16
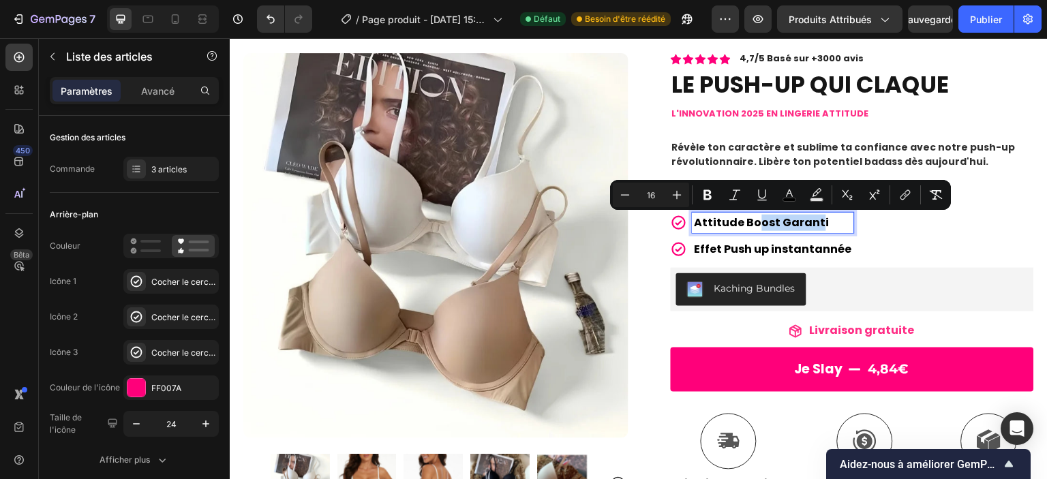
drag, startPoint x: 812, startPoint y: 226, endPoint x: 754, endPoint y: 225, distance: 58.0
click at [754, 225] on span "Attitude Boost Garanti" at bounding box center [762, 223] width 135 height 16
click at [860, 234] on div "Maintien révolutionnaire Attitude Boost Garanti Effet Push up instantannée" at bounding box center [852, 223] width 363 height 74
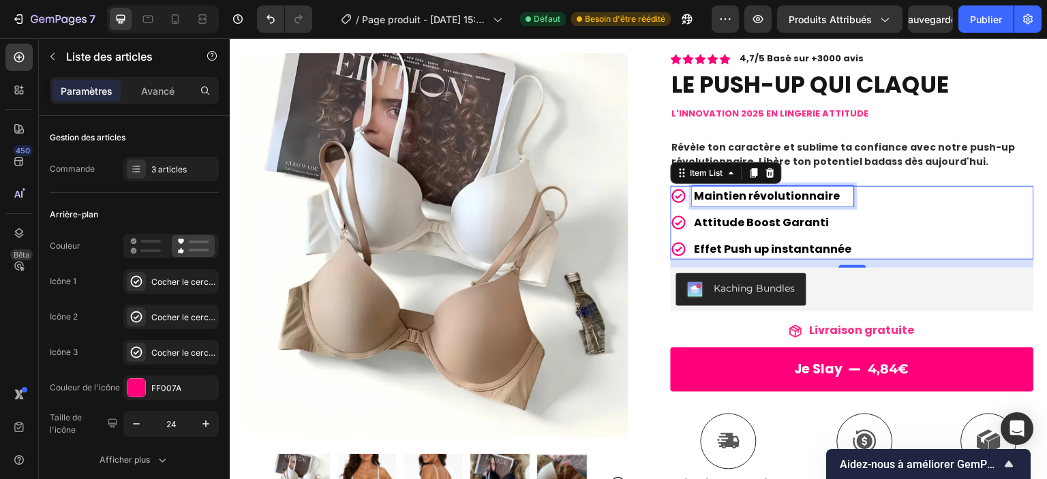
click at [820, 202] on span "Maintien révolutionnaire" at bounding box center [768, 196] width 146 height 16
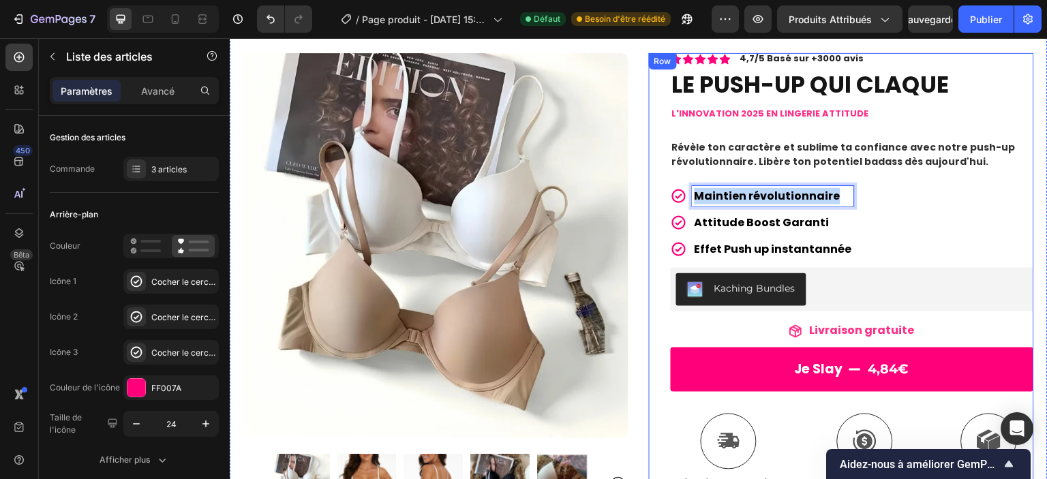
drag, startPoint x: 828, startPoint y: 196, endPoint x: 689, endPoint y: 176, distance: 141.2
click at [689, 176] on div "Icon Icon Icon Icon Icon Icon List 4,7/5 Basé sur +3000 avis Text Block Row LE …" at bounding box center [852, 389] width 363 height 673
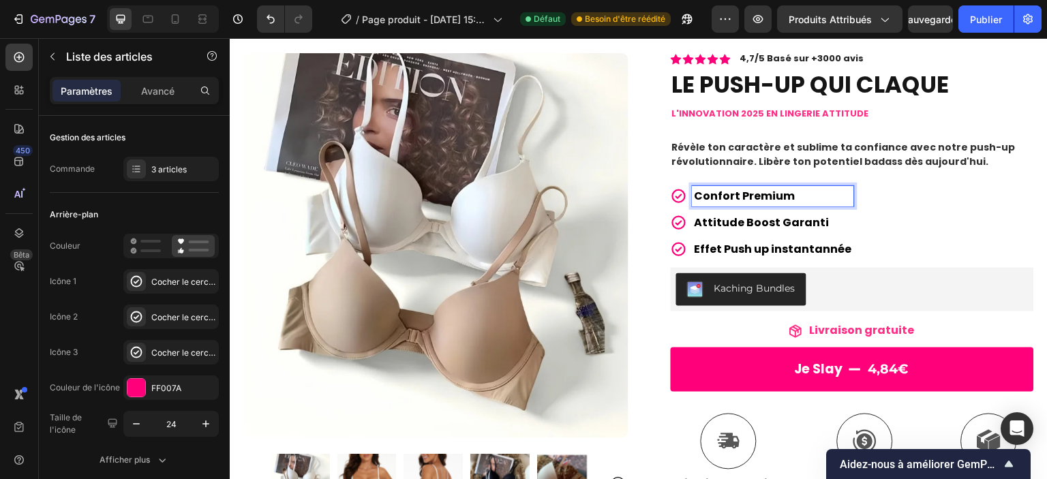
click at [766, 226] on span "Attitude Boost Garanti" at bounding box center [762, 223] width 135 height 16
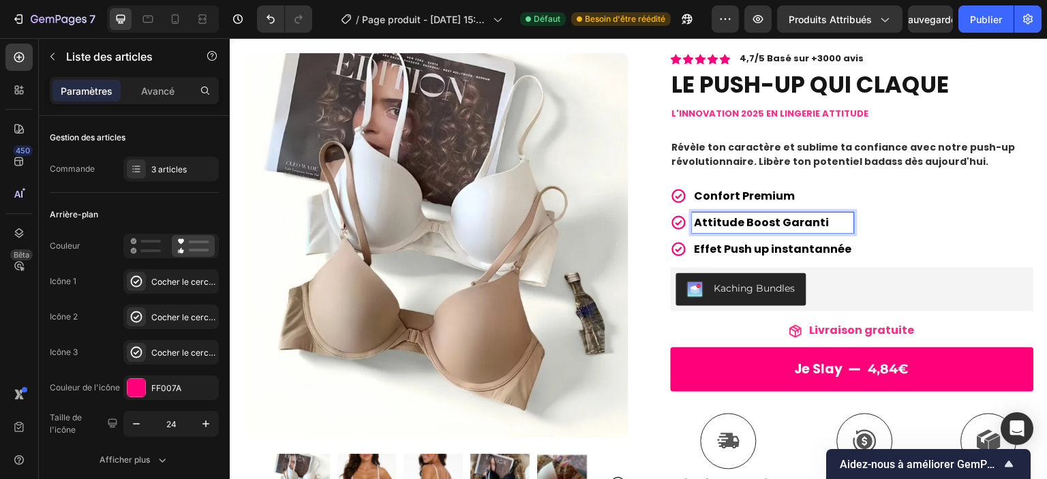
click at [732, 223] on span "Attitude Boost Garanti" at bounding box center [762, 223] width 135 height 16
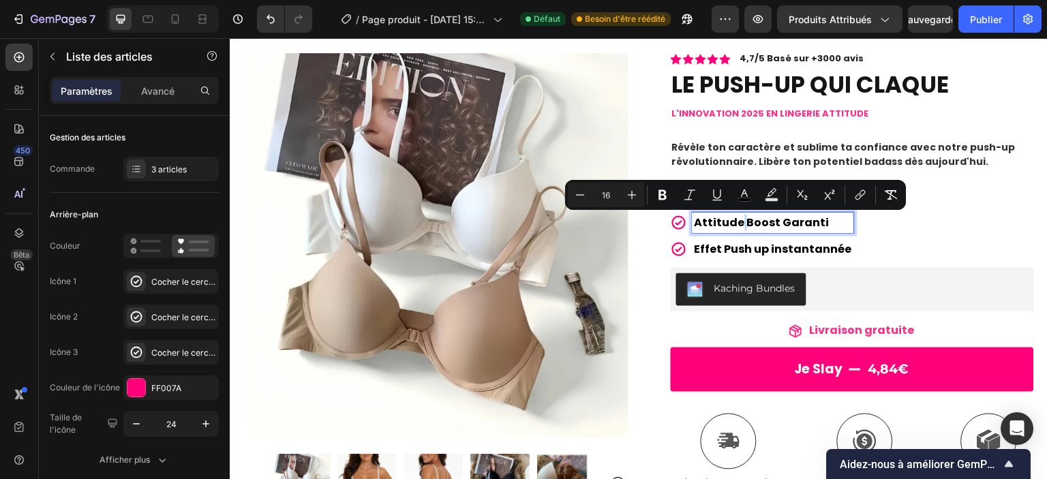
click at [732, 223] on span "Attitude Boost Garanti" at bounding box center [762, 223] width 135 height 16
drag, startPoint x: 734, startPoint y: 223, endPoint x: 691, endPoint y: 220, distance: 43.1
click at [695, 220] on span "Attitude Boost Garanti" at bounding box center [762, 223] width 135 height 16
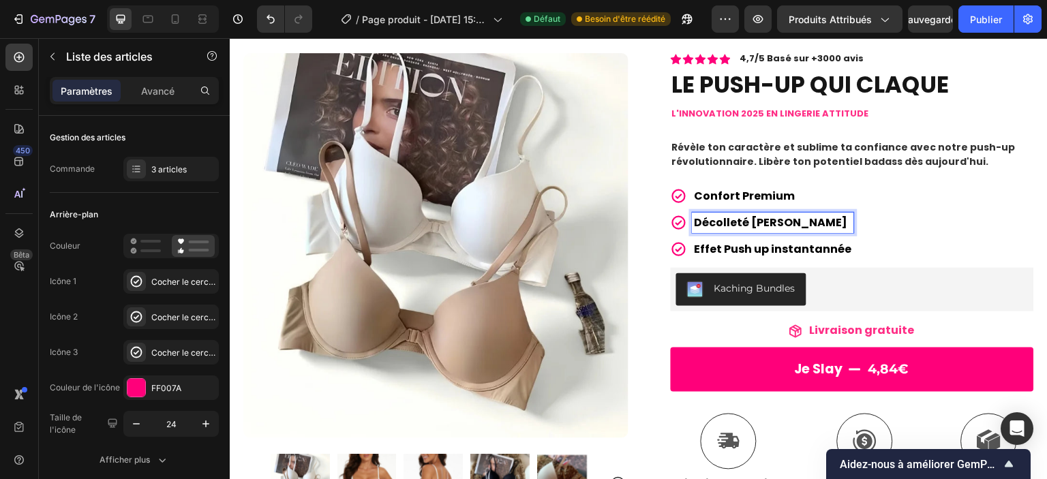
click at [815, 253] on span "Effet Push up instantannée" at bounding box center [773, 249] width 157 height 16
click at [768, 251] on span "Effet Push up instantanée" at bounding box center [770, 249] width 150 height 16
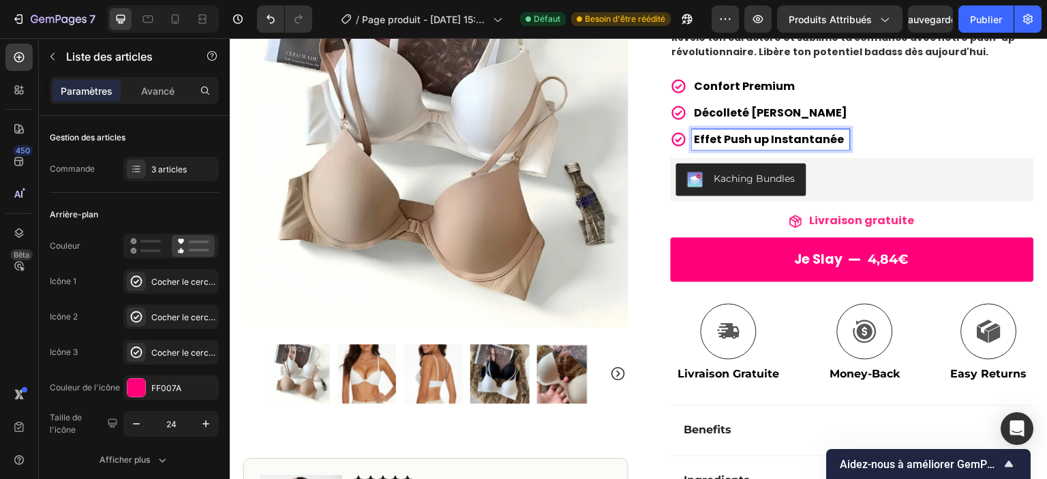
scroll to position [188, 0]
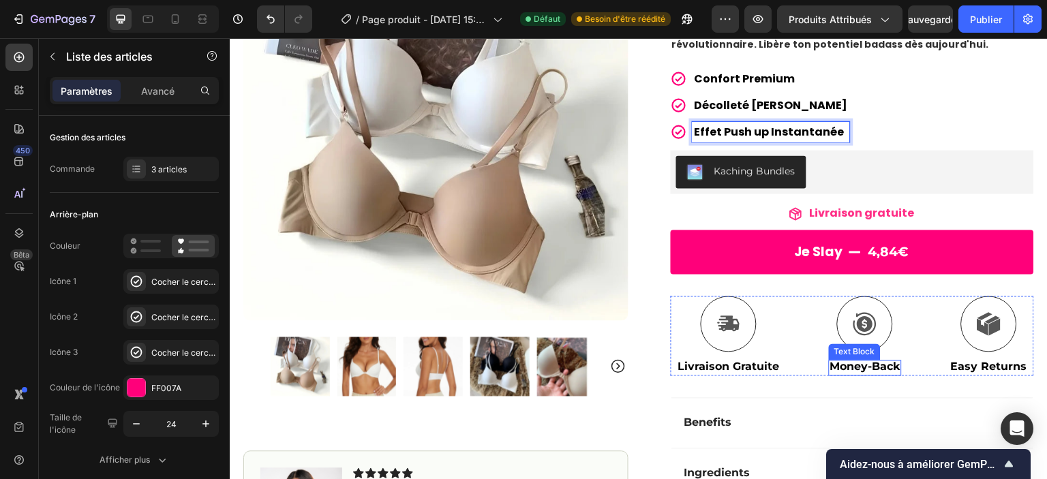
click at [856, 370] on span "Money-Back" at bounding box center [865, 367] width 70 height 13
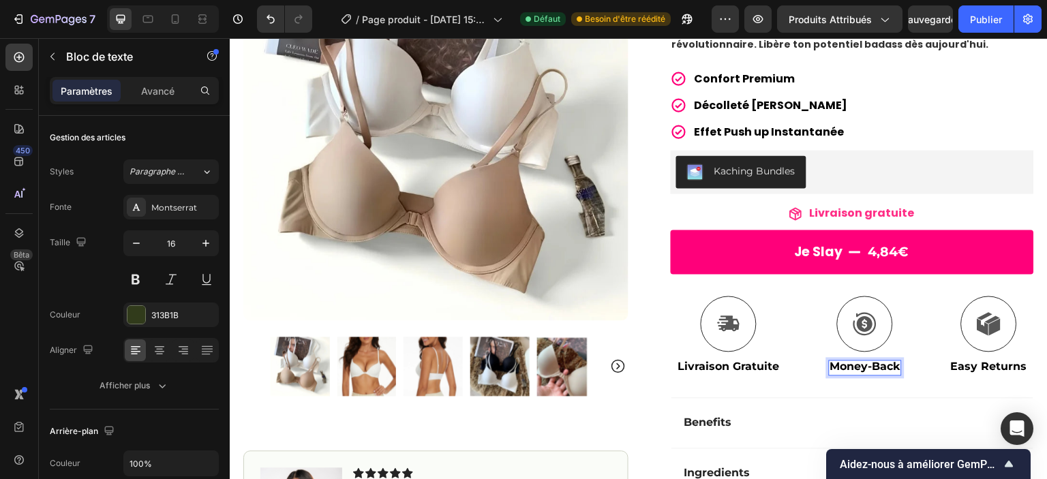
click at [888, 368] on span "Money-Back" at bounding box center [865, 367] width 70 height 13
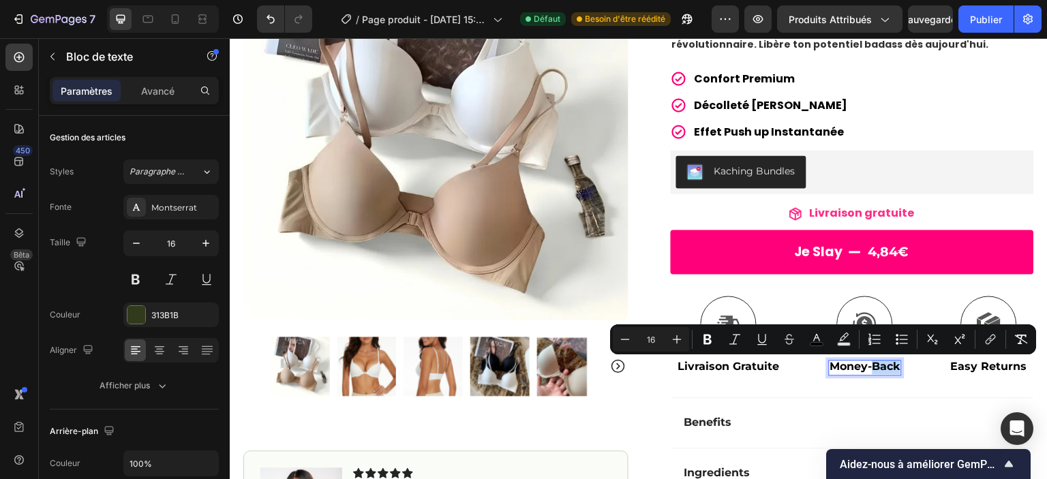
click at [864, 371] on span "Money-Back" at bounding box center [865, 367] width 70 height 13
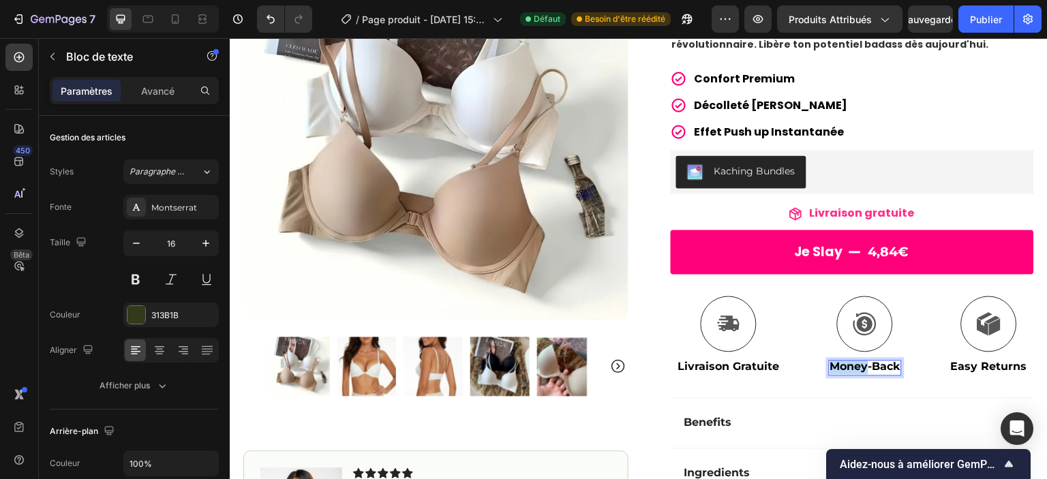
click at [830, 365] on span "Money-Back" at bounding box center [865, 367] width 70 height 13
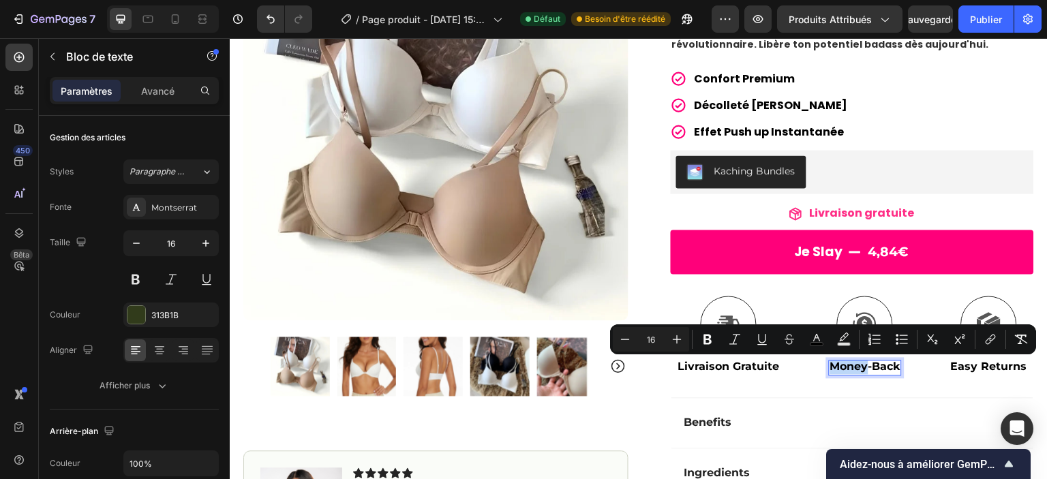
click at [850, 368] on span "Money-Back" at bounding box center [865, 367] width 70 height 13
drag, startPoint x: 824, startPoint y: 365, endPoint x: 864, endPoint y: 372, distance: 40.1
click at [856, 313] on icon at bounding box center [865, 324] width 23 height 23
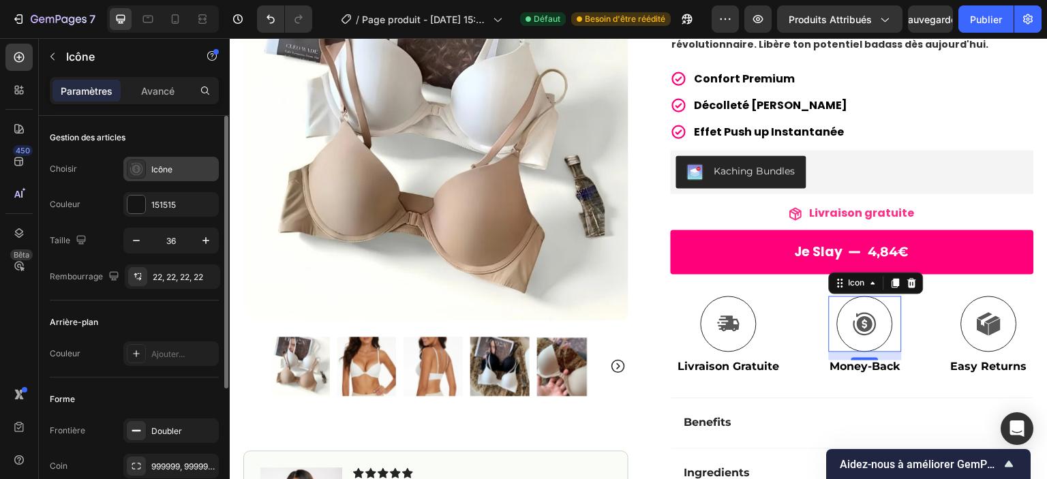
click at [162, 158] on div "Icône" at bounding box center [170, 169] width 95 height 25
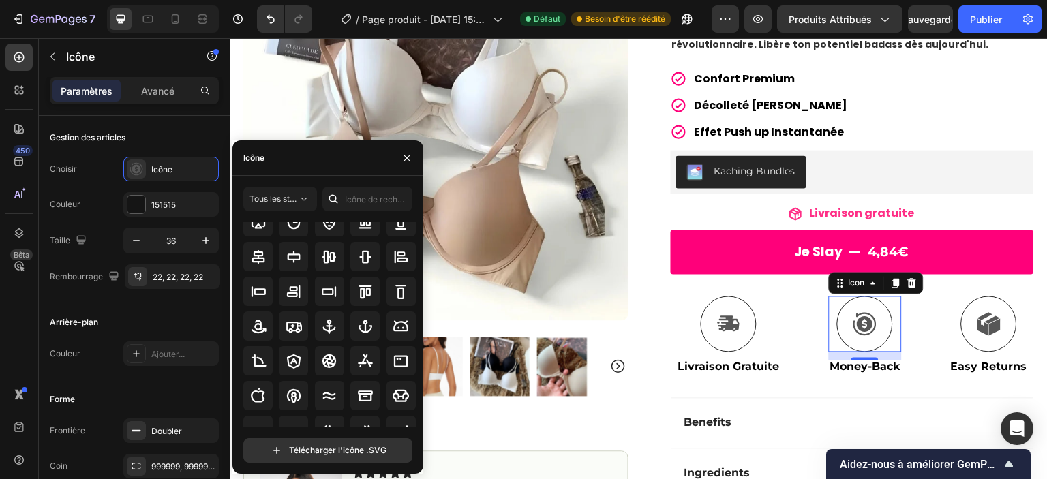
scroll to position [145, 0]
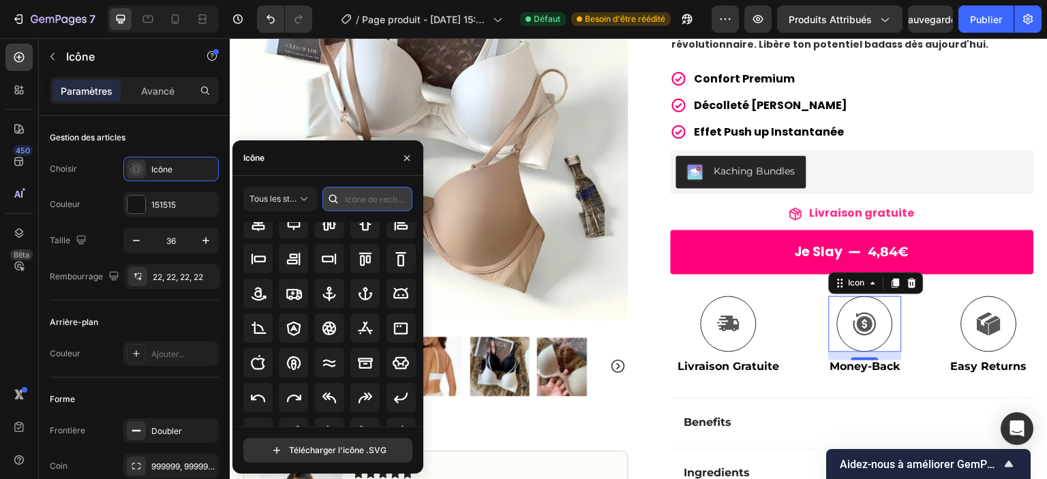
click at [350, 207] on input "text" at bounding box center [367, 199] width 90 height 25
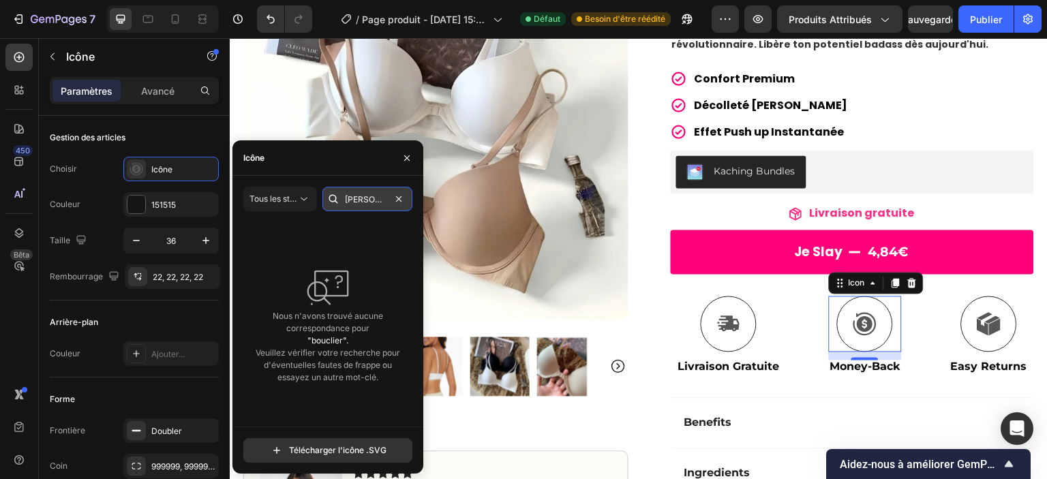
click at [350, 207] on input "schield" at bounding box center [367, 199] width 90 height 25
type input "shield"
click at [270, 198] on font "Tous les styles" at bounding box center [278, 199] width 56 height 10
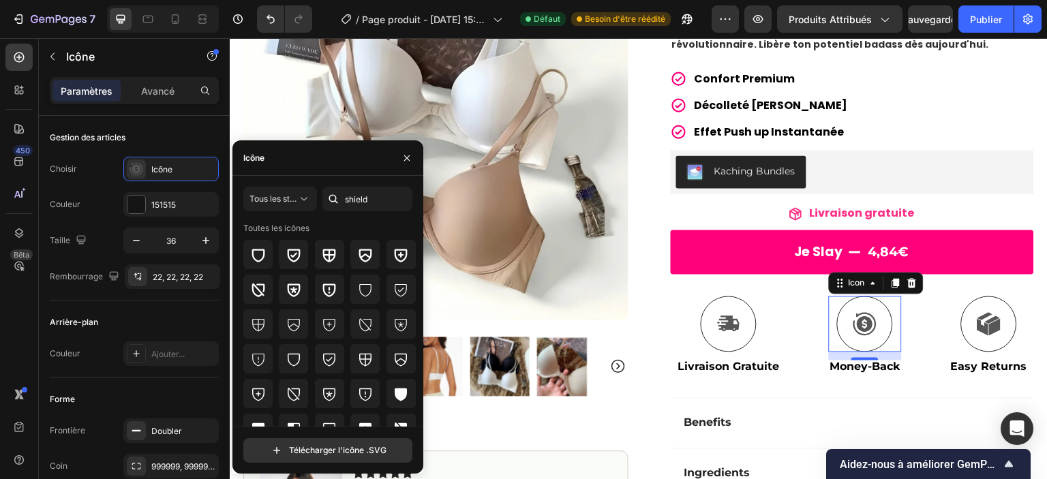
click at [314, 160] on div "Icône" at bounding box center [327, 157] width 191 height 35
click at [292, 260] on icon at bounding box center [294, 255] width 16 height 16
click at [727, 331] on icon at bounding box center [730, 324] width 22 height 16
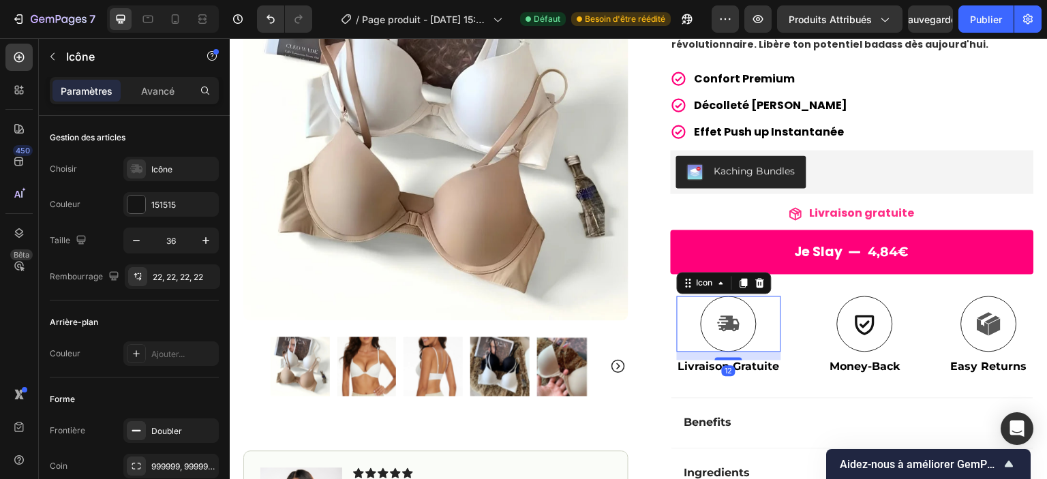
click at [723, 327] on icon at bounding box center [730, 324] width 22 height 16
click at [149, 168] on div "Icône" at bounding box center [170, 169] width 95 height 25
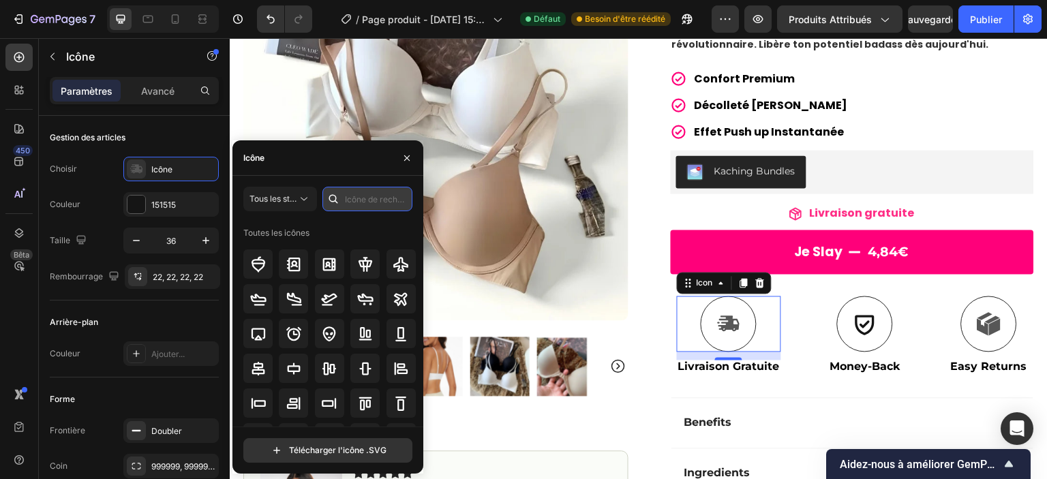
click at [355, 204] on input "text" at bounding box center [367, 199] width 90 height 25
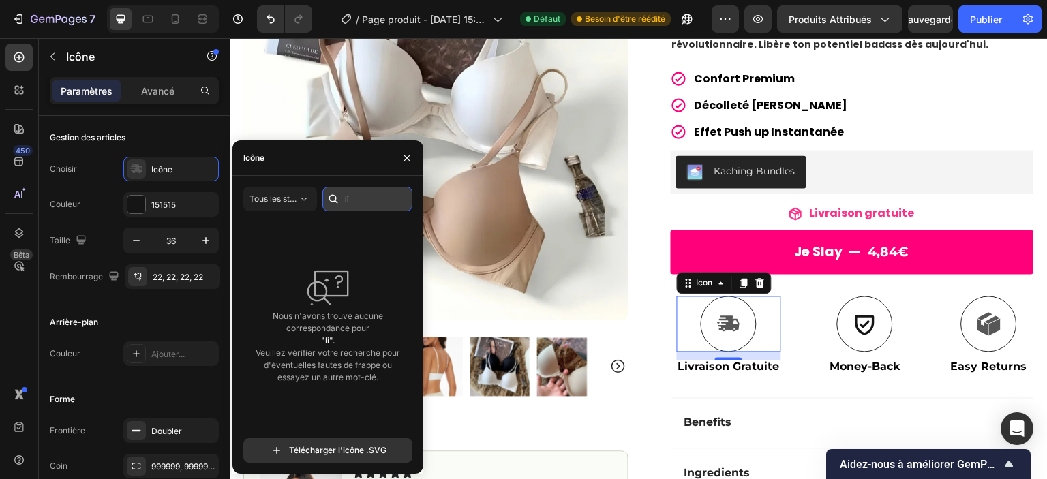
type input "l"
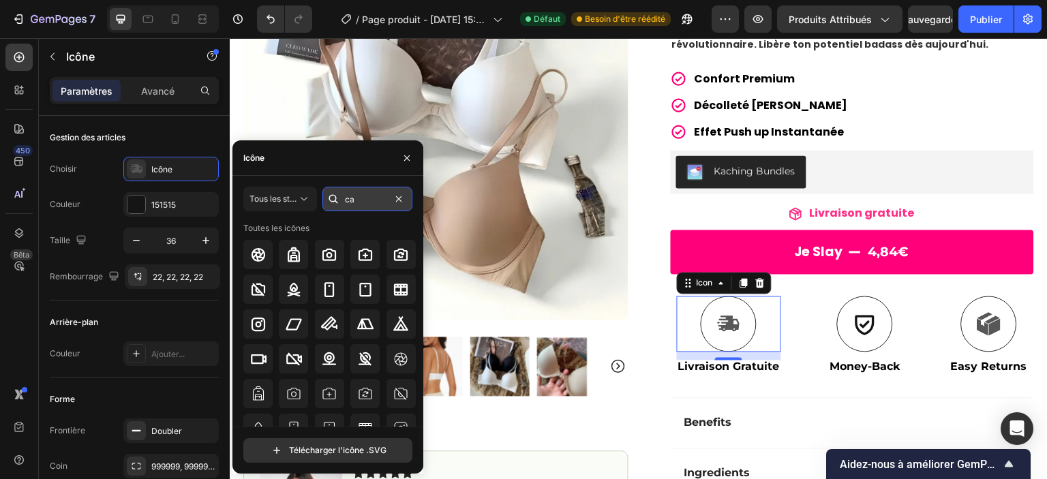
type input "c"
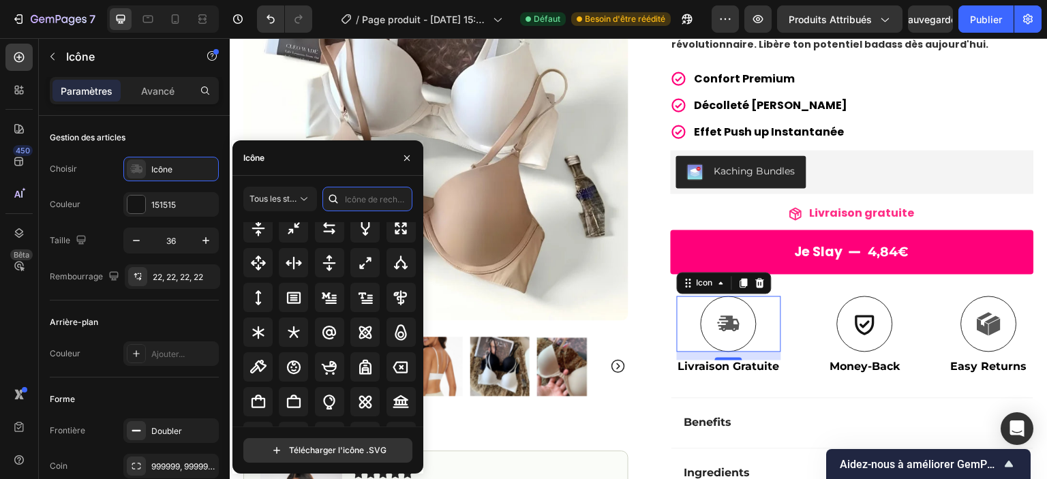
scroll to position [655, 0]
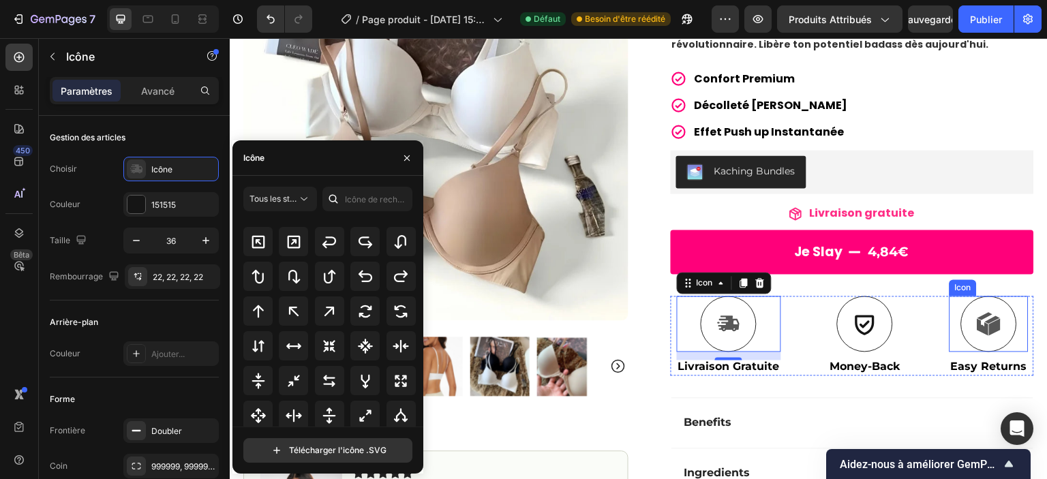
click at [965, 322] on div at bounding box center [989, 325] width 56 height 56
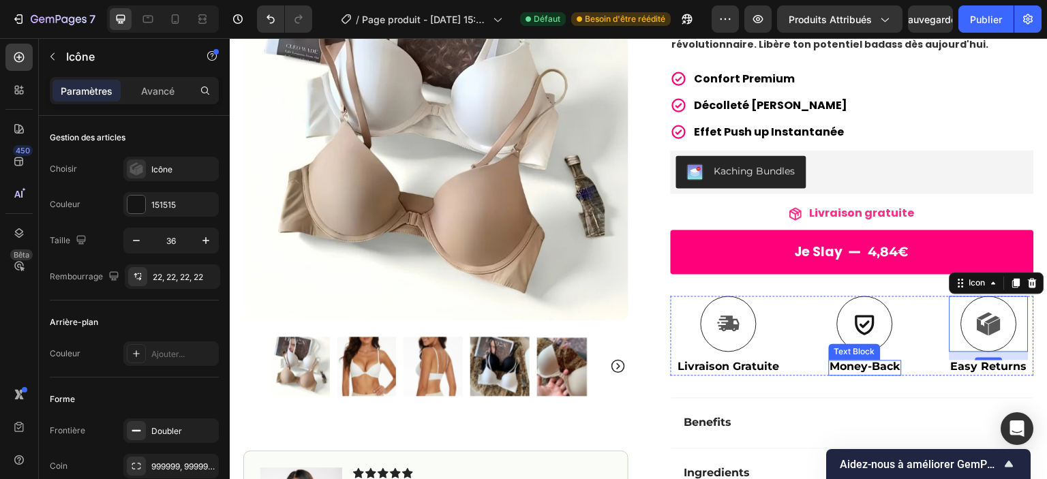
click at [854, 365] on span "Money-Back" at bounding box center [865, 367] width 70 height 13
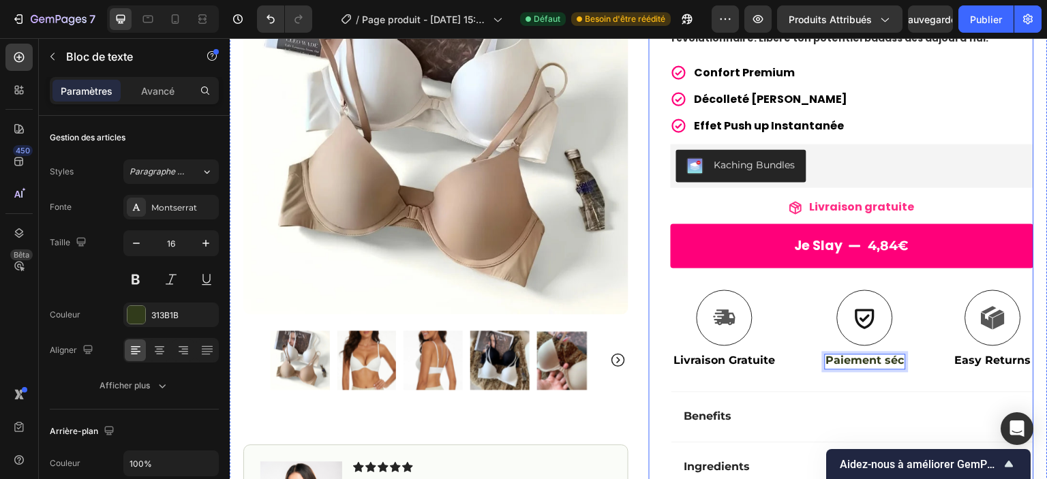
scroll to position [188, 0]
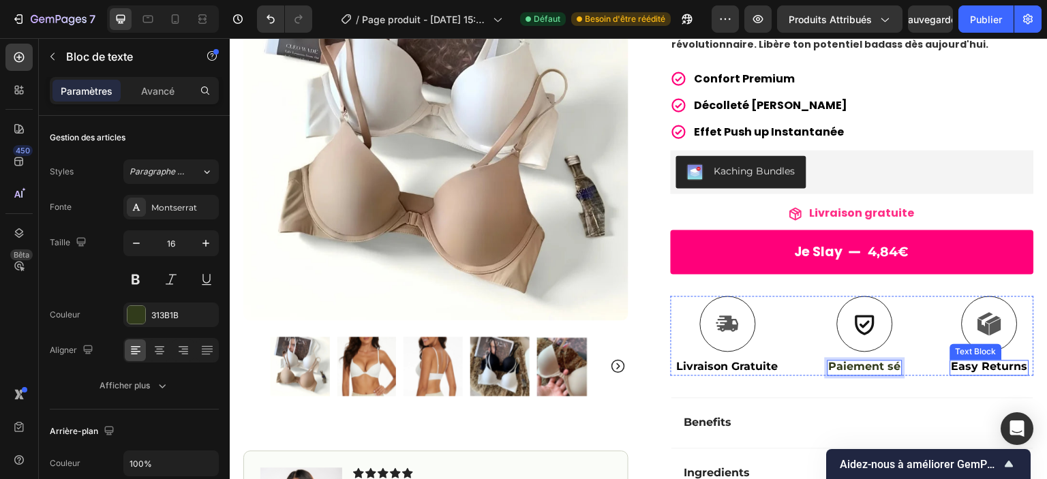
click at [984, 370] on span "Easy Returns" at bounding box center [990, 367] width 76 height 13
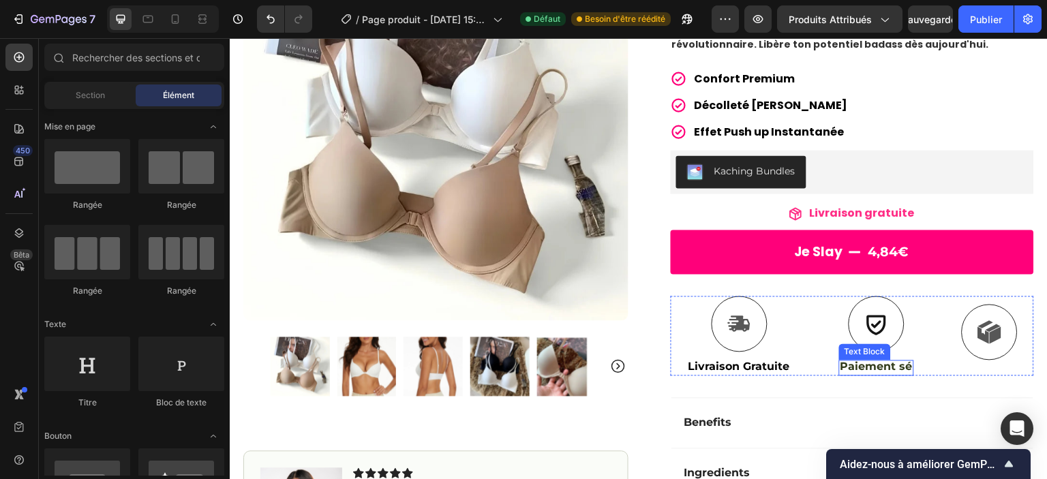
click at [873, 362] on p "Paiement sé" at bounding box center [877, 368] width 72 height 14
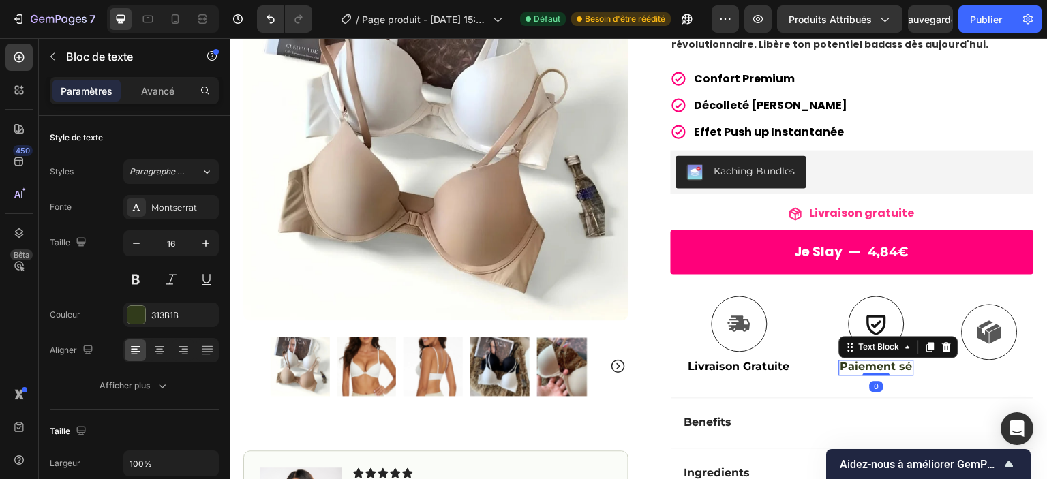
click at [903, 367] on p "Paiement sé" at bounding box center [877, 368] width 72 height 14
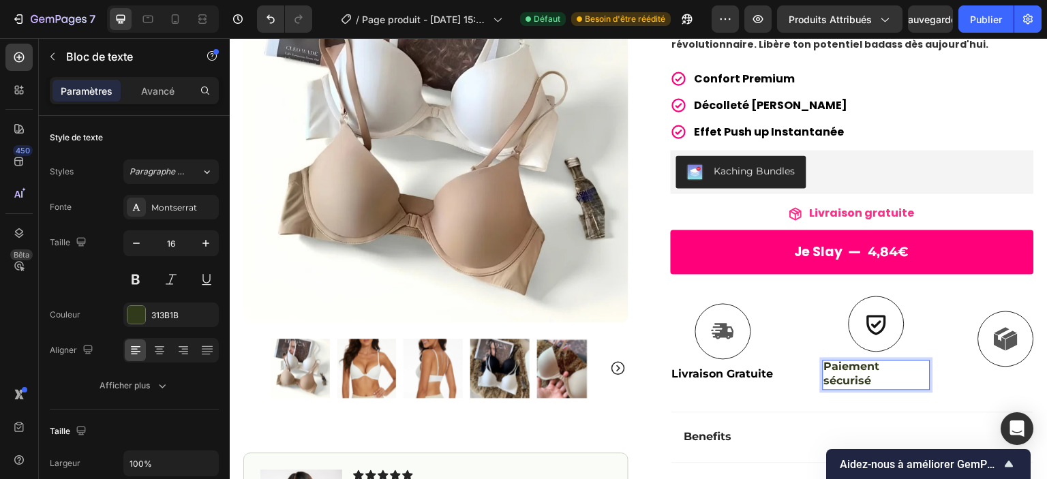
click at [824, 376] on p "Paiement sécurisé" at bounding box center [876, 375] width 105 height 29
click at [996, 352] on div at bounding box center [1006, 340] width 56 height 56
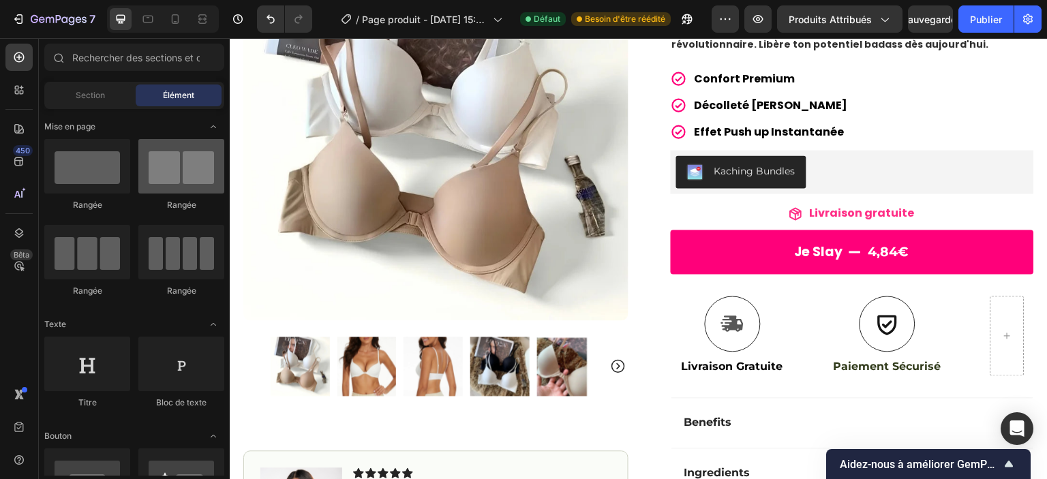
click at [196, 166] on div at bounding box center [181, 166] width 86 height 55
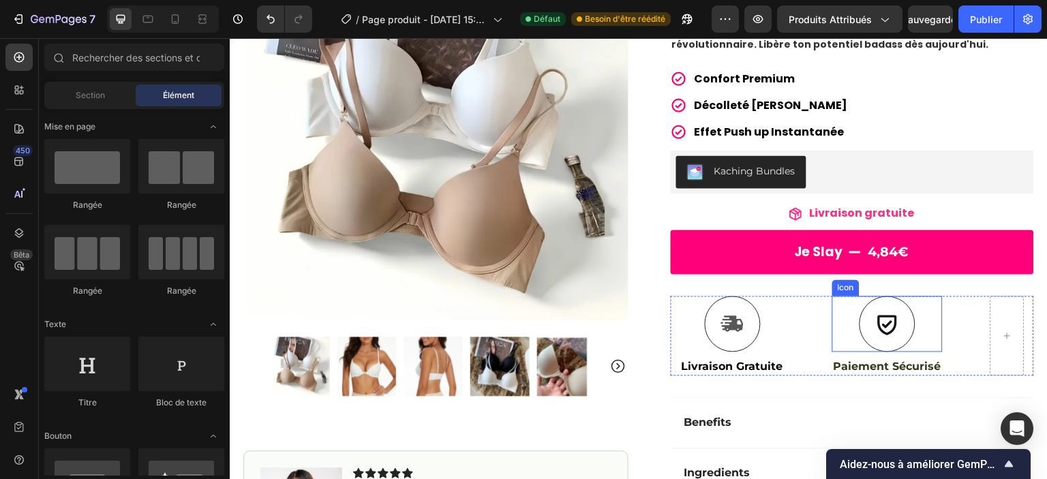
click at [821, 322] on div "Icon Livraison Gratuite Text Block Icon Paiement Sécurisé Text Block Row" at bounding box center [852, 337] width 363 height 80
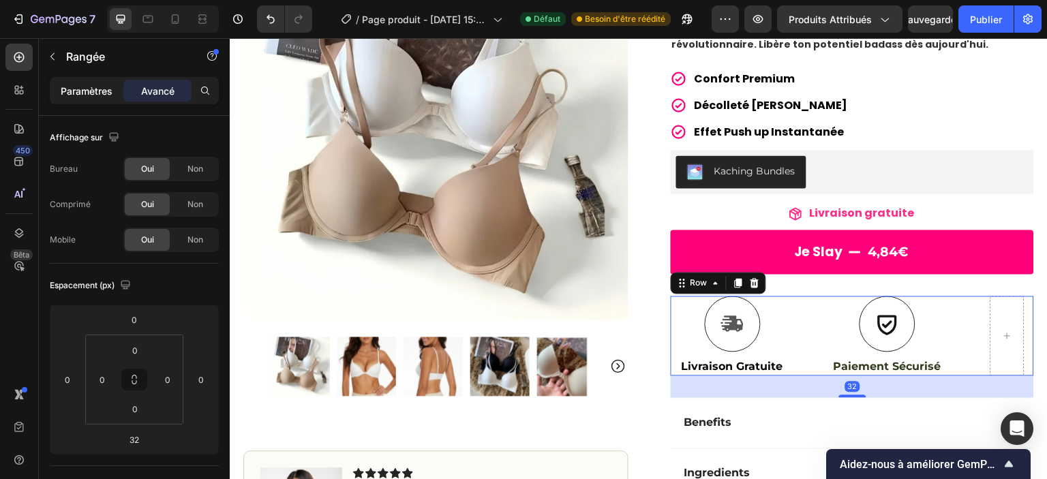
click at [99, 87] on font "Paramètres" at bounding box center [87, 91] width 52 height 12
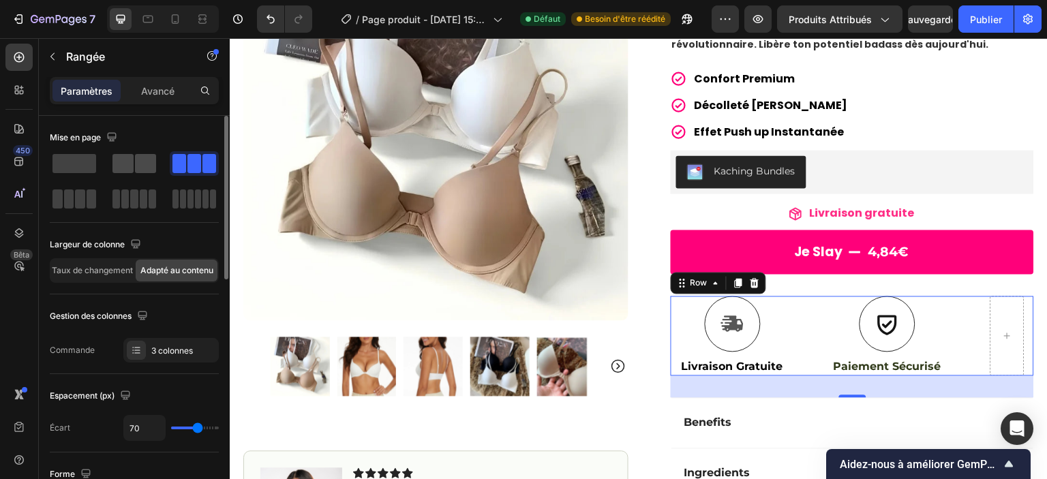
click at [123, 166] on span at bounding box center [122, 163] width 21 height 19
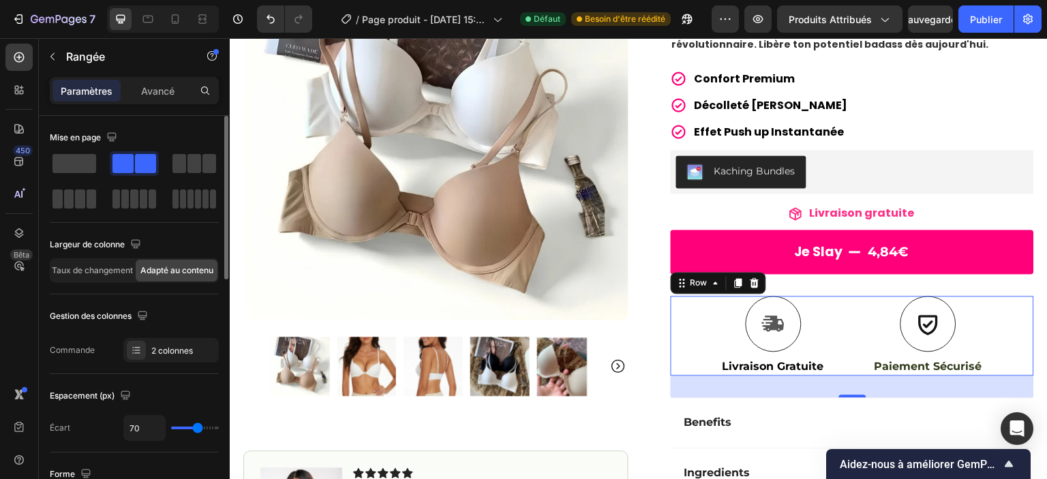
click at [136, 166] on span at bounding box center [145, 163] width 21 height 19
click at [785, 336] on div at bounding box center [774, 325] width 56 height 56
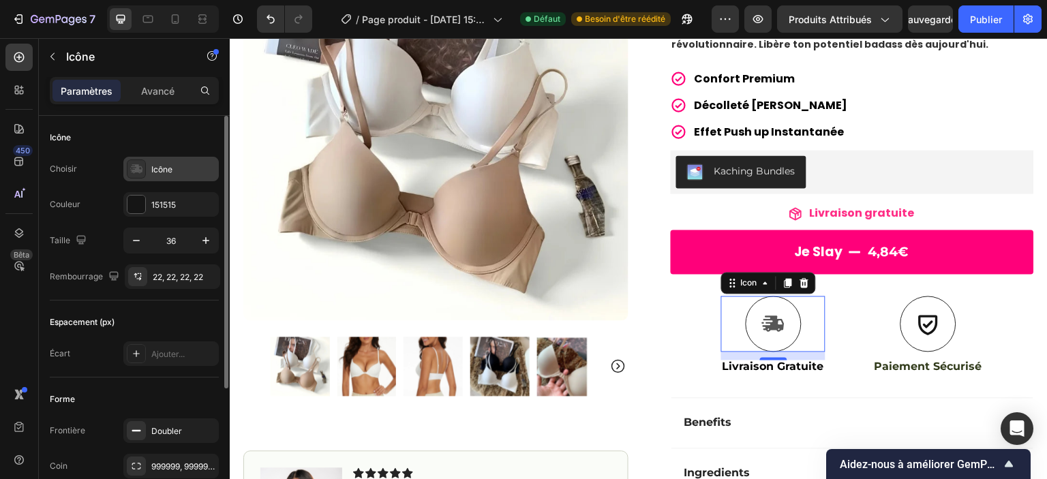
click at [136, 171] on icon at bounding box center [137, 168] width 12 height 9
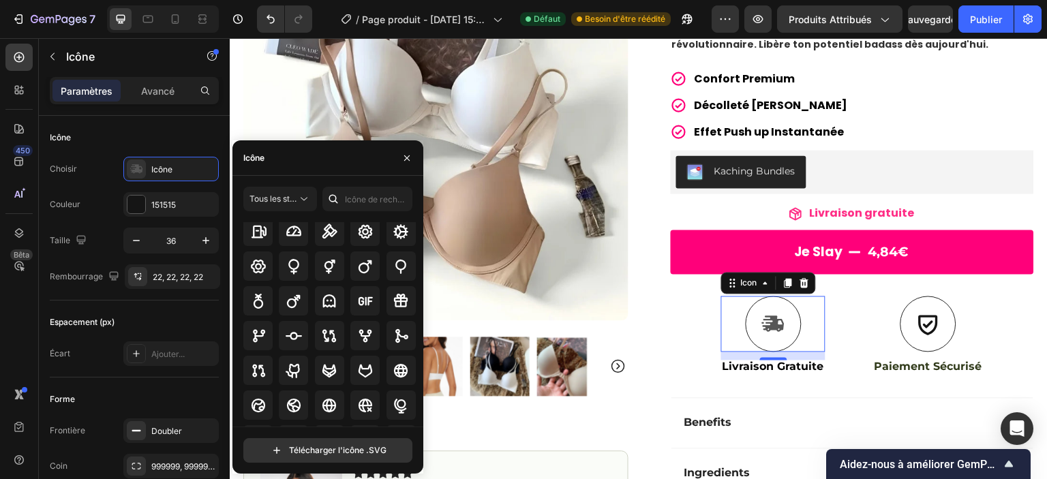
scroll to position [3967, 0]
click at [349, 198] on input "text" at bounding box center [367, 199] width 90 height 25
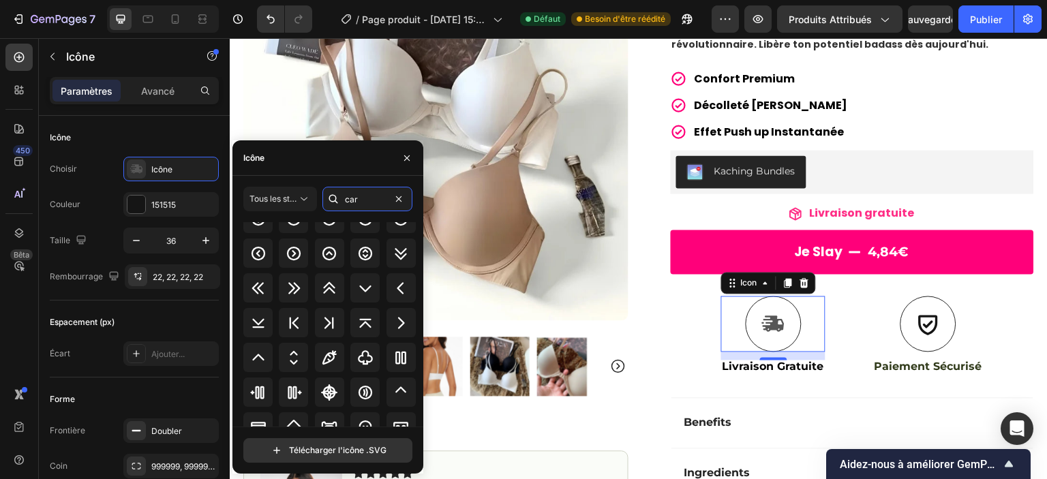
scroll to position [0, 0]
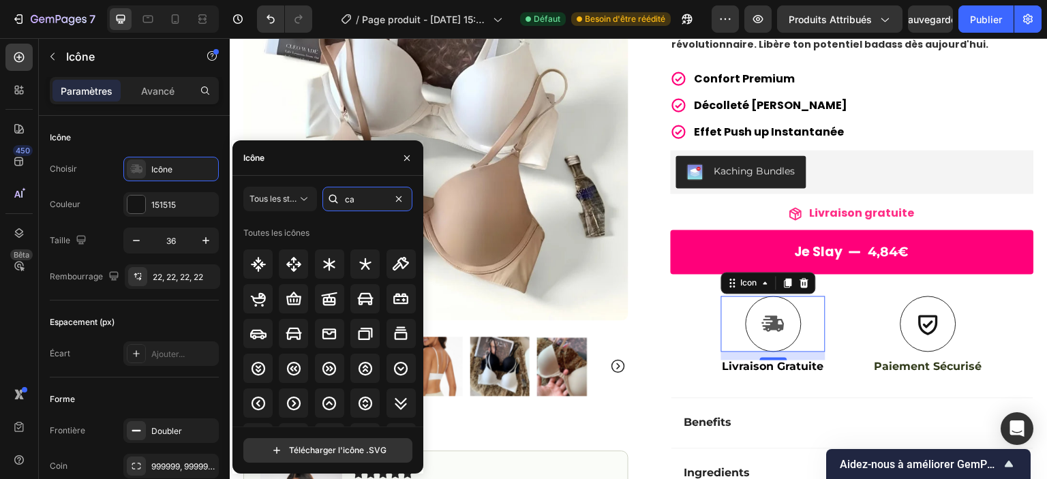
type input "c"
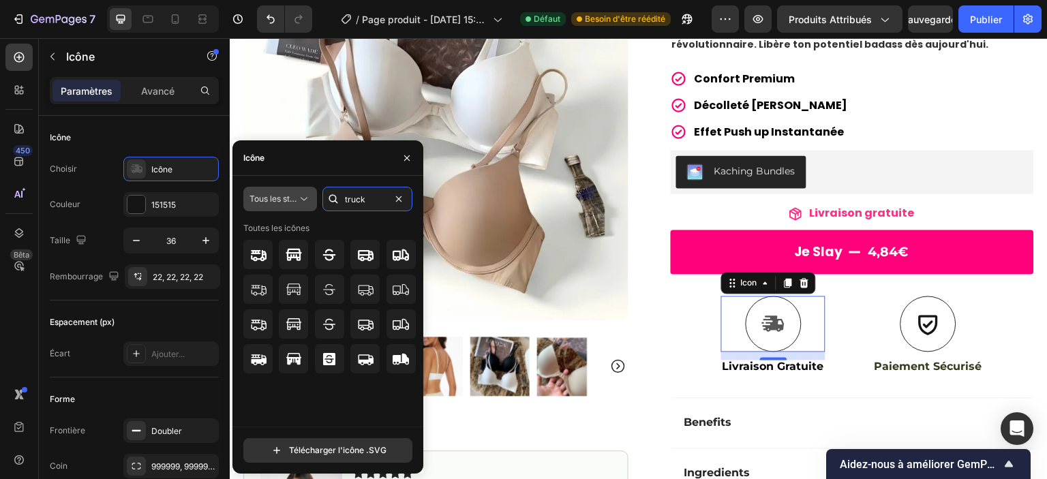
drag, startPoint x: 376, startPoint y: 205, endPoint x: 303, endPoint y: 205, distance: 73.0
click at [303, 205] on div "Tous les styles truck" at bounding box center [327, 199] width 169 height 25
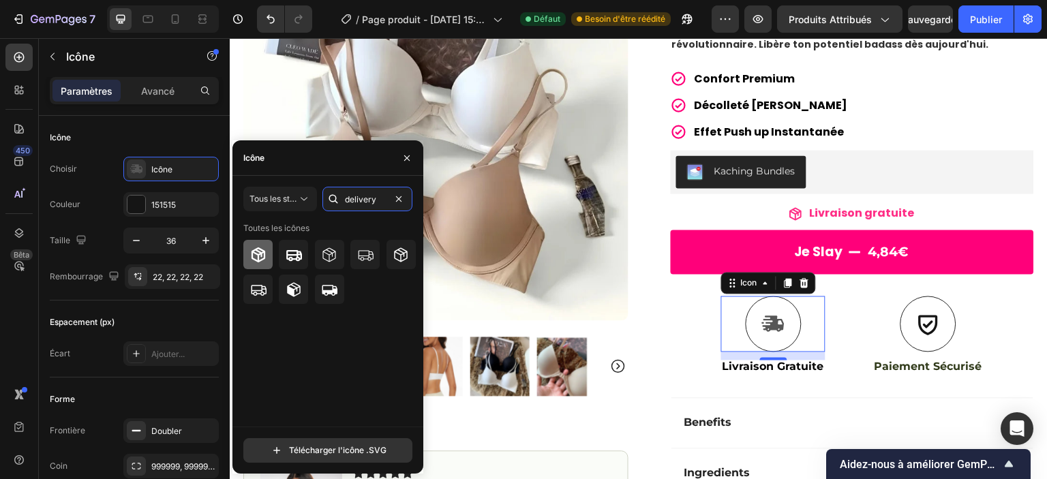
type input "delivery"
click at [254, 256] on icon at bounding box center [258, 255] width 16 height 16
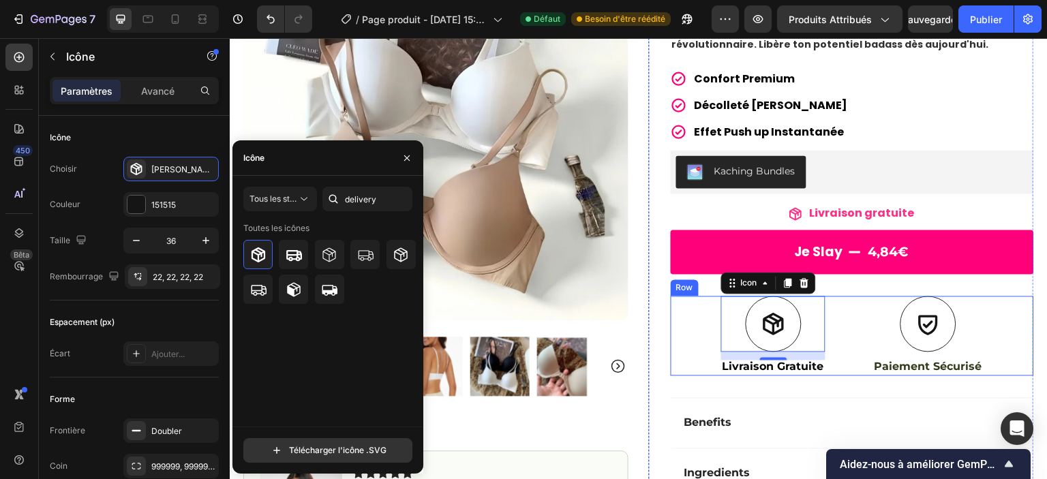
click at [841, 340] on div "Icon 12 Livraison Gratuite Text Block Icon Paiement Sécurisé Text Block Row" at bounding box center [852, 337] width 363 height 80
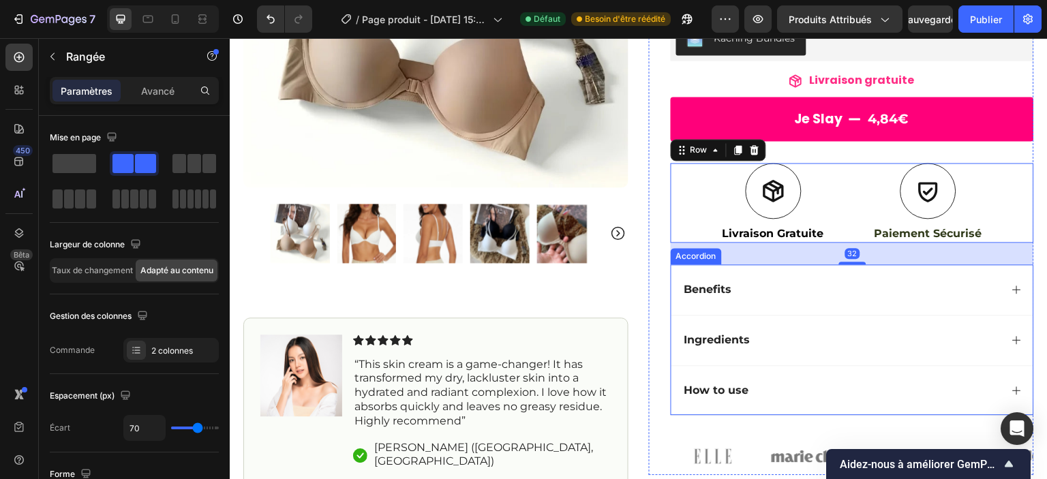
scroll to position [363, 0]
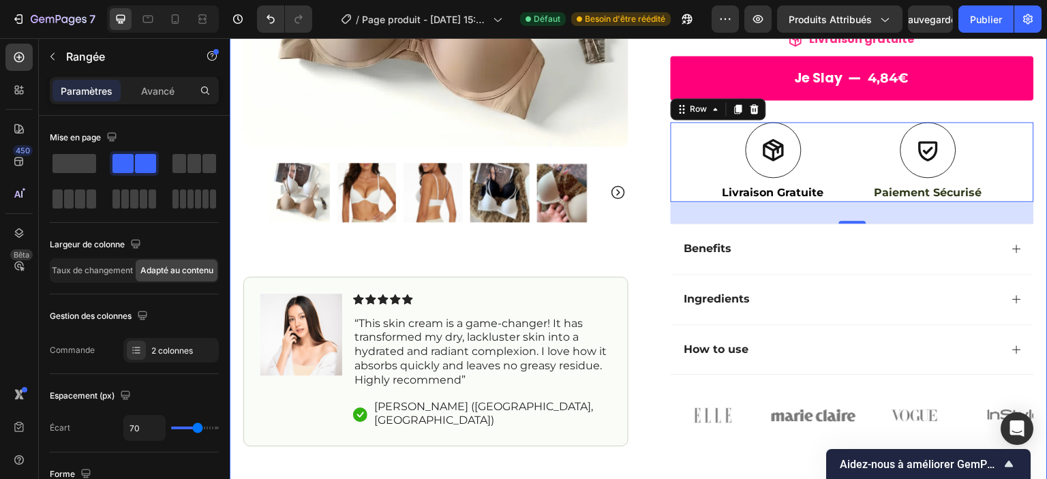
click at [656, 455] on div "Icon Free Shipping Today Only Text Block Row Icon 84,000+ Happy Customer Text B…" at bounding box center [639, 108] width 818 height 811
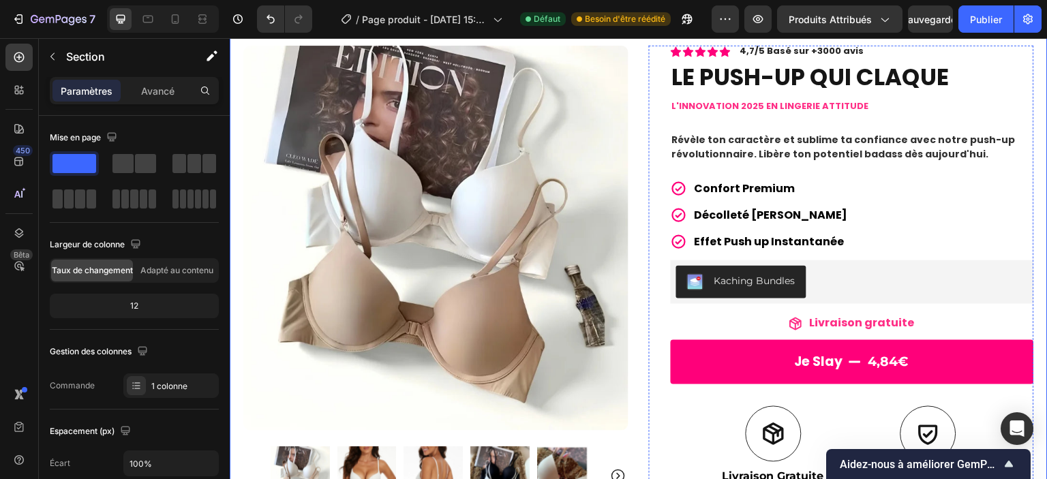
scroll to position [0, 0]
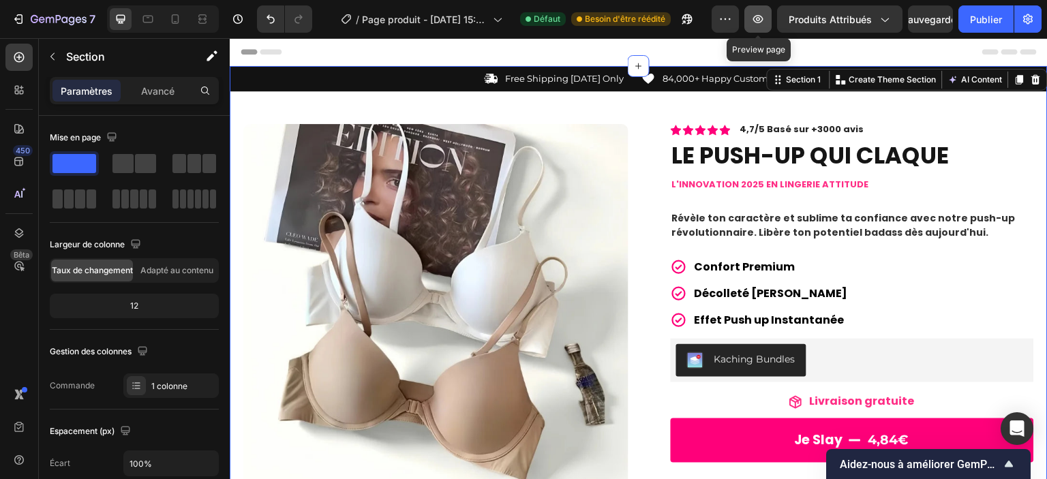
click at [762, 15] on icon "button" at bounding box center [758, 19] width 14 height 14
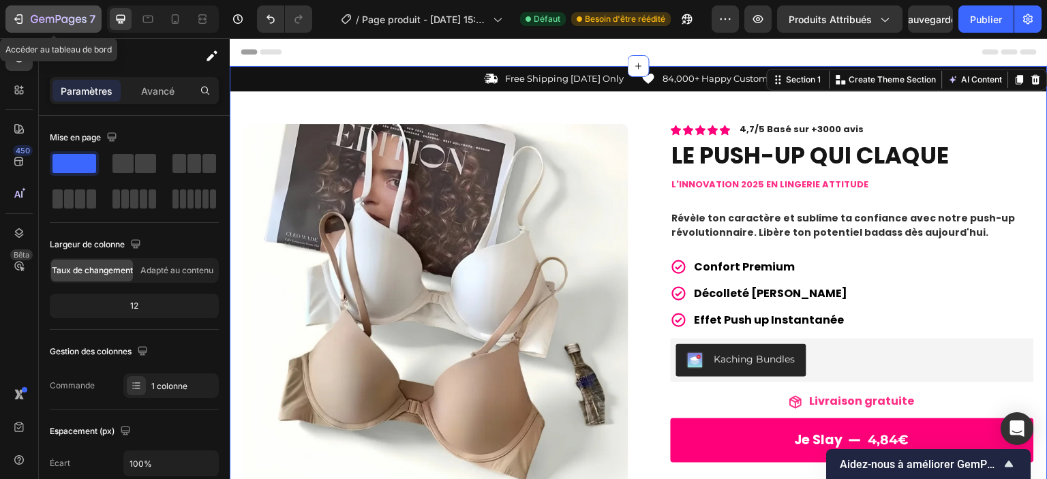
click at [23, 29] on button "7" at bounding box center [53, 18] width 96 height 27
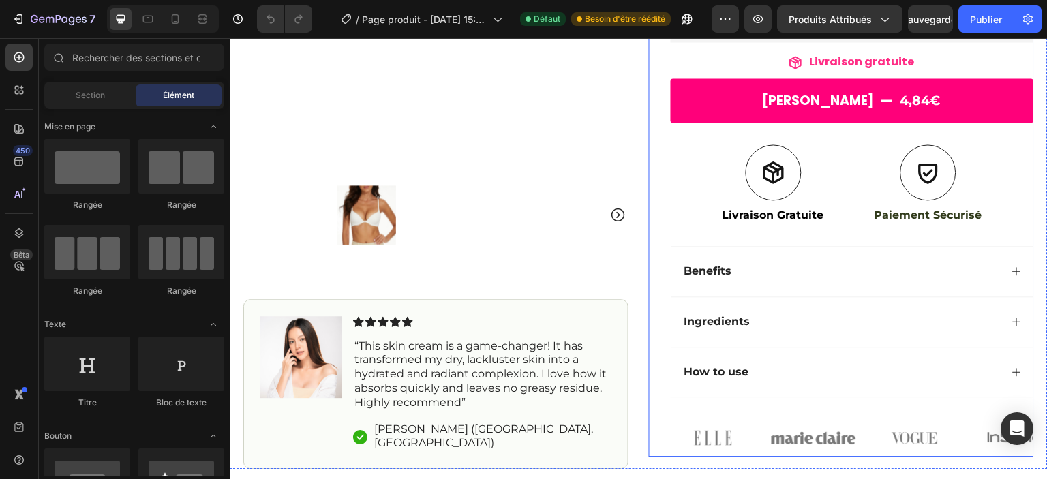
scroll to position [376, 0]
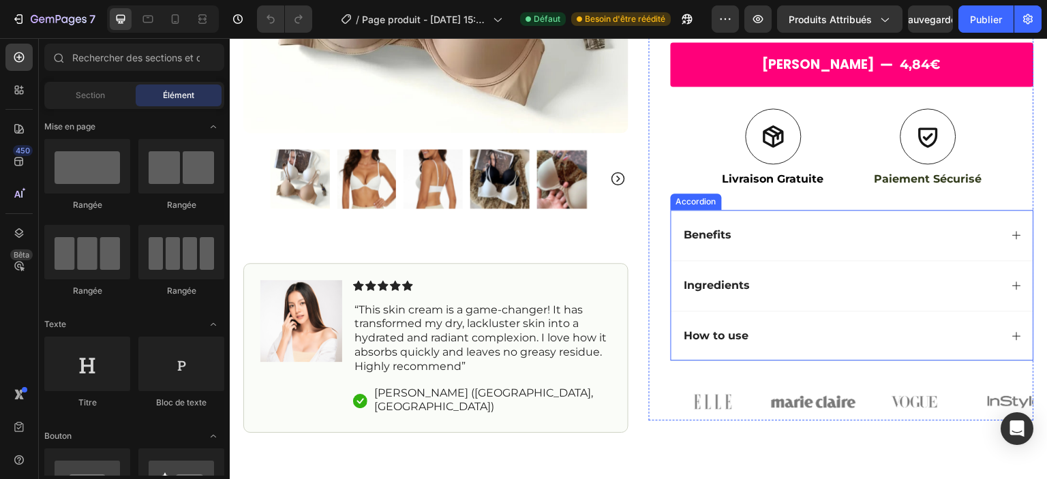
click at [750, 240] on div "Benefits" at bounding box center [841, 235] width 318 height 18
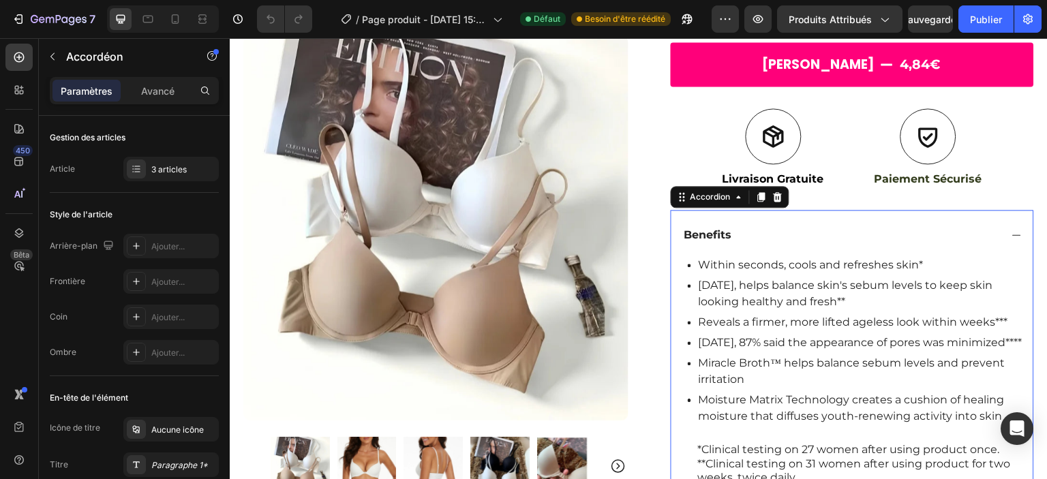
click at [750, 240] on div "Benefits" at bounding box center [841, 235] width 318 height 18
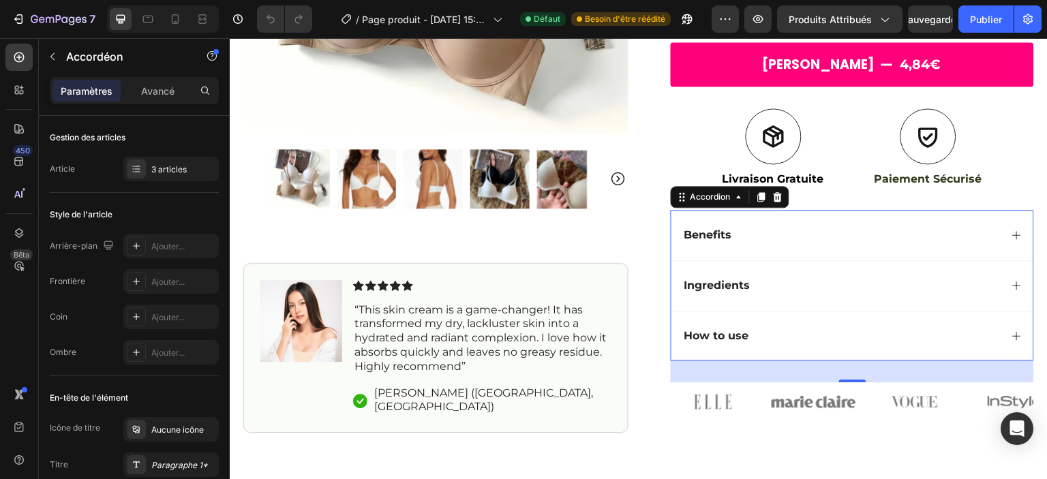
click at [719, 232] on p "Benefits" at bounding box center [709, 235] width 48 height 14
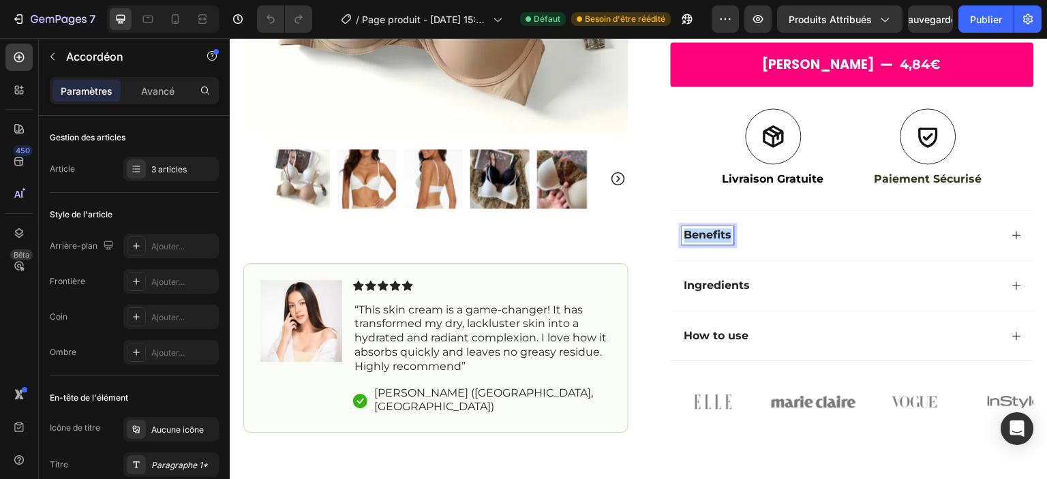
click at [719, 232] on p "Benefits" at bounding box center [709, 235] width 48 height 14
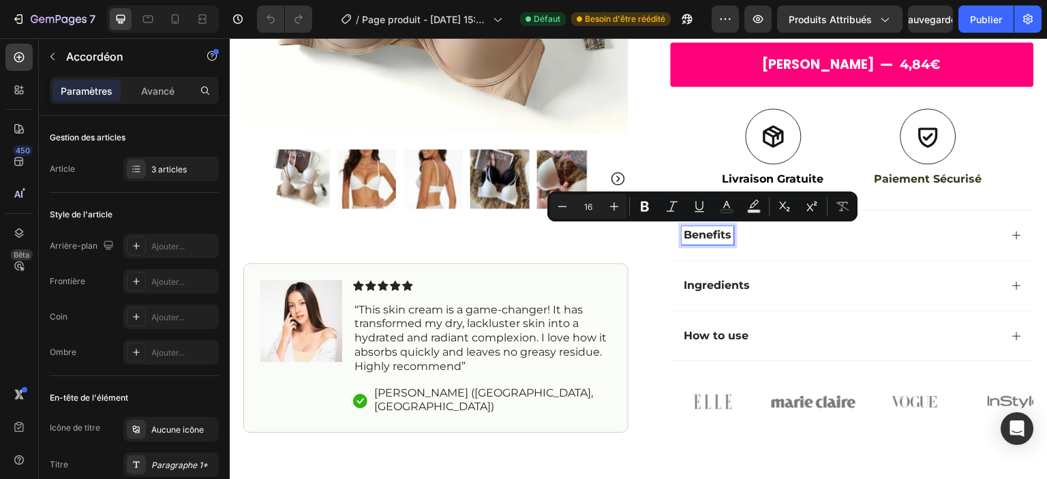
click at [700, 331] on p "How to use" at bounding box center [717, 336] width 65 height 14
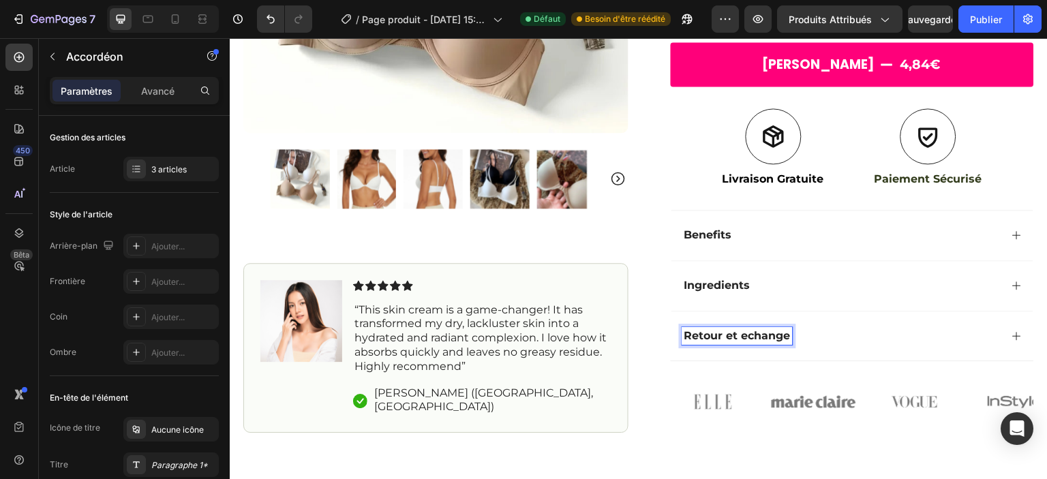
click at [738, 288] on p "Ingredients" at bounding box center [718, 286] width 66 height 14
click at [709, 228] on p "Benefits" at bounding box center [709, 235] width 48 height 14
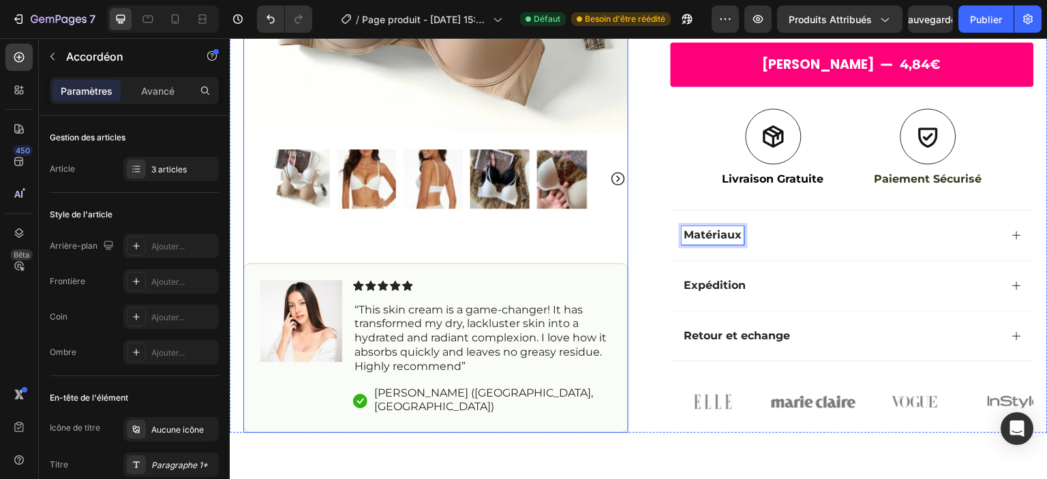
click at [565, 248] on div "Product Images Image Icon Icon Icon Icon Icon Icon List “This skin cream is a g…" at bounding box center [435, 90] width 385 height 685
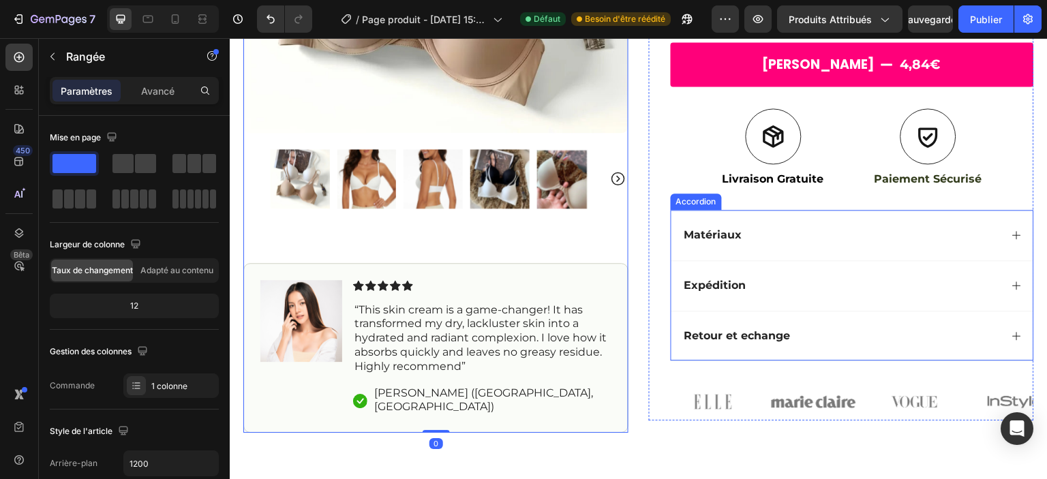
scroll to position [469, 0]
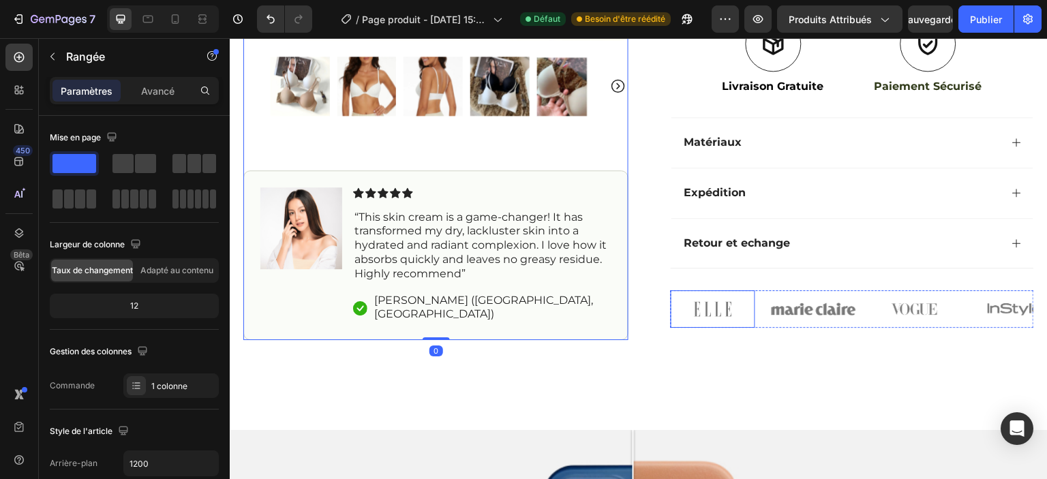
click at [704, 312] on img at bounding box center [713, 308] width 85 height 37
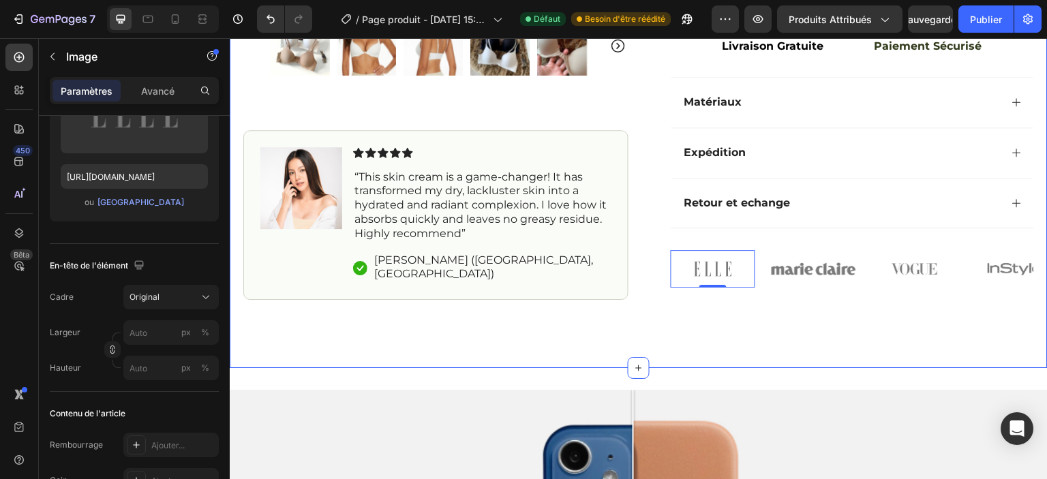
scroll to position [515, 0]
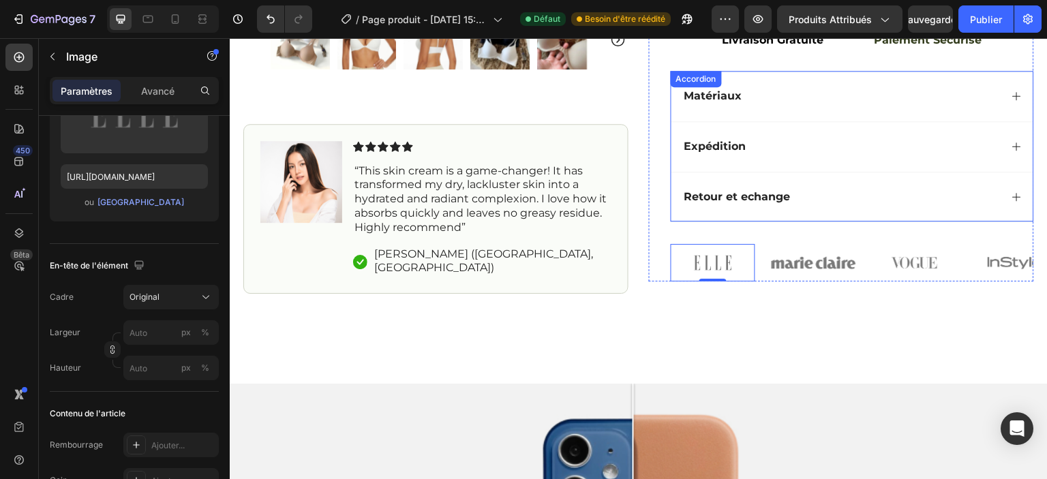
drag, startPoint x: 978, startPoint y: 59, endPoint x: 768, endPoint y: 102, distance: 214.2
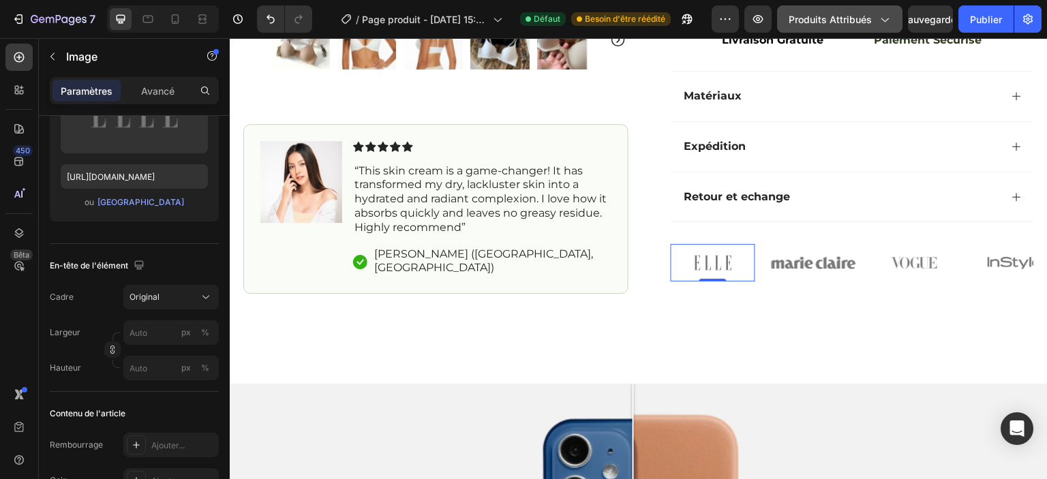
click at [838, 17] on font "Produits attribués" at bounding box center [830, 20] width 83 height 12
click at [758, 25] on icon "button" at bounding box center [758, 19] width 14 height 14
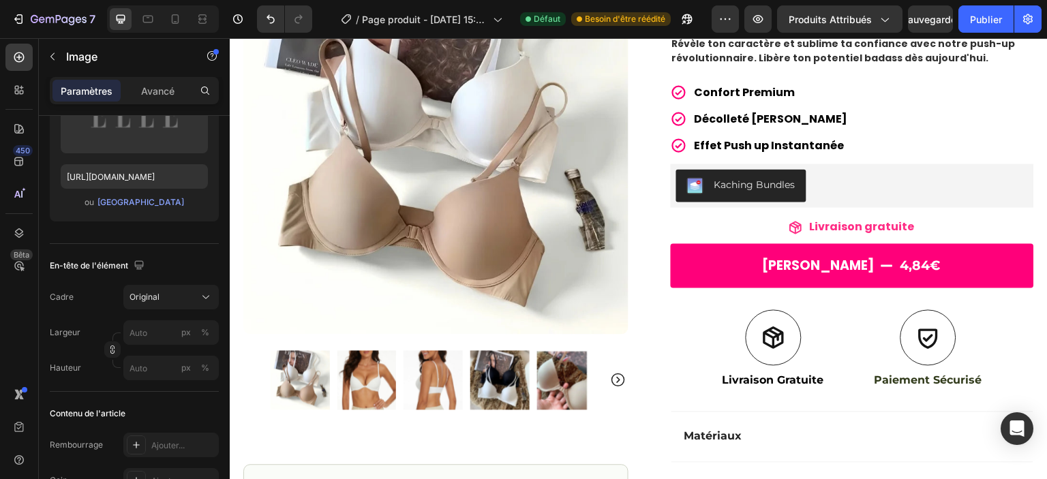
scroll to position [176, 0]
